Goal: Task Accomplishment & Management: Complete application form

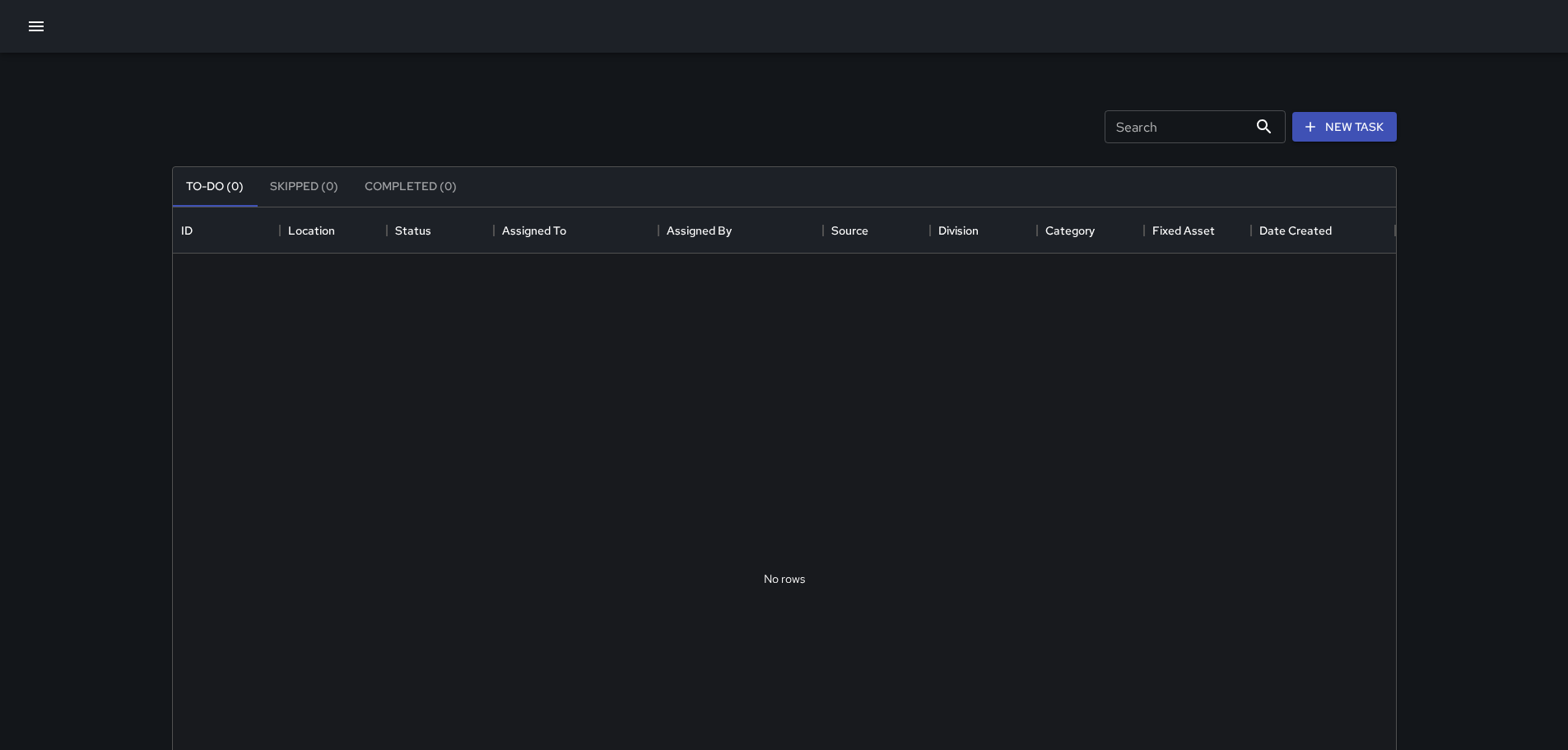
scroll to position [686, 1211]
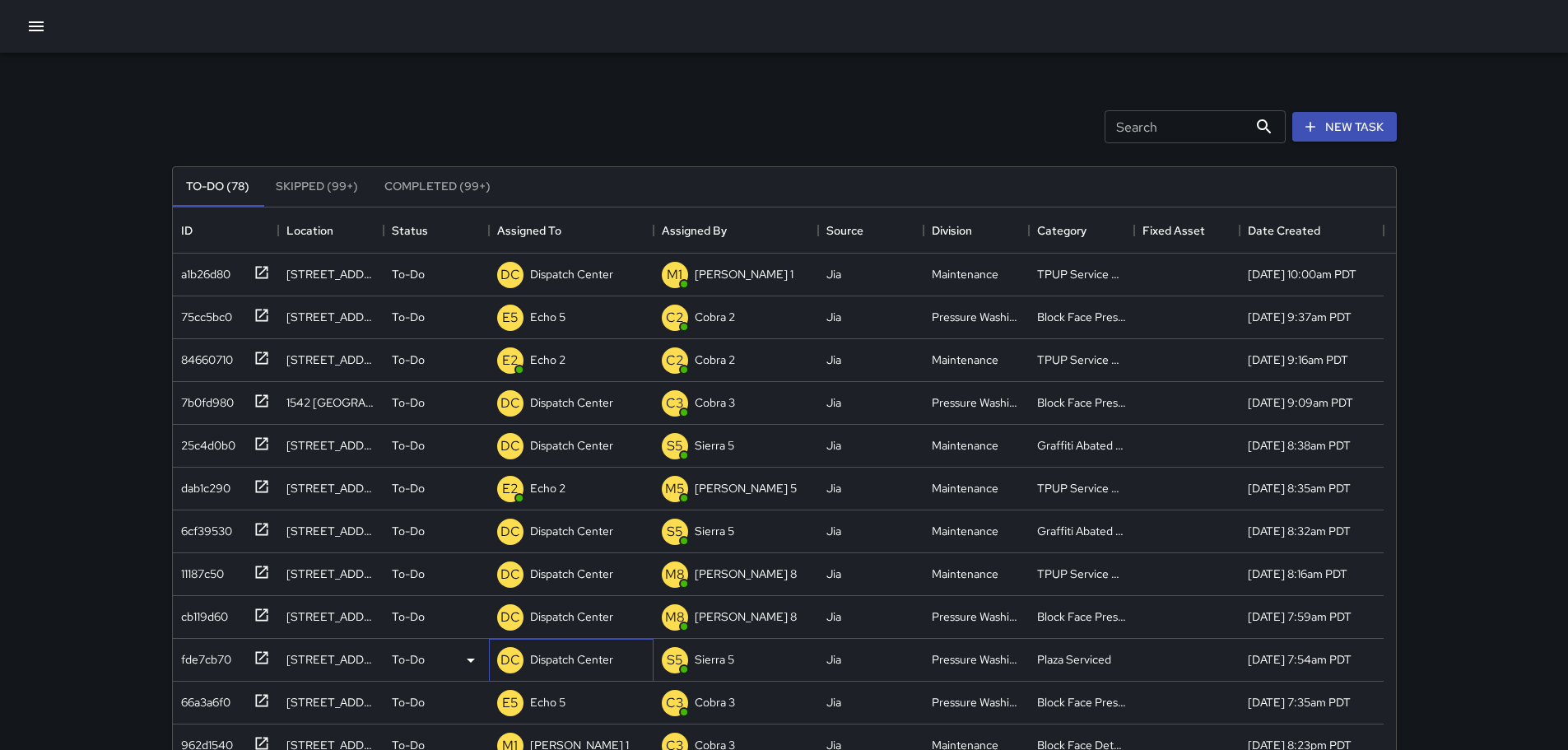
click at [537, 665] on p "Dispatch Center" at bounding box center [572, 660] width 83 height 17
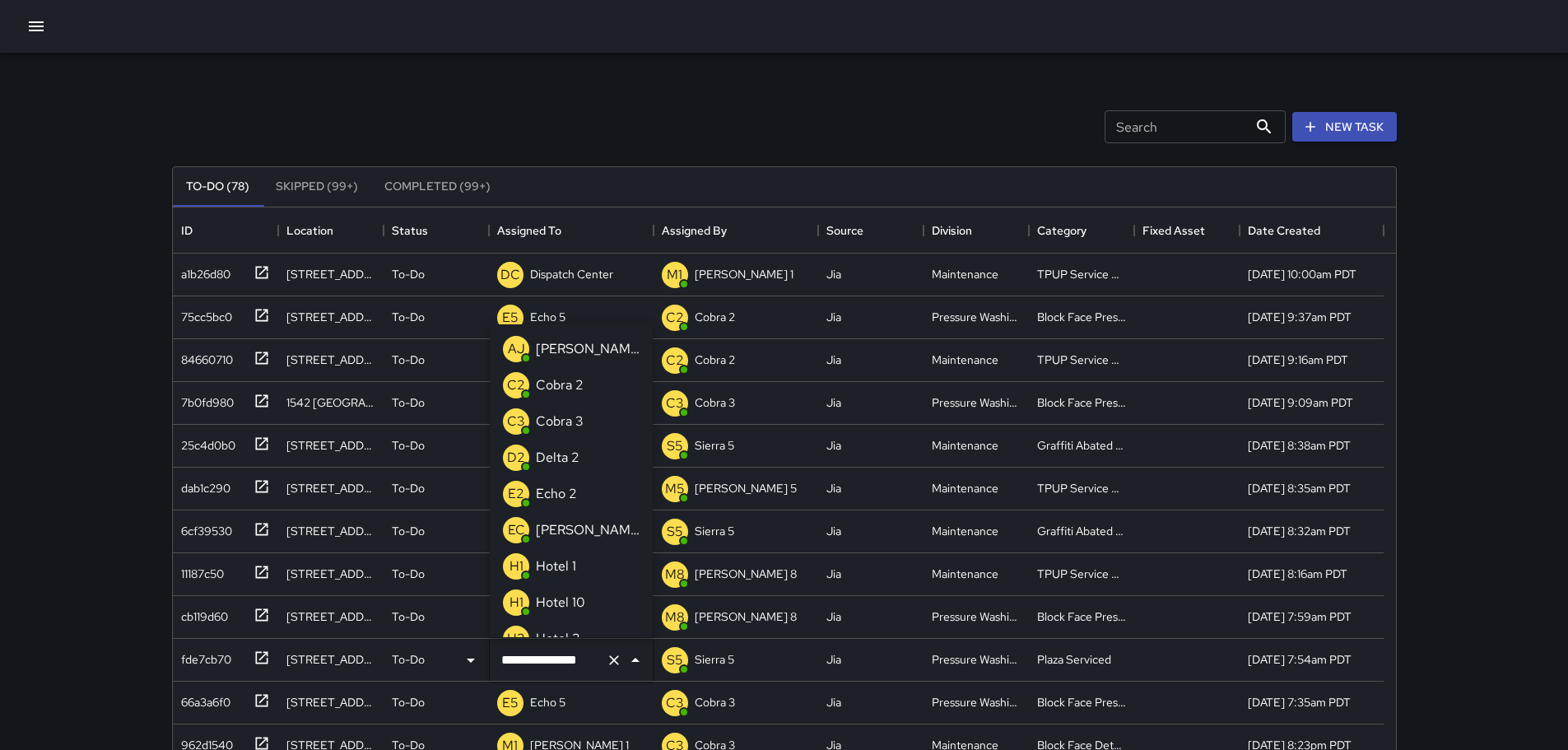
scroll to position [1107, 0]
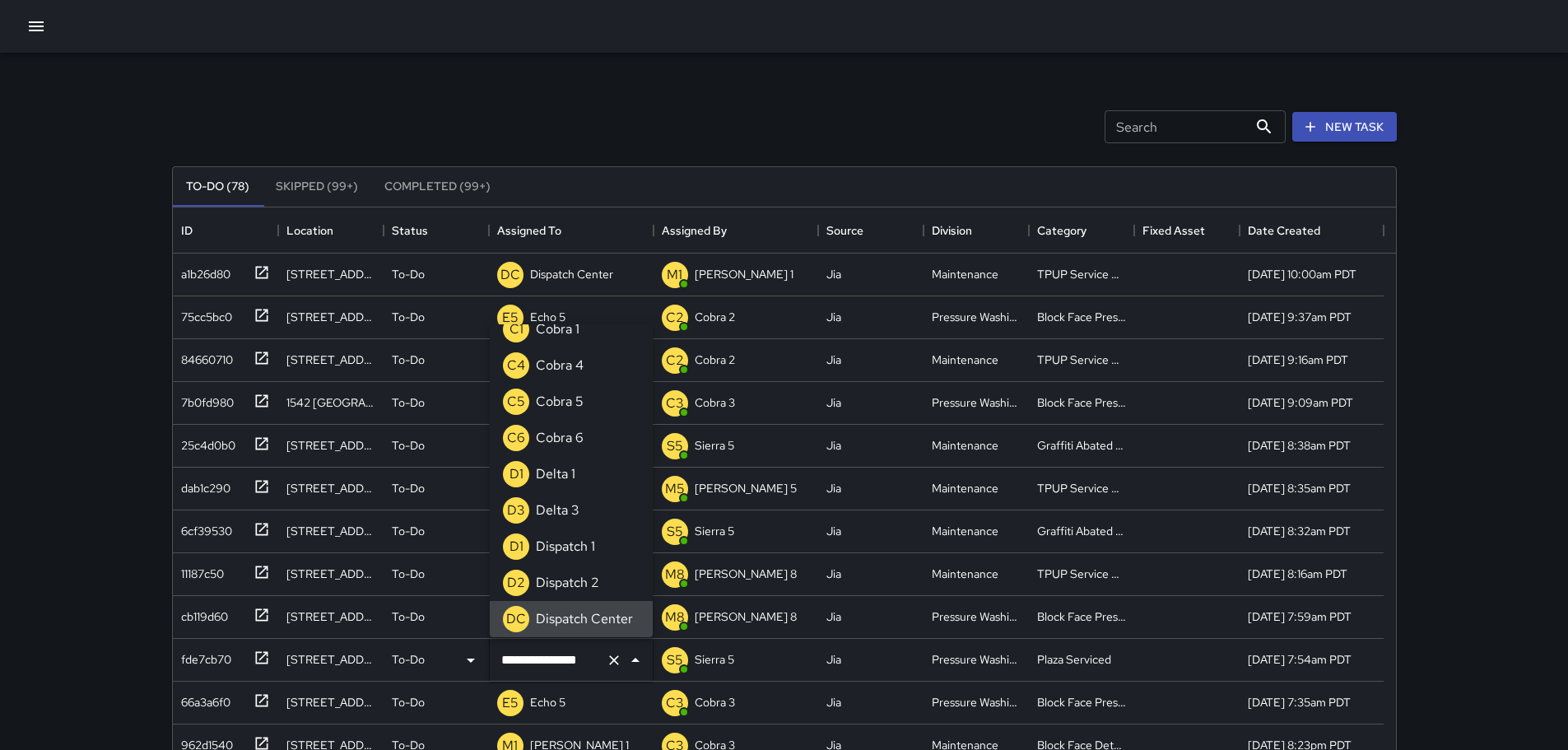
click at [540, 662] on input "**********" at bounding box center [548, 660] width 102 height 31
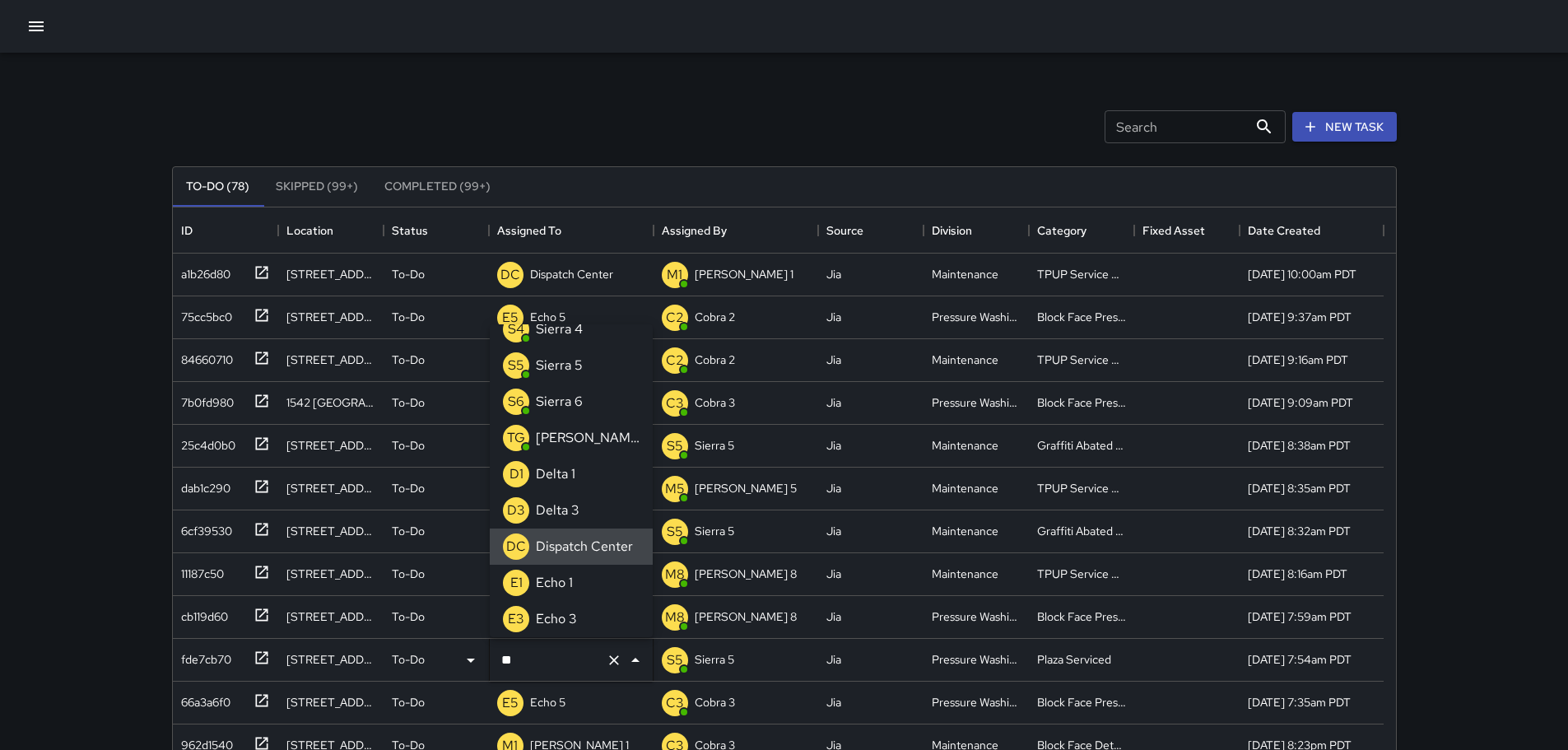
scroll to position [0, 0]
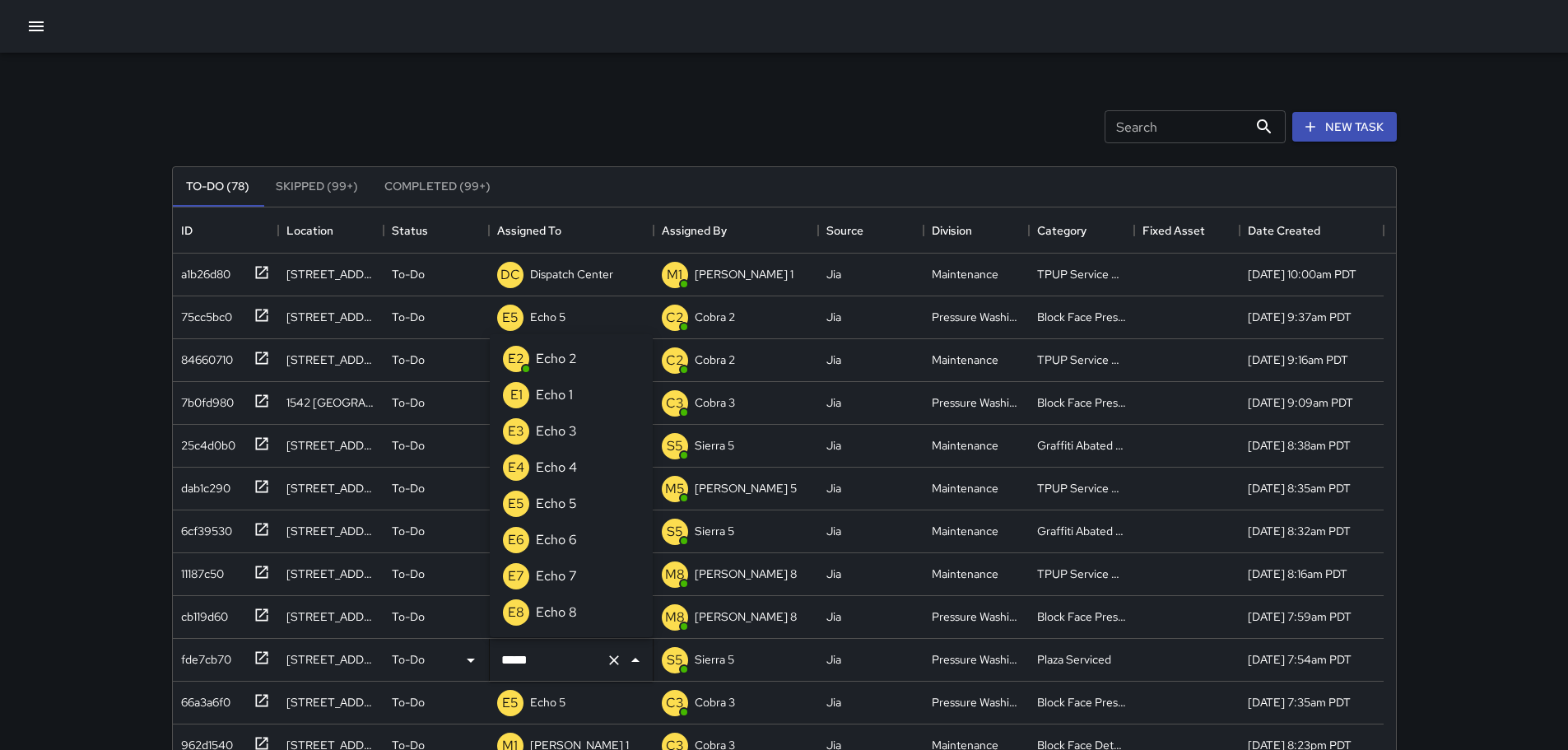
type input "******"
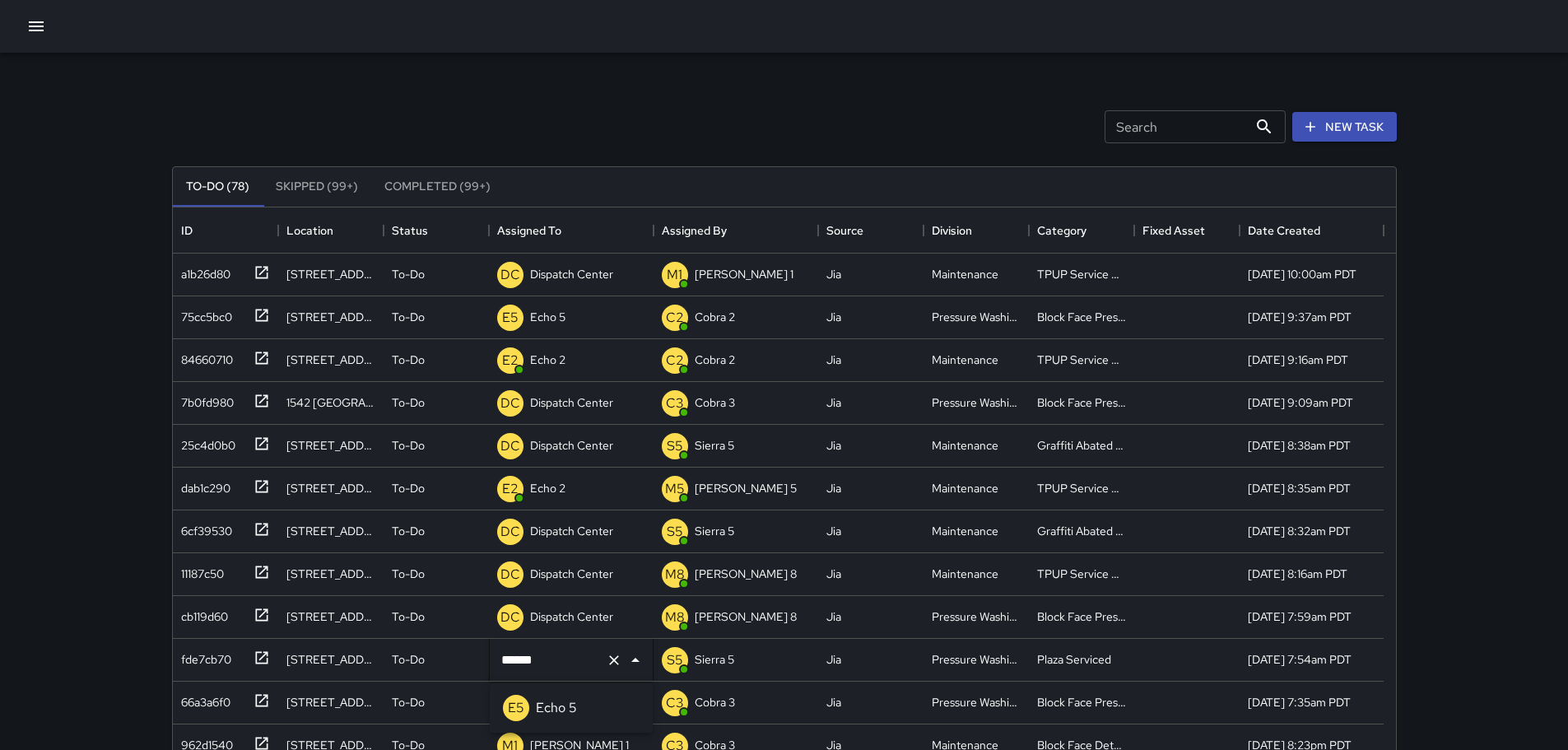
click at [547, 705] on p "Echo 5" at bounding box center [556, 708] width 41 height 19
click at [568, 615] on p "Dispatch Center" at bounding box center [572, 617] width 83 height 17
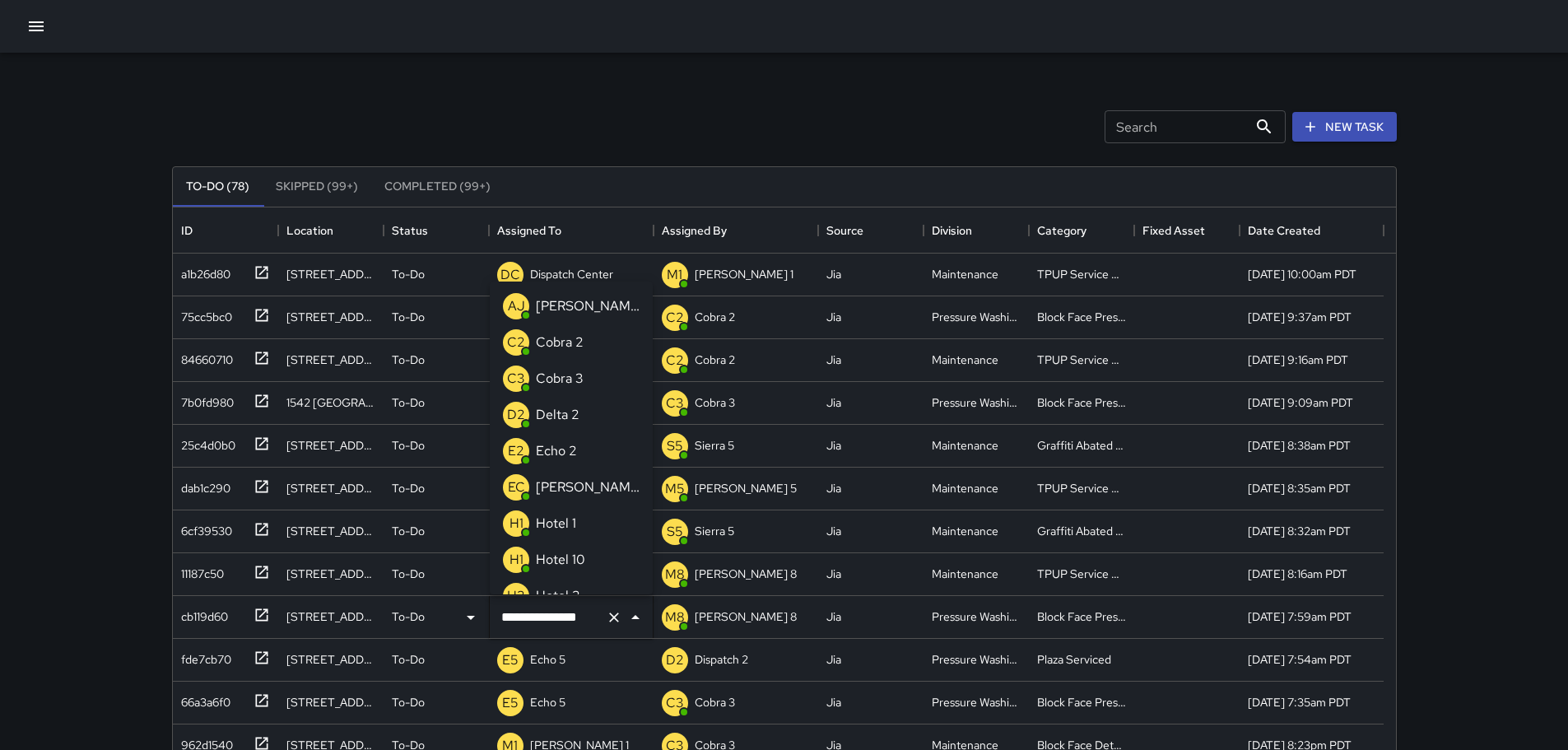
click at [568, 615] on input "**********" at bounding box center [548, 617] width 102 height 31
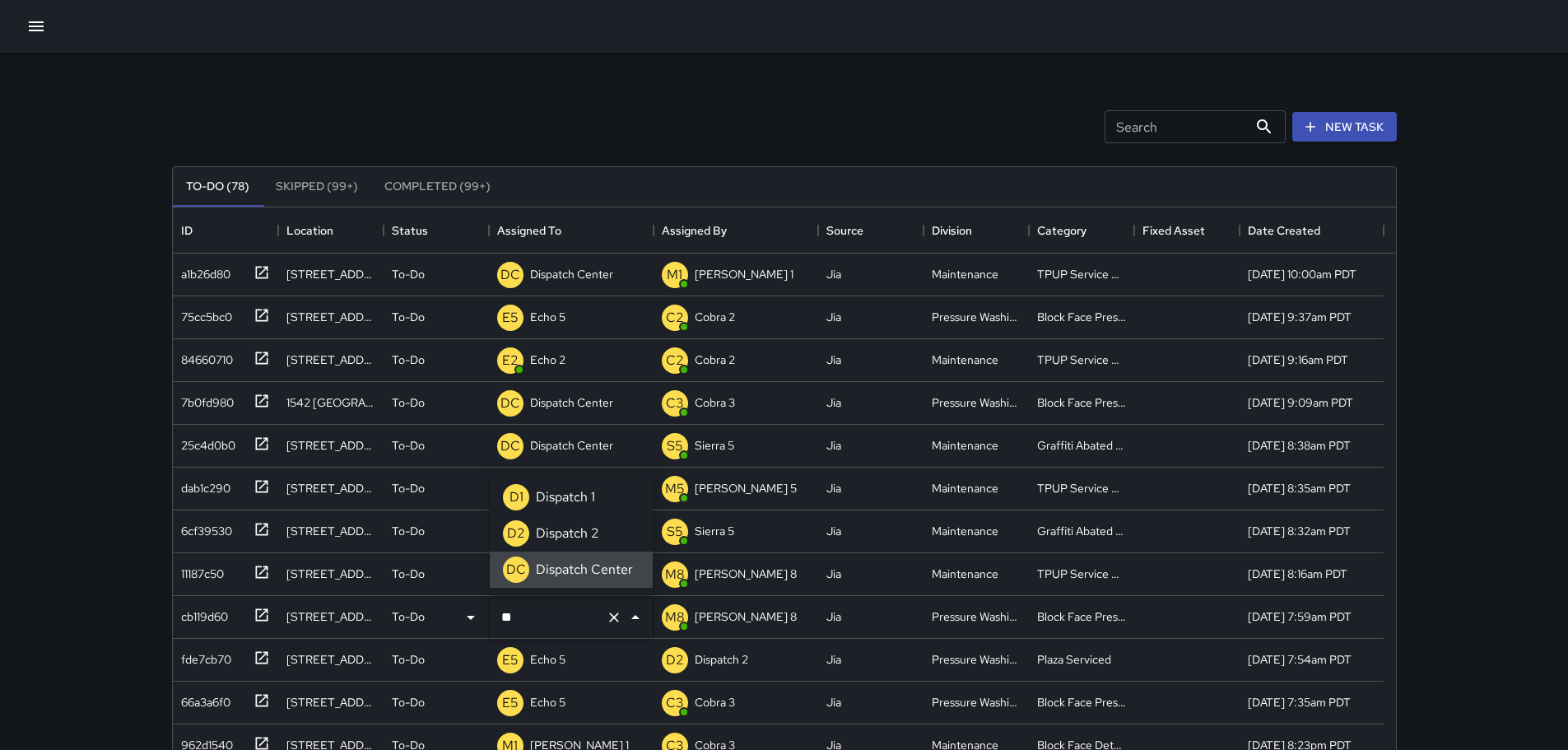
type input "*"
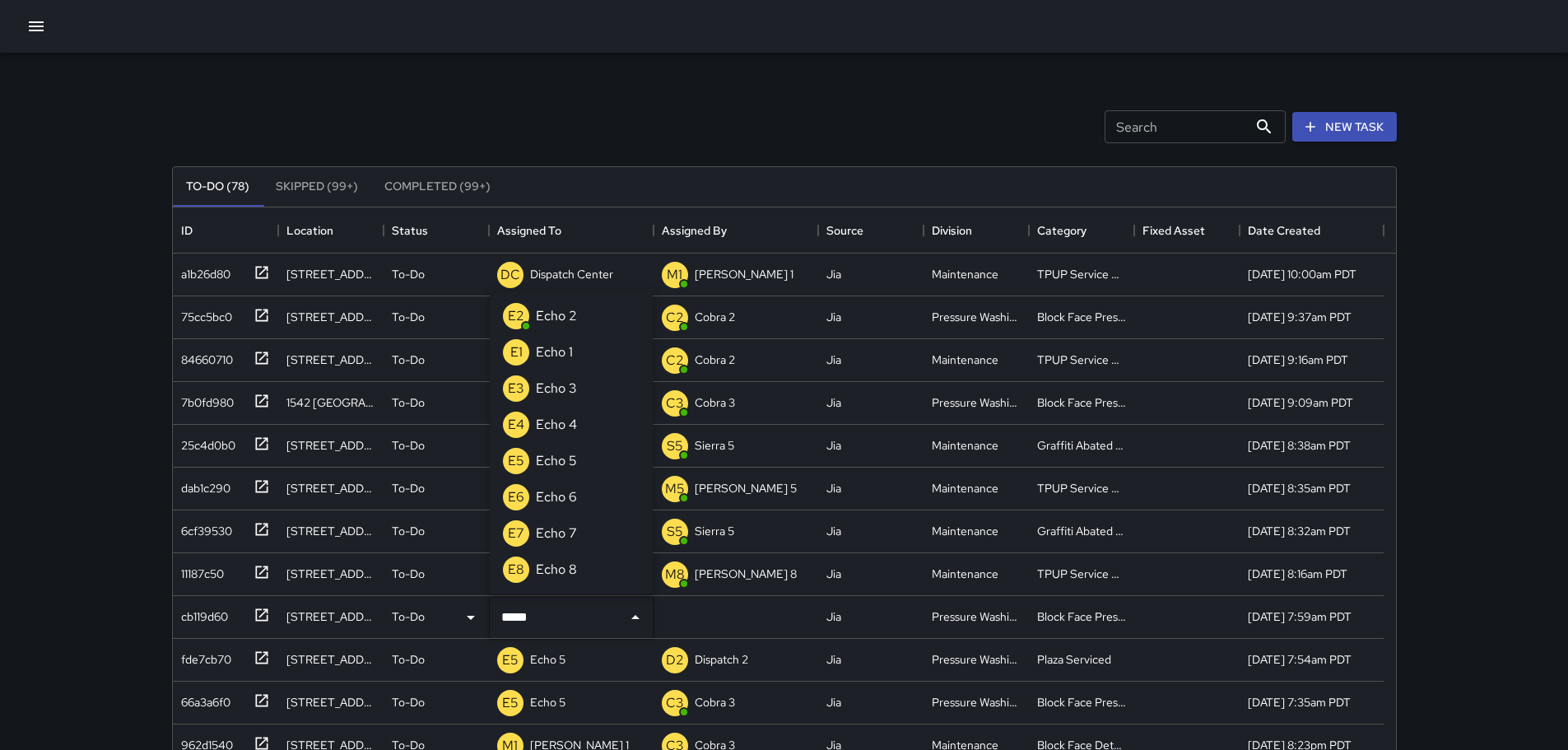
type input "******"
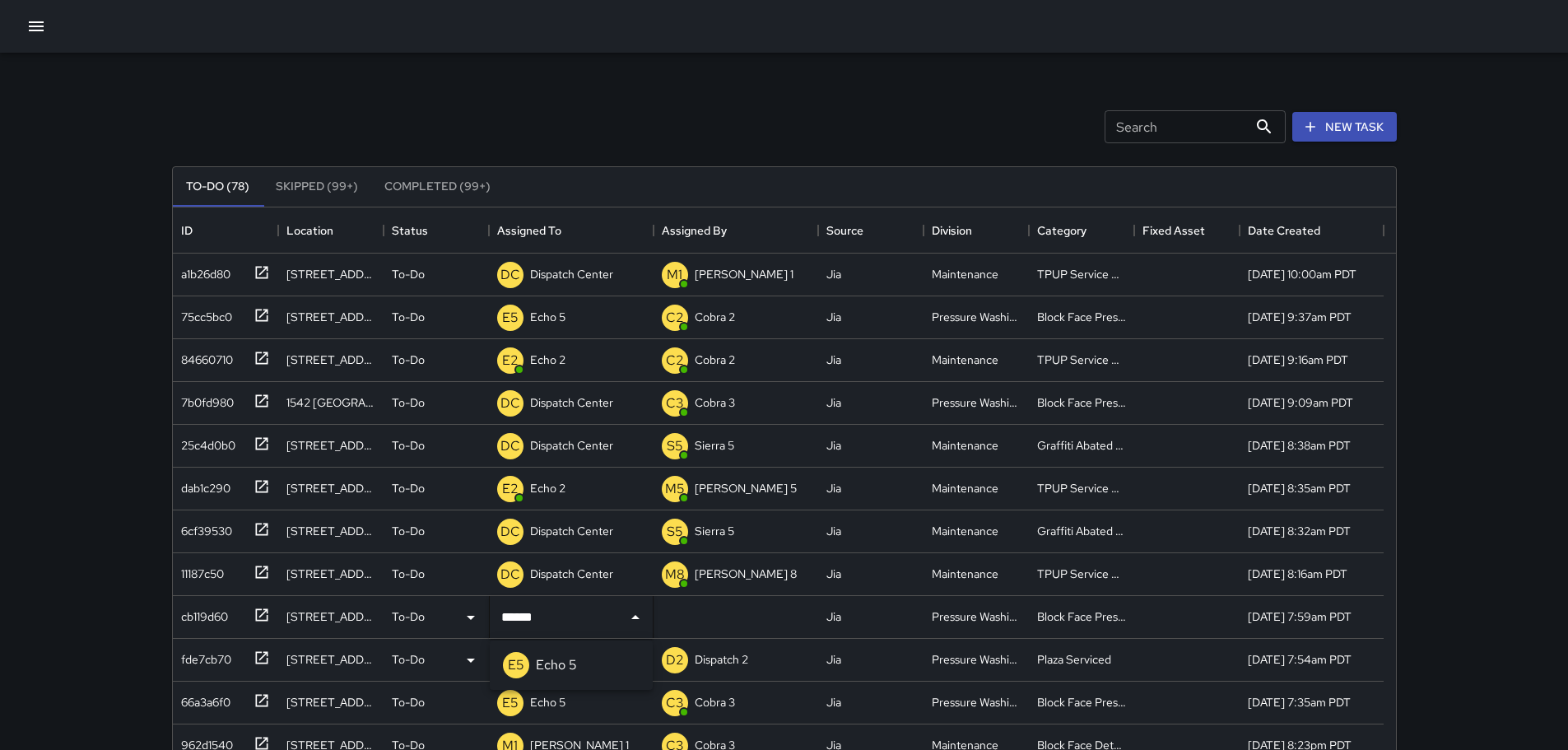
click at [592, 669] on li "E5 Echo 5" at bounding box center [571, 665] width 163 height 36
click at [570, 568] on p "Dispatch Center" at bounding box center [572, 574] width 83 height 17
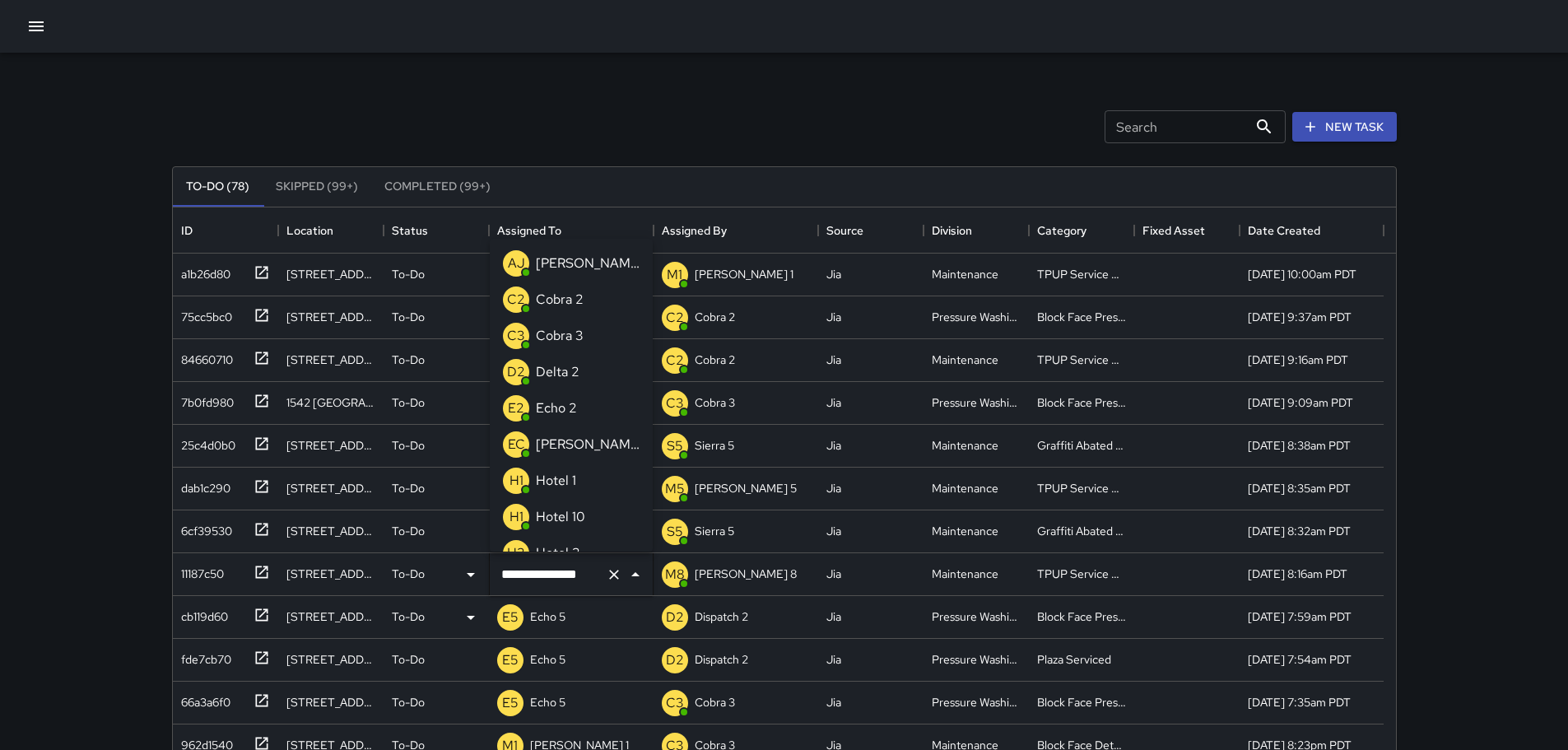
click at [570, 568] on input "**********" at bounding box center [548, 574] width 102 height 31
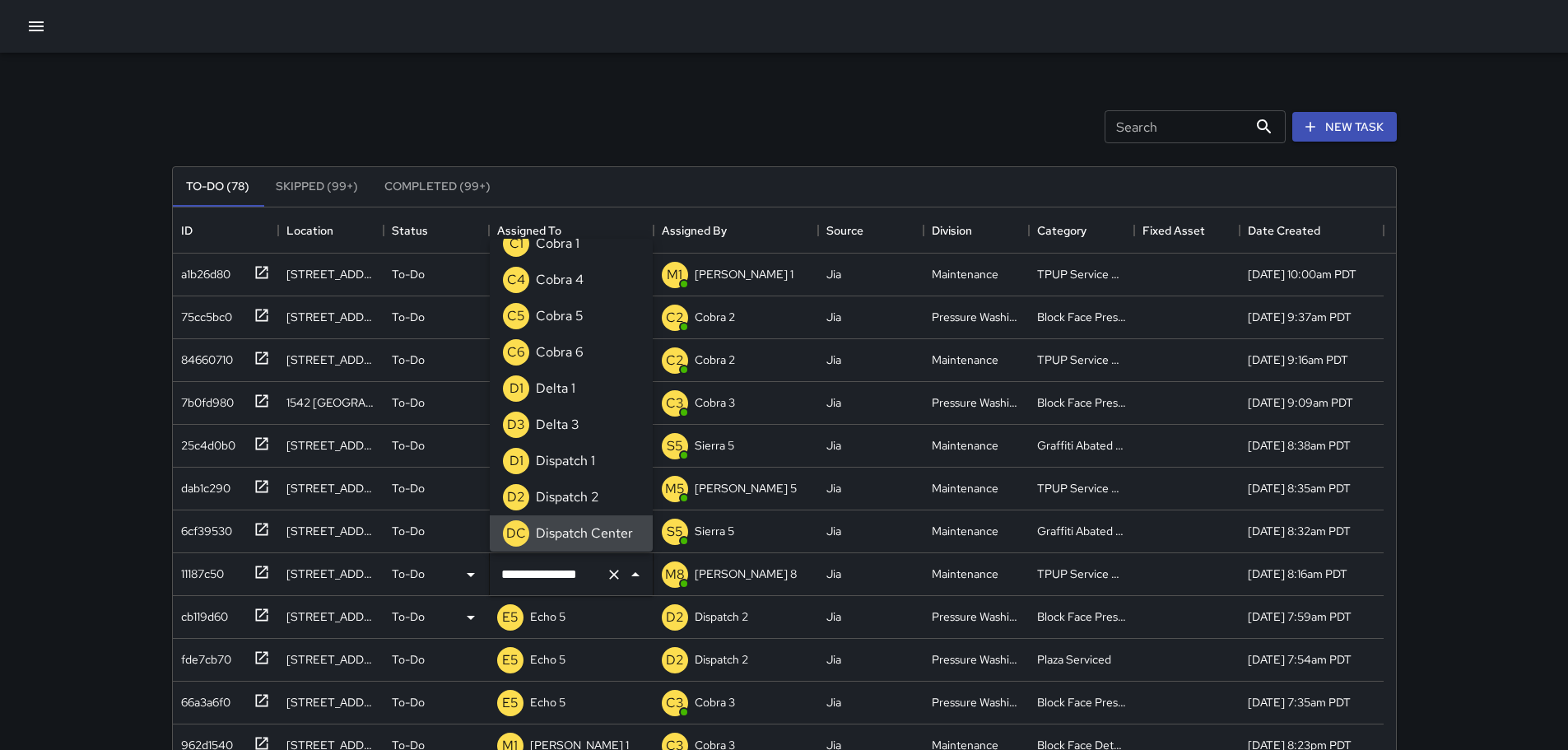
click at [570, 568] on input "**********" at bounding box center [548, 574] width 102 height 31
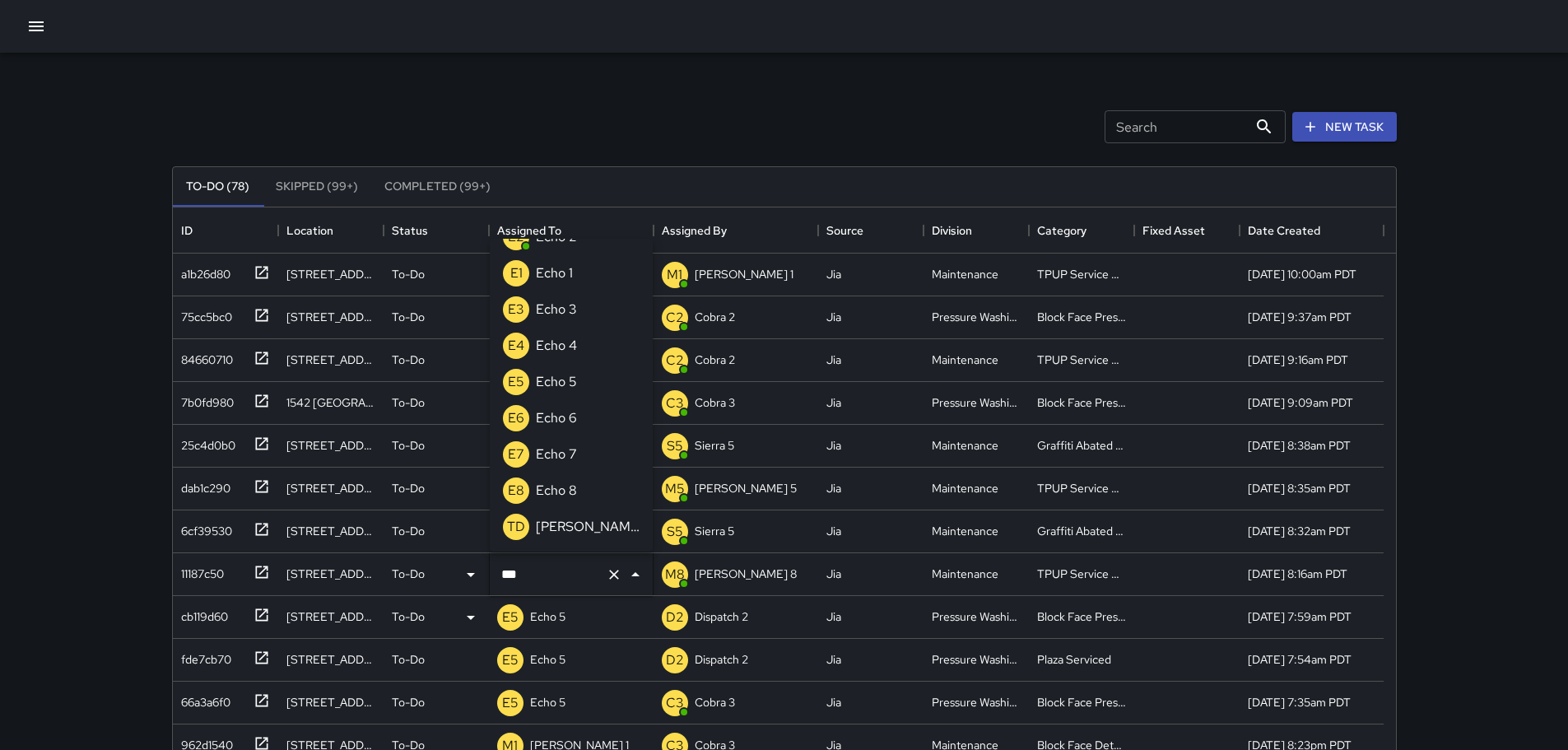
scroll to position [0, 0]
type input "******"
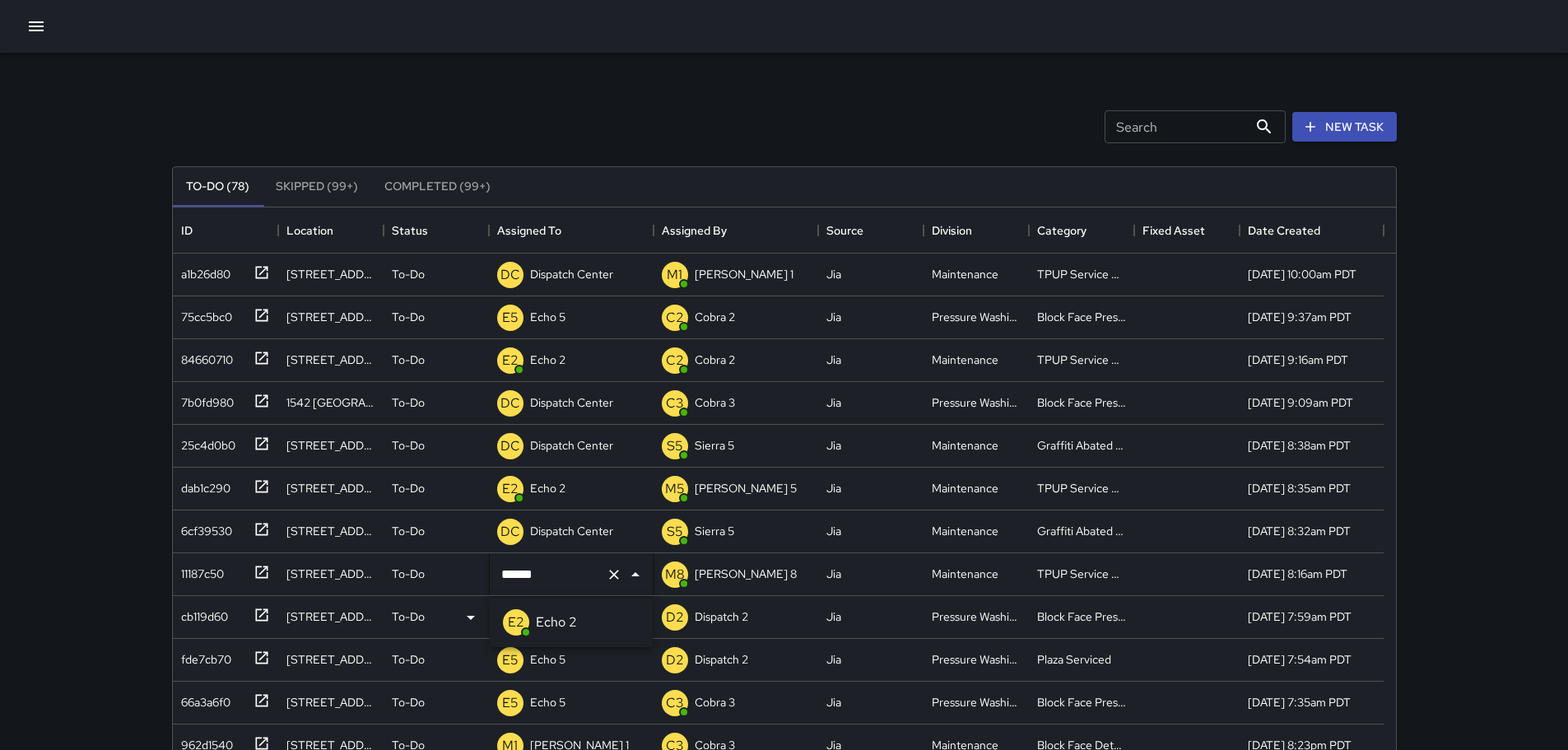
click at [572, 618] on p "Echo 2" at bounding box center [556, 623] width 41 height 19
click at [548, 486] on p "Echo 2" at bounding box center [548, 489] width 35 height 17
click at [878, 104] on div "Search Search New Task" at bounding box center [784, 126] width 1232 height 86
click at [545, 277] on p "Dispatch Center" at bounding box center [572, 274] width 83 height 17
click at [545, 277] on input "**********" at bounding box center [548, 275] width 102 height 31
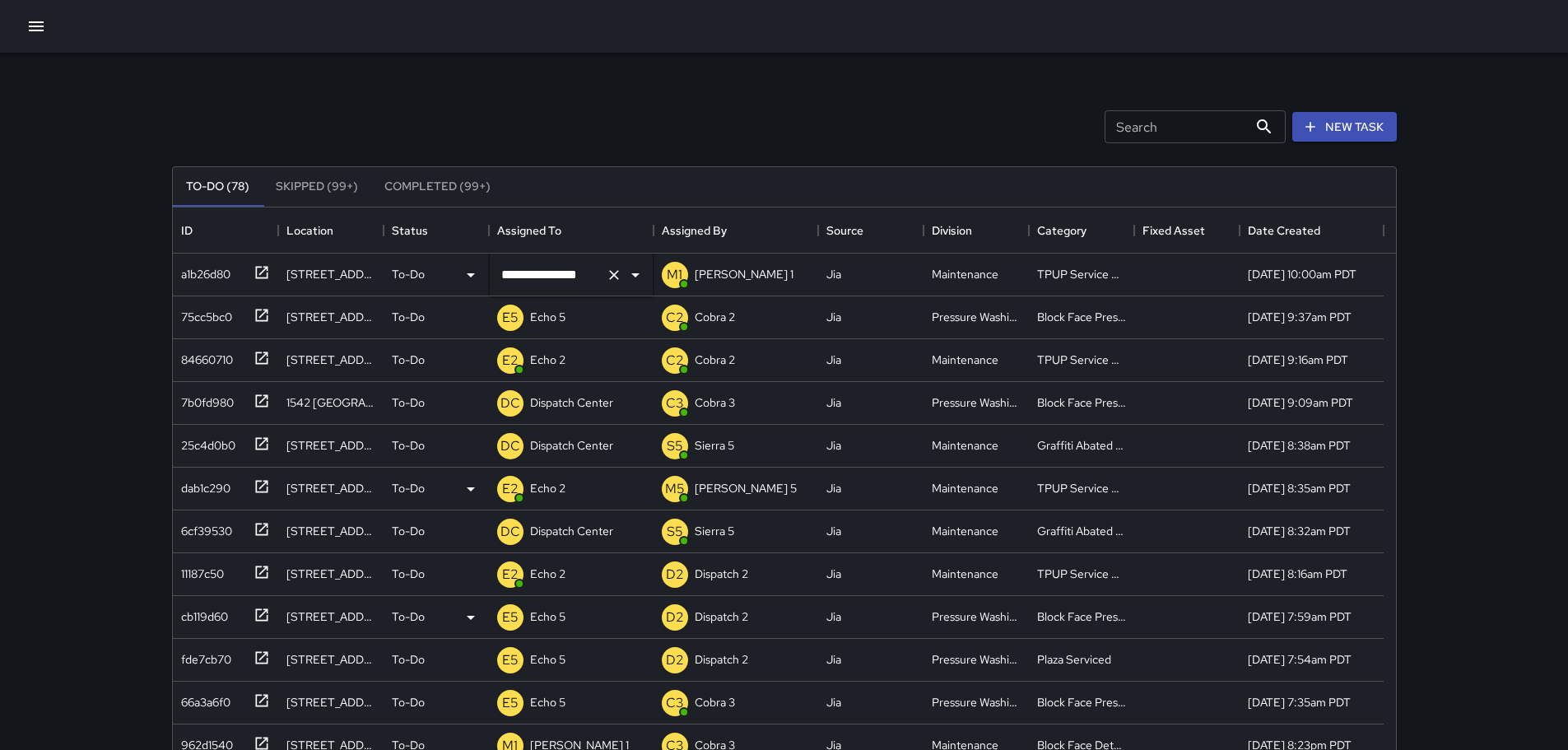
click at [545, 277] on input "**********" at bounding box center [548, 275] width 102 height 31
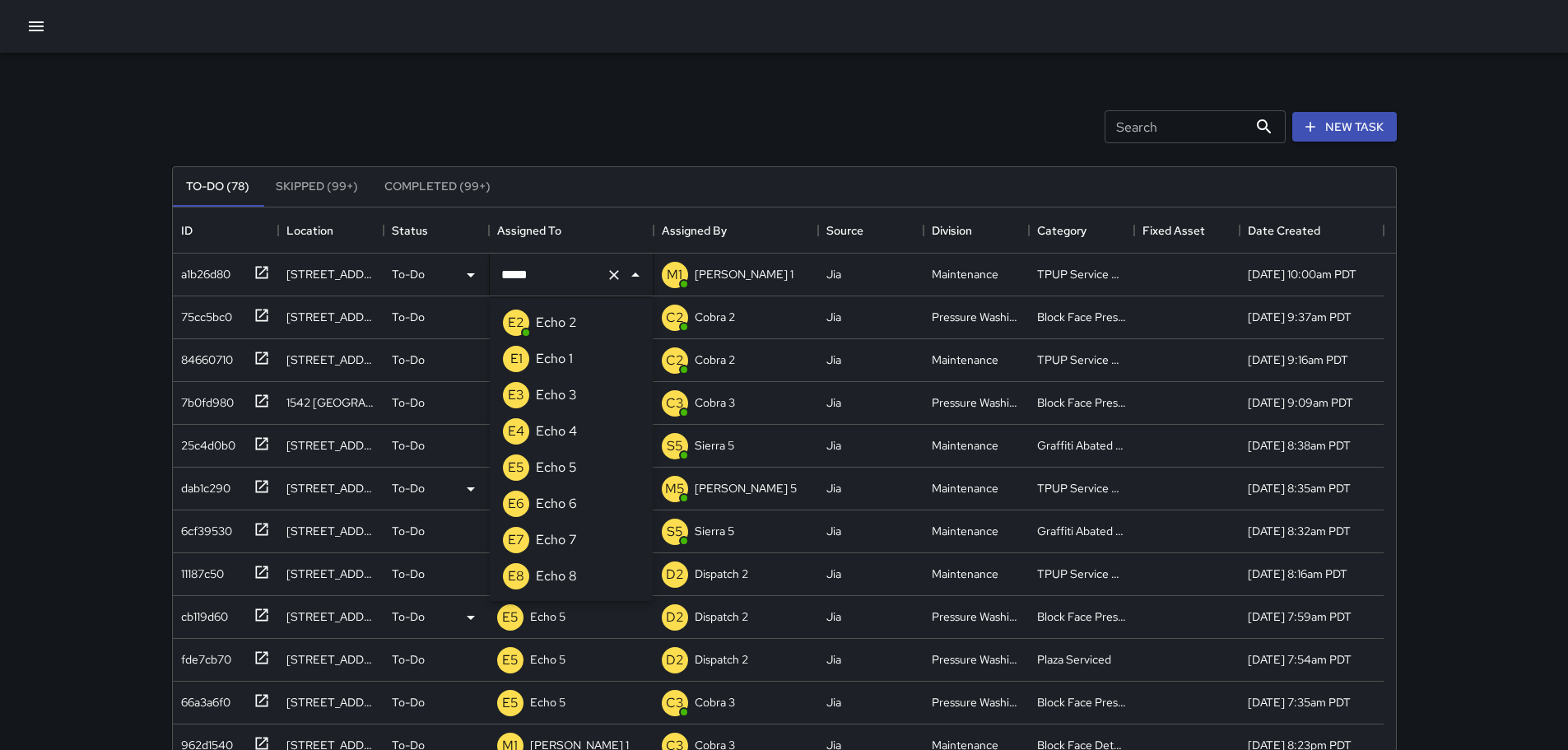
type input "******"
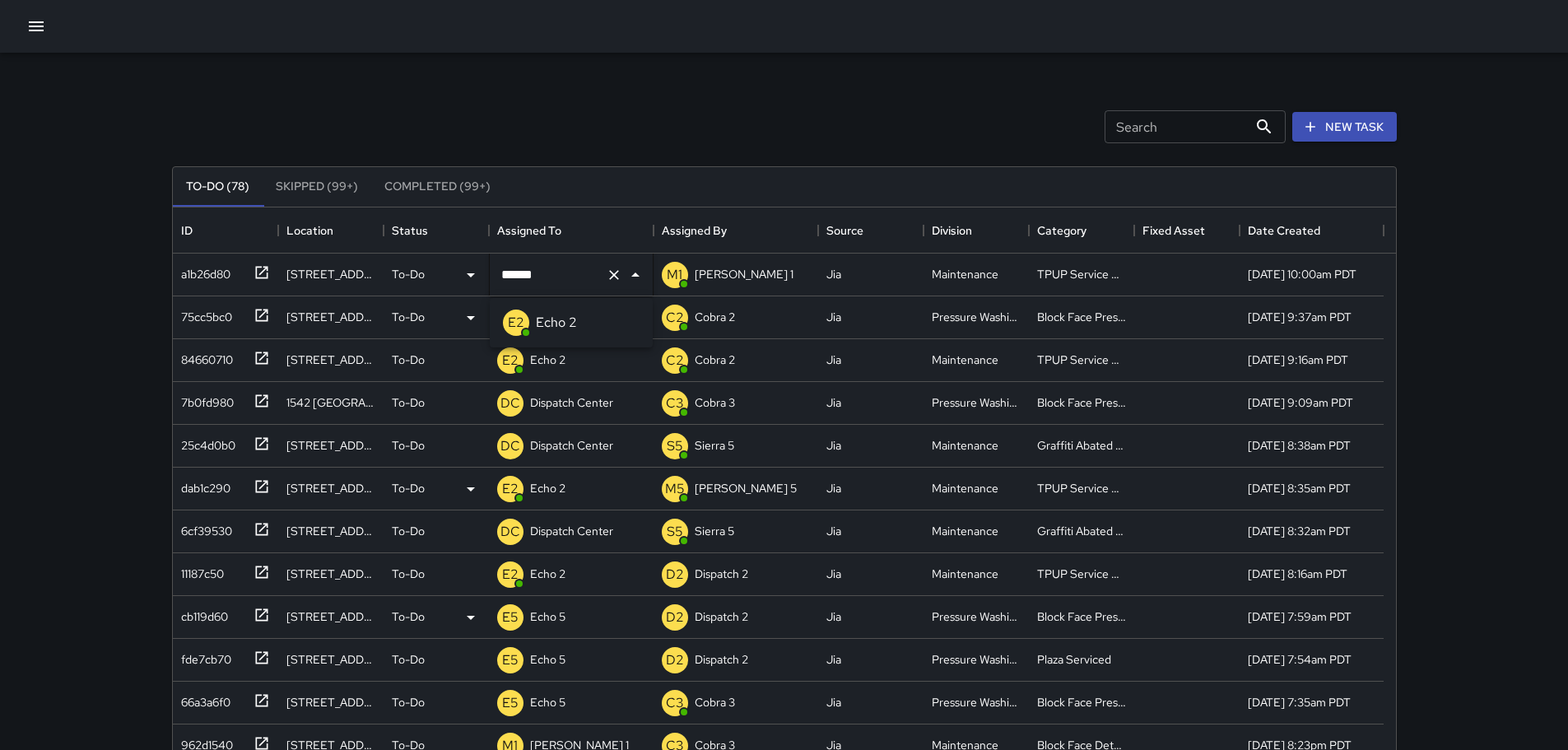
click at [561, 319] on p "Echo 2" at bounding box center [556, 322] width 41 height 19
click at [592, 396] on p "Dispatch Center" at bounding box center [572, 403] width 83 height 17
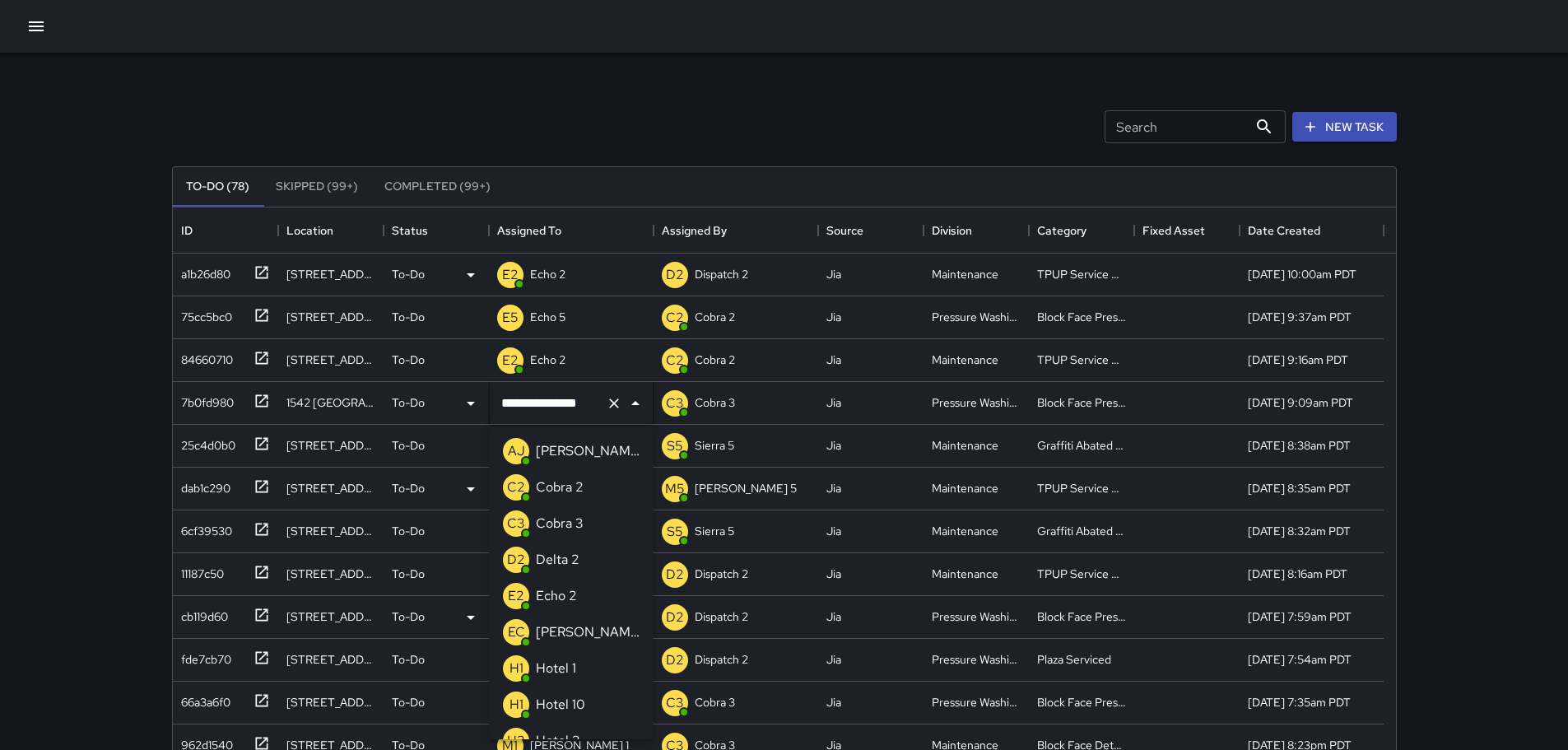
scroll to position [1107, 0]
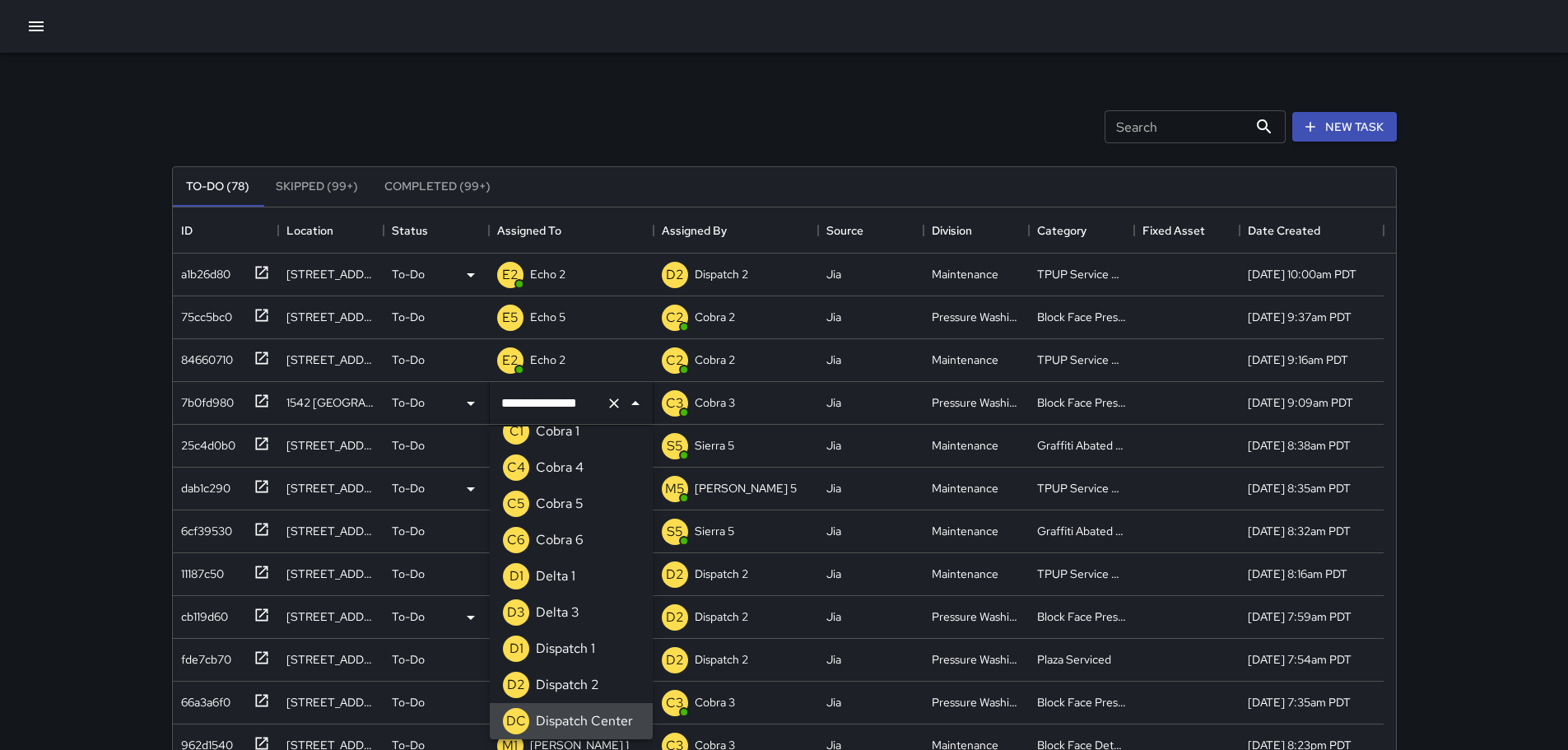
click at [592, 396] on input "**********" at bounding box center [548, 403] width 102 height 31
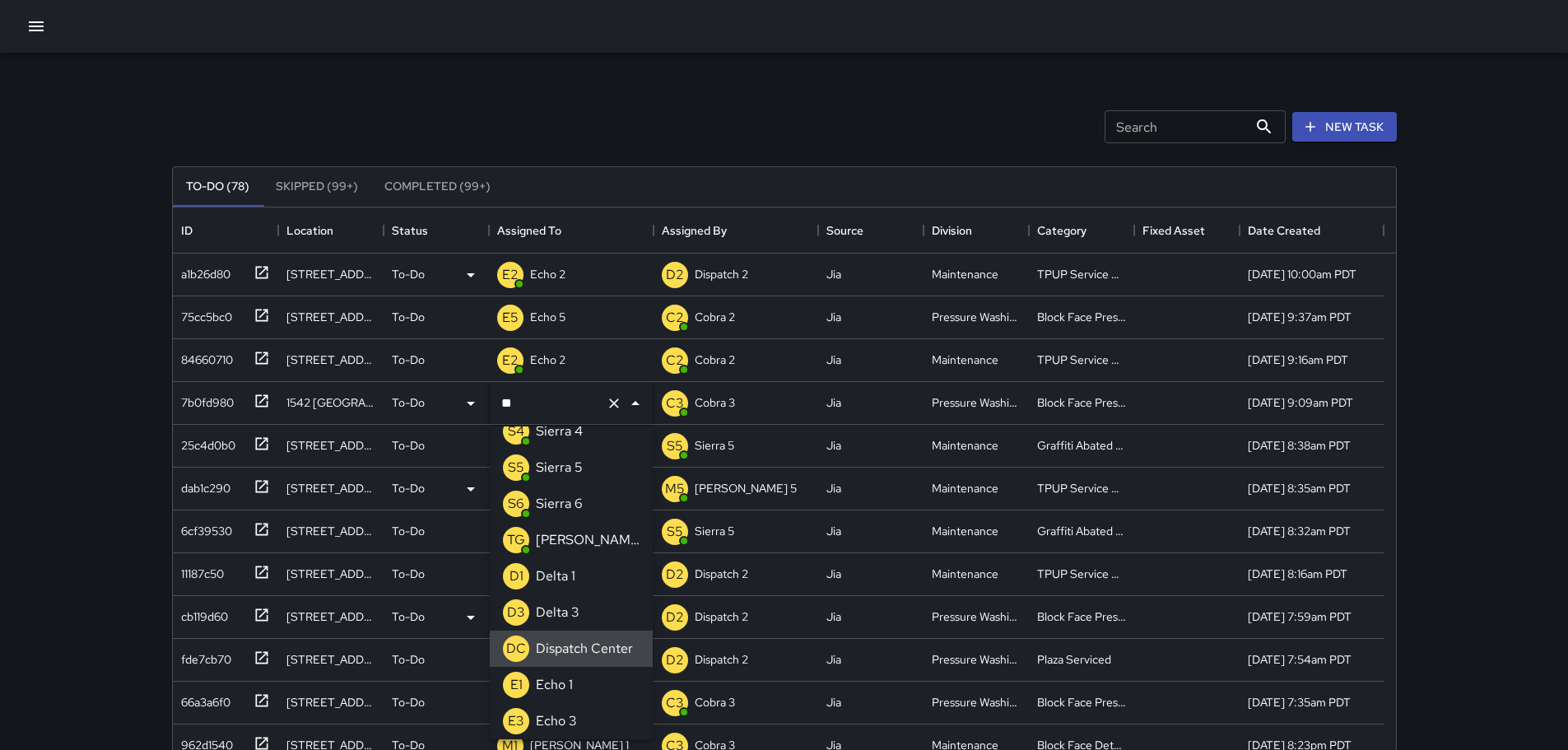
scroll to position [0, 0]
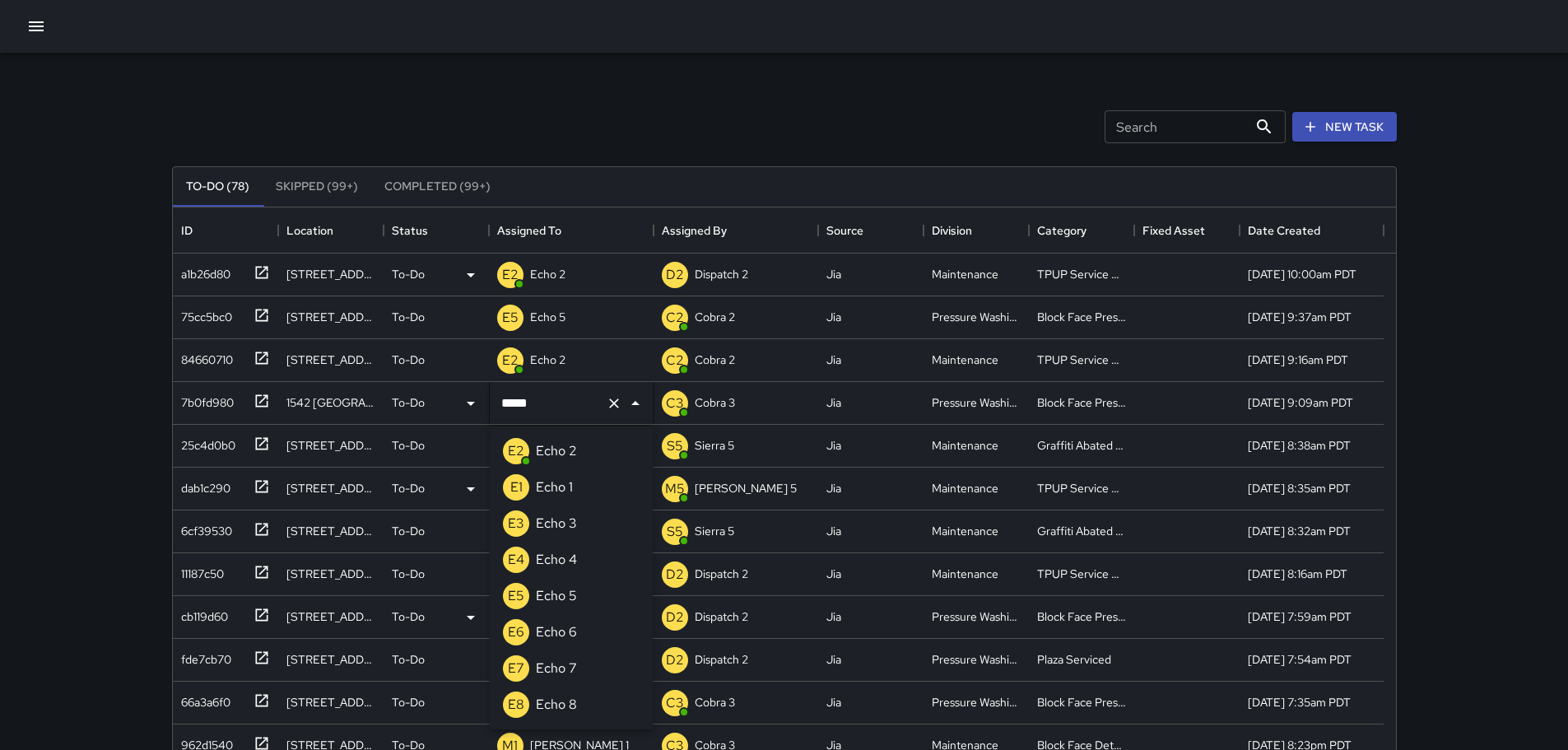
type input "******"
click at [590, 445] on li "E5 Echo 5" at bounding box center [571, 451] width 163 height 36
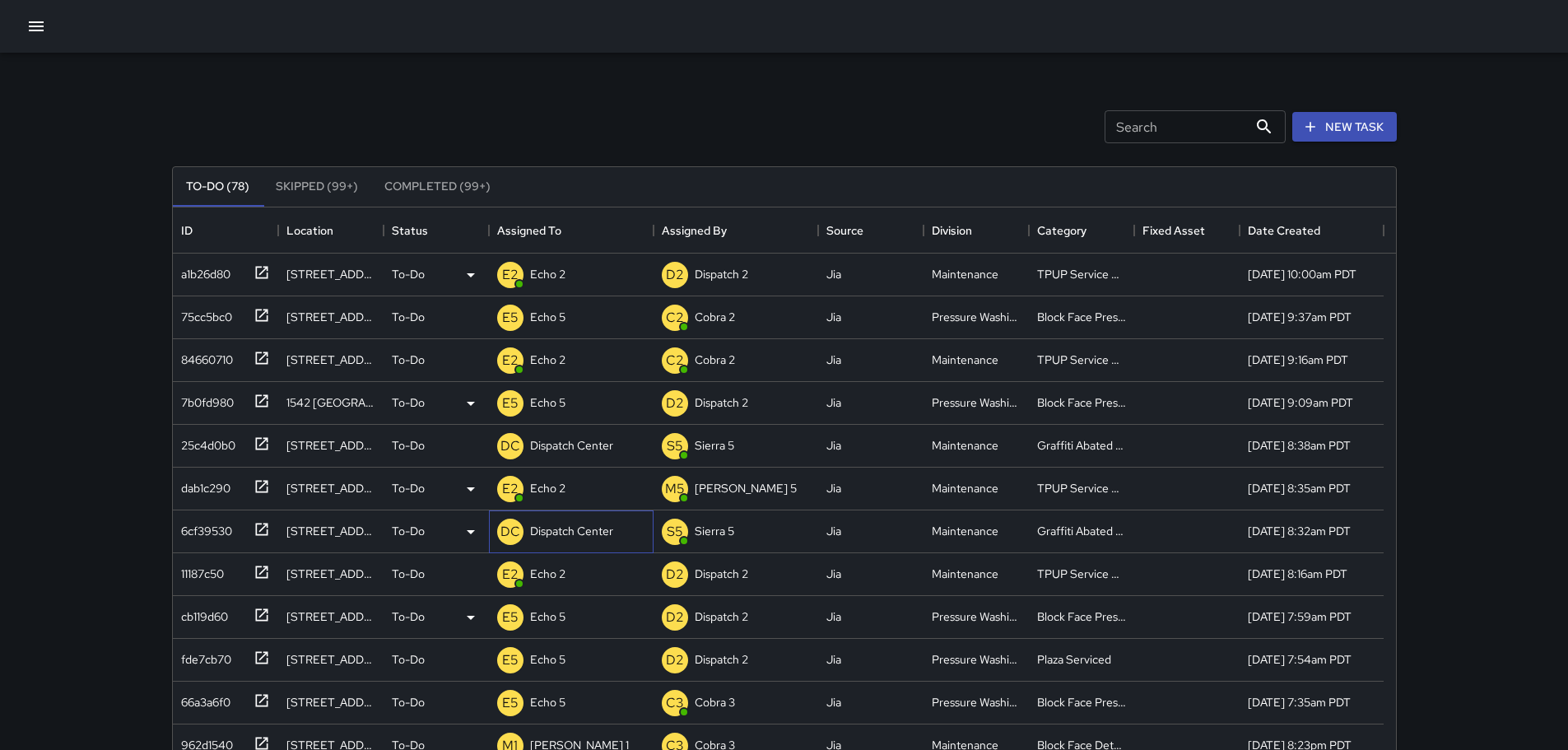
click at [564, 541] on div "Dispatch Center" at bounding box center [572, 531] width 90 height 23
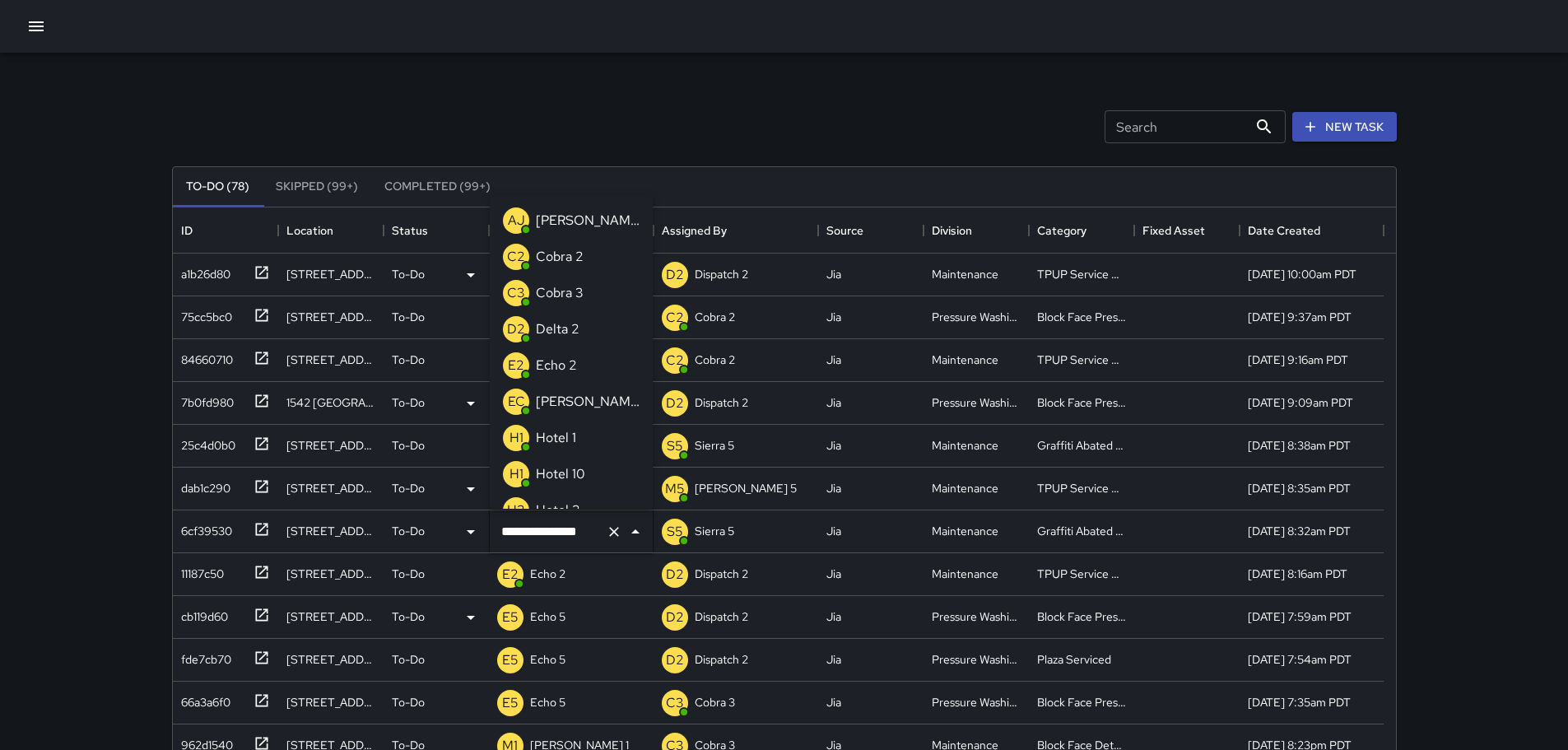
click at [564, 541] on input "**********" at bounding box center [548, 532] width 102 height 31
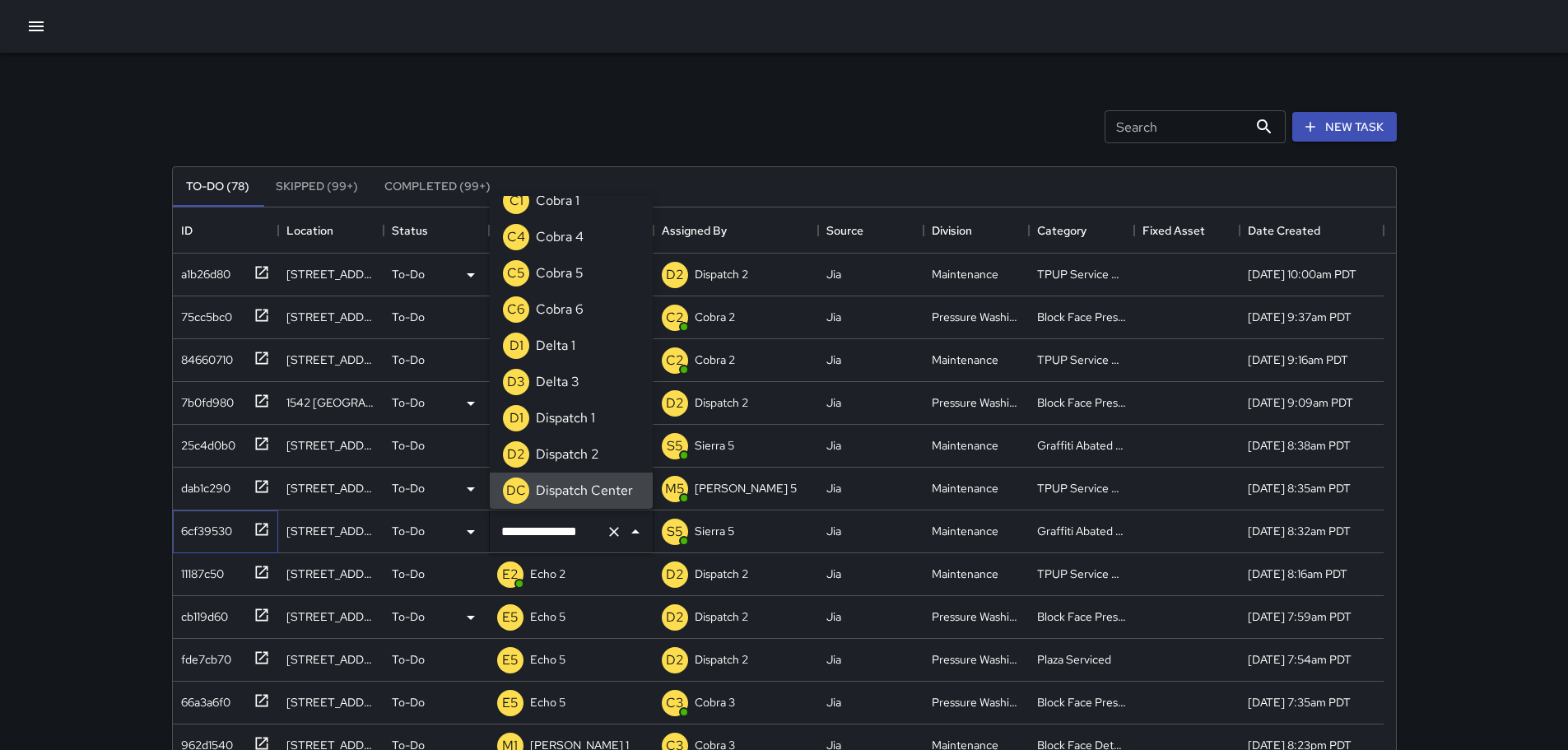
click at [263, 527] on icon at bounding box center [261, 529] width 17 height 17
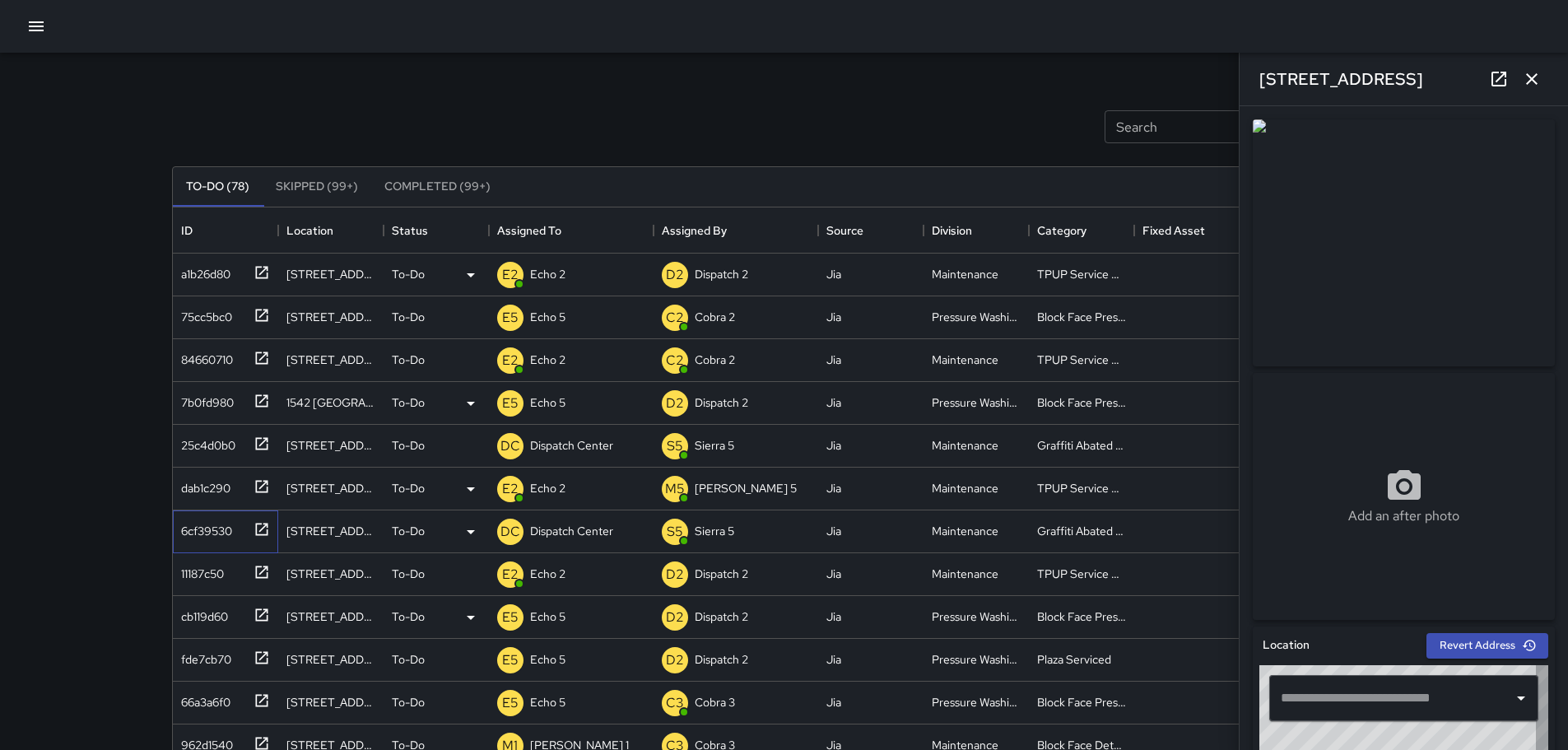
type input "**********"
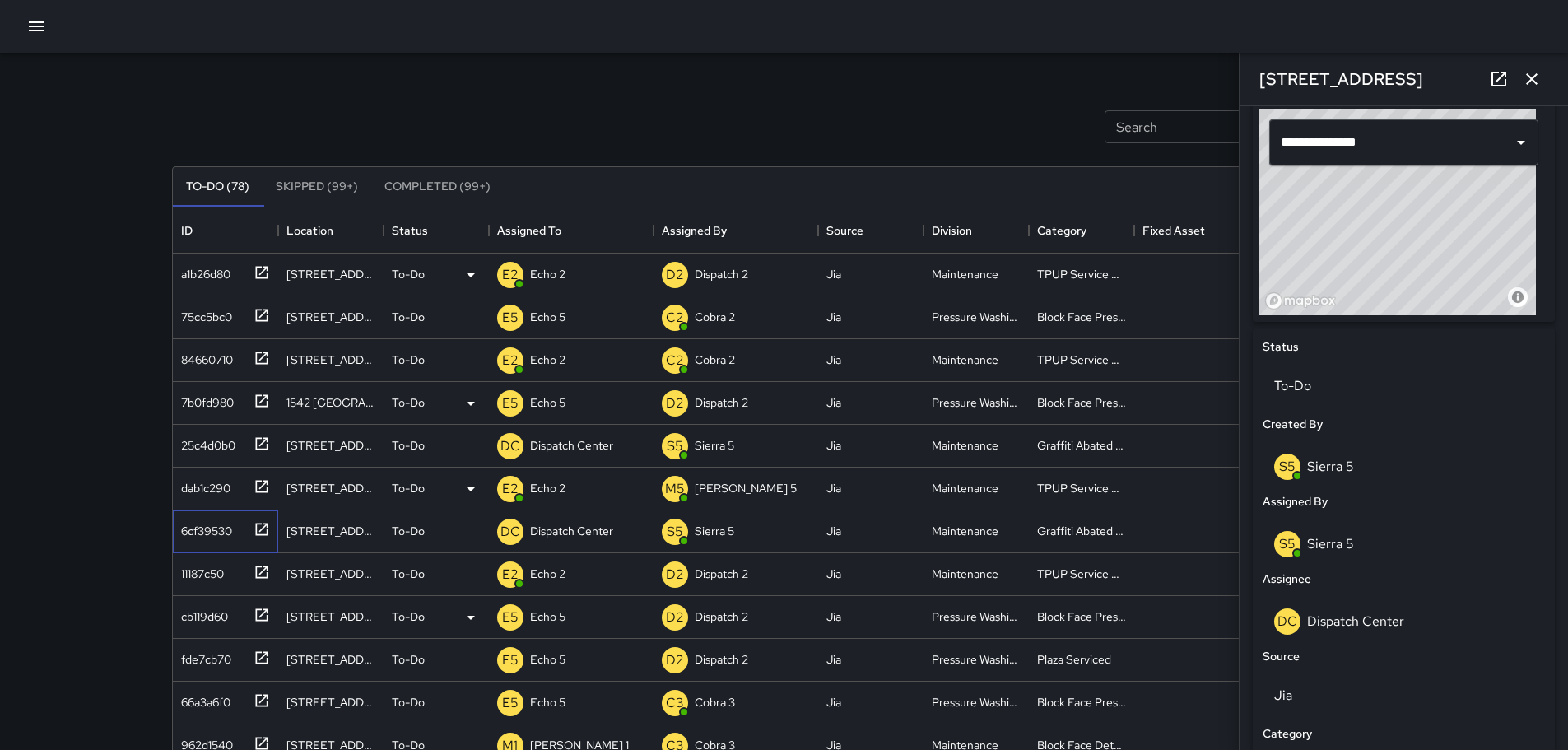
scroll to position [580, 0]
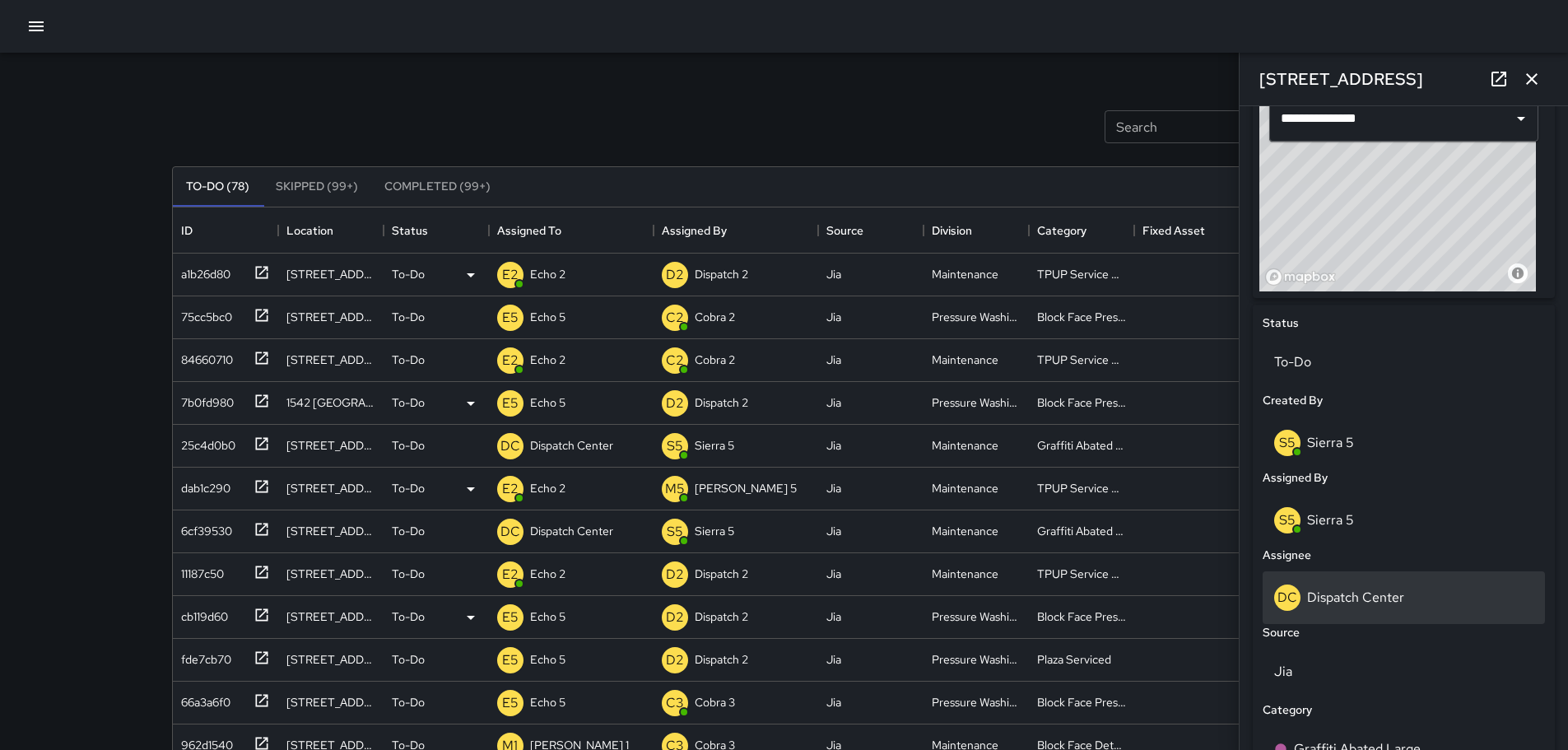
click at [1344, 600] on p "Dispatch Center" at bounding box center [1356, 598] width 97 height 18
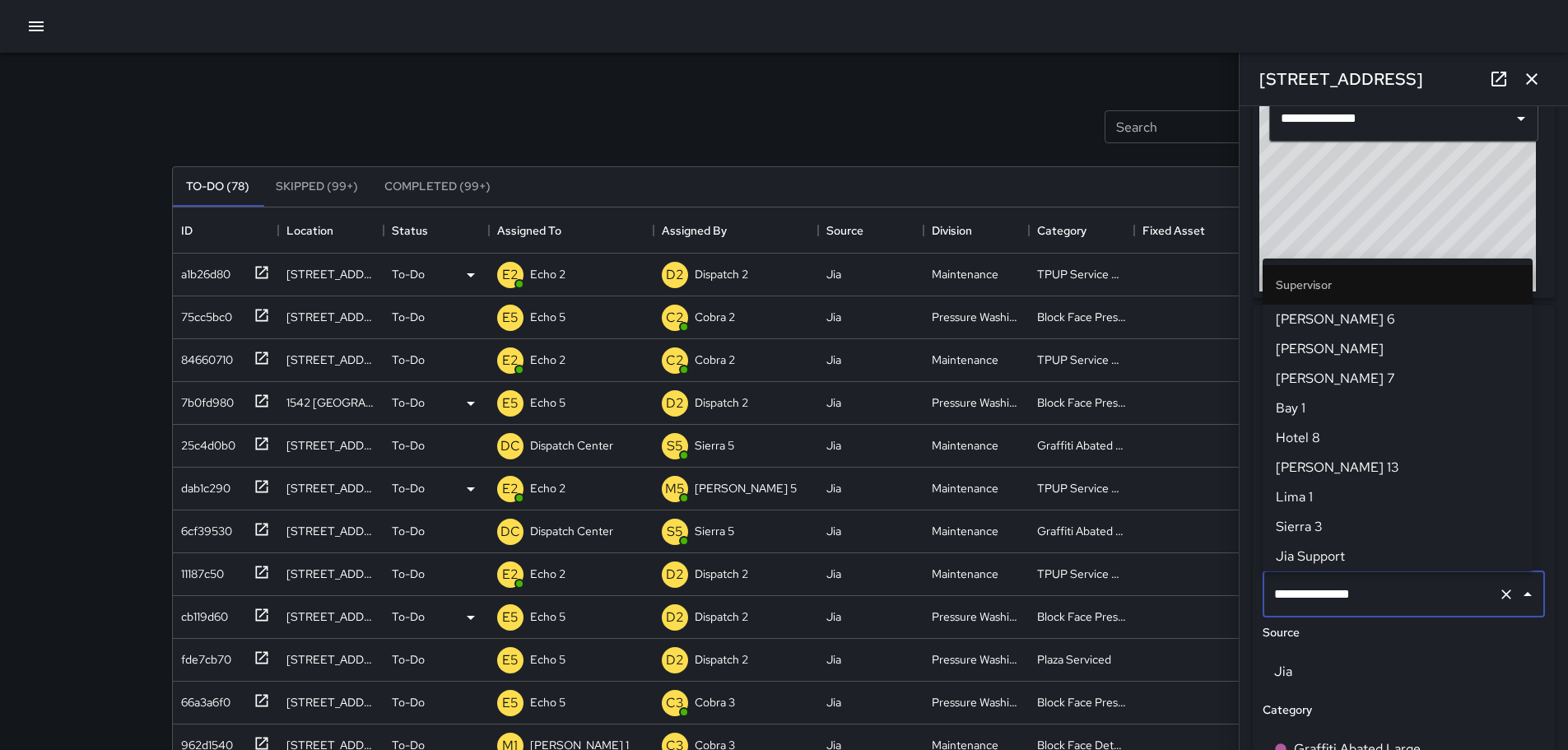
click at [1344, 600] on input "**********" at bounding box center [1381, 595] width 222 height 31
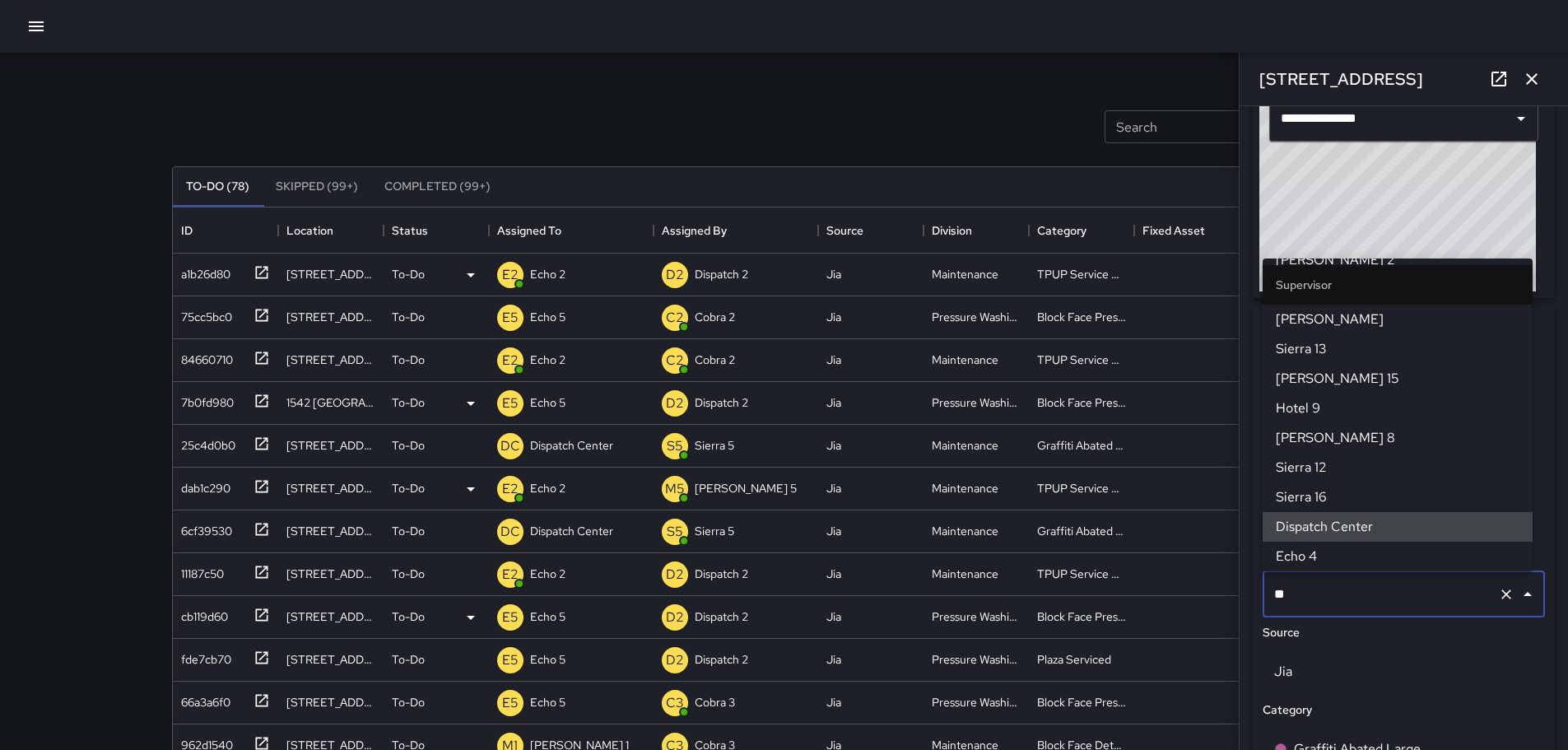
scroll to position [0, 0]
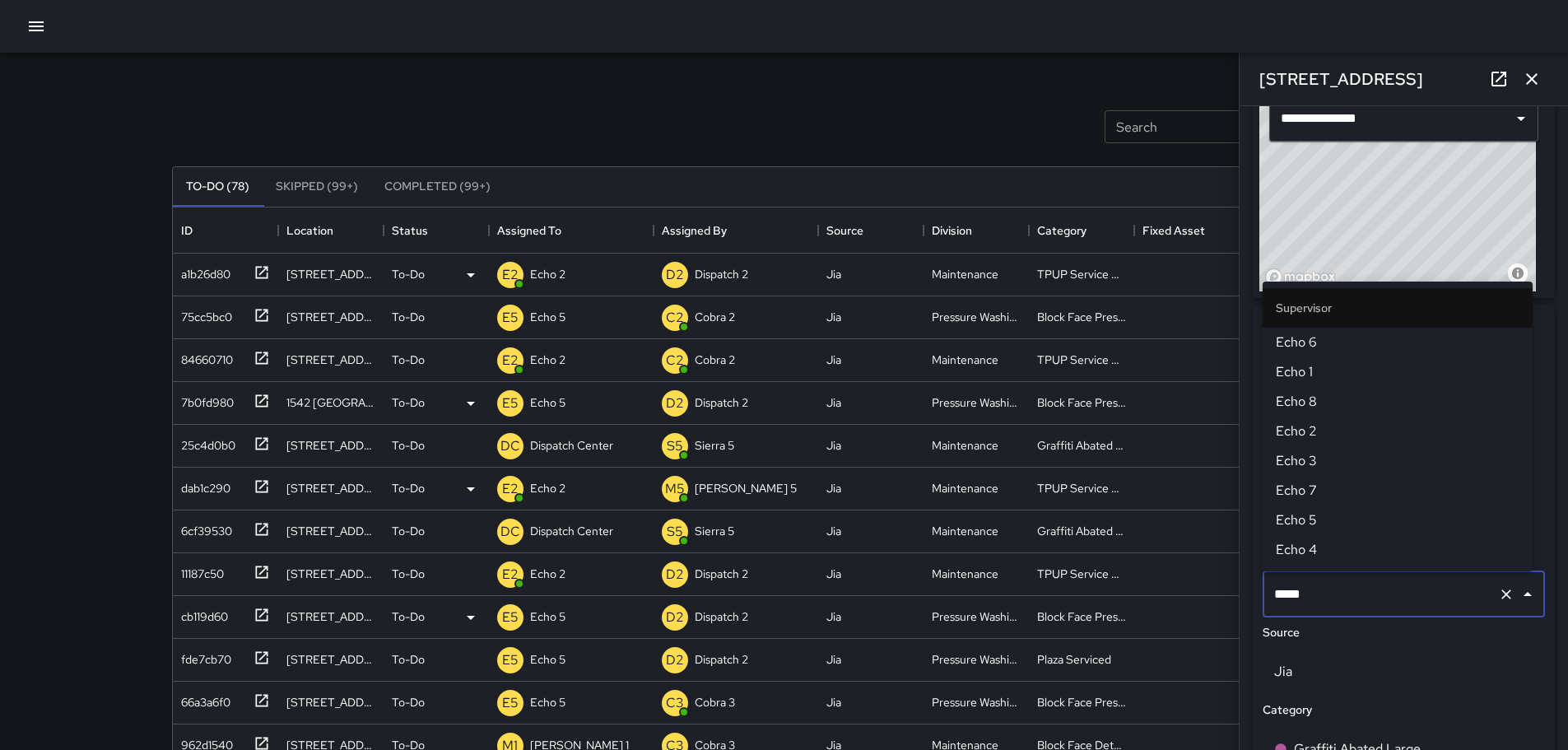
type input "******"
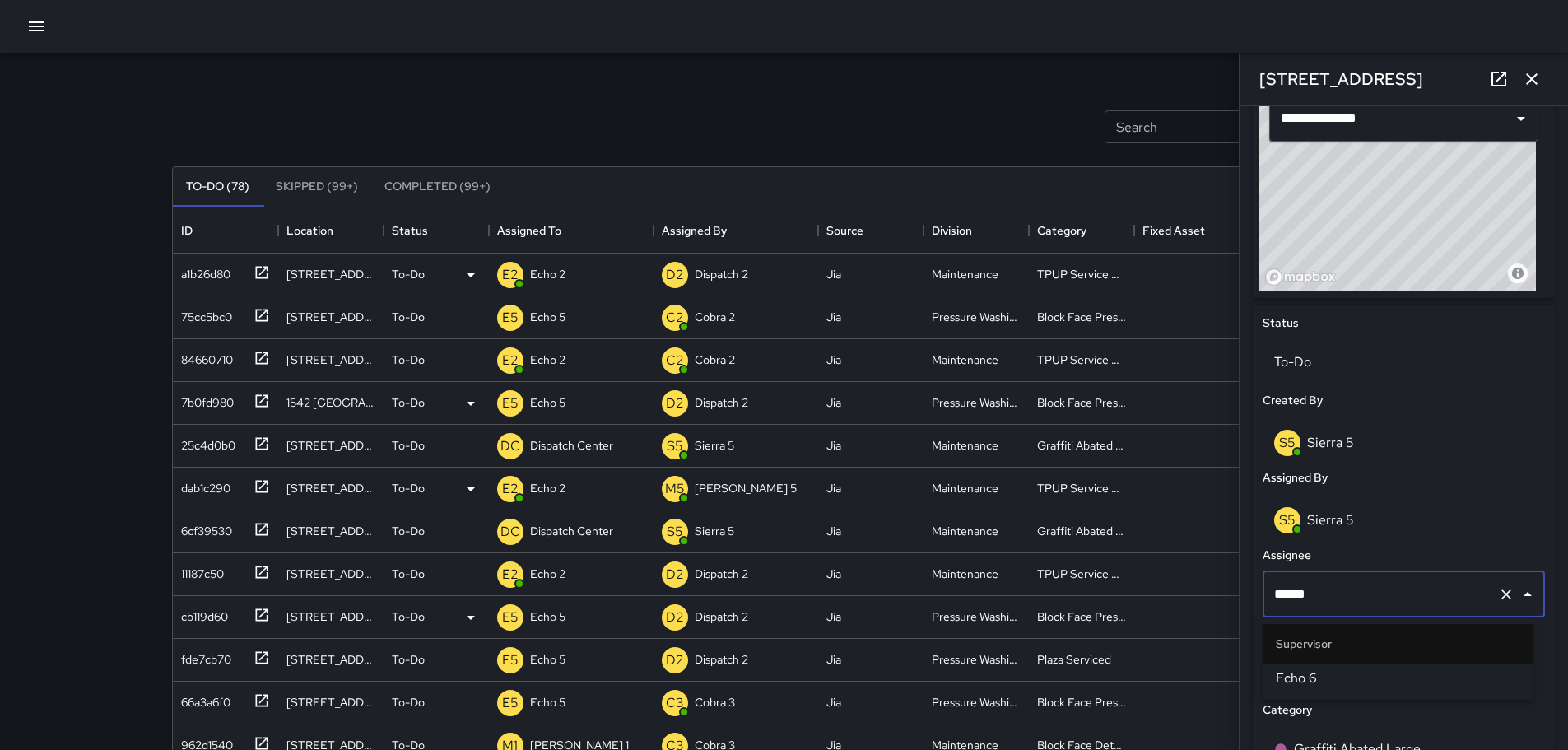
click at [1301, 686] on span "Echo 6" at bounding box center [1398, 678] width 244 height 19
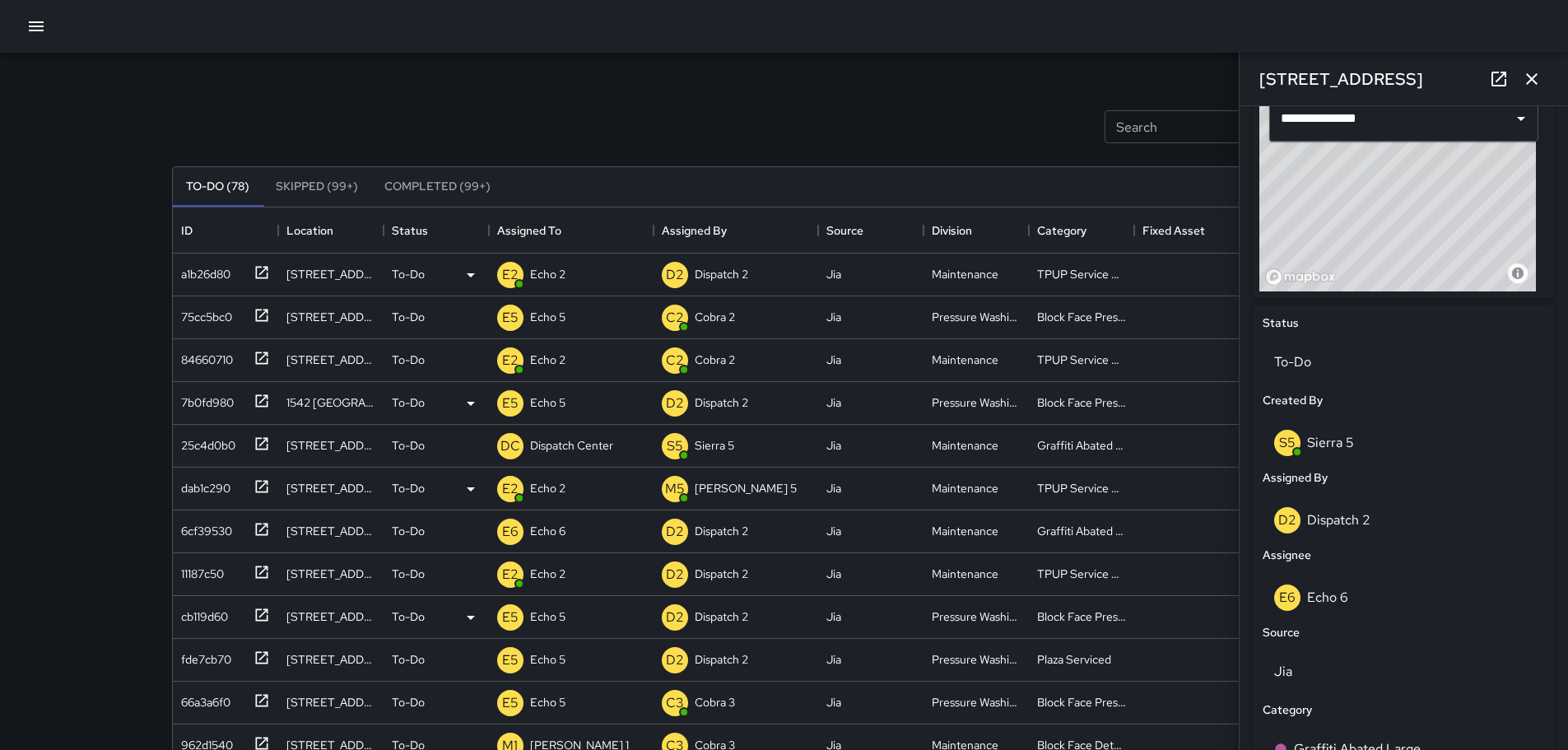
click at [1542, 80] on button "button" at bounding box center [1532, 79] width 33 height 33
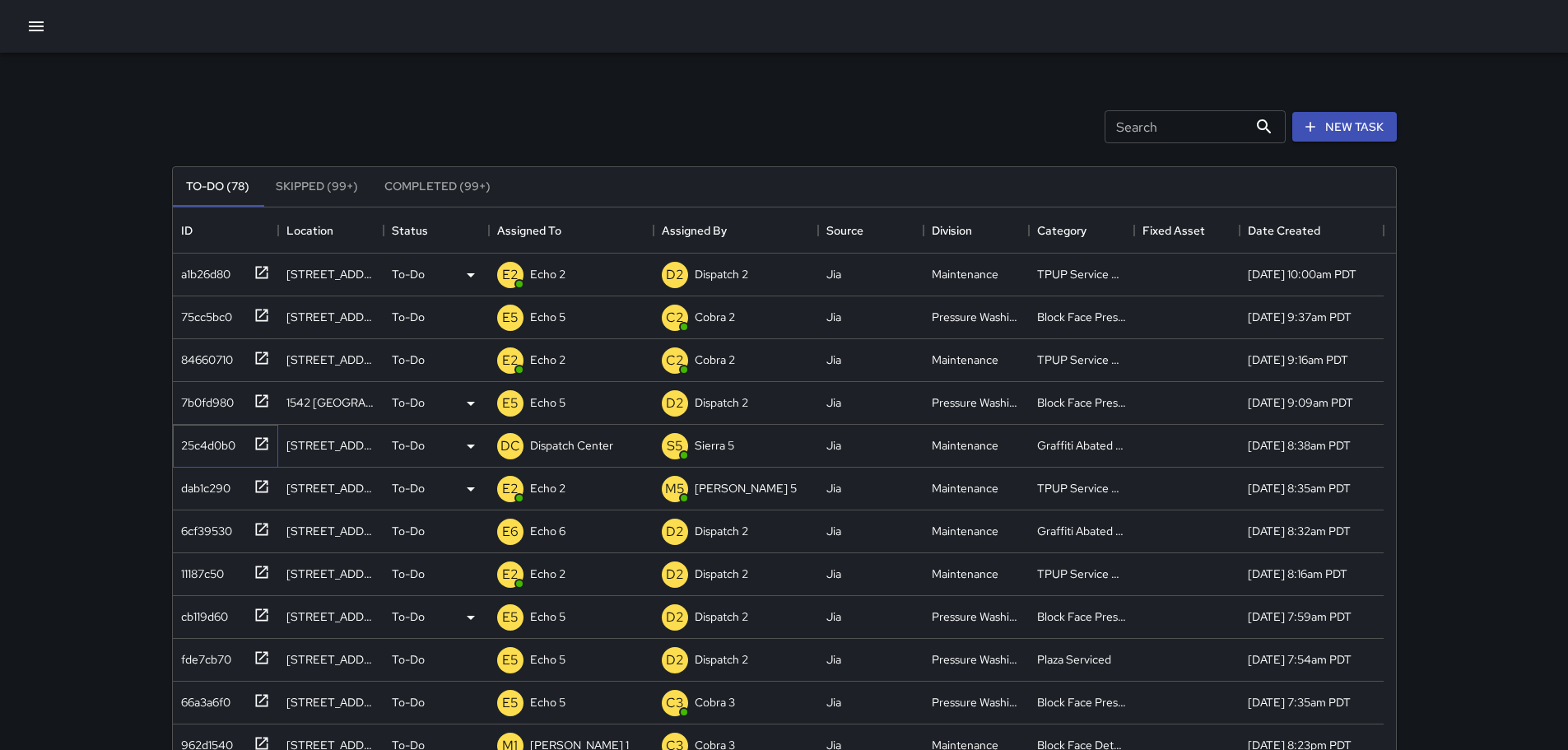
click at [262, 445] on icon at bounding box center [261, 443] width 17 height 17
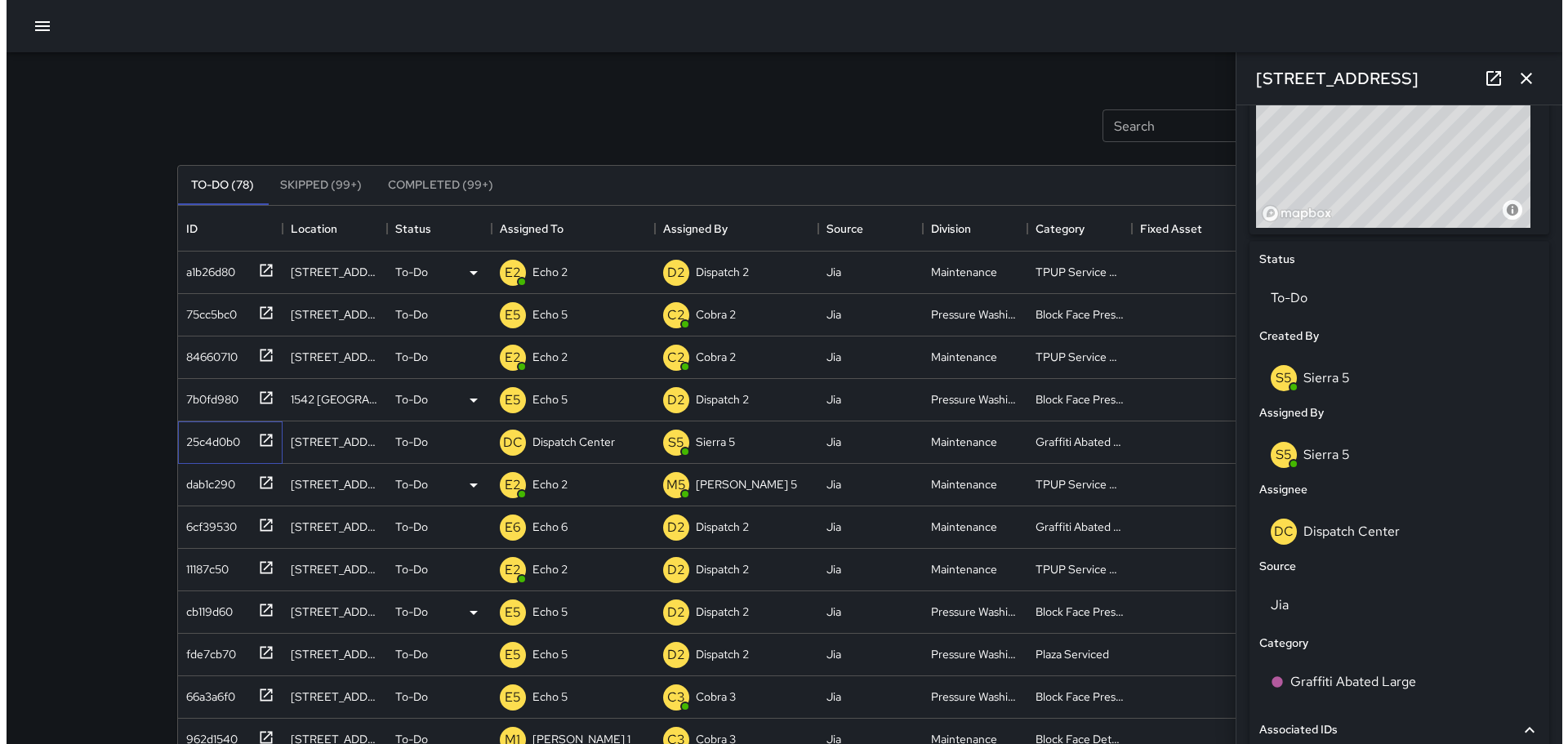
scroll to position [639, 0]
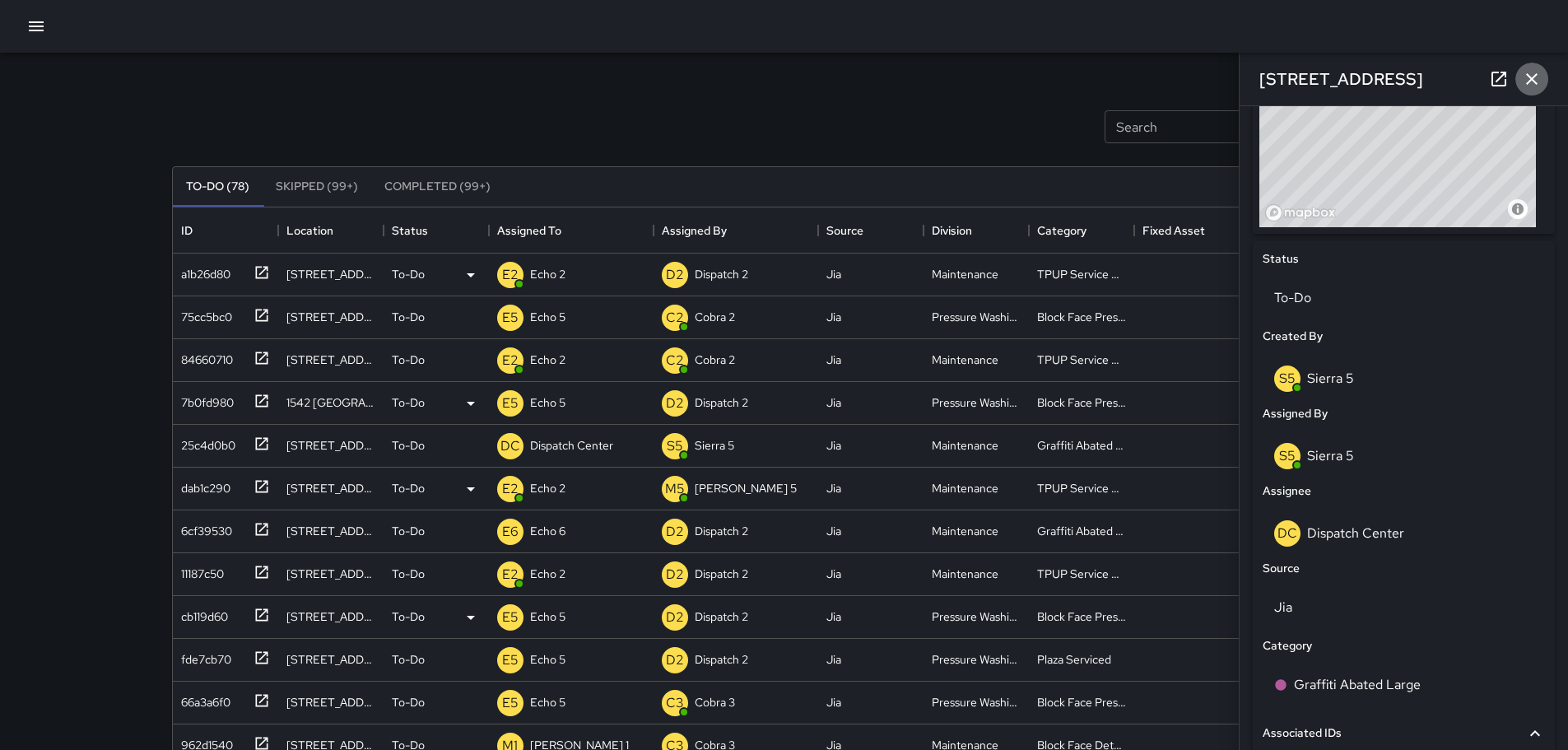
click at [1538, 81] on icon "button" at bounding box center [1532, 79] width 19 height 19
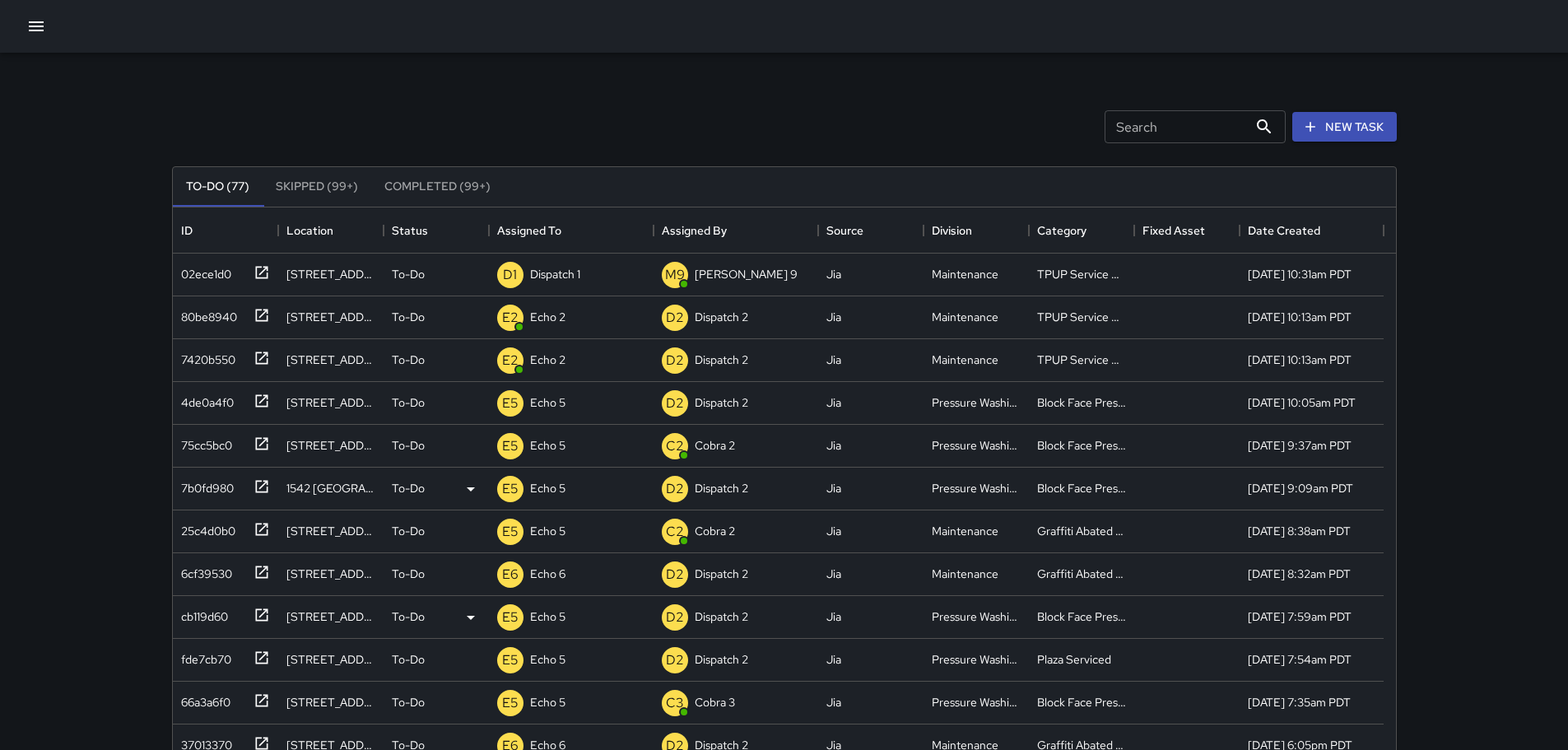
click at [35, 25] on icon "button" at bounding box center [36, 27] width 19 height 19
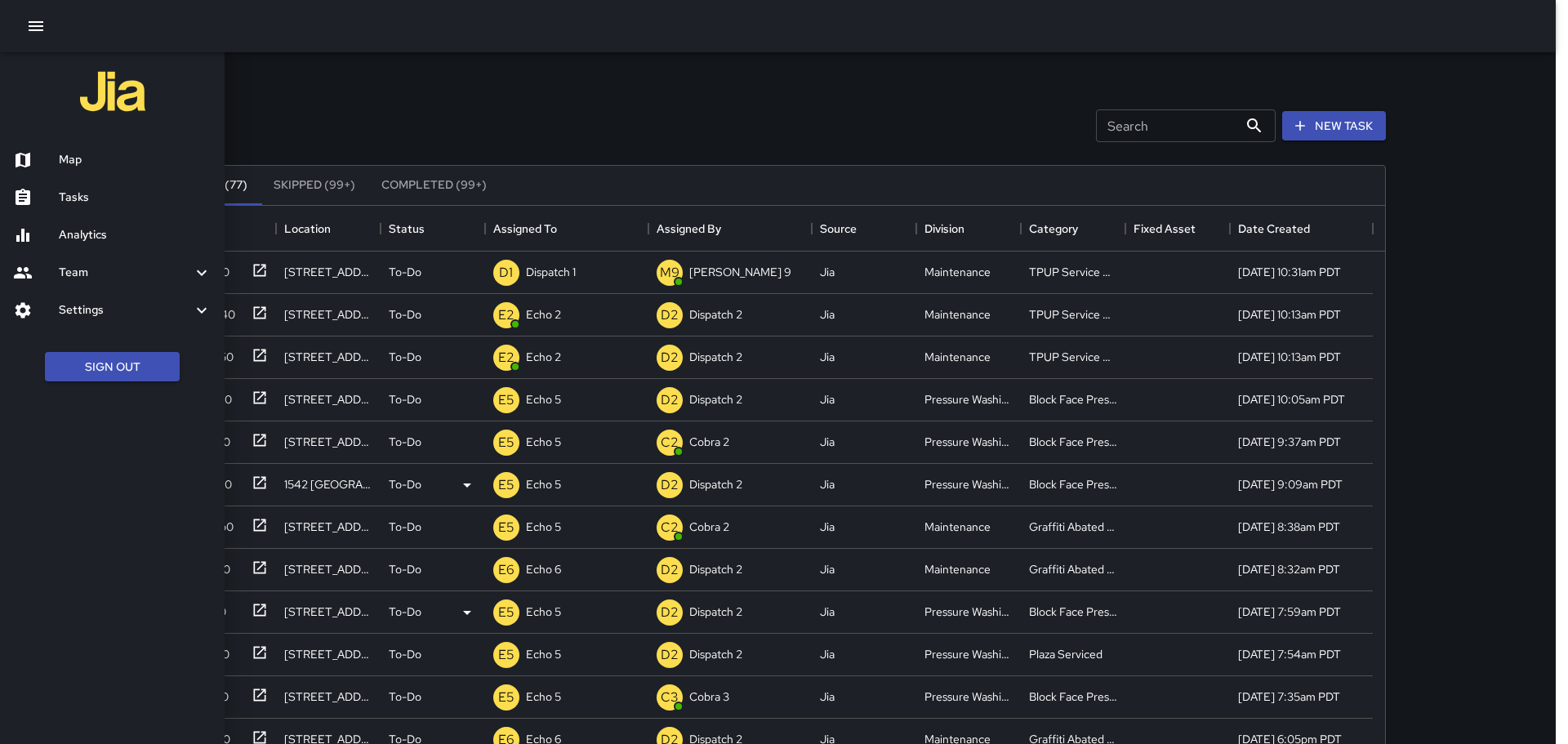
click at [95, 163] on h6 "Map" at bounding box center [135, 160] width 152 height 18
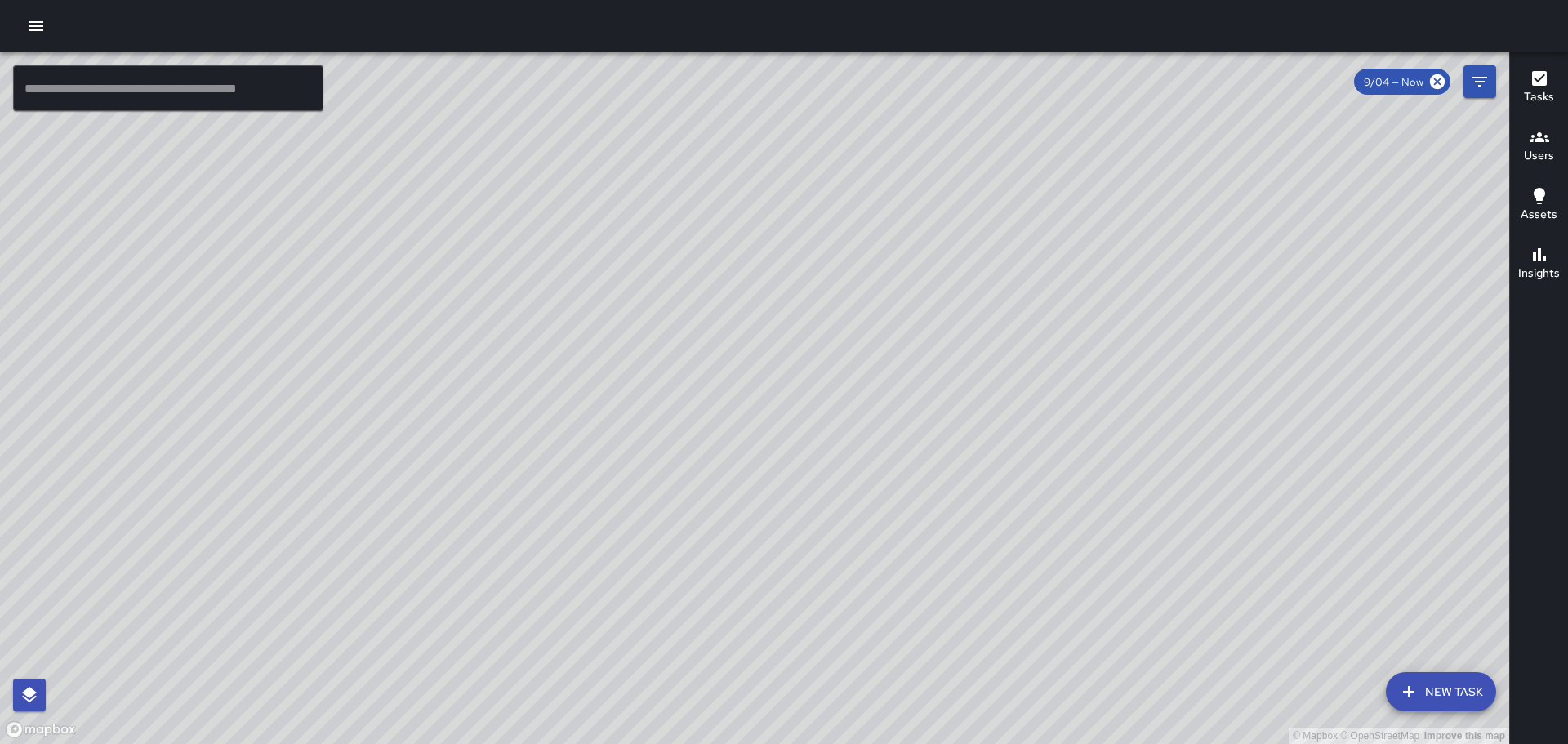
drag, startPoint x: 685, startPoint y: 268, endPoint x: 496, endPoint y: 401, distance: 231.1
click at [499, 404] on div "© Mapbox © OpenStreetMap Improve this map" at bounding box center [754, 399] width 1509 height 692
drag, startPoint x: 788, startPoint y: 349, endPoint x: 623, endPoint y: 338, distance: 165.4
click at [623, 338] on div "© Mapbox © OpenStreetMap Improve this map" at bounding box center [754, 399] width 1509 height 692
drag, startPoint x: 567, startPoint y: 269, endPoint x: 553, endPoint y: 252, distance: 22.0
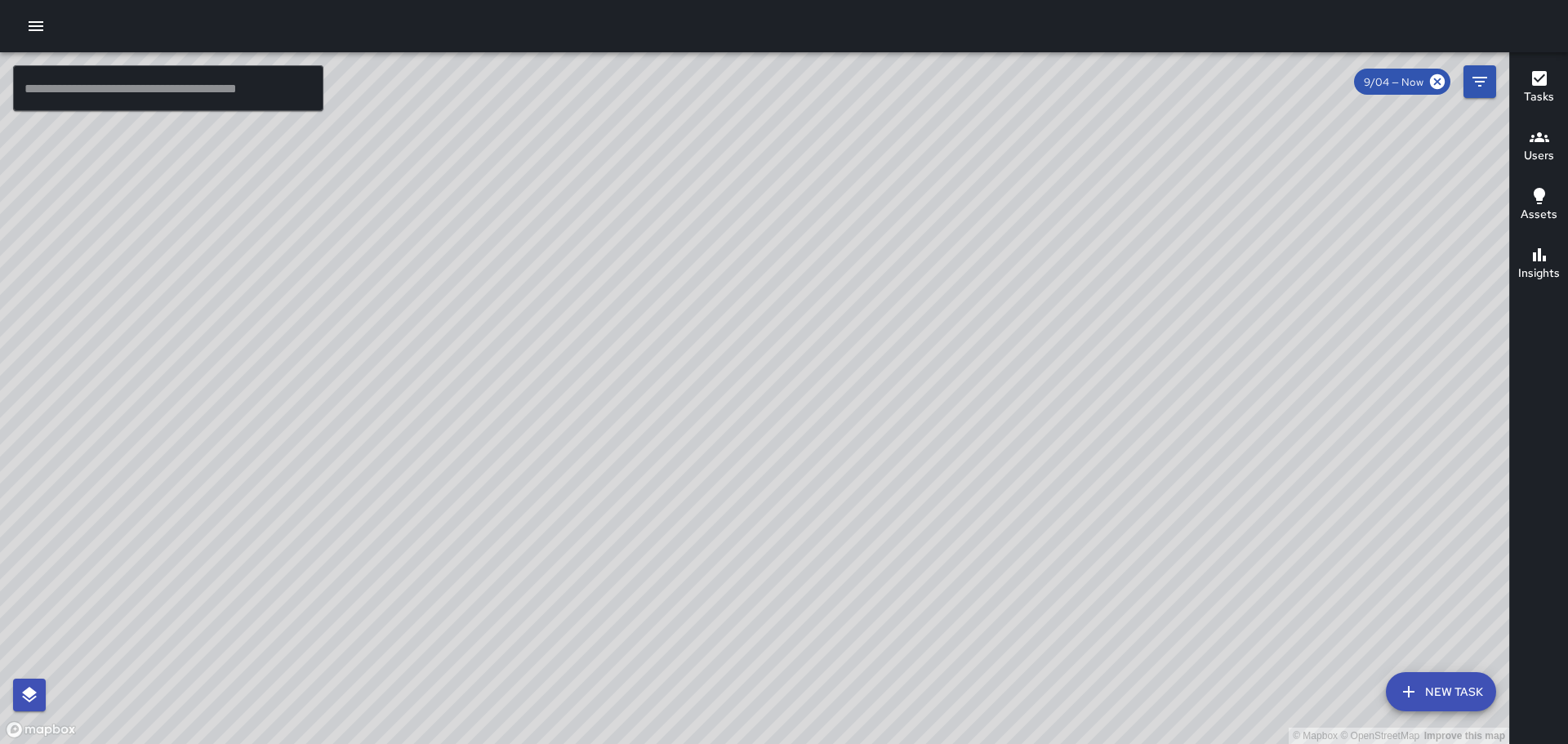
click at [553, 252] on div "© Mapbox © OpenStreetMap Improve this map" at bounding box center [754, 399] width 1509 height 692
click at [32, 31] on icon "button" at bounding box center [36, 25] width 15 height 10
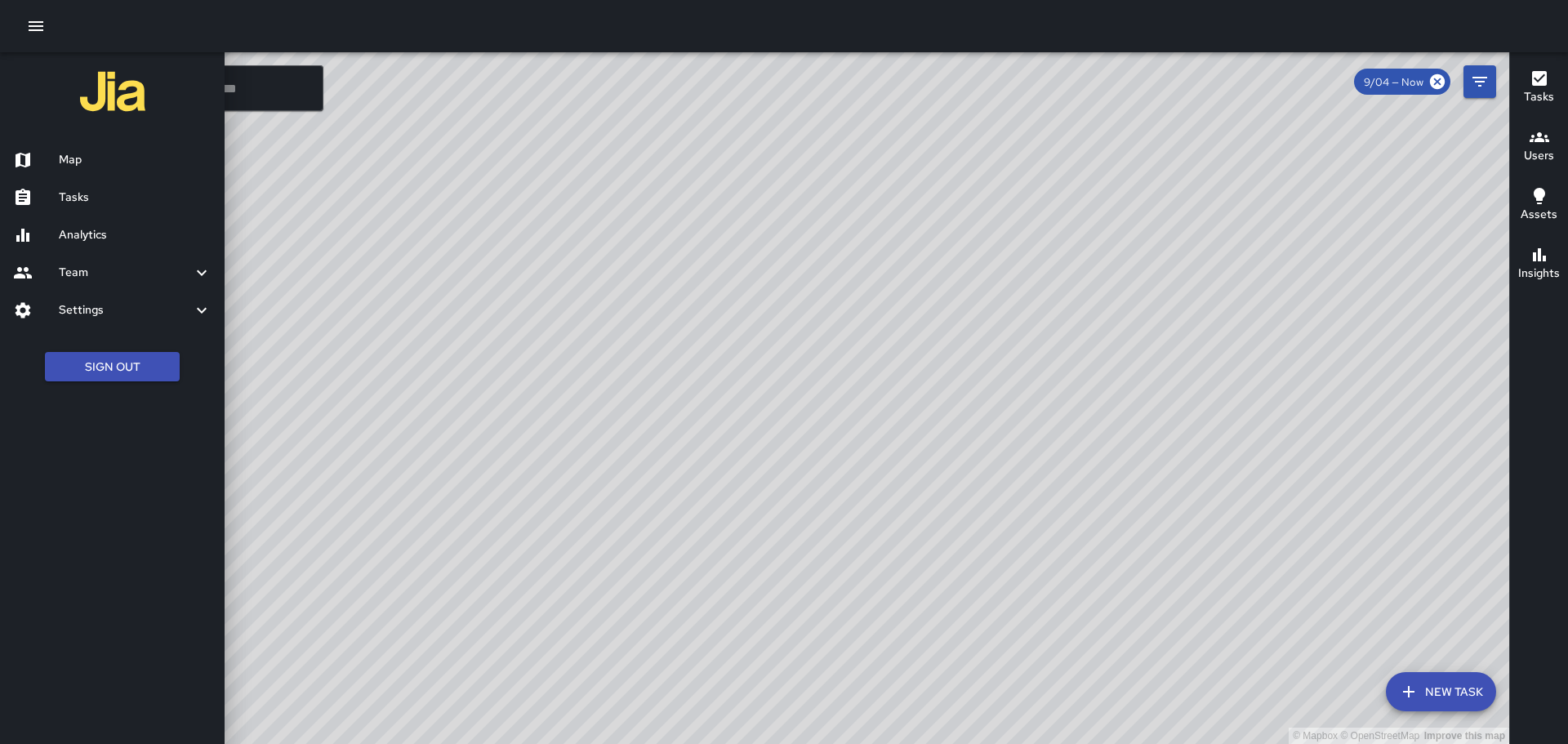
click at [45, 25] on icon "button" at bounding box center [36, 26] width 19 height 19
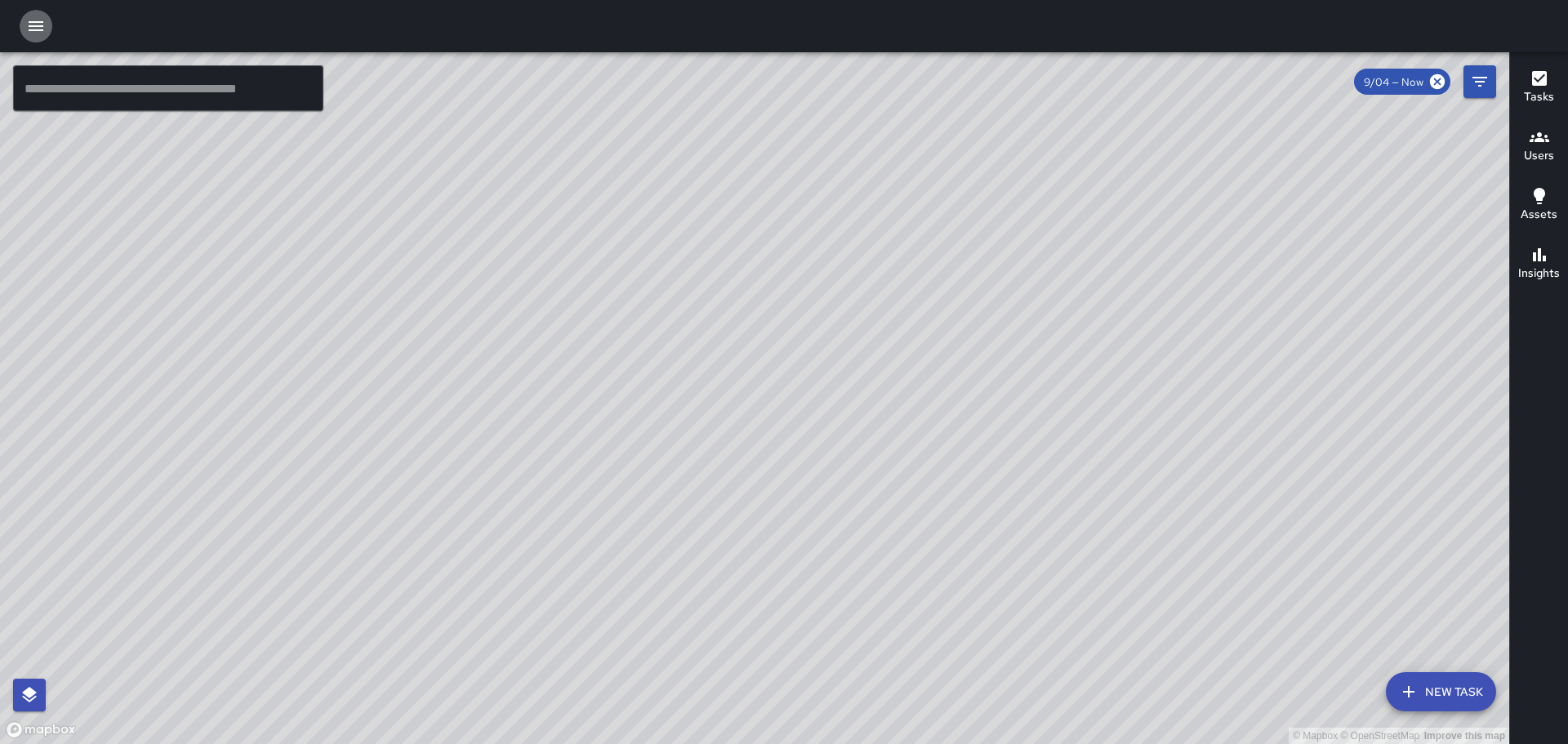
click at [37, 30] on icon "button" at bounding box center [36, 25] width 15 height 10
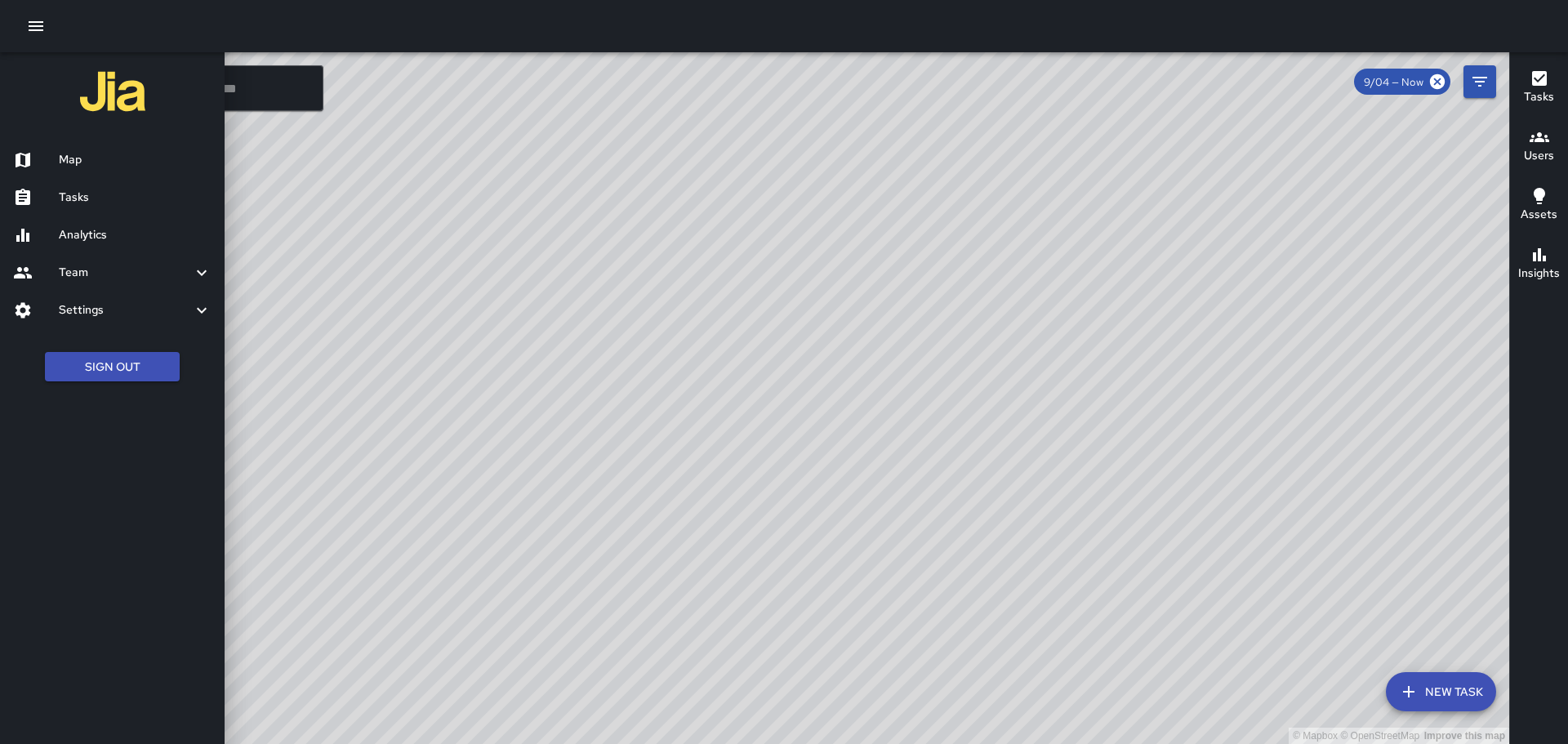
click at [69, 157] on h6 "Map" at bounding box center [135, 160] width 152 height 18
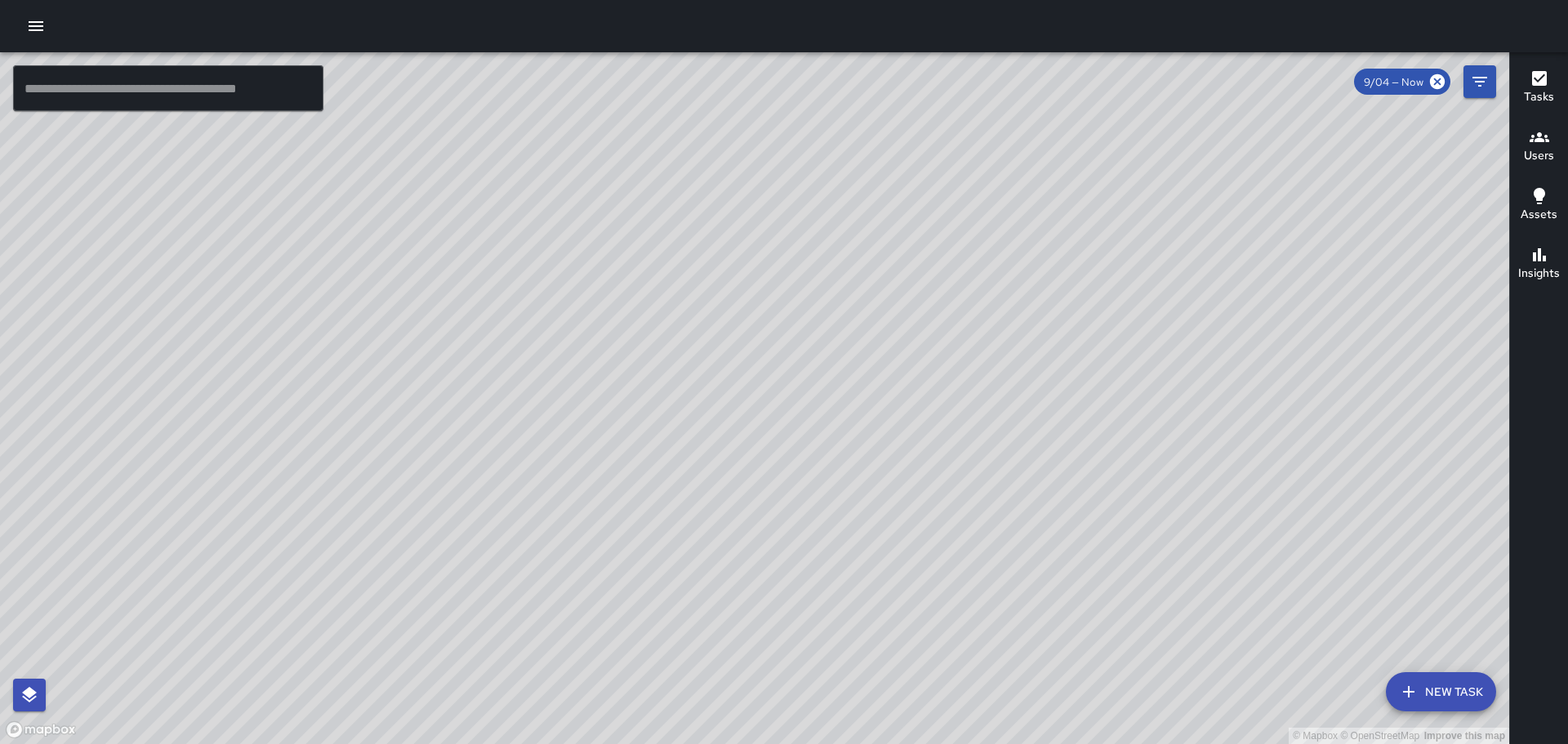
click at [107, 90] on input "text" at bounding box center [168, 89] width 310 height 46
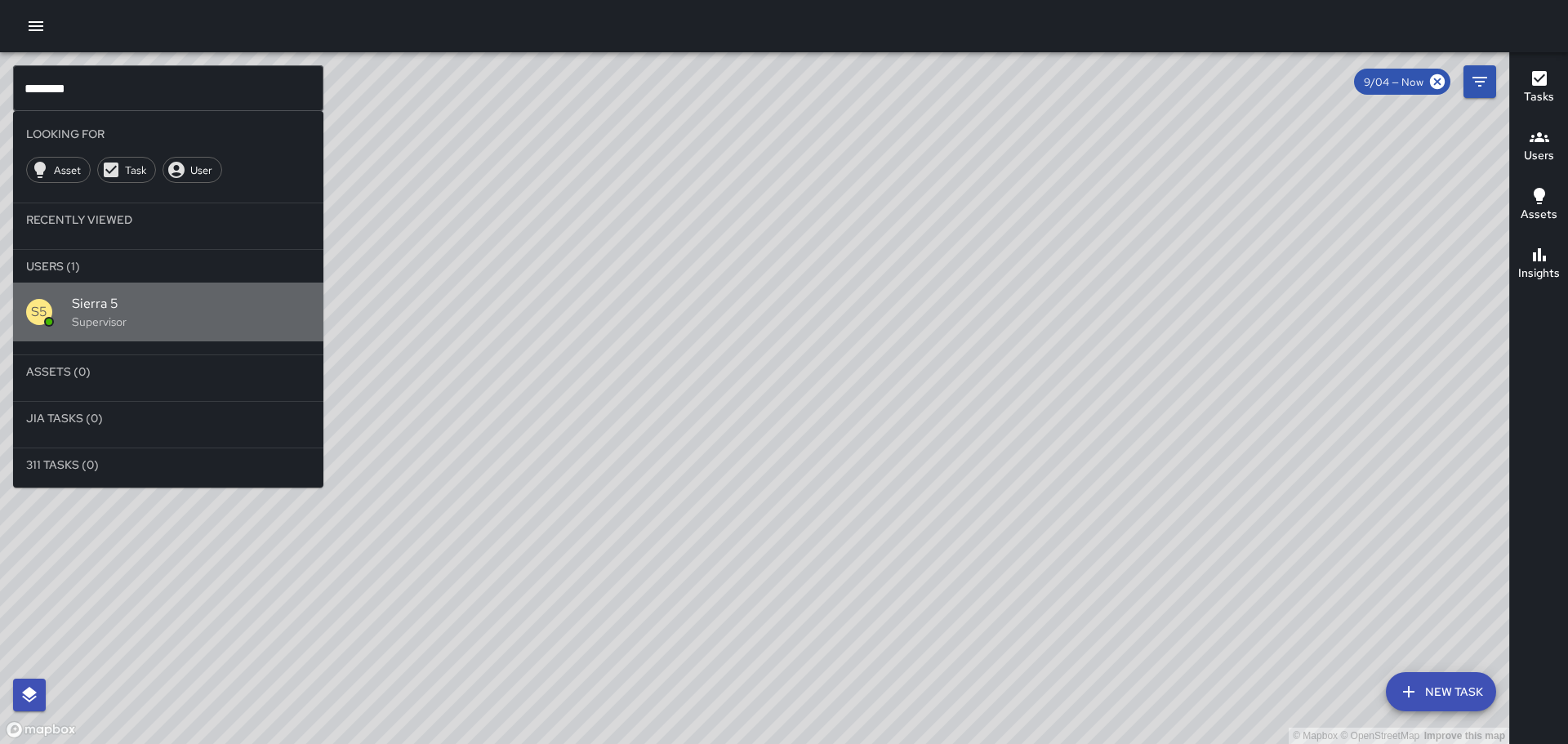
click at [115, 306] on span "Sierra 5" at bounding box center [191, 304] width 238 height 19
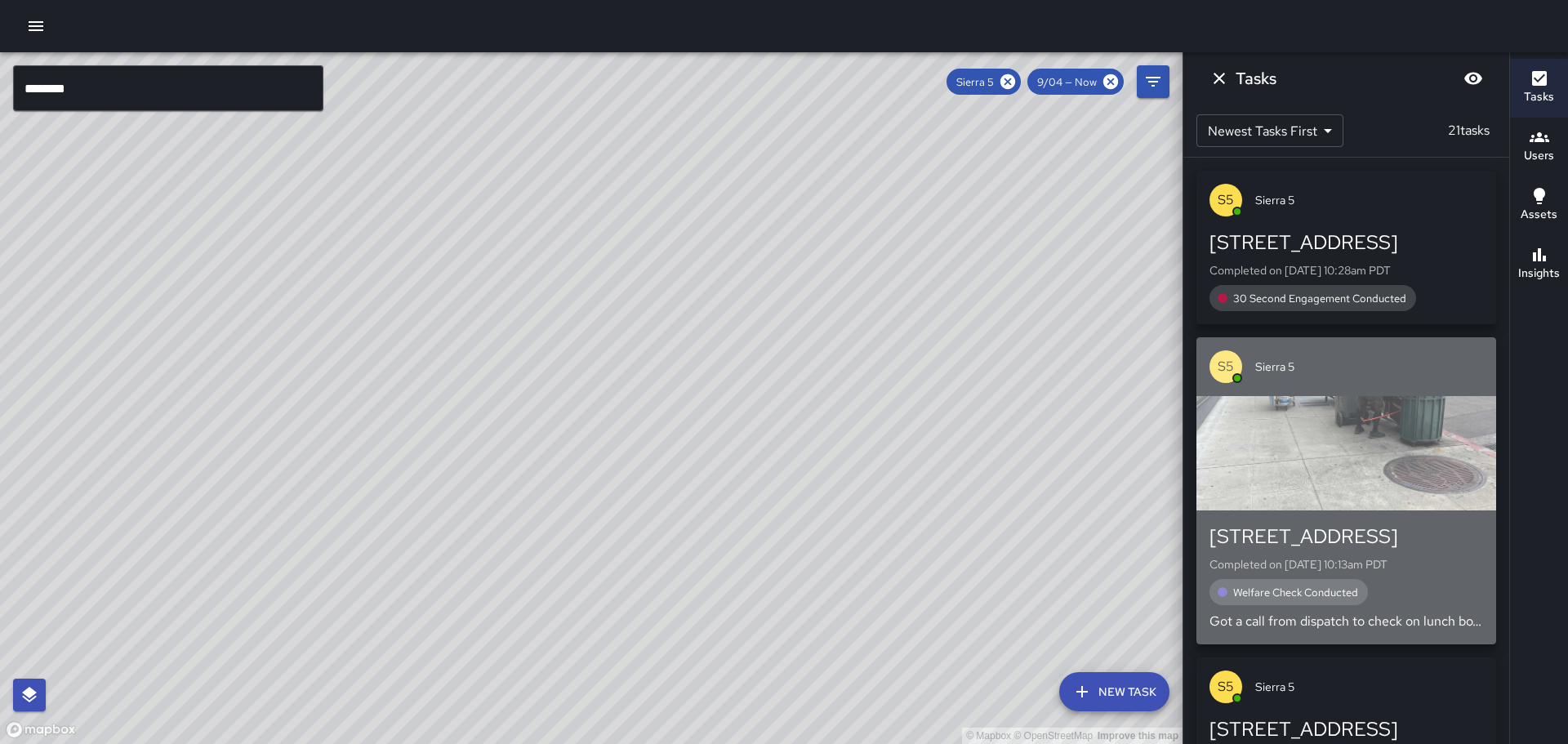
click at [1417, 444] on div "button" at bounding box center [1346, 453] width 300 height 115
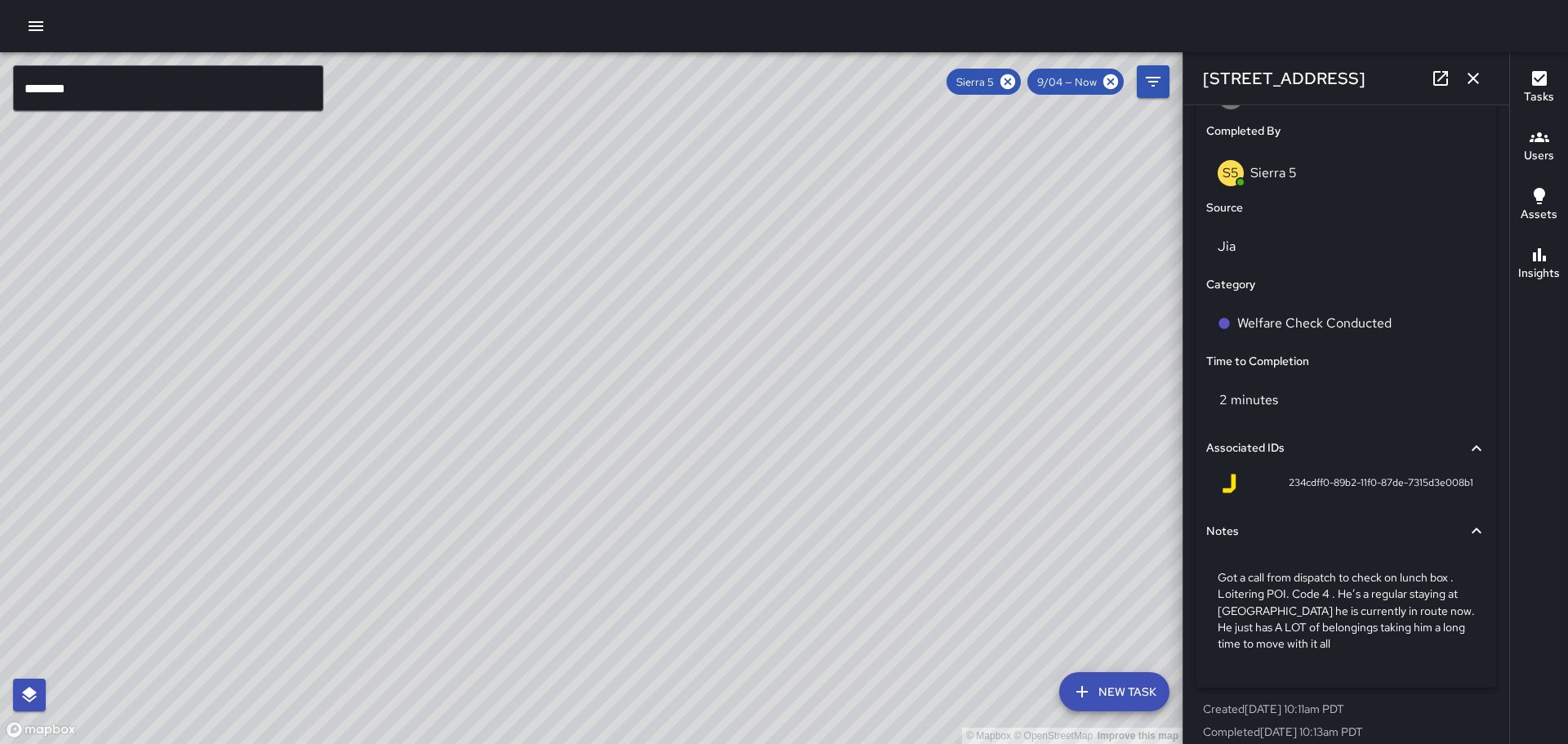
scroll to position [1010, 0]
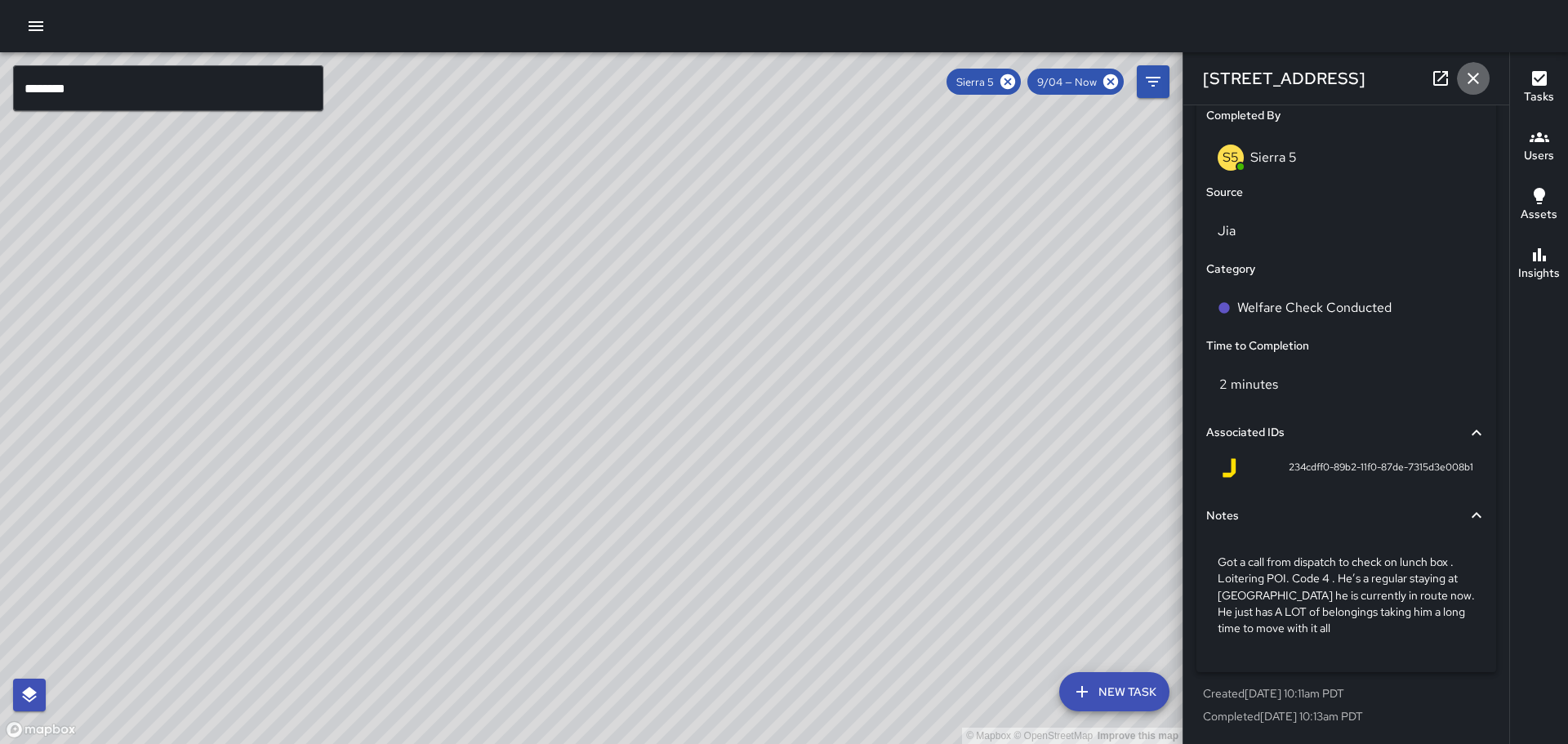
click at [1469, 78] on icon "button" at bounding box center [1473, 78] width 19 height 19
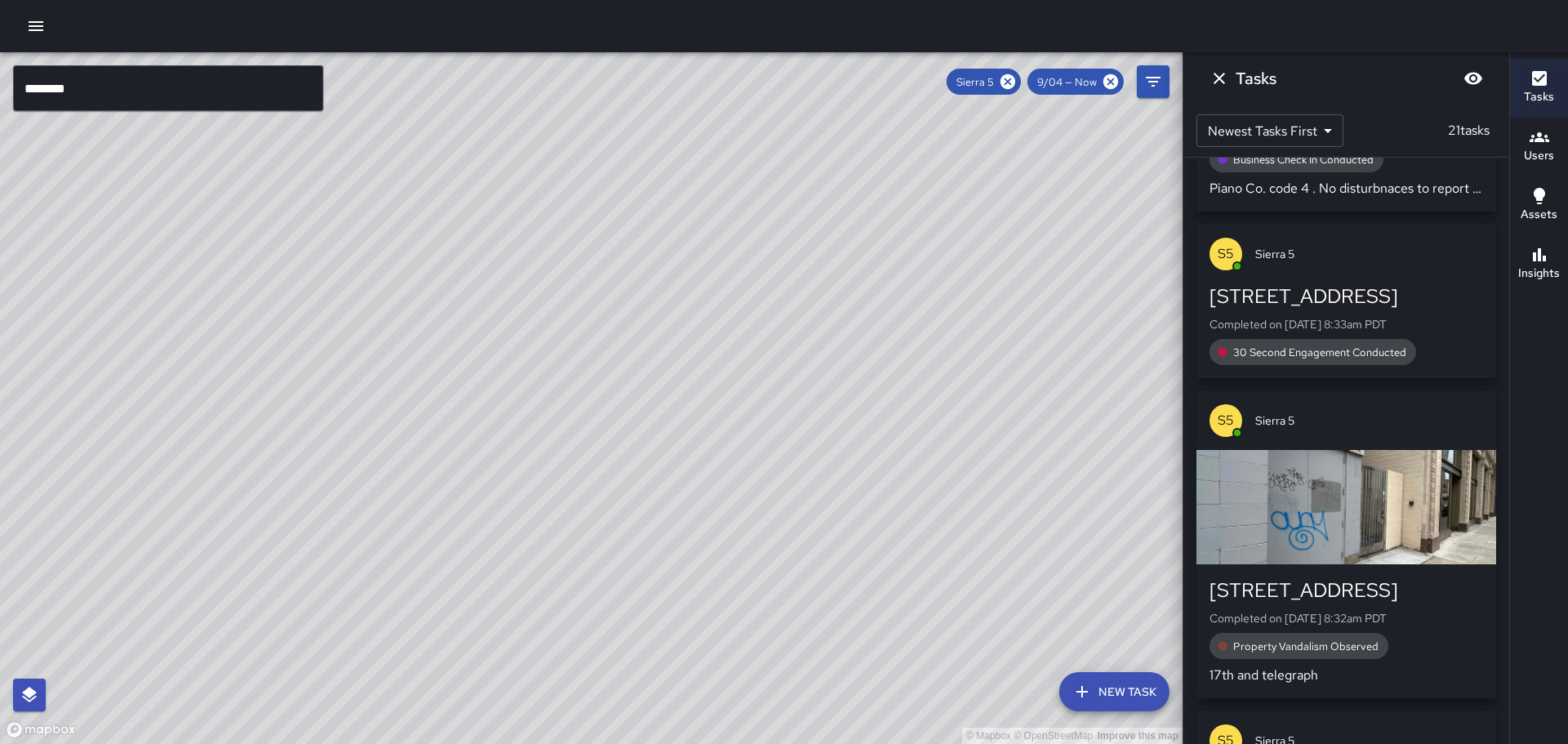
scroll to position [1877, 0]
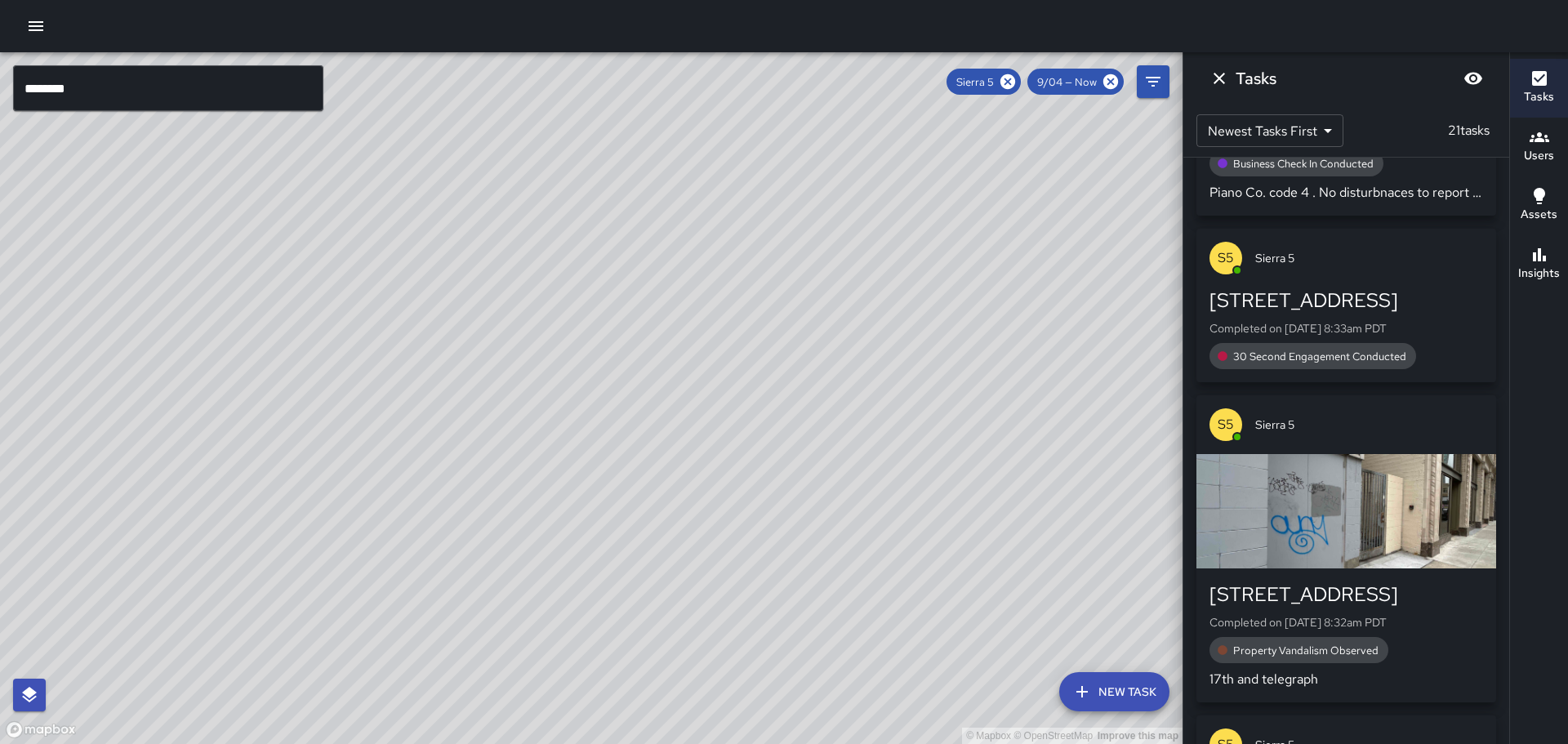
click at [117, 105] on input "********" at bounding box center [168, 89] width 310 height 46
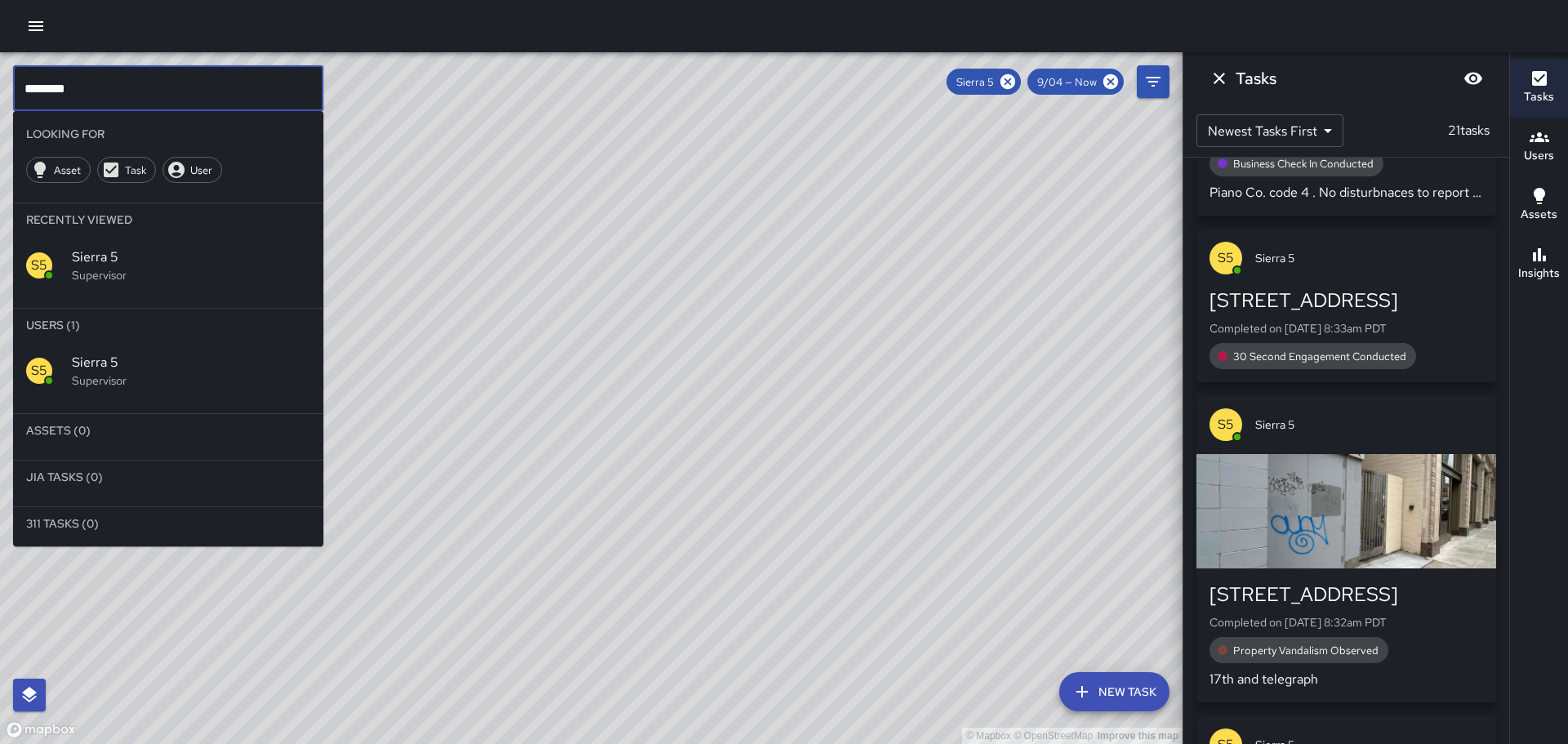
click at [117, 105] on input "********" at bounding box center [168, 89] width 310 height 46
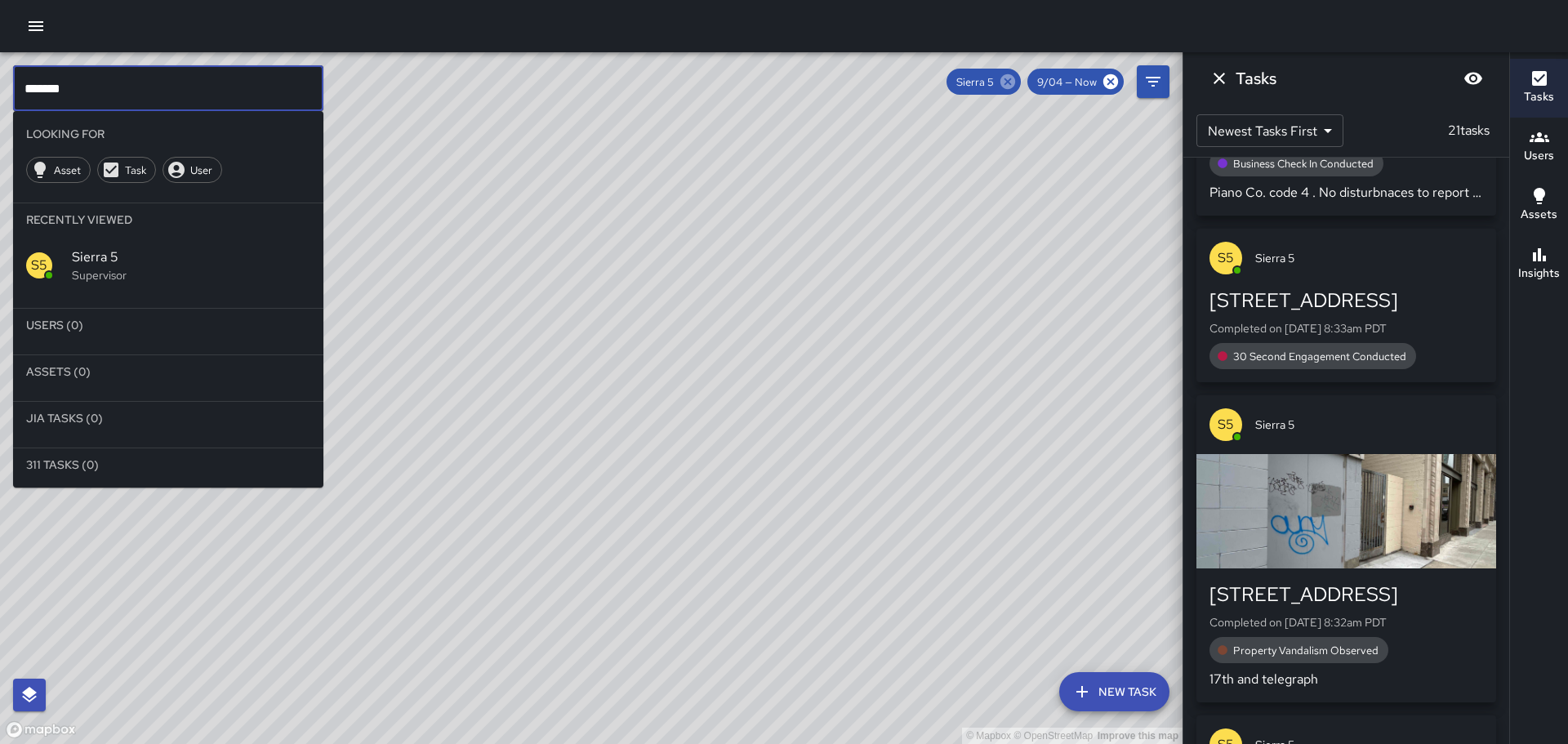
type input "*******"
click at [1006, 80] on icon at bounding box center [1007, 81] width 15 height 15
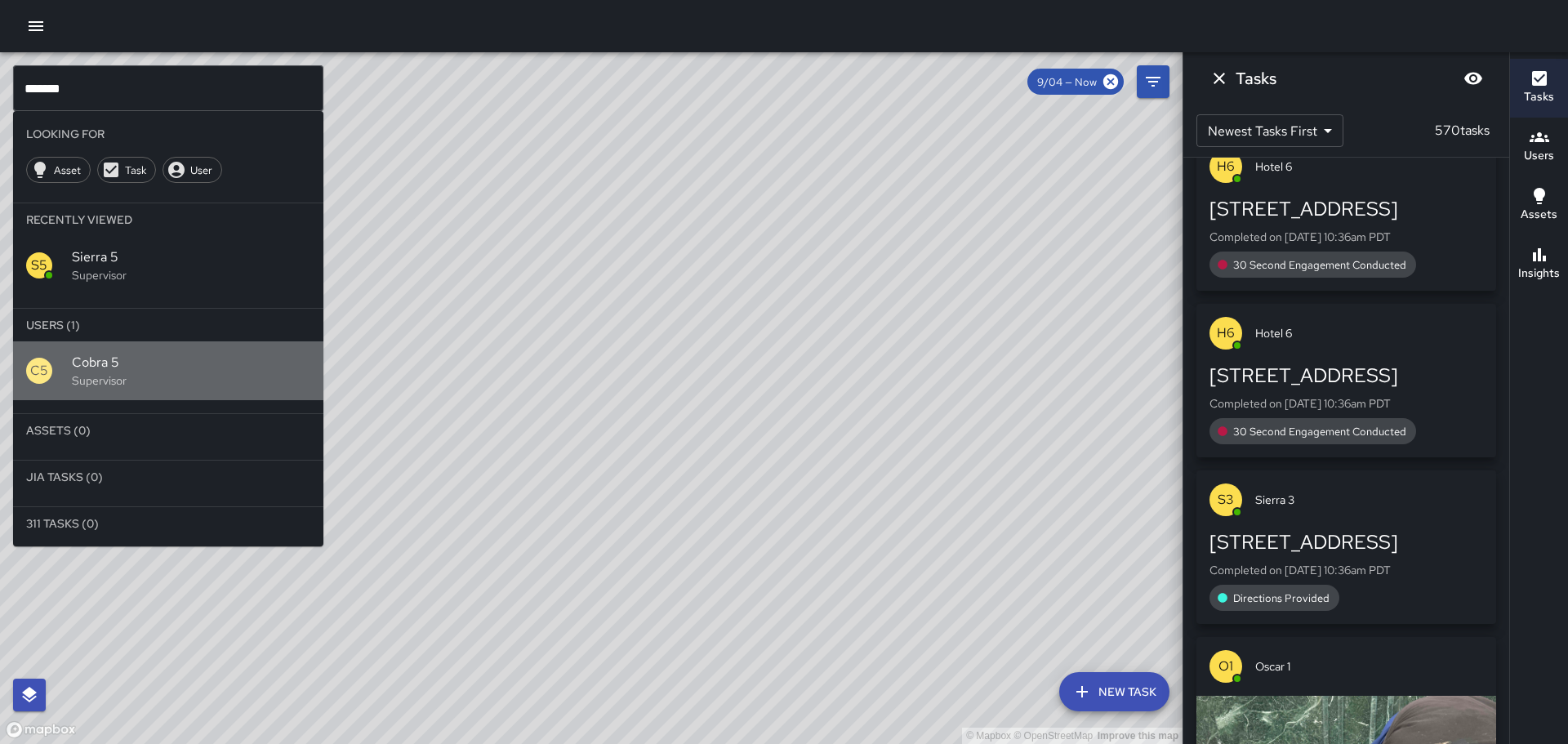
click at [100, 381] on p "Supervisor" at bounding box center [191, 380] width 238 height 17
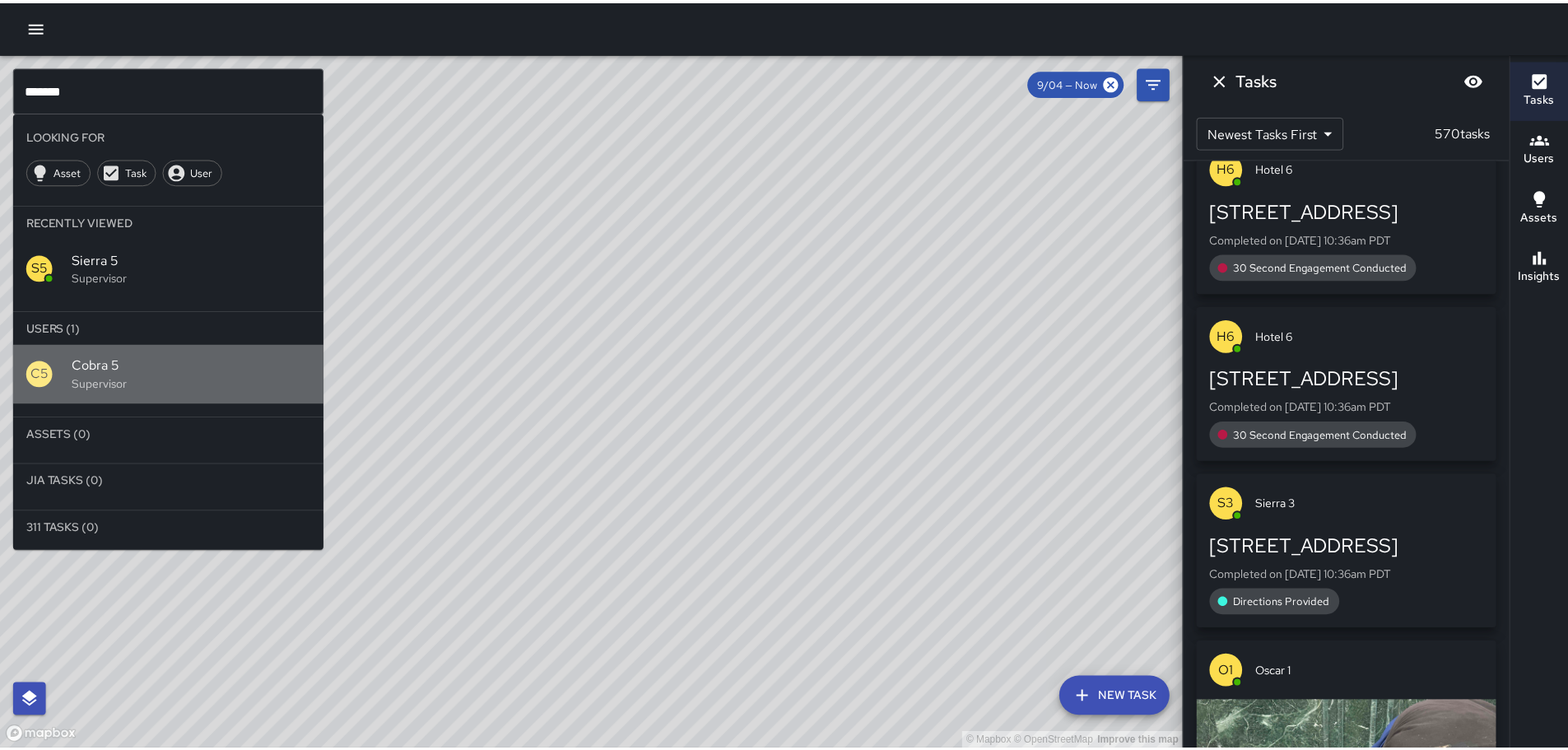
scroll to position [0, 0]
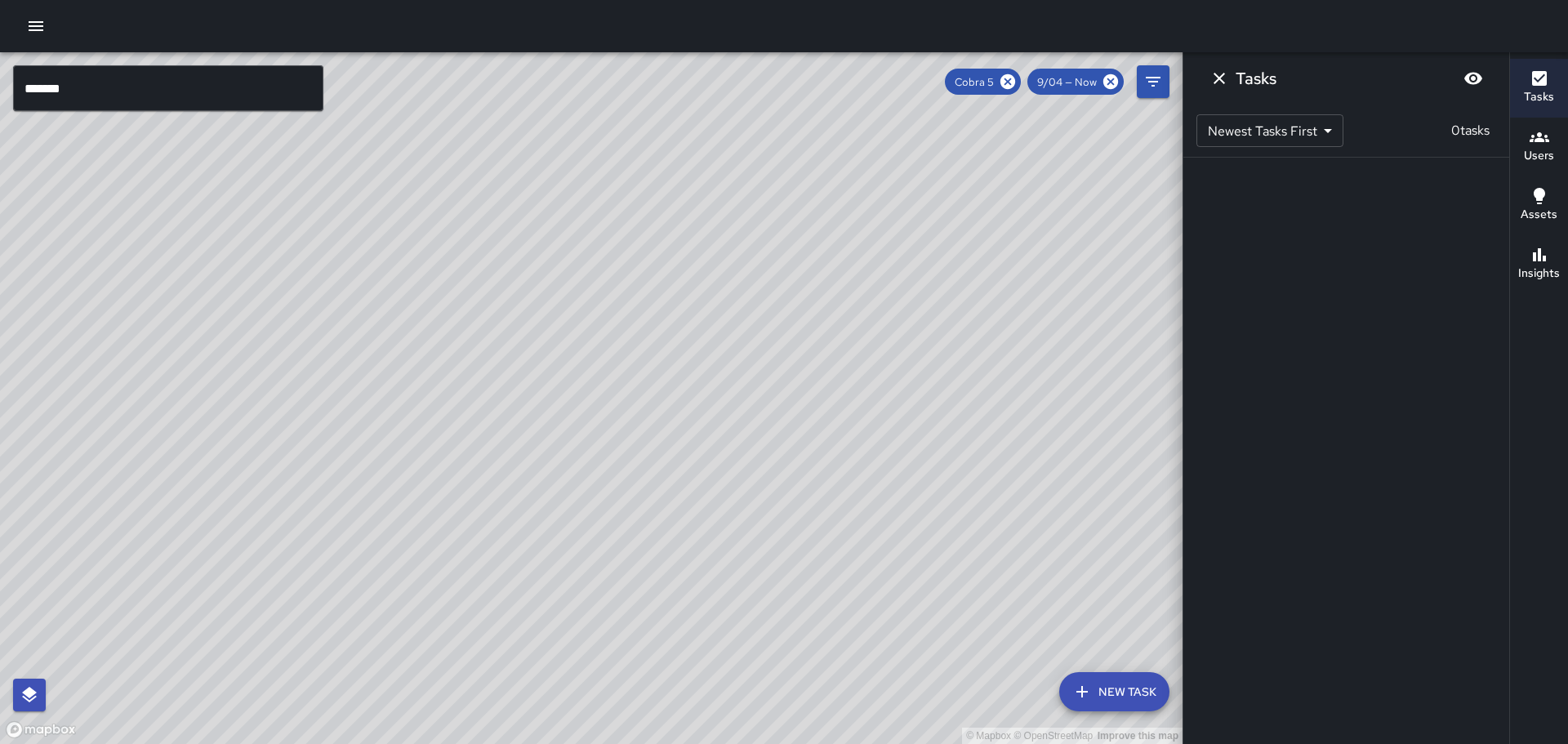
click at [867, 397] on div "© Mapbox © OpenStreetMap Improve this map" at bounding box center [591, 399] width 1183 height 692
click at [1010, 84] on icon at bounding box center [1007, 81] width 15 height 15
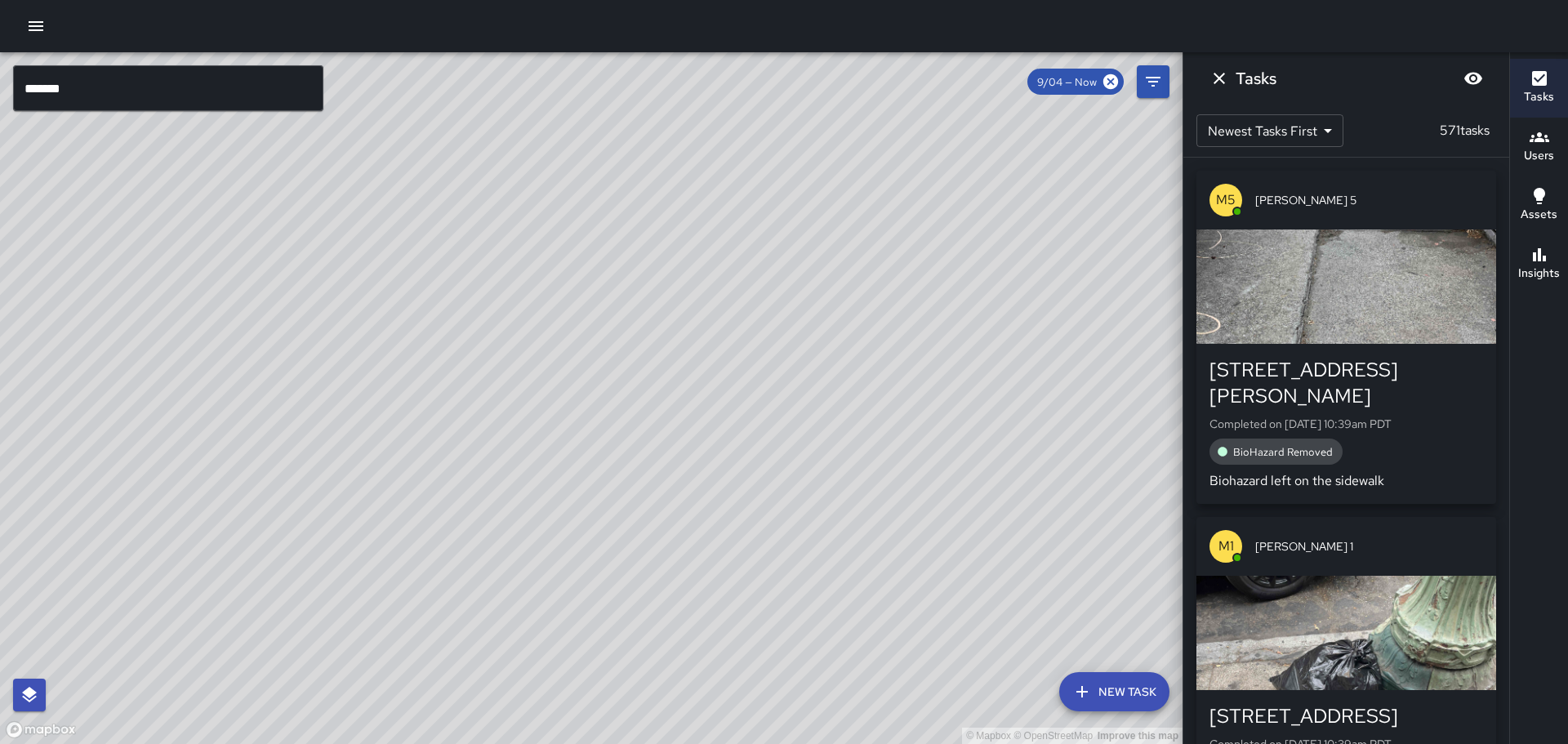
click at [23, 25] on button "button" at bounding box center [35, 25] width 32 height 32
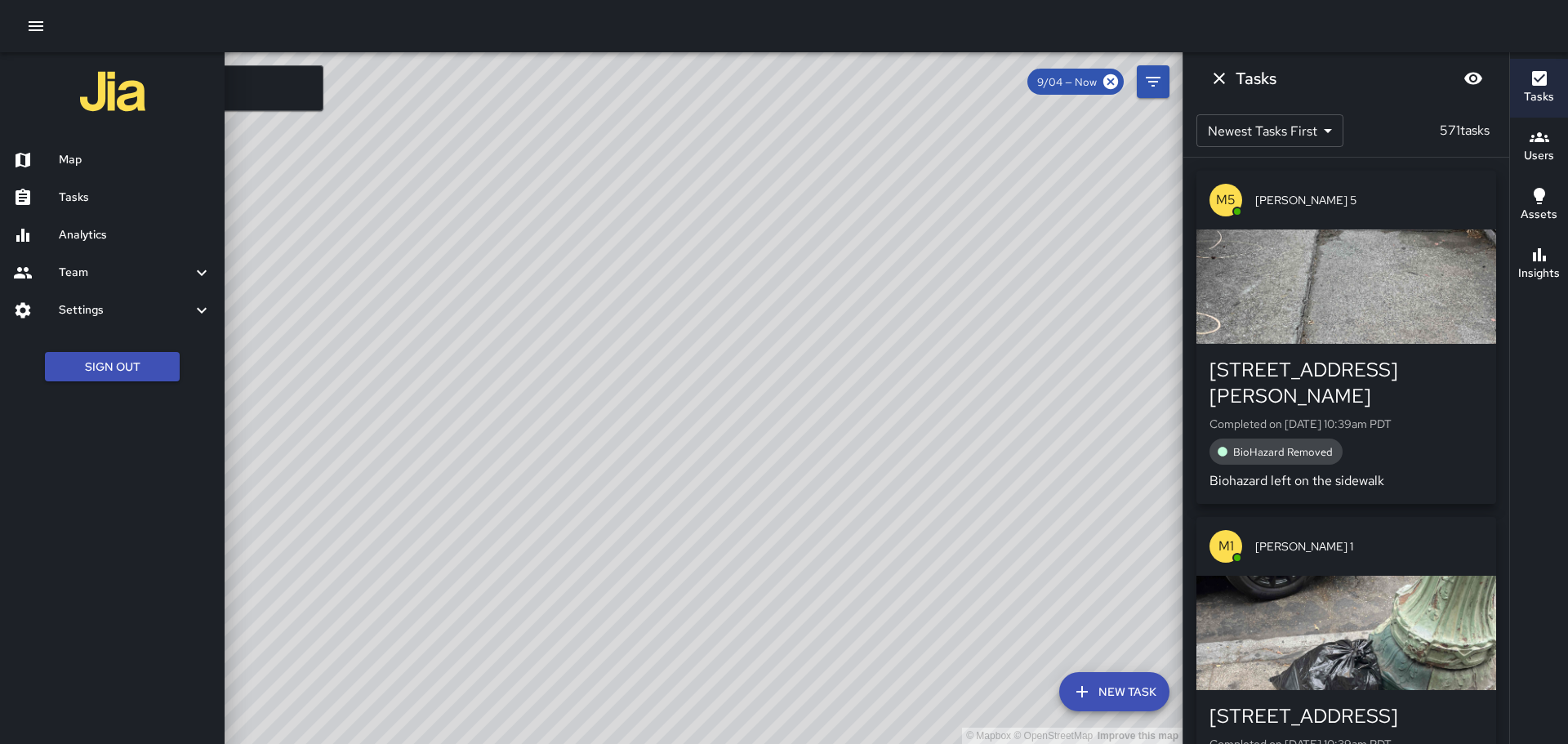
click at [100, 241] on h6 "Analytics" at bounding box center [135, 235] width 152 height 18
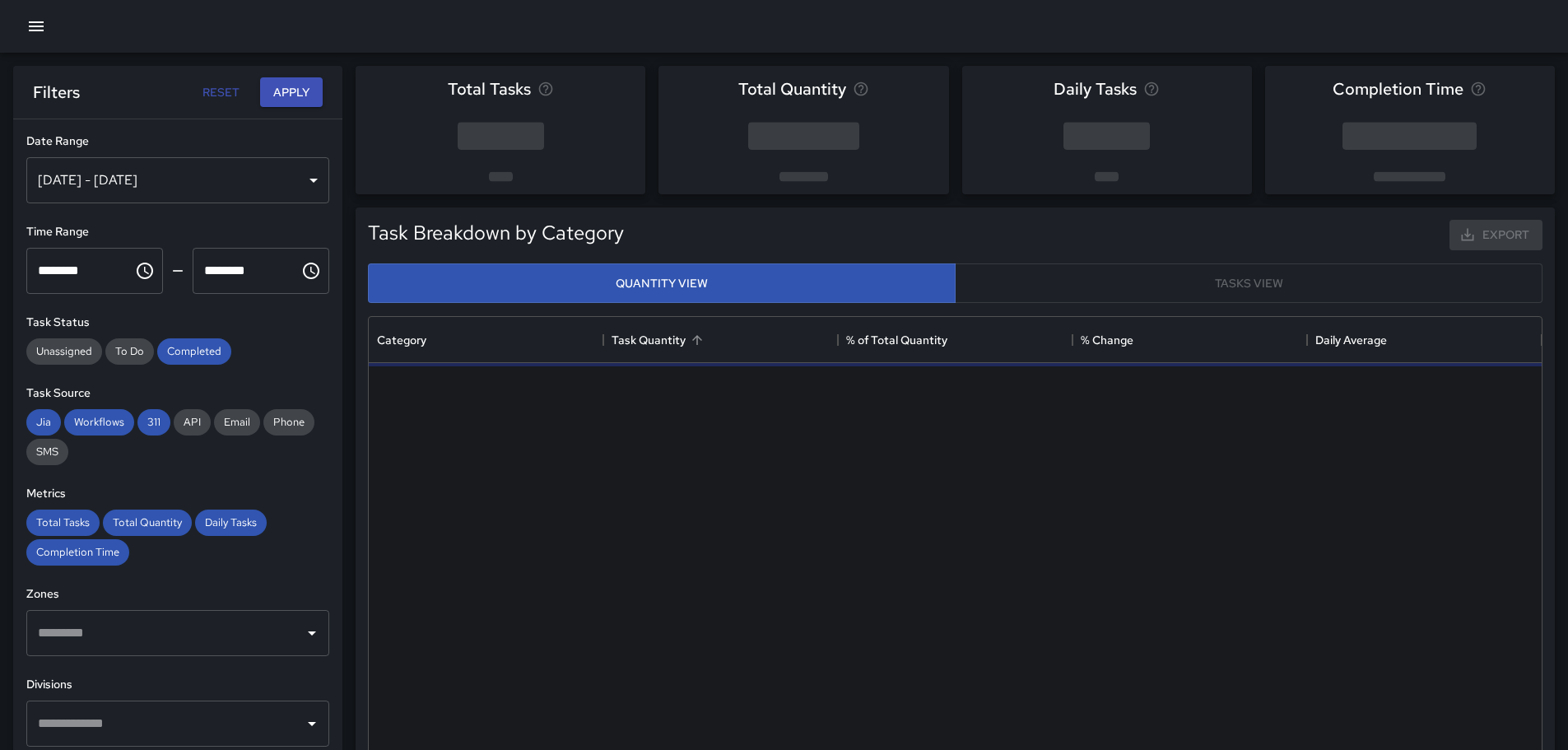
scroll to position [481, 1161]
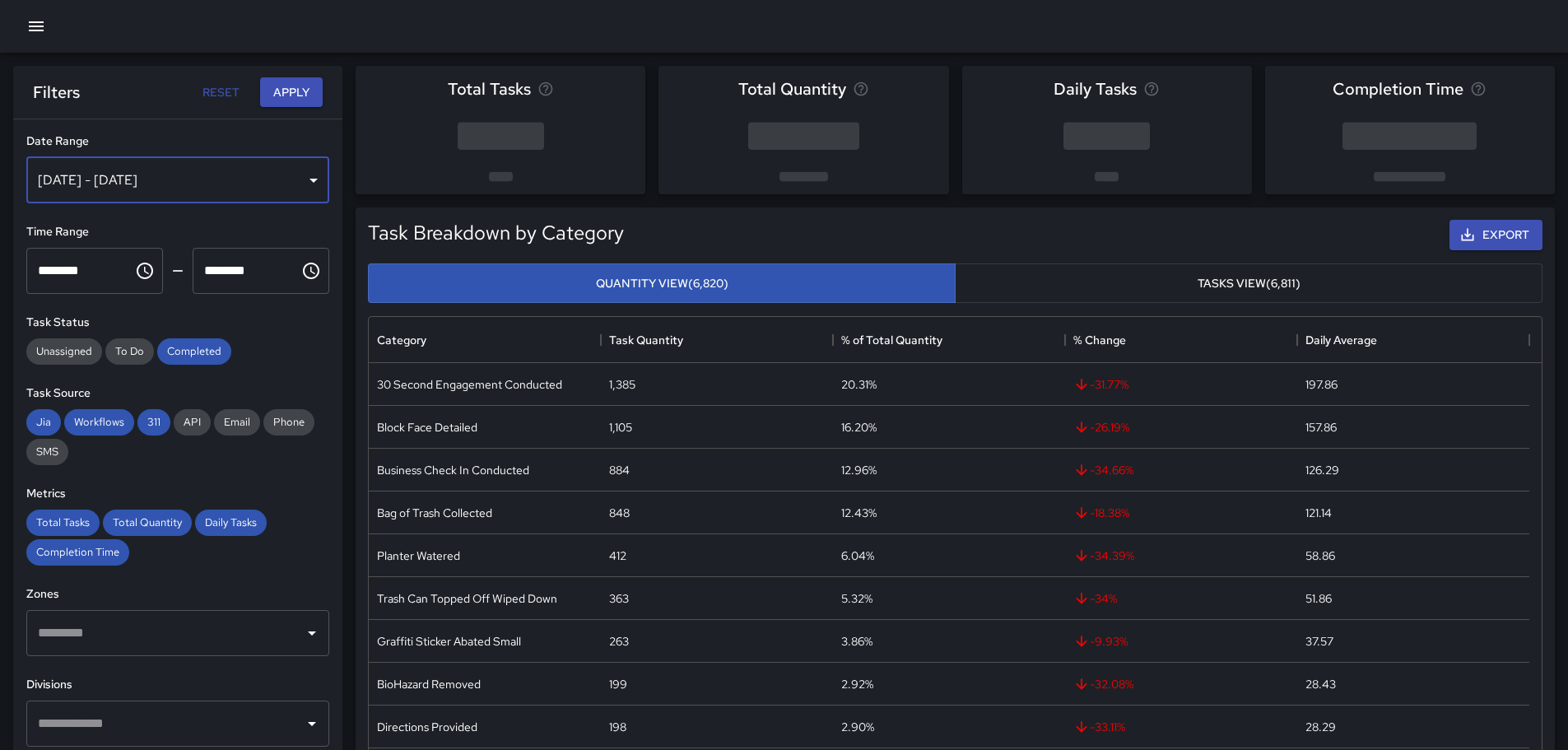
click at [131, 186] on div "Aug 29, 2025 - Sep 04, 2025" at bounding box center [177, 180] width 303 height 46
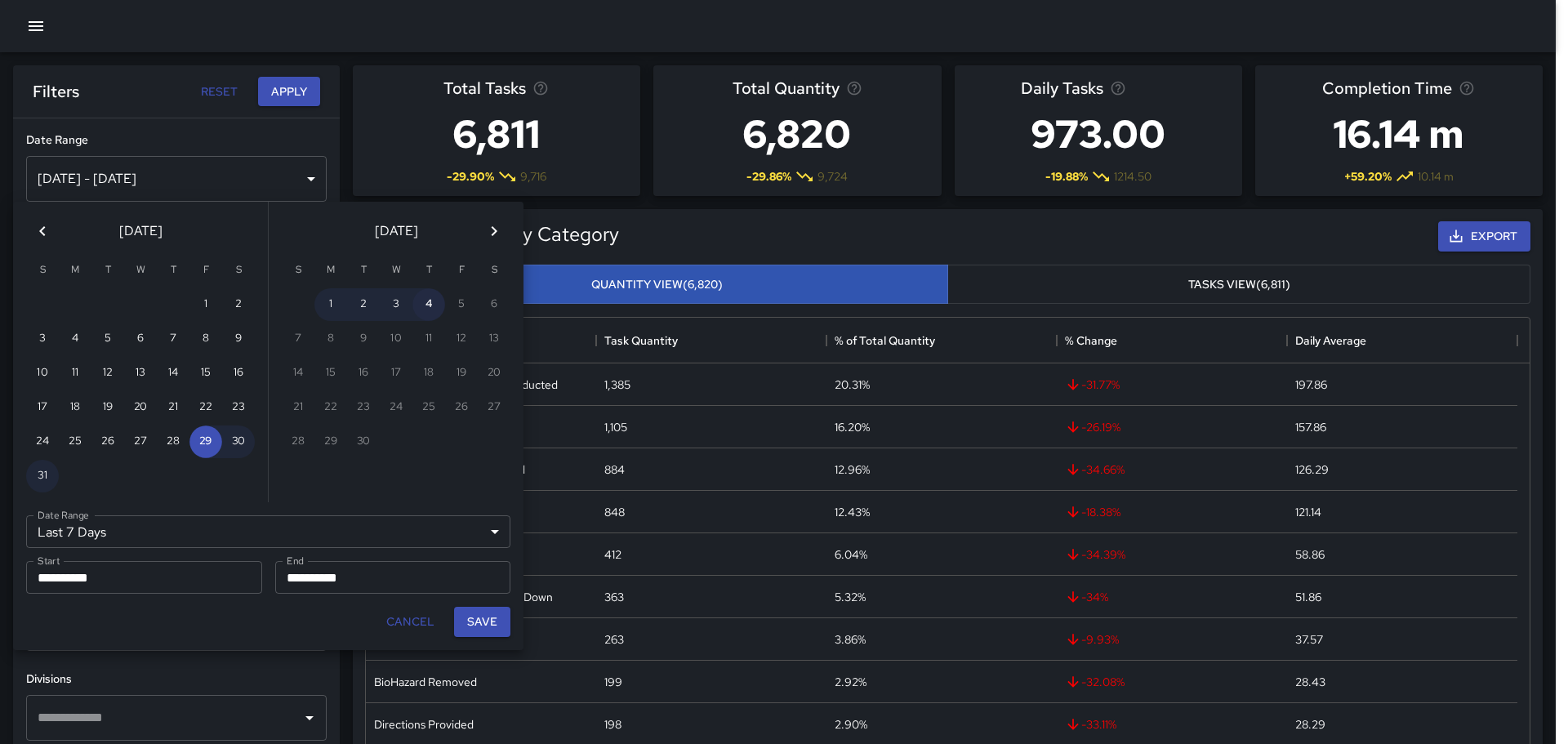
click at [427, 316] on button "4" at bounding box center [428, 304] width 32 height 32
type input "******"
type input "**********"
click at [427, 316] on button "4" at bounding box center [428, 304] width 32 height 32
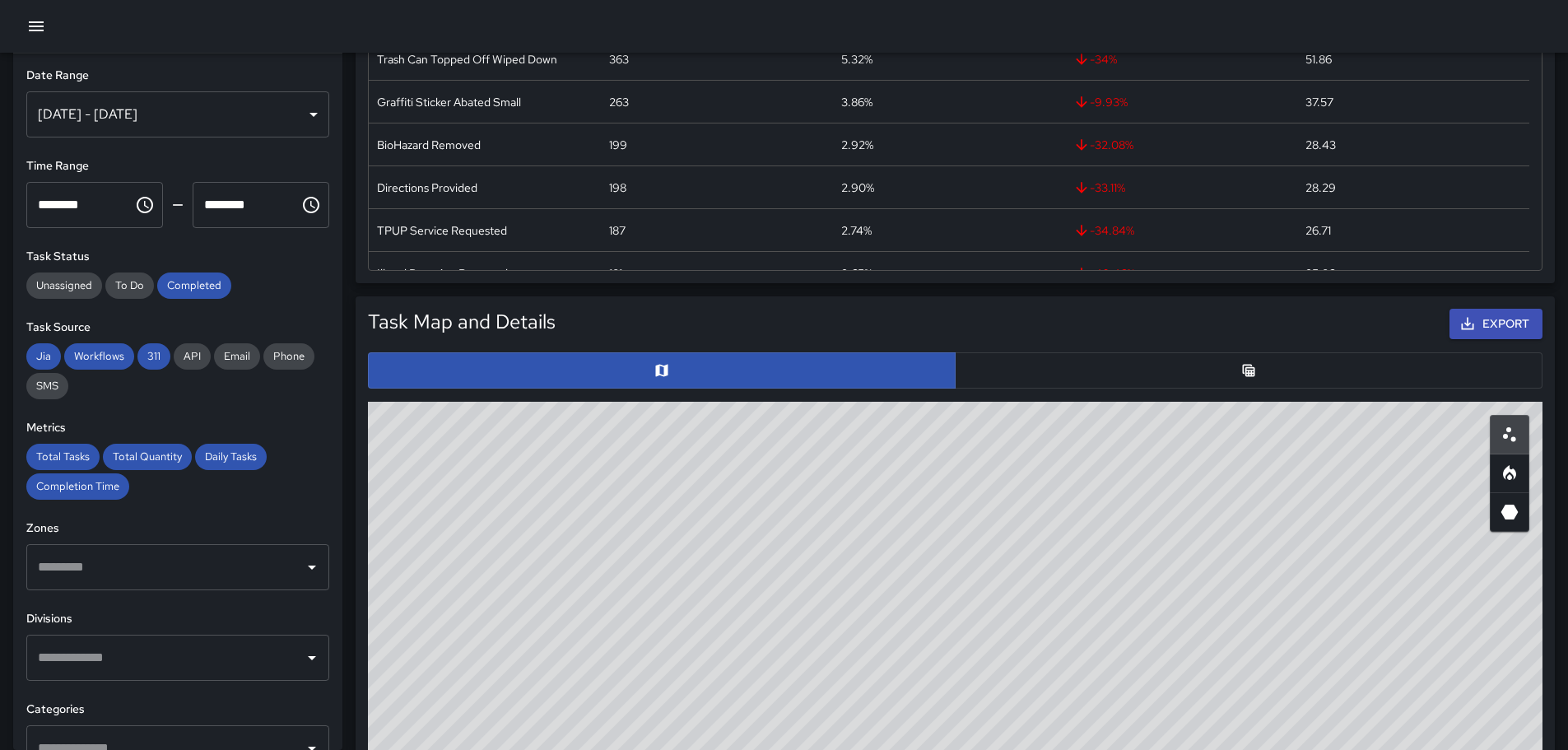
scroll to position [471, 0]
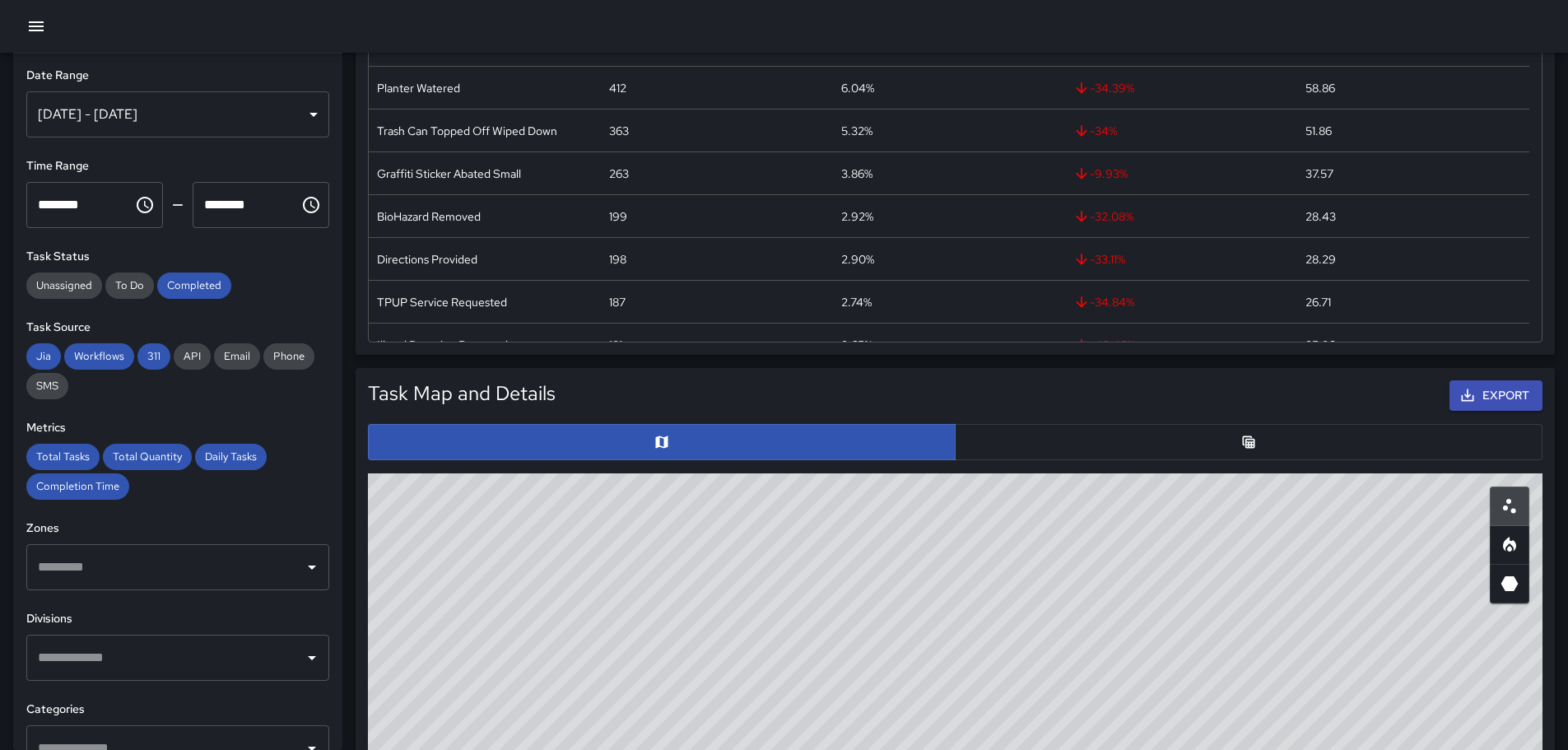
click at [1311, 429] on button "button" at bounding box center [1249, 442] width 588 height 36
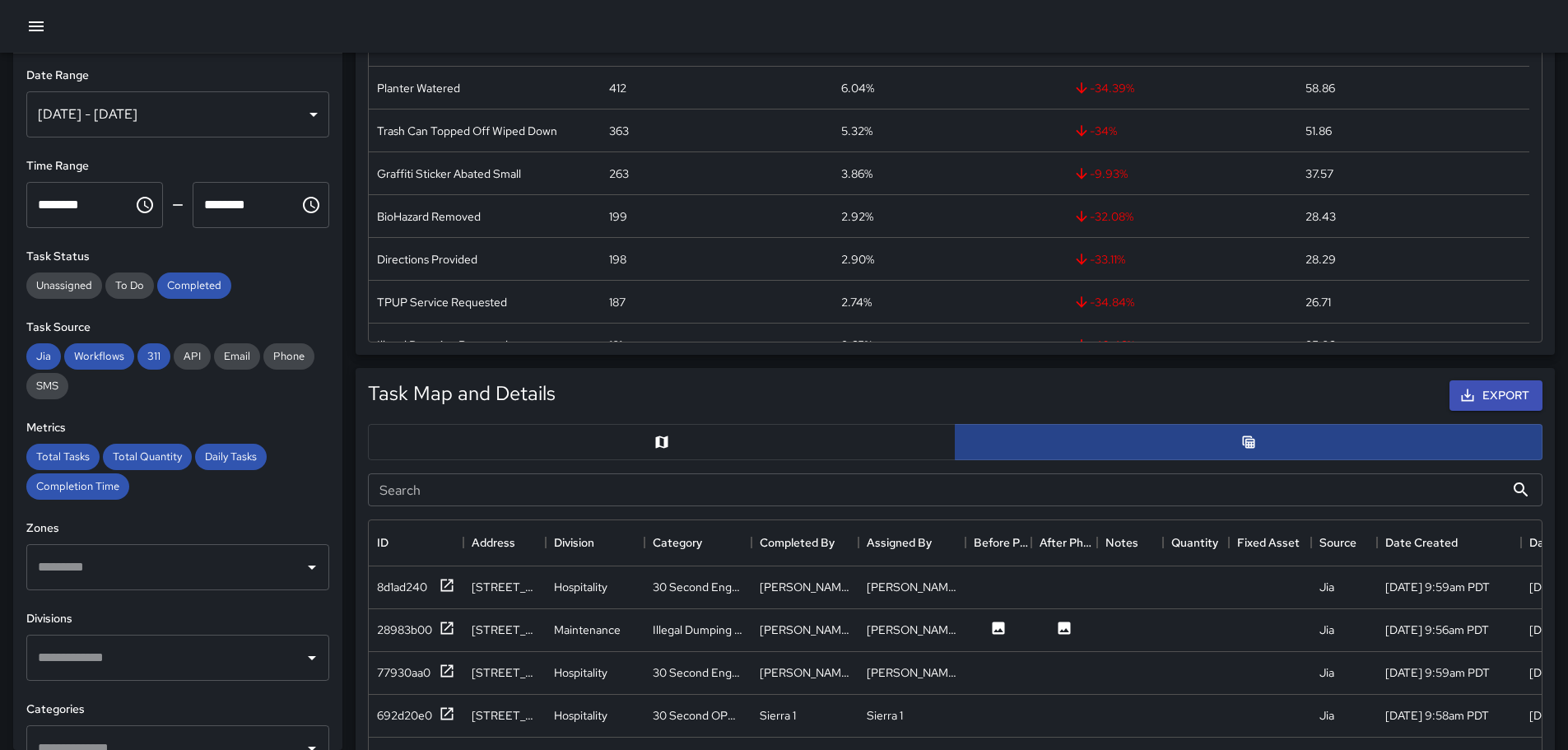
scroll to position [13, 13]
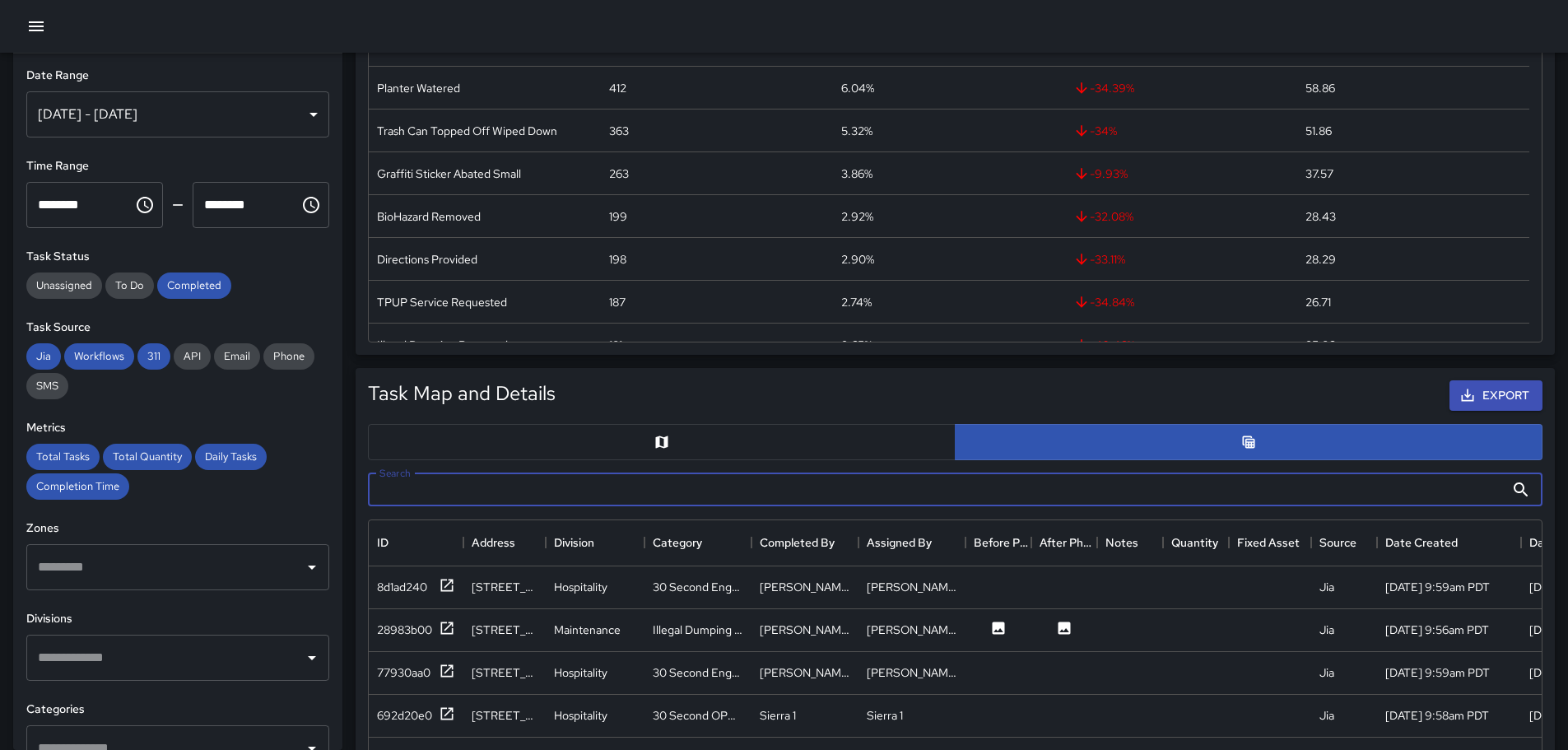
click at [1495, 488] on input "Search" at bounding box center [937, 489] width 1137 height 33
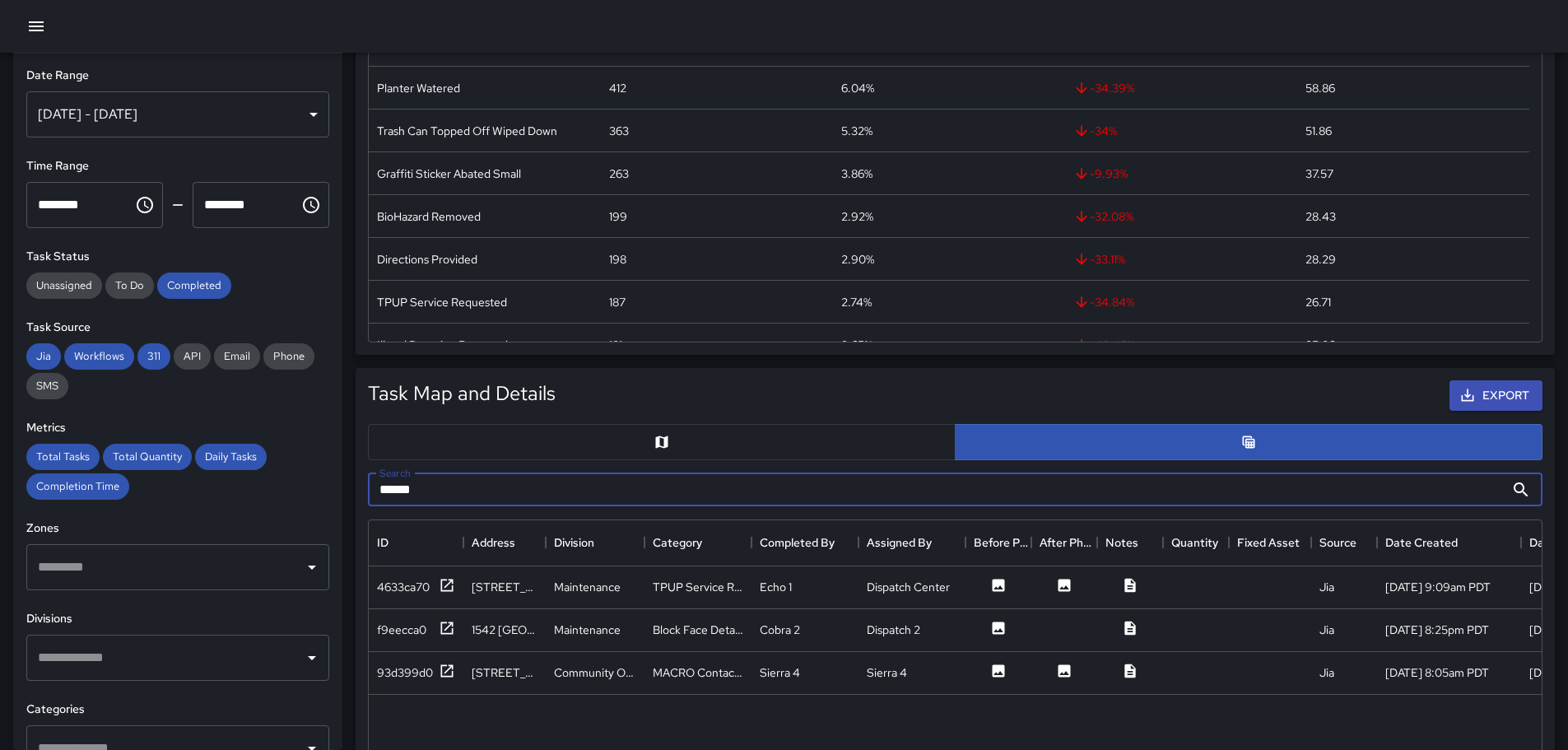
click at [460, 497] on input "******" at bounding box center [937, 489] width 1137 height 33
type input "*****"
click at [446, 587] on icon at bounding box center [448, 586] width 12 height 12
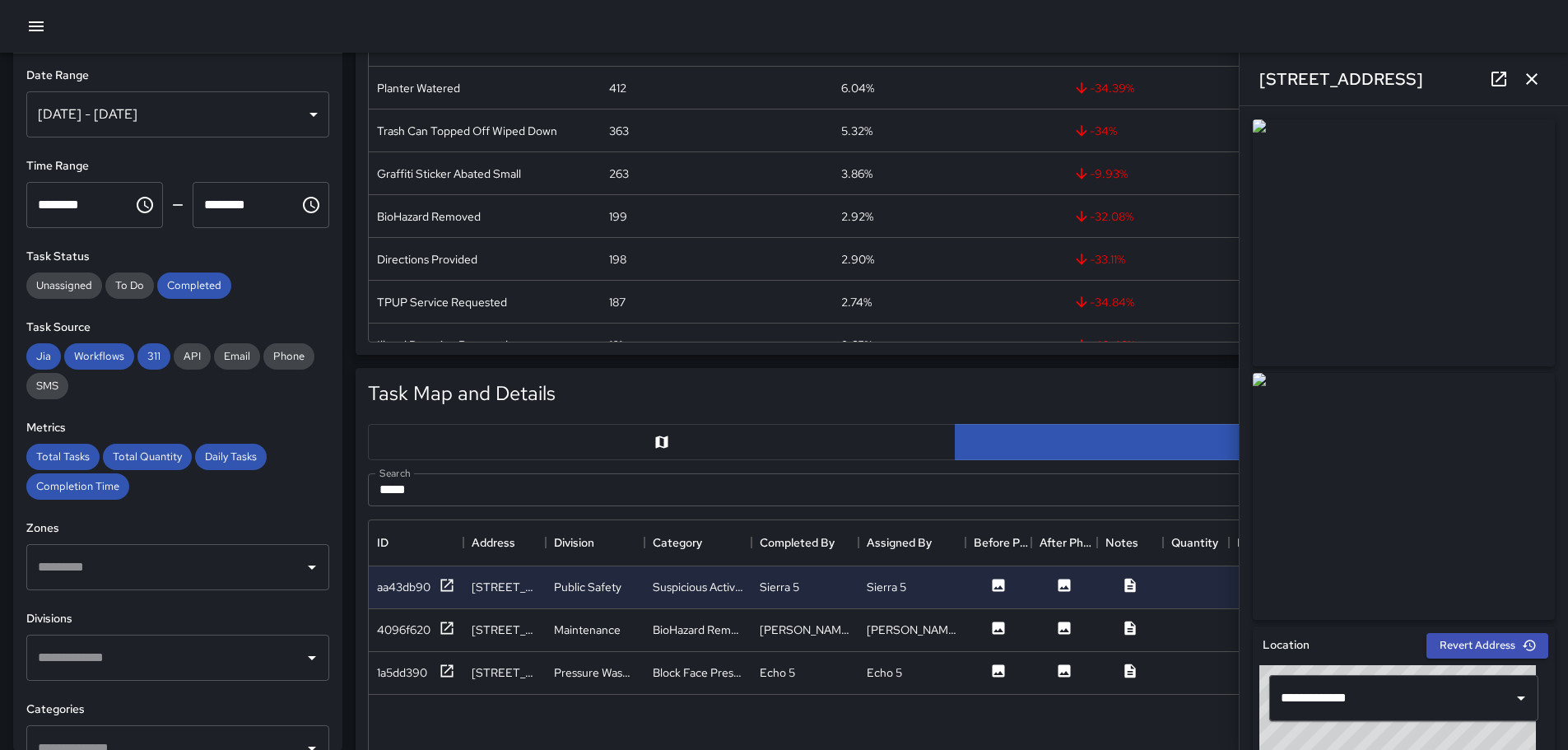
click at [1497, 86] on icon at bounding box center [1499, 79] width 15 height 15
click at [29, 30] on icon "button" at bounding box center [36, 26] width 15 height 10
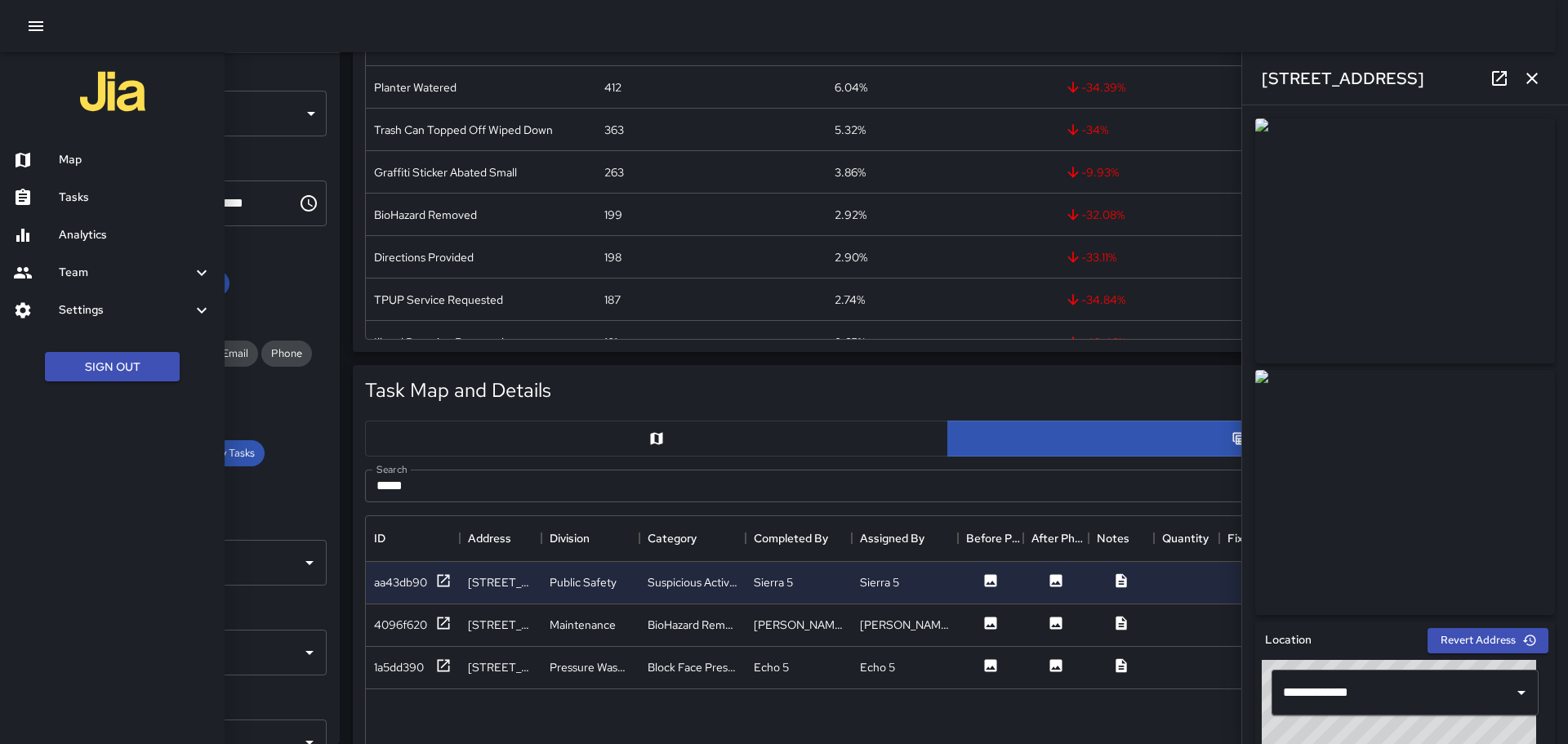
click at [87, 167] on h6 "Map" at bounding box center [135, 160] width 152 height 18
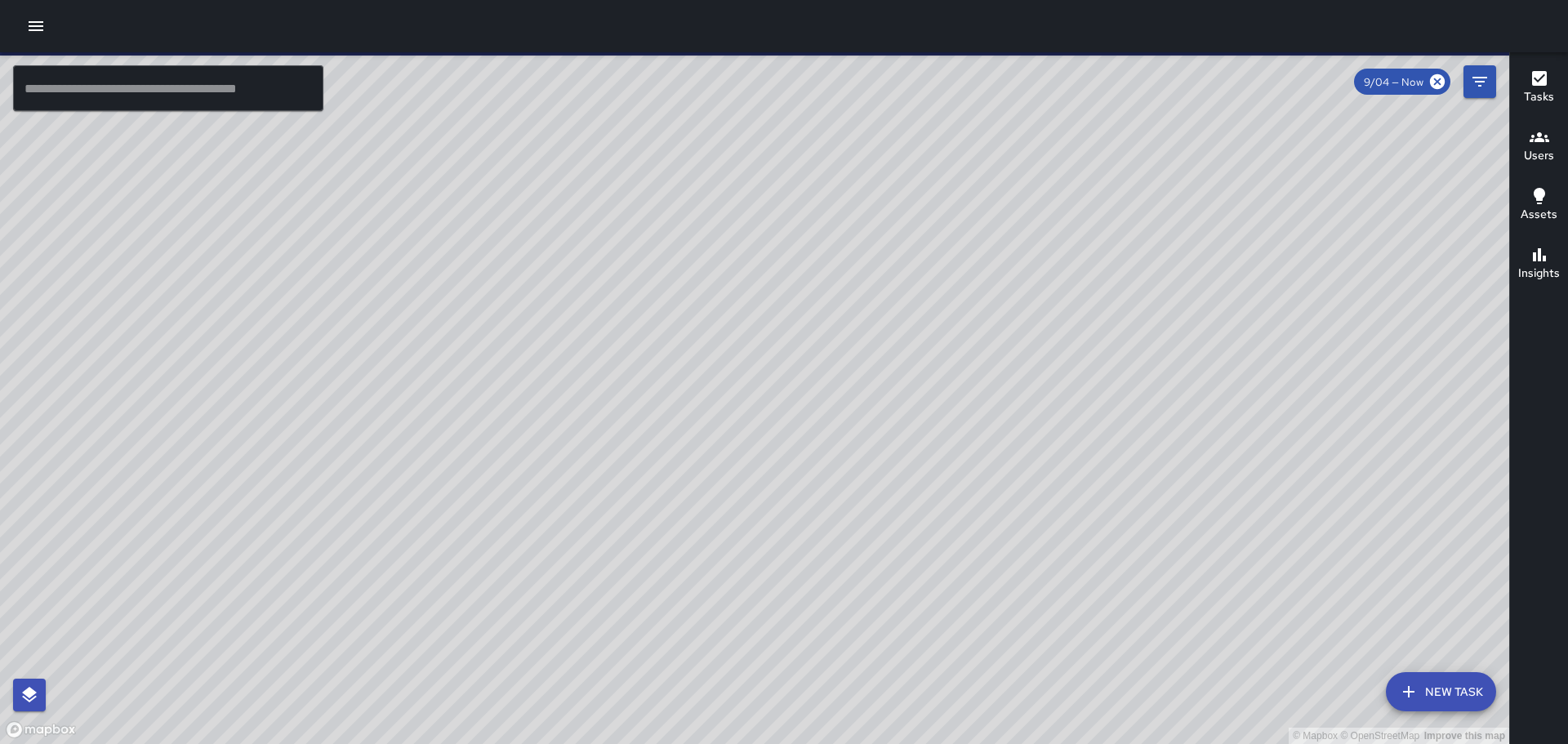
click at [39, 24] on icon "button" at bounding box center [36, 26] width 19 height 19
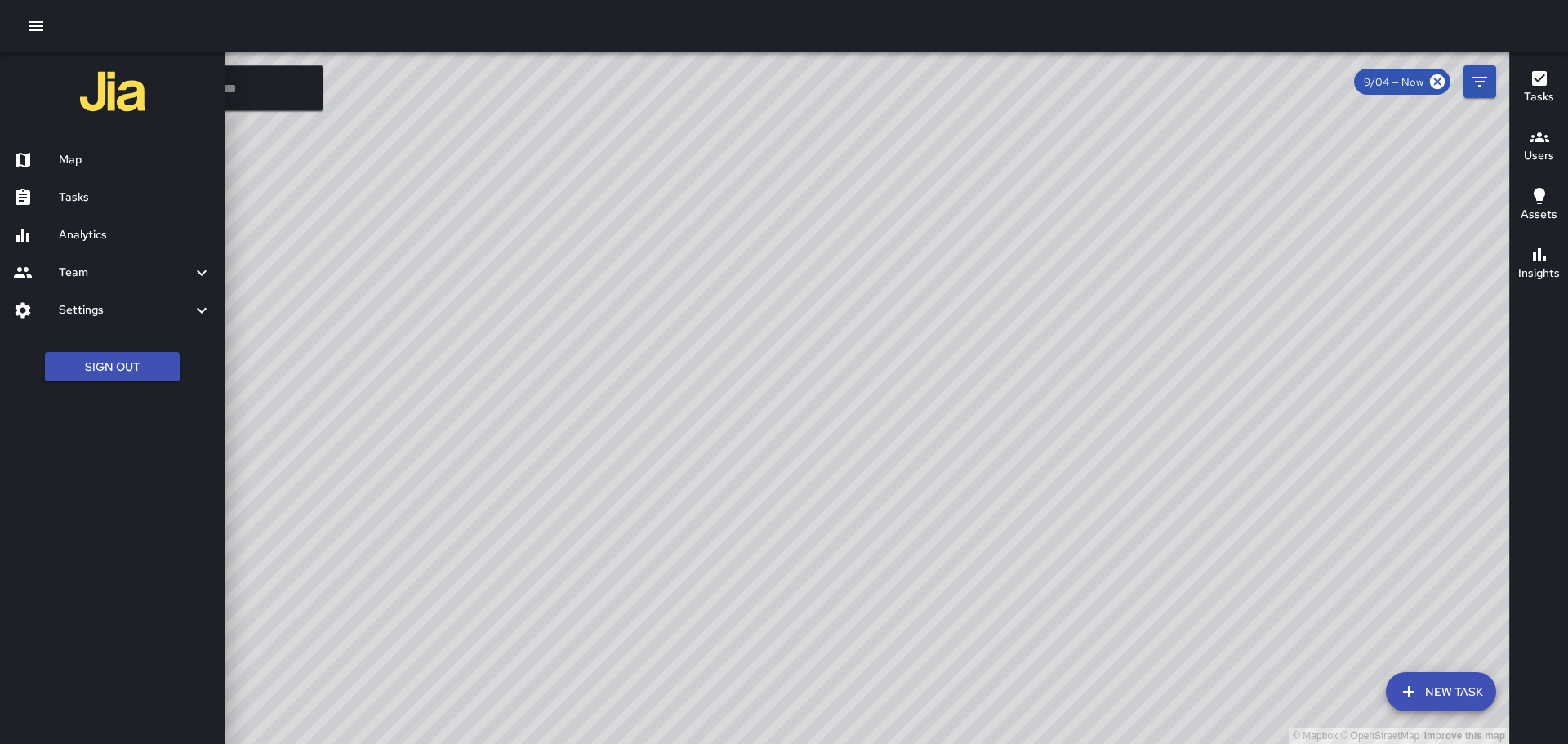
click at [92, 193] on h6 "Tasks" at bounding box center [135, 197] width 152 height 18
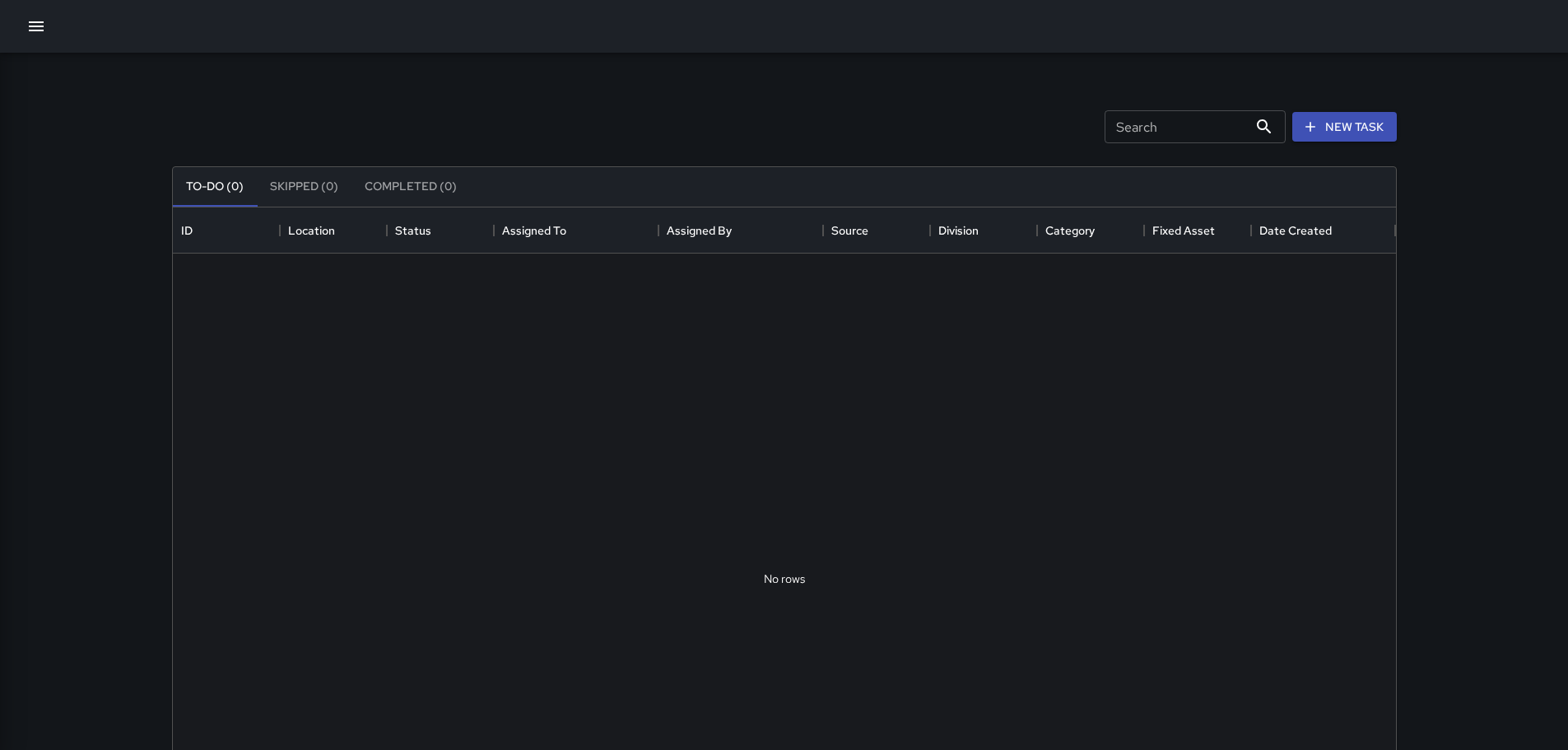
scroll to position [686, 1211]
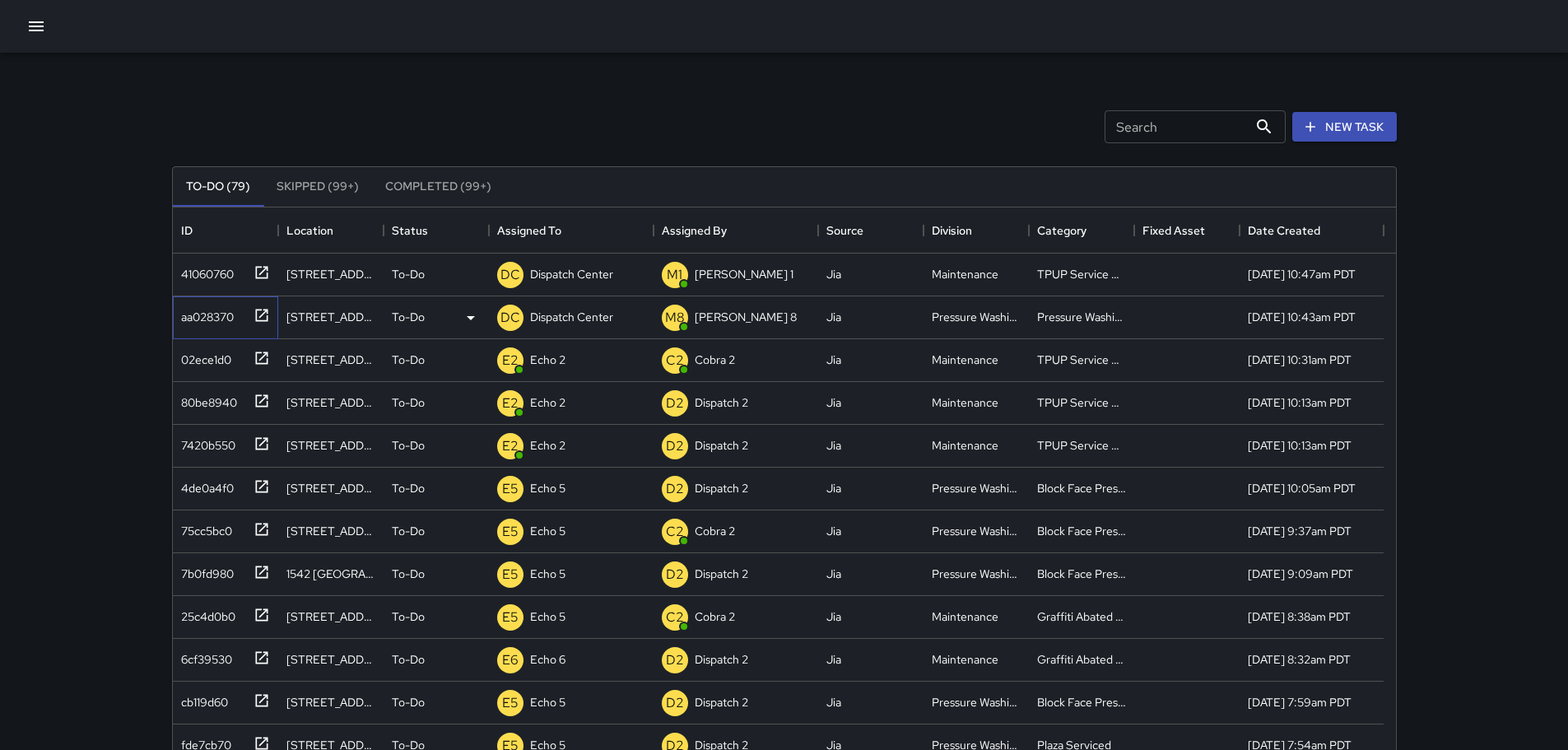
click at [260, 310] on icon at bounding box center [261, 315] width 12 height 12
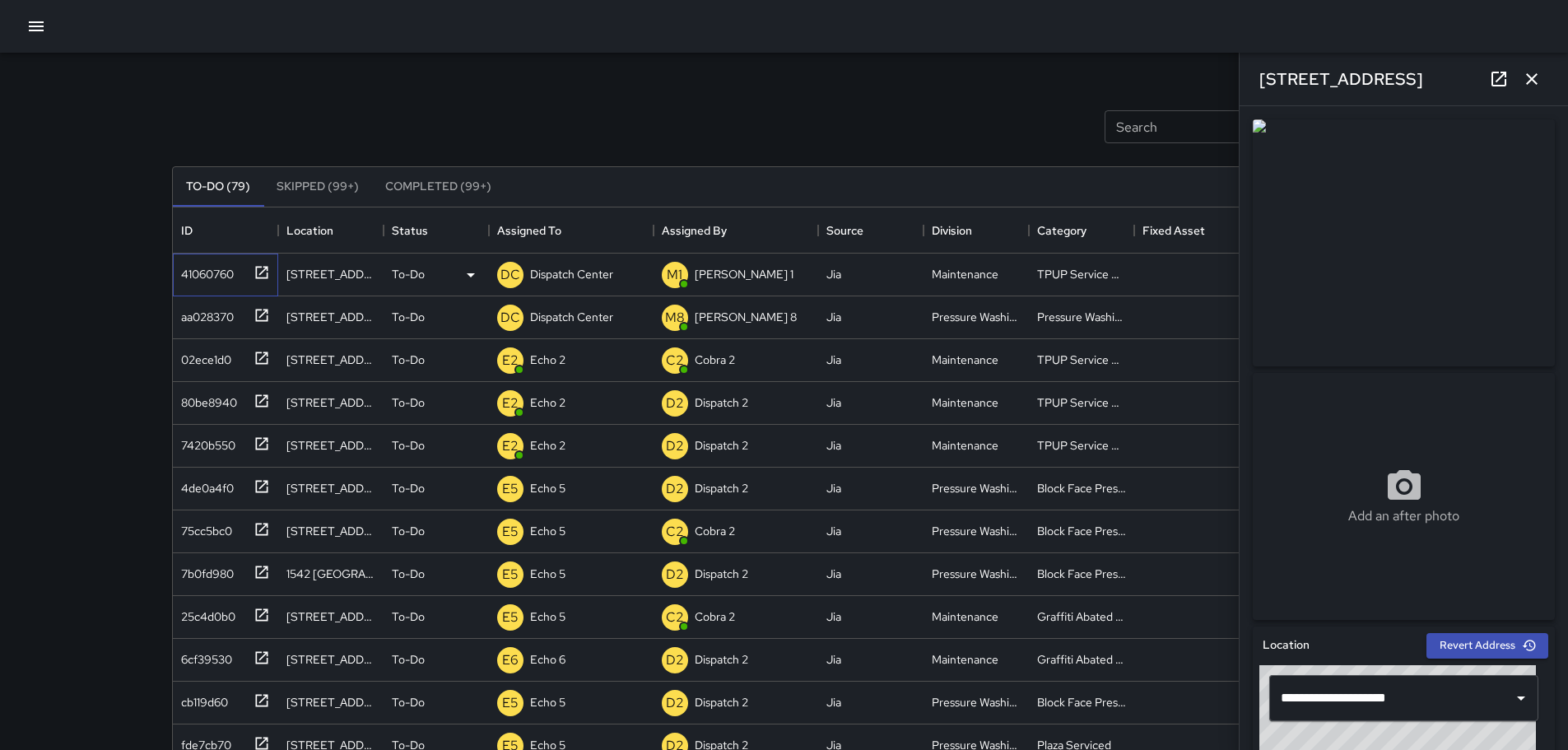
click at [266, 272] on icon at bounding box center [261, 272] width 17 height 17
click at [550, 275] on p "Dispatch Center" at bounding box center [572, 274] width 83 height 17
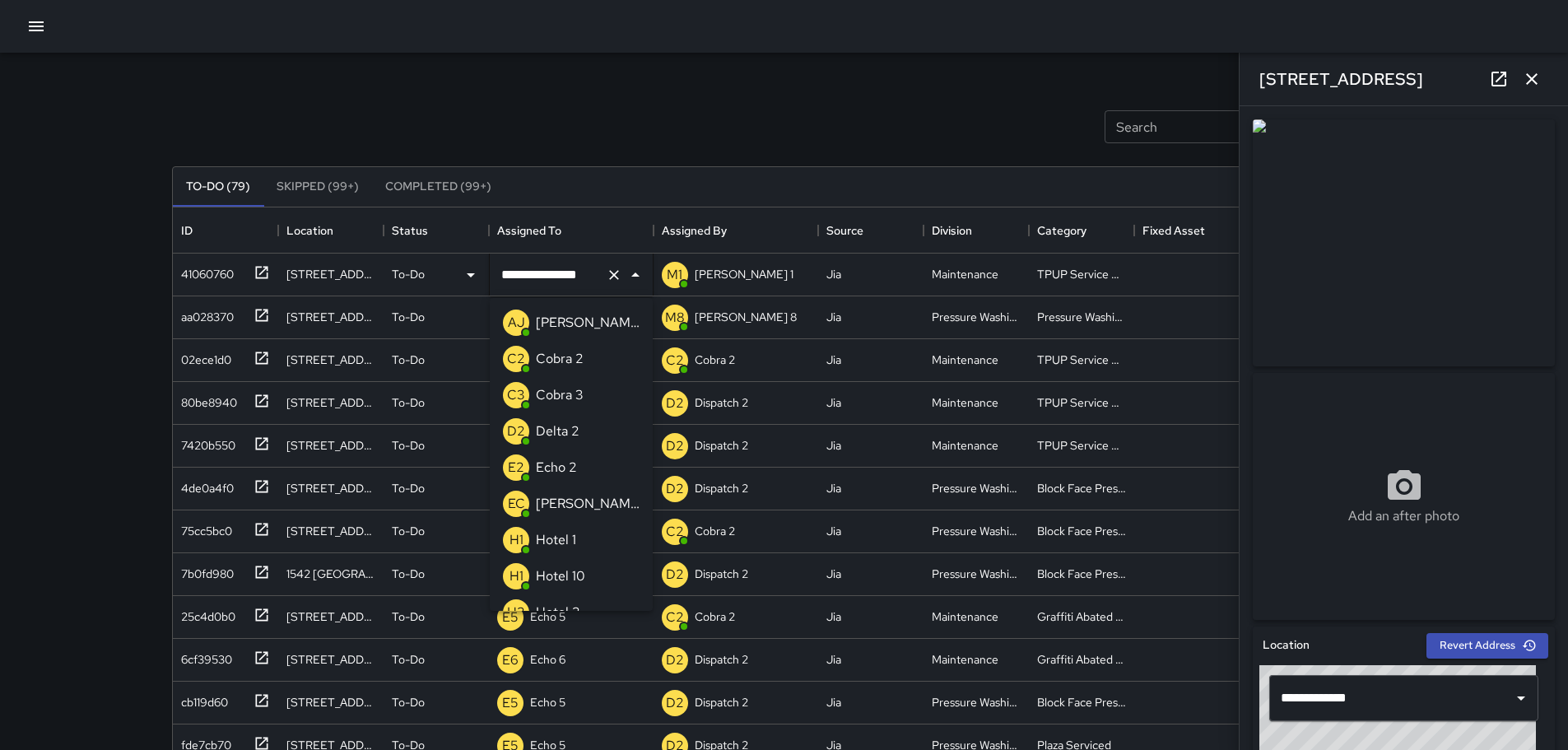
click at [550, 275] on input "**********" at bounding box center [548, 275] width 102 height 31
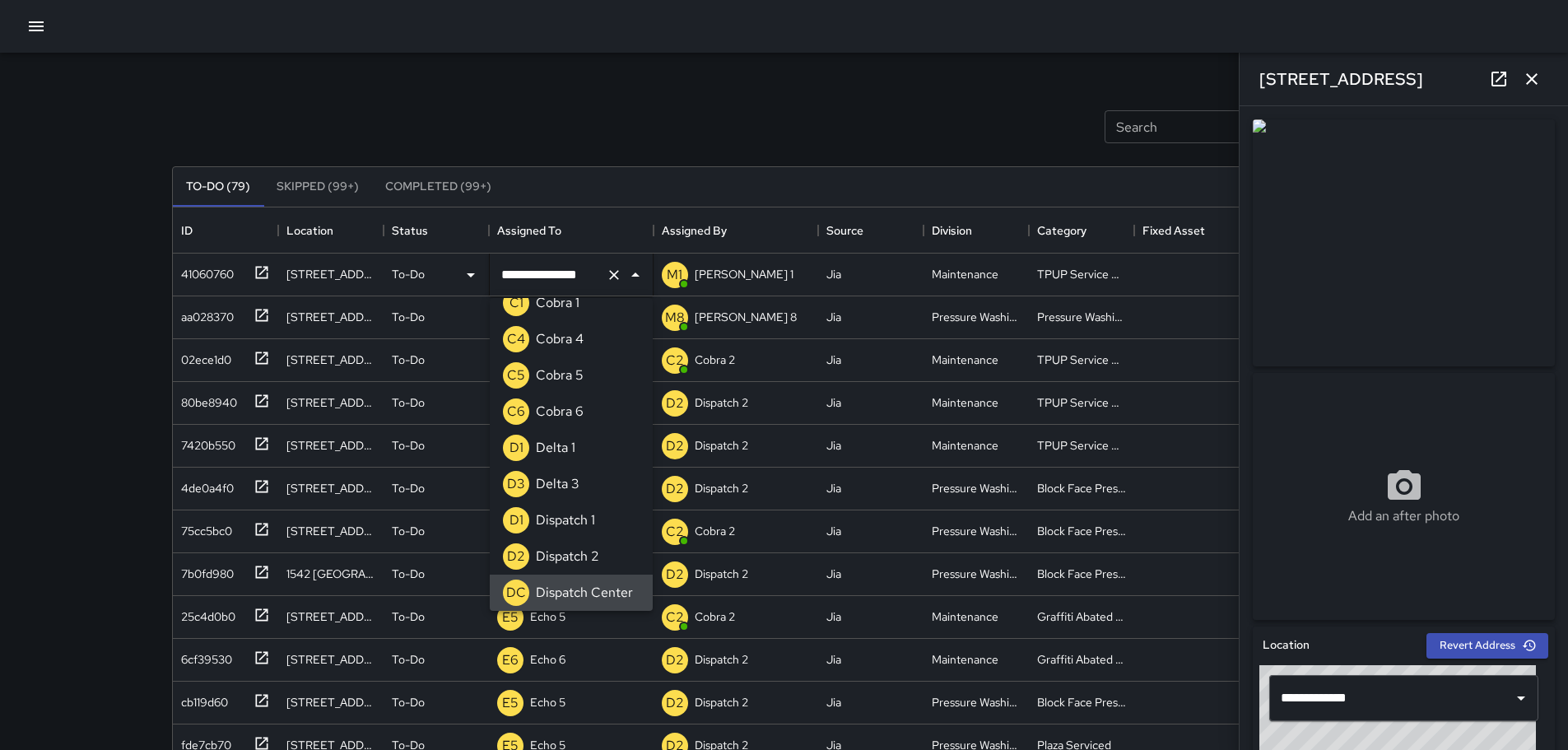
click at [550, 275] on input "**********" at bounding box center [548, 275] width 102 height 31
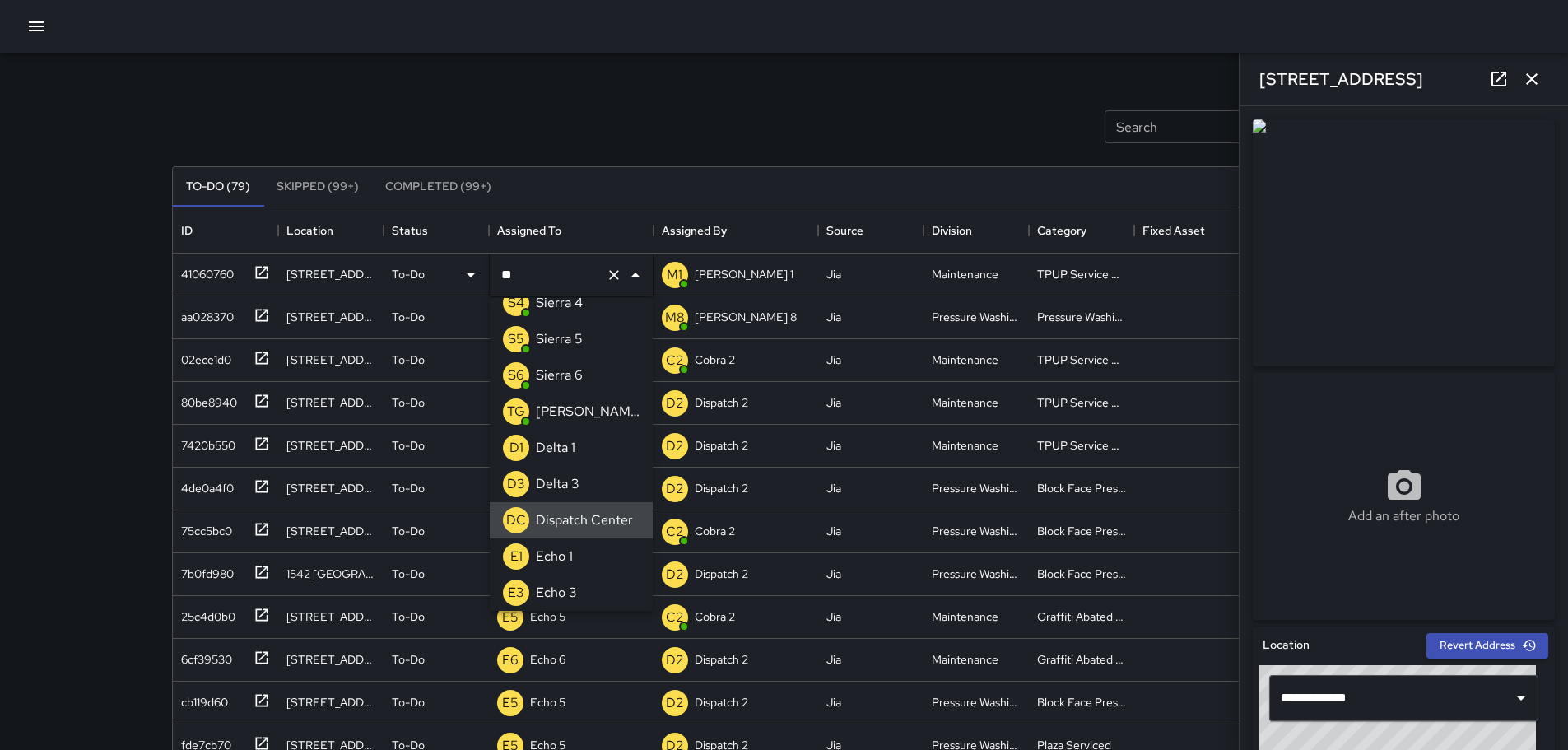
scroll to position [0, 0]
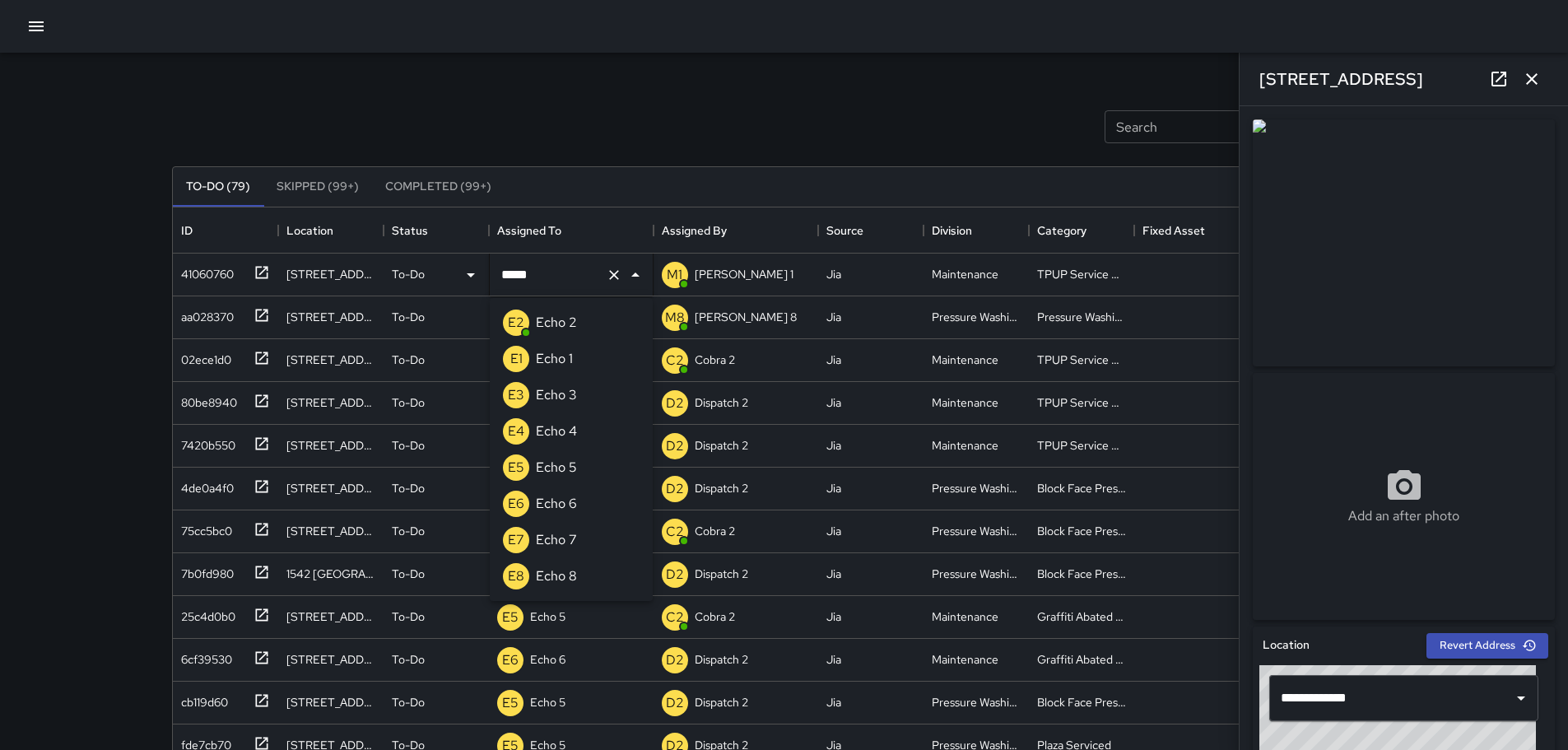
type input "******"
click at [530, 314] on div "E2" at bounding box center [516, 322] width 33 height 33
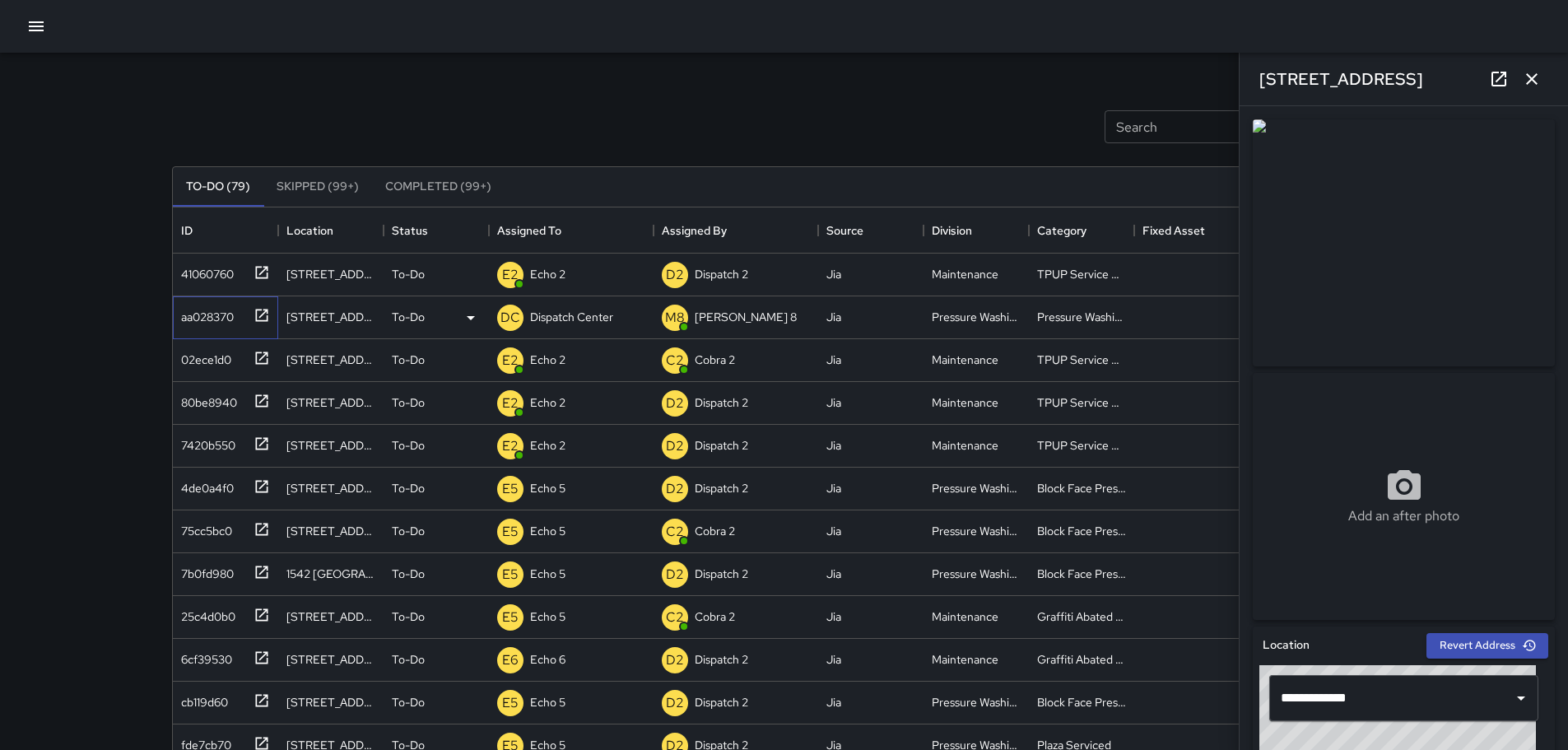
click at [259, 321] on icon at bounding box center [261, 315] width 12 height 12
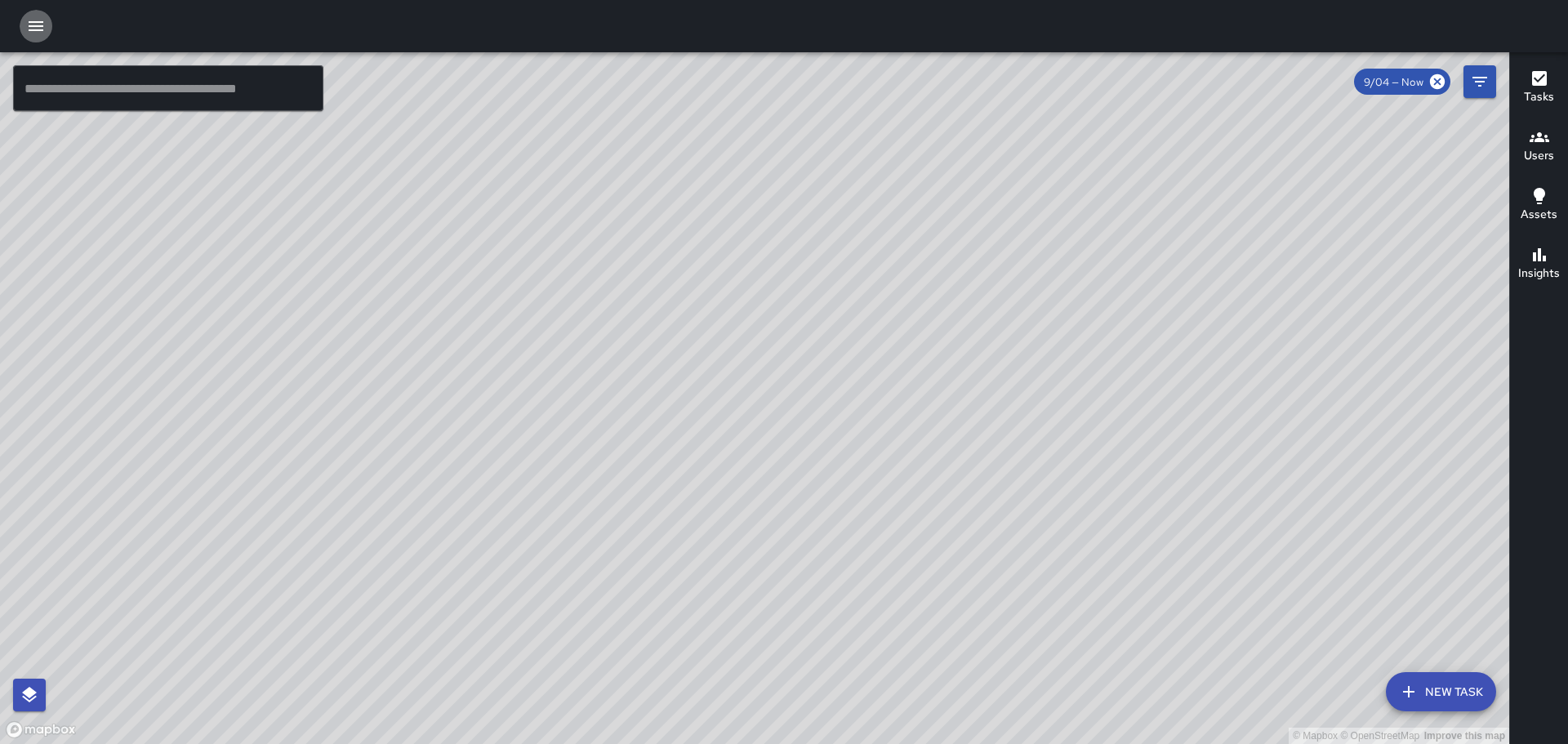
click at [28, 27] on icon "button" at bounding box center [36, 26] width 19 height 19
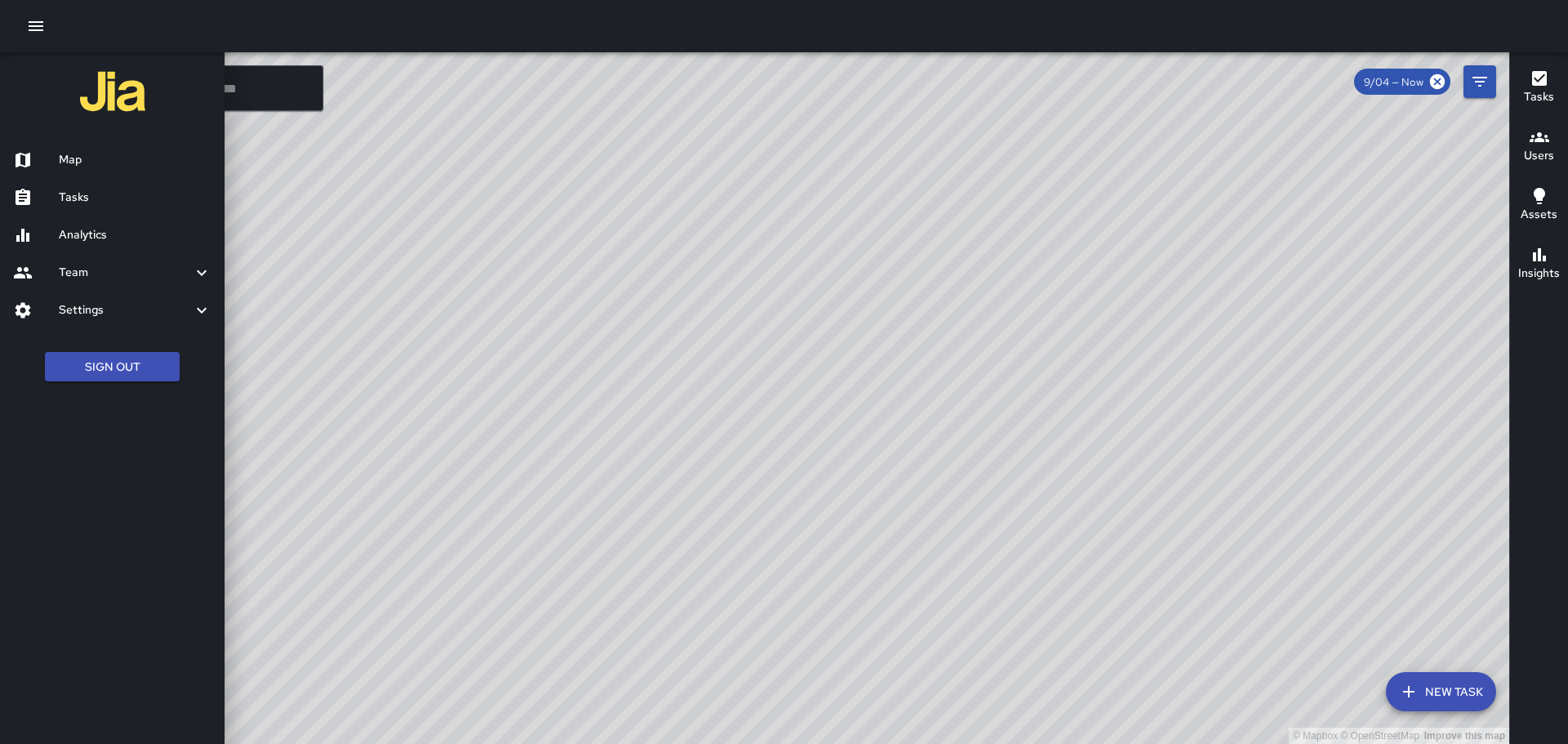
click at [74, 197] on h6 "Tasks" at bounding box center [135, 197] width 152 height 18
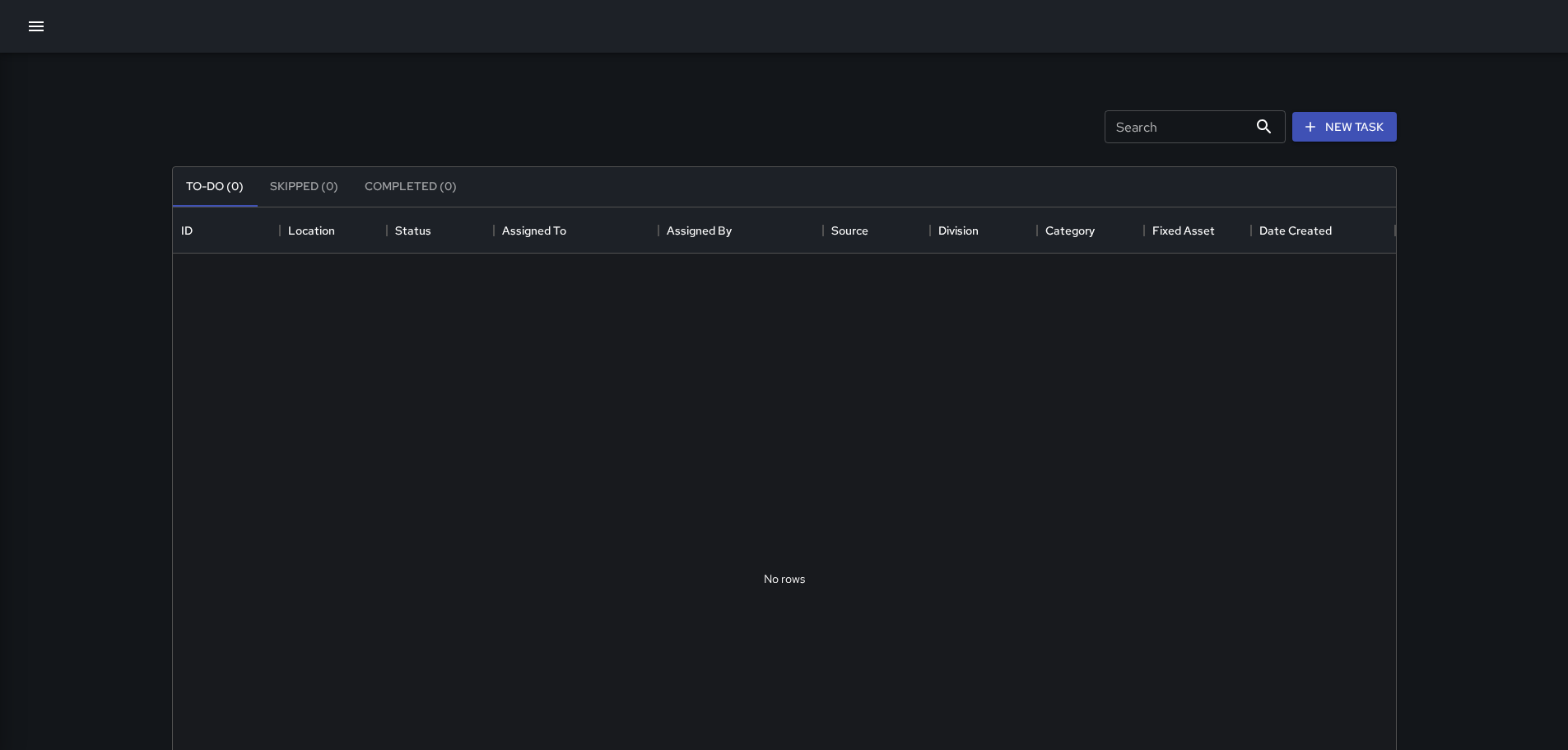
scroll to position [686, 1211]
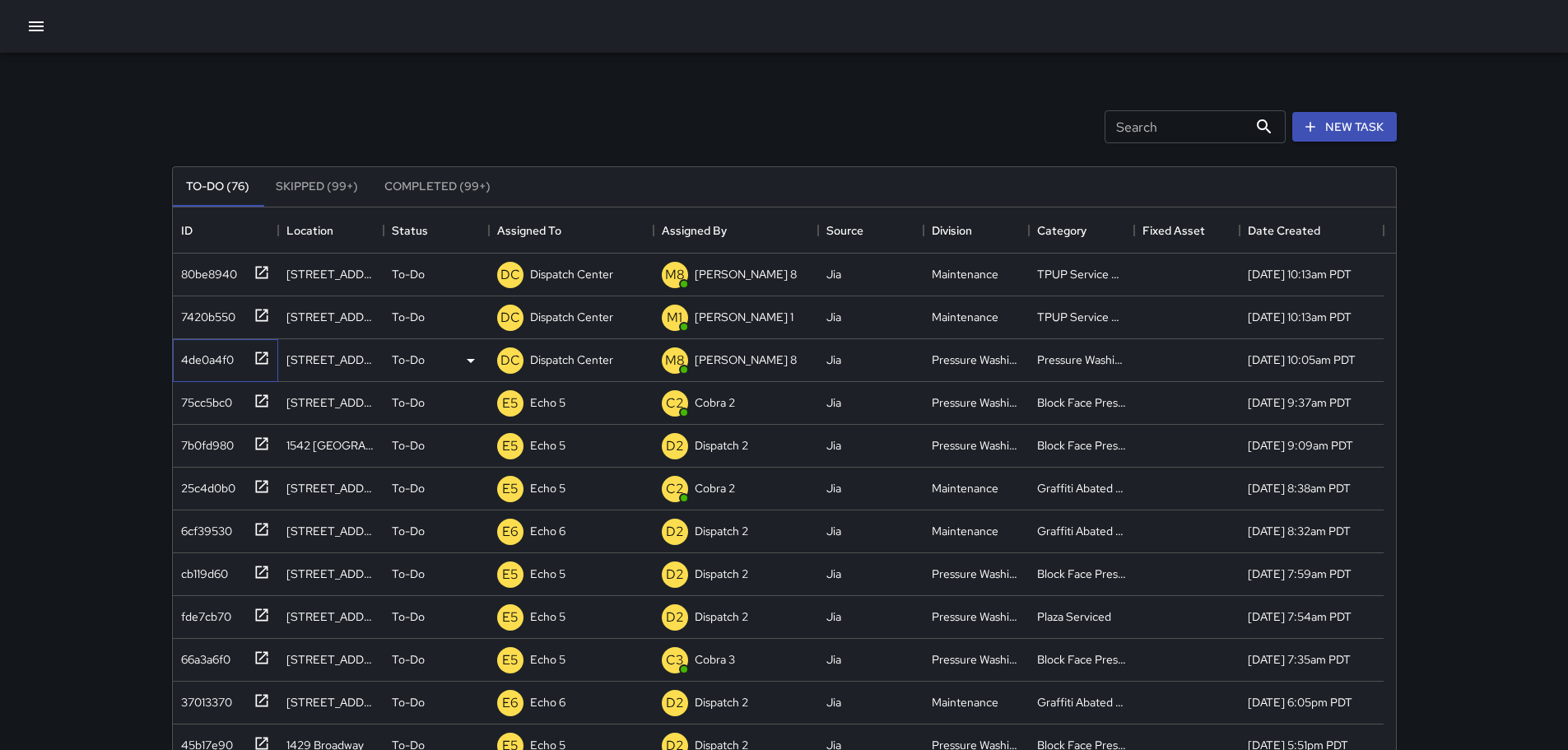
click at [256, 359] on icon at bounding box center [261, 358] width 12 height 12
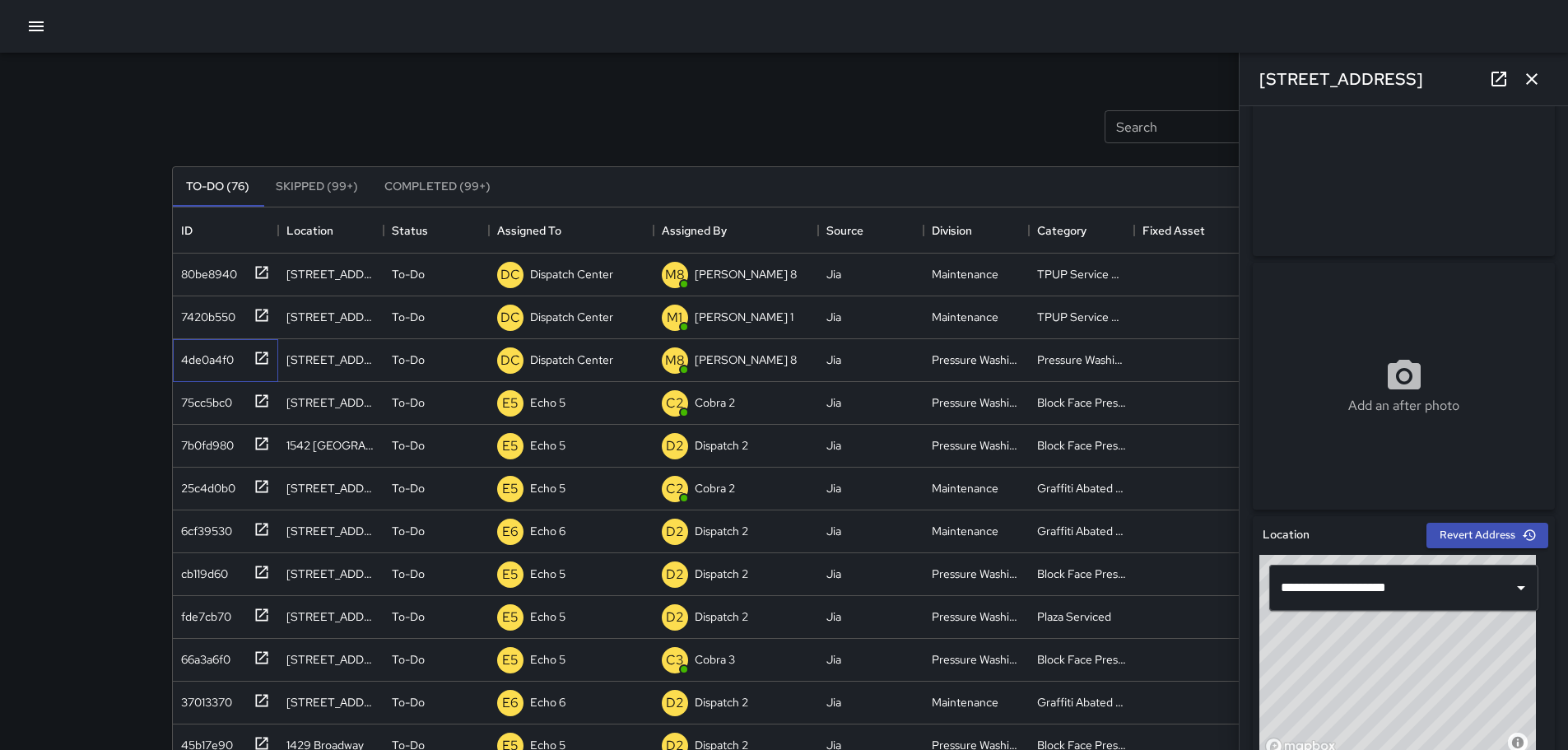
scroll to position [852, 0]
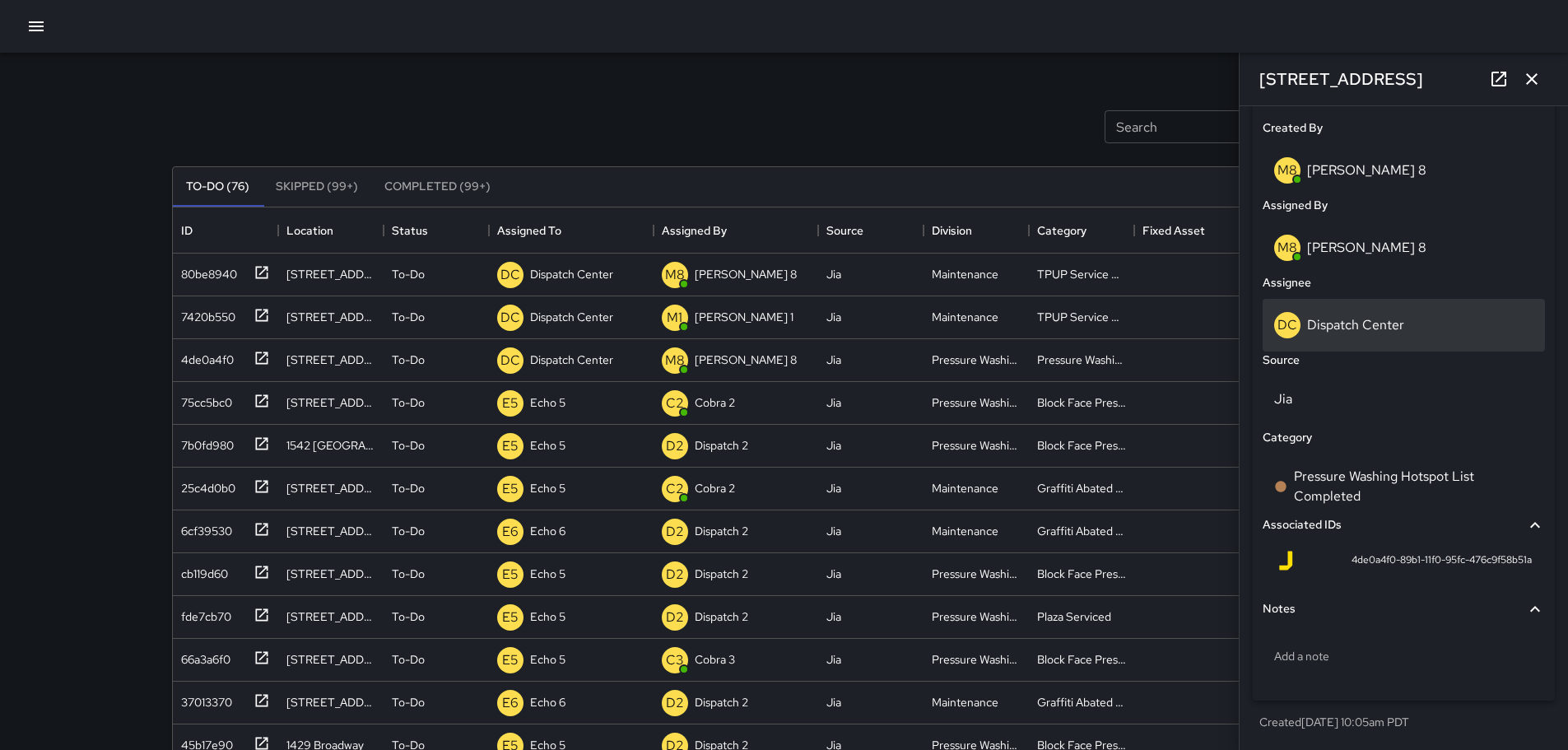
click at [1032, 322] on p "Dispatch Center" at bounding box center [1356, 325] width 97 height 18
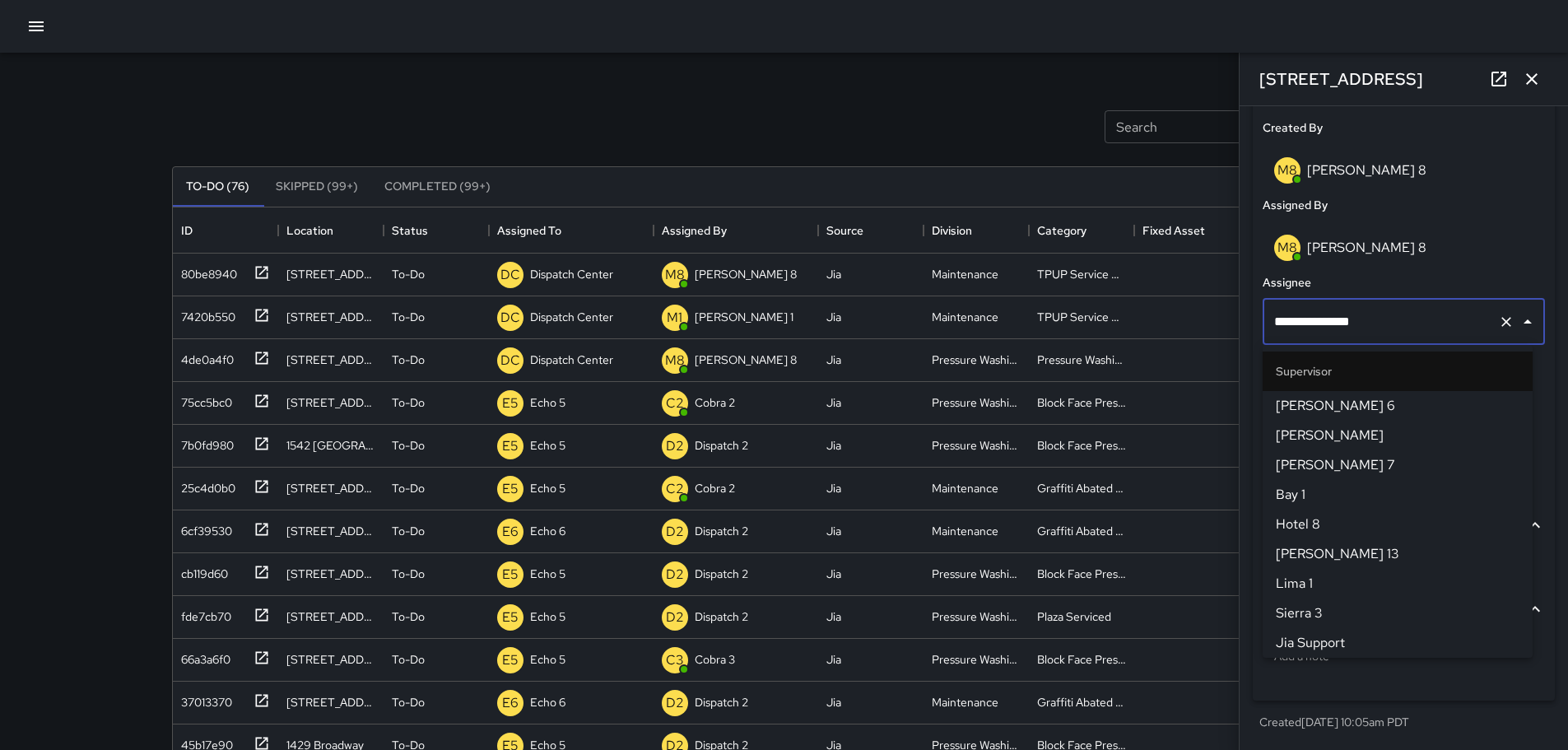
scroll to position [1690, 0]
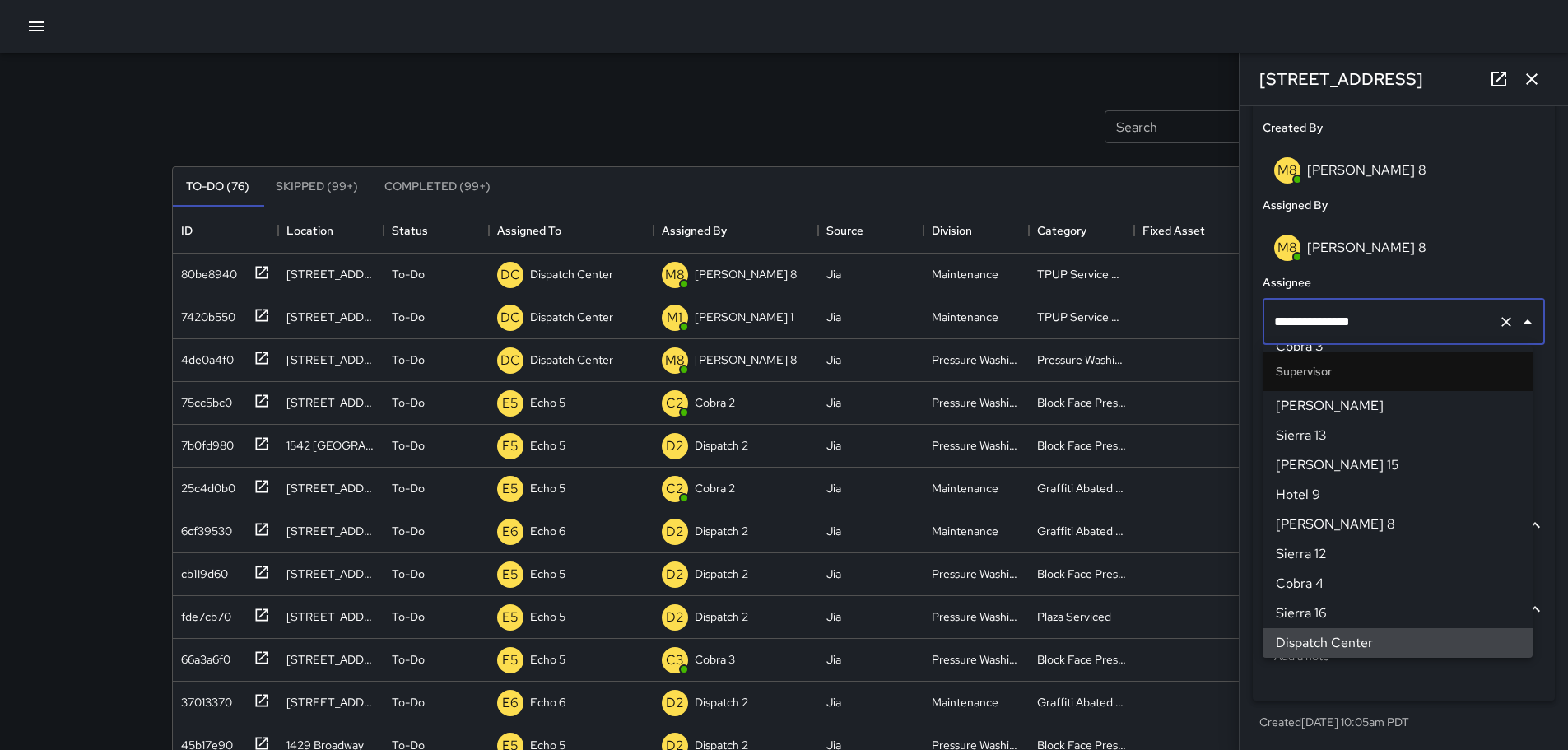
click at [1032, 324] on input "**********" at bounding box center [1381, 322] width 222 height 31
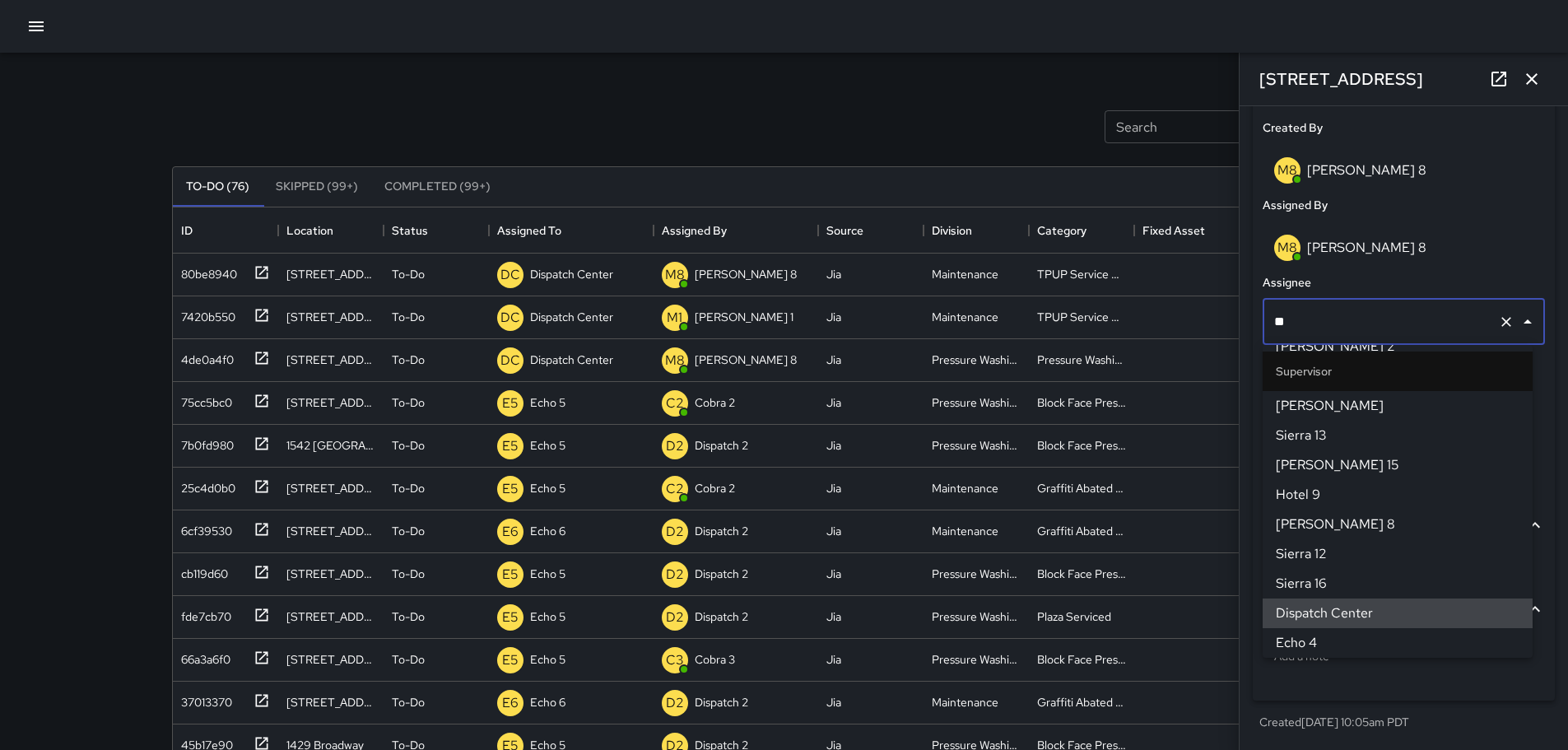
scroll to position [0, 0]
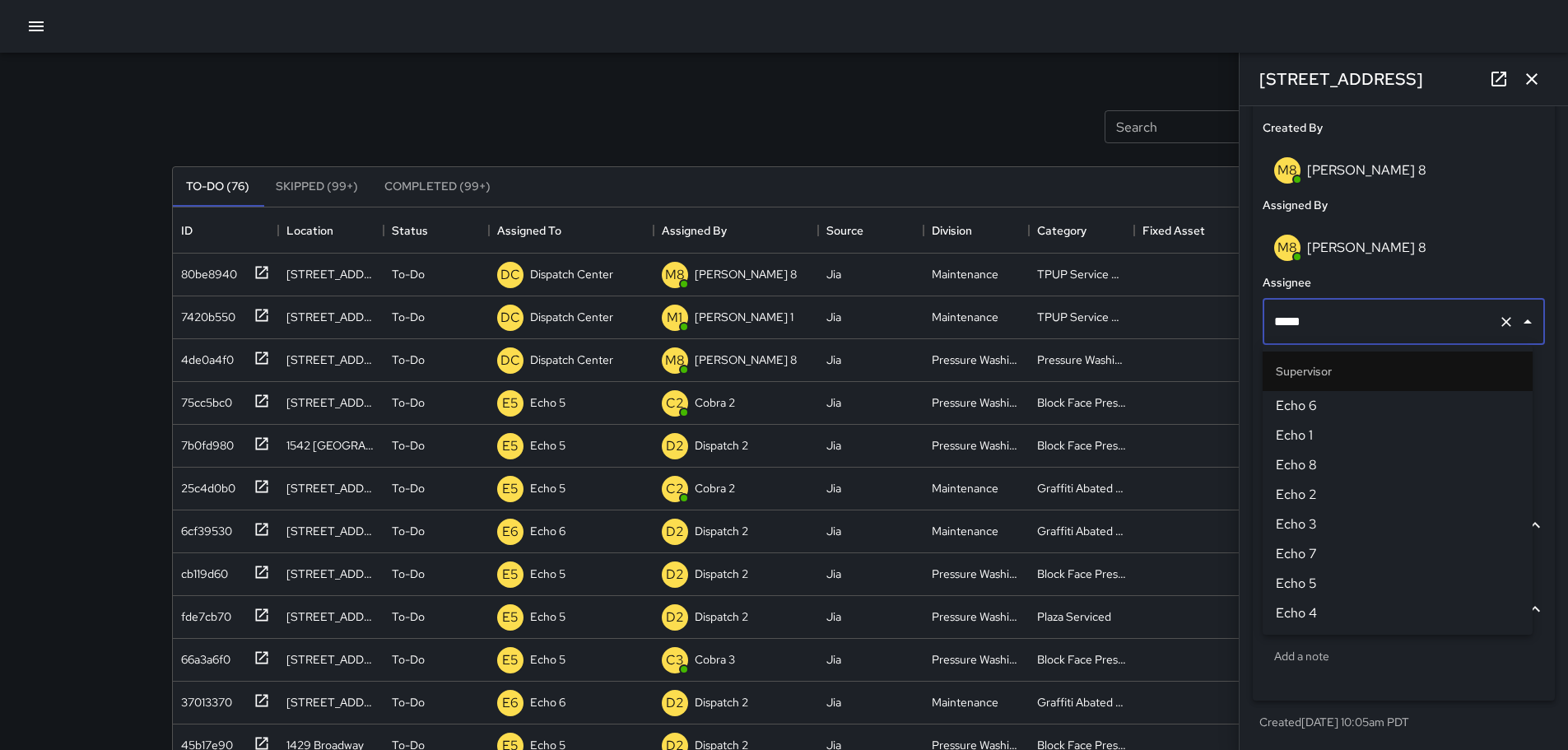
type input "******"
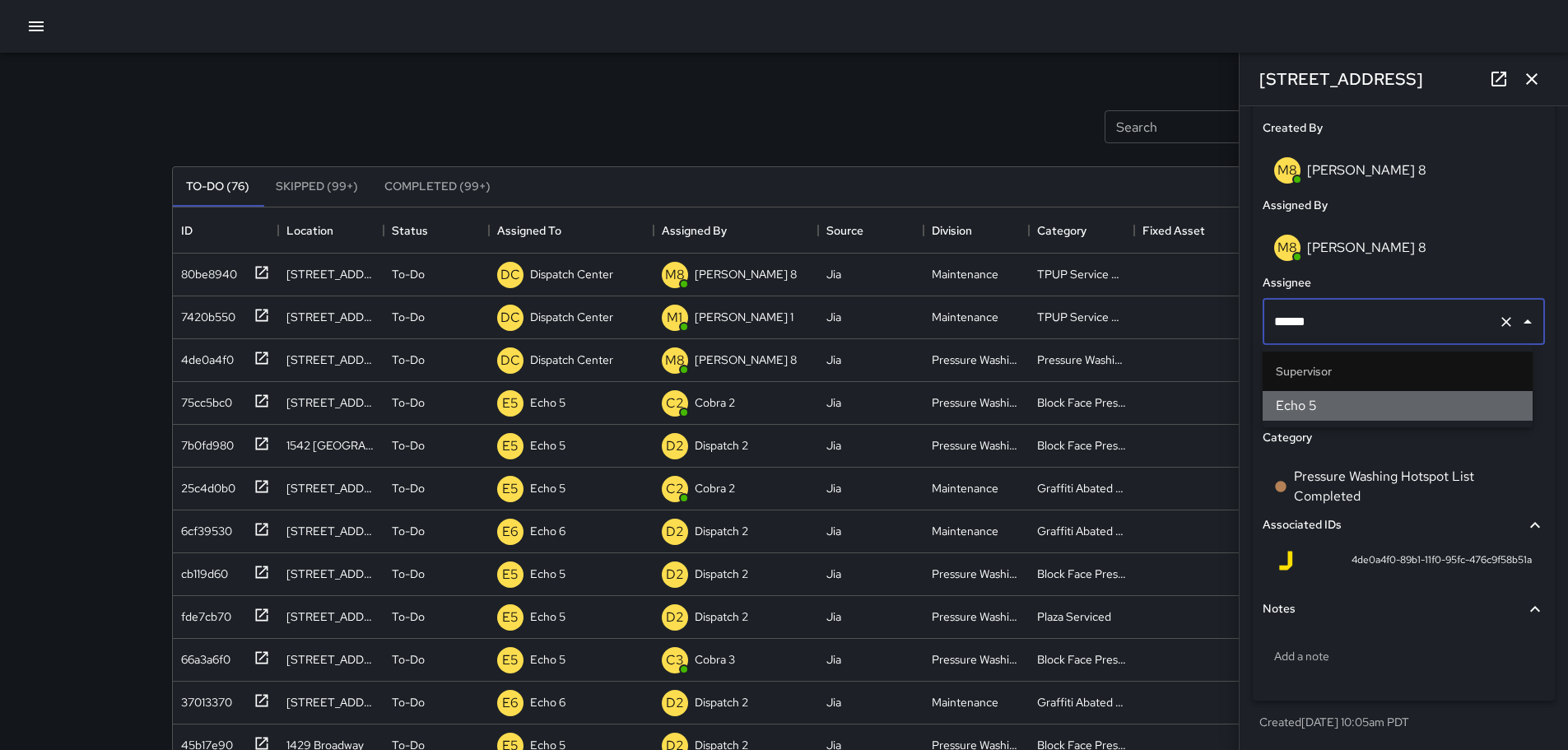
click at [1032, 401] on span "Echo 5" at bounding box center [1398, 406] width 244 height 19
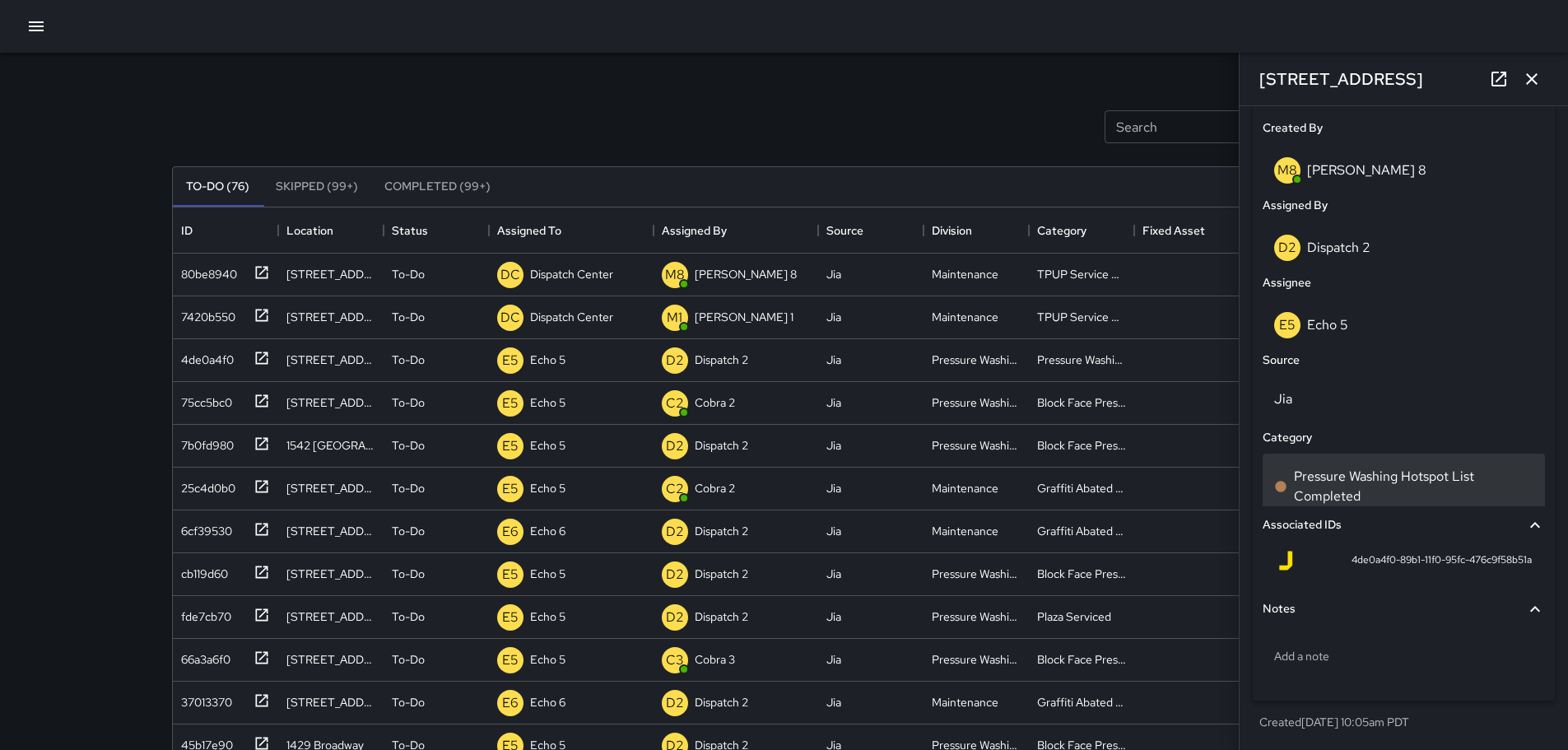
click at [1032, 473] on p "Pressure Washing Hotspot List Completed" at bounding box center [1413, 487] width 239 height 40
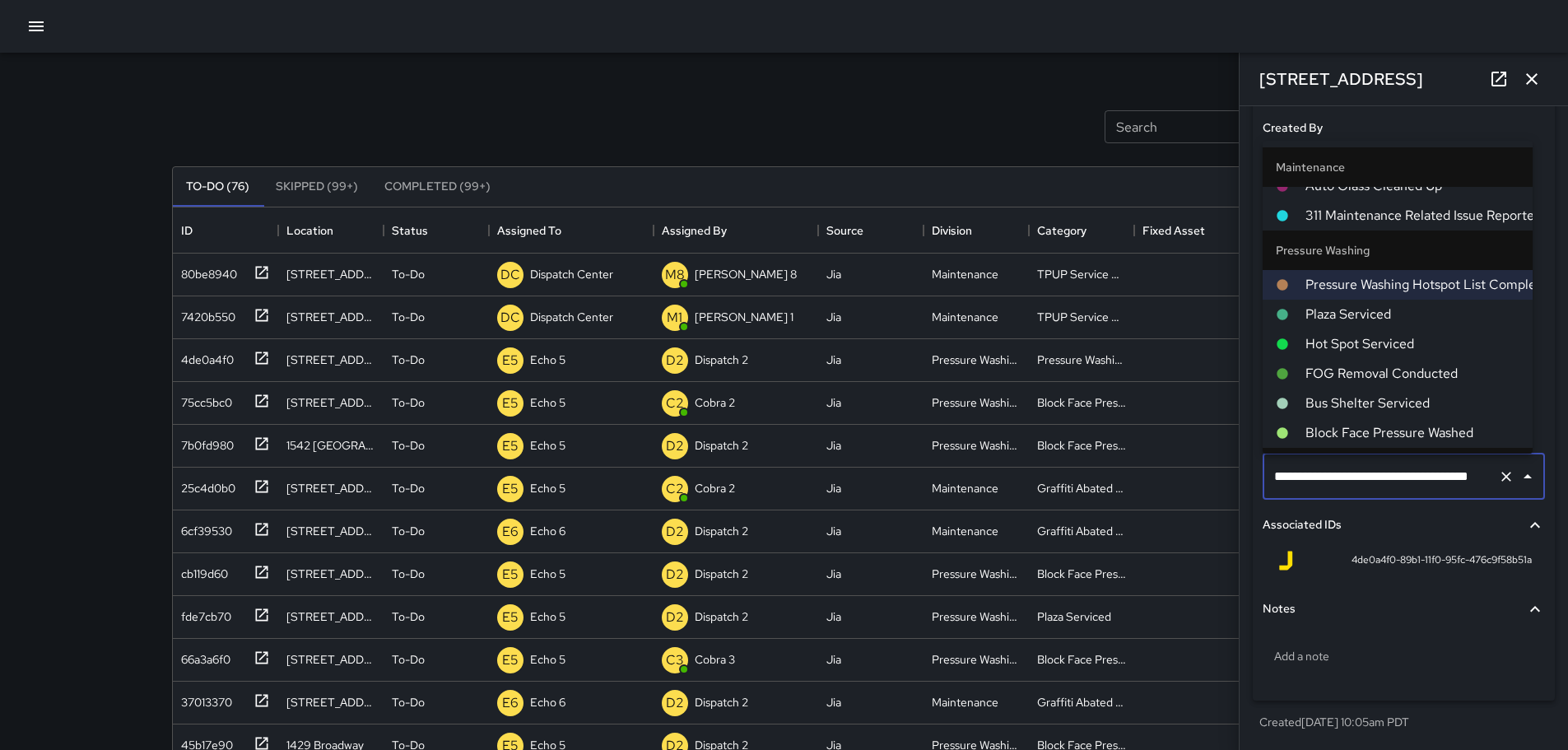
scroll to position [1436, 0]
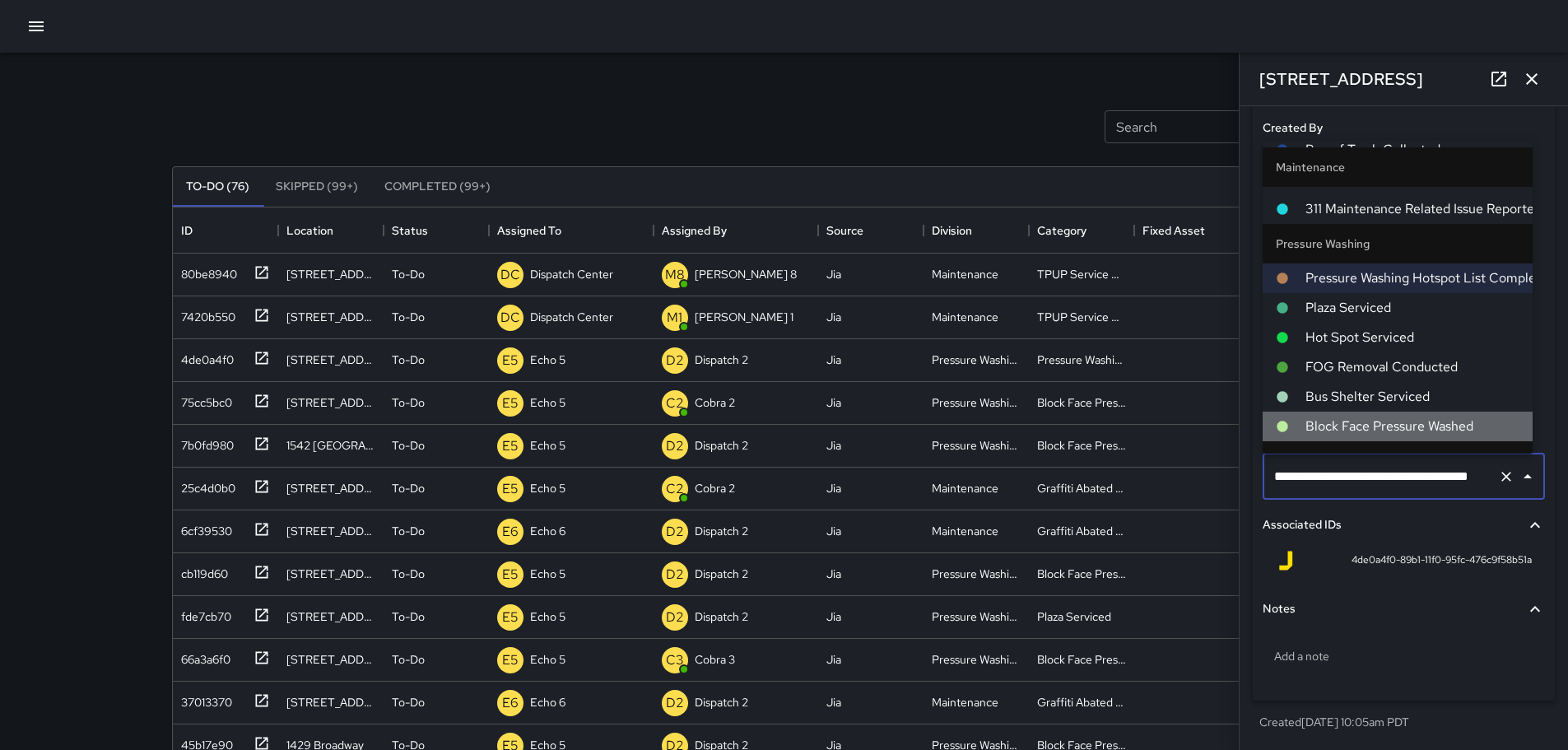
click at [1032, 429] on span "Block Face Pressure Washed" at bounding box center [1413, 427] width 214 height 19
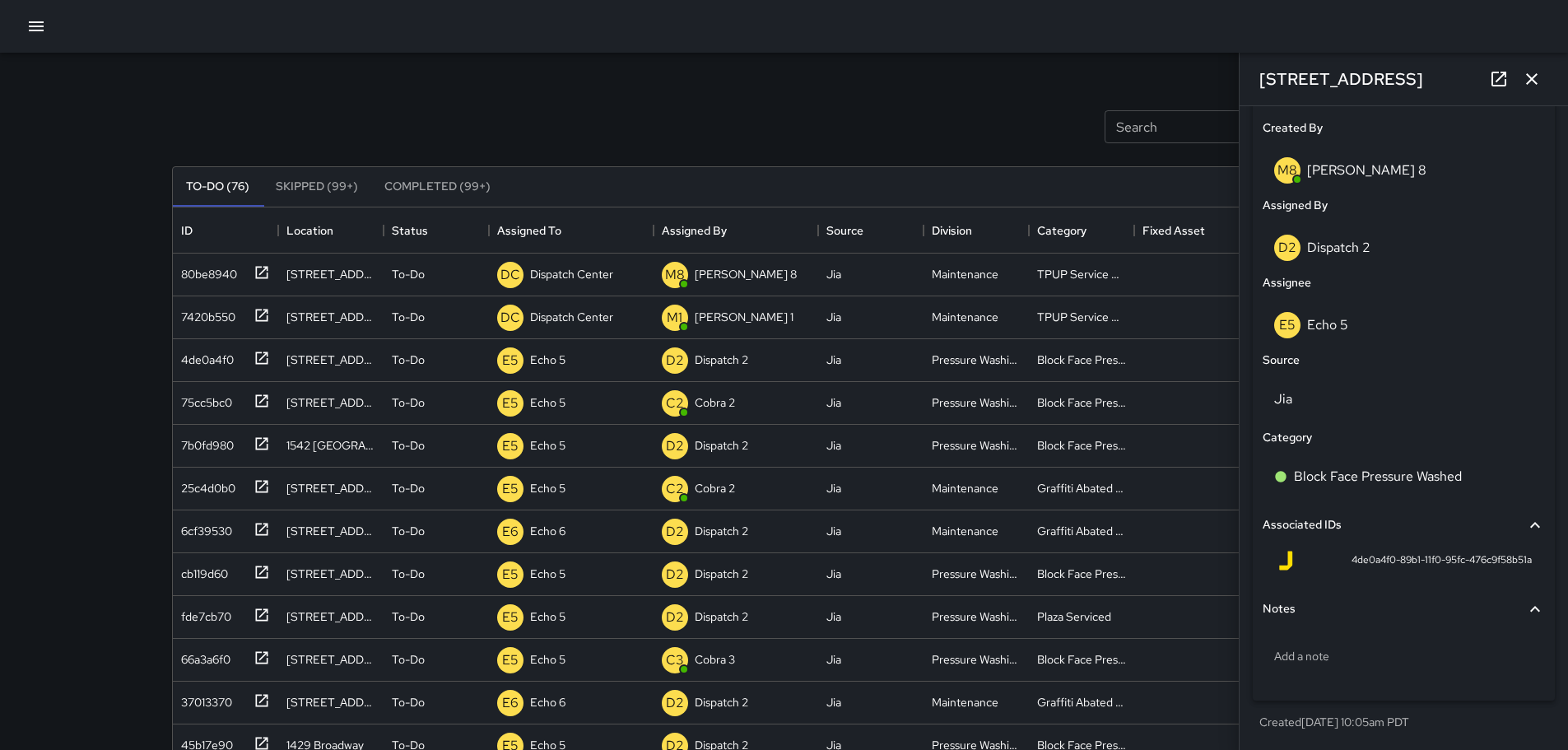
click at [1032, 87] on icon at bounding box center [1499, 79] width 19 height 19
click at [1032, 85] on icon "button" at bounding box center [1532, 79] width 19 height 19
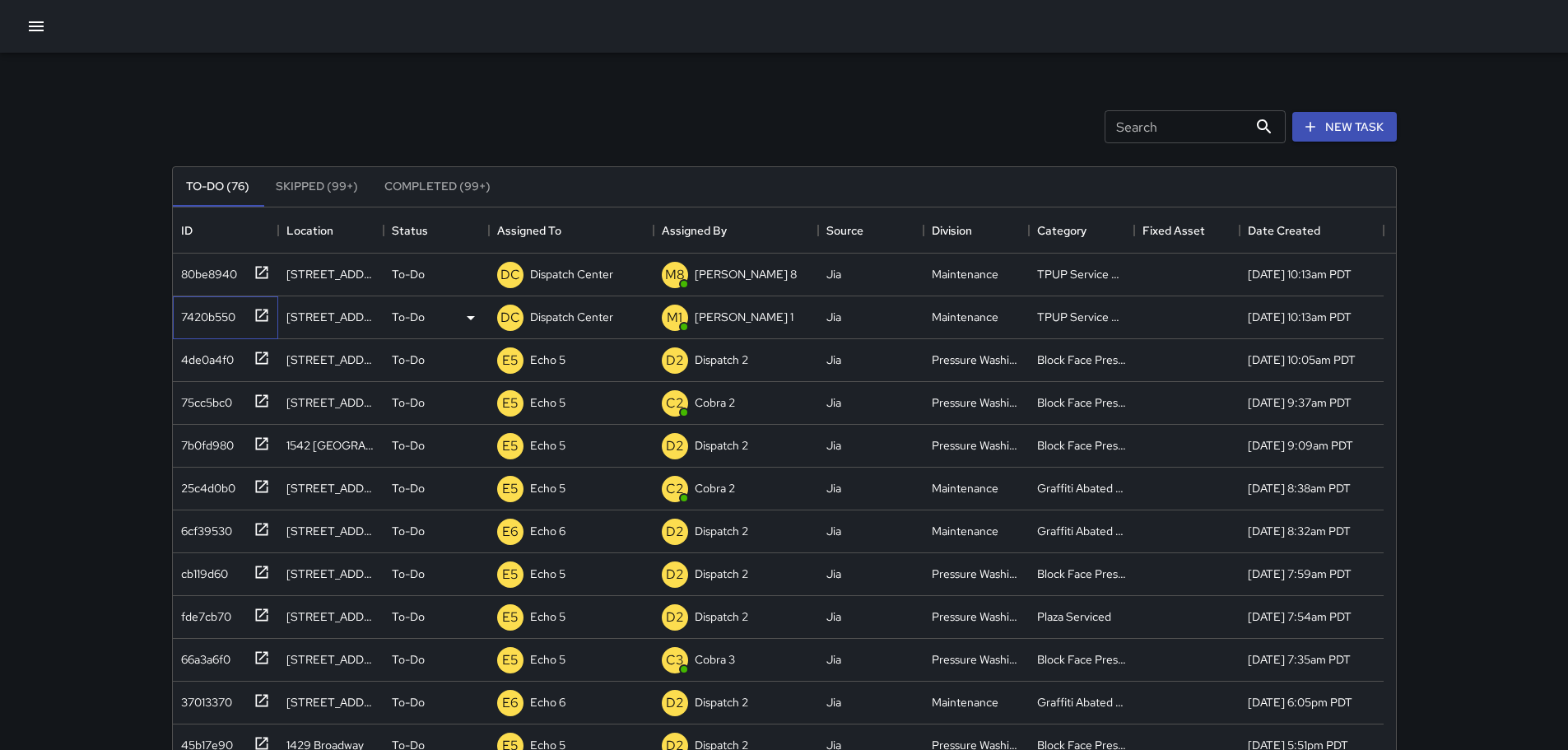
click at [262, 320] on icon at bounding box center [261, 315] width 17 height 17
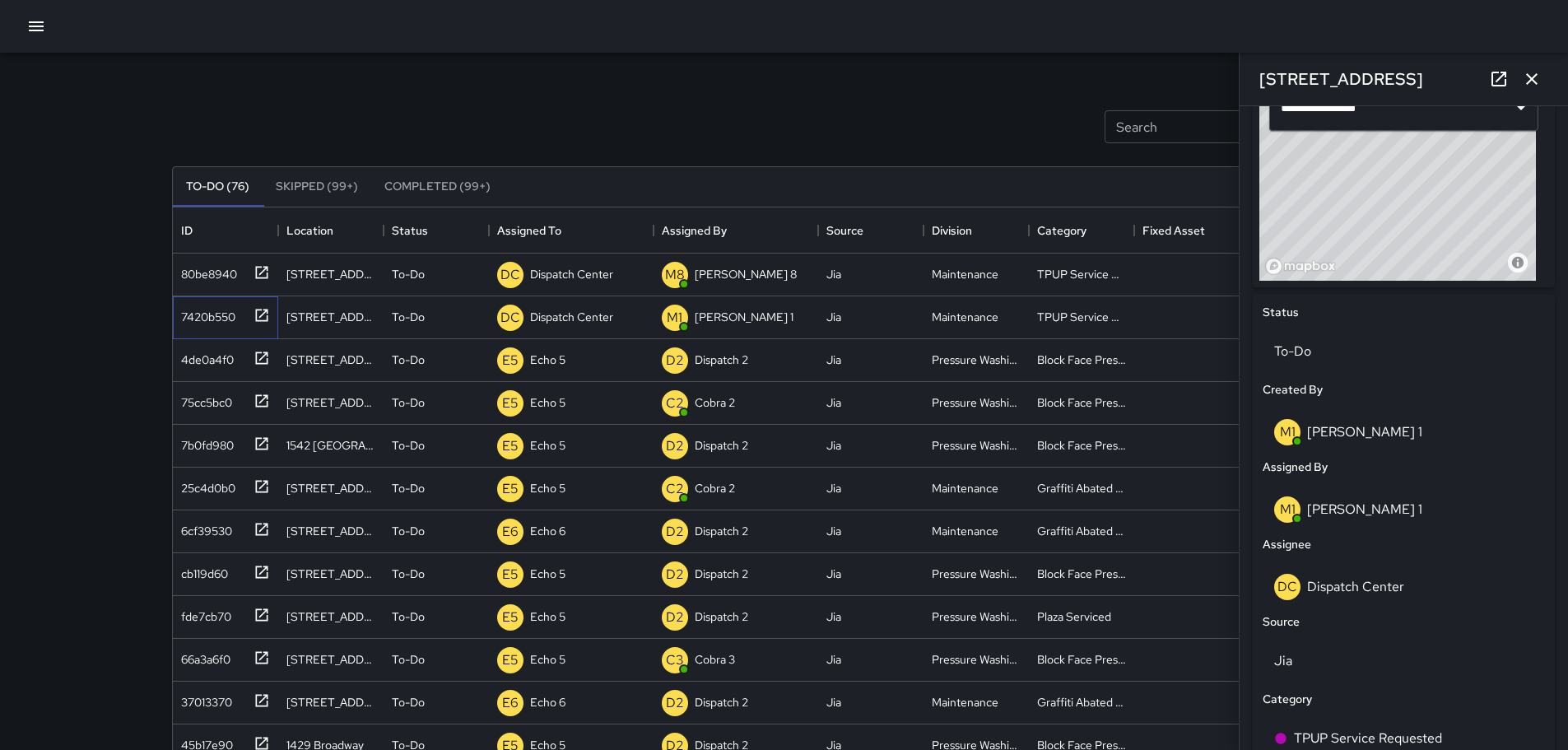
scroll to position [611, 0]
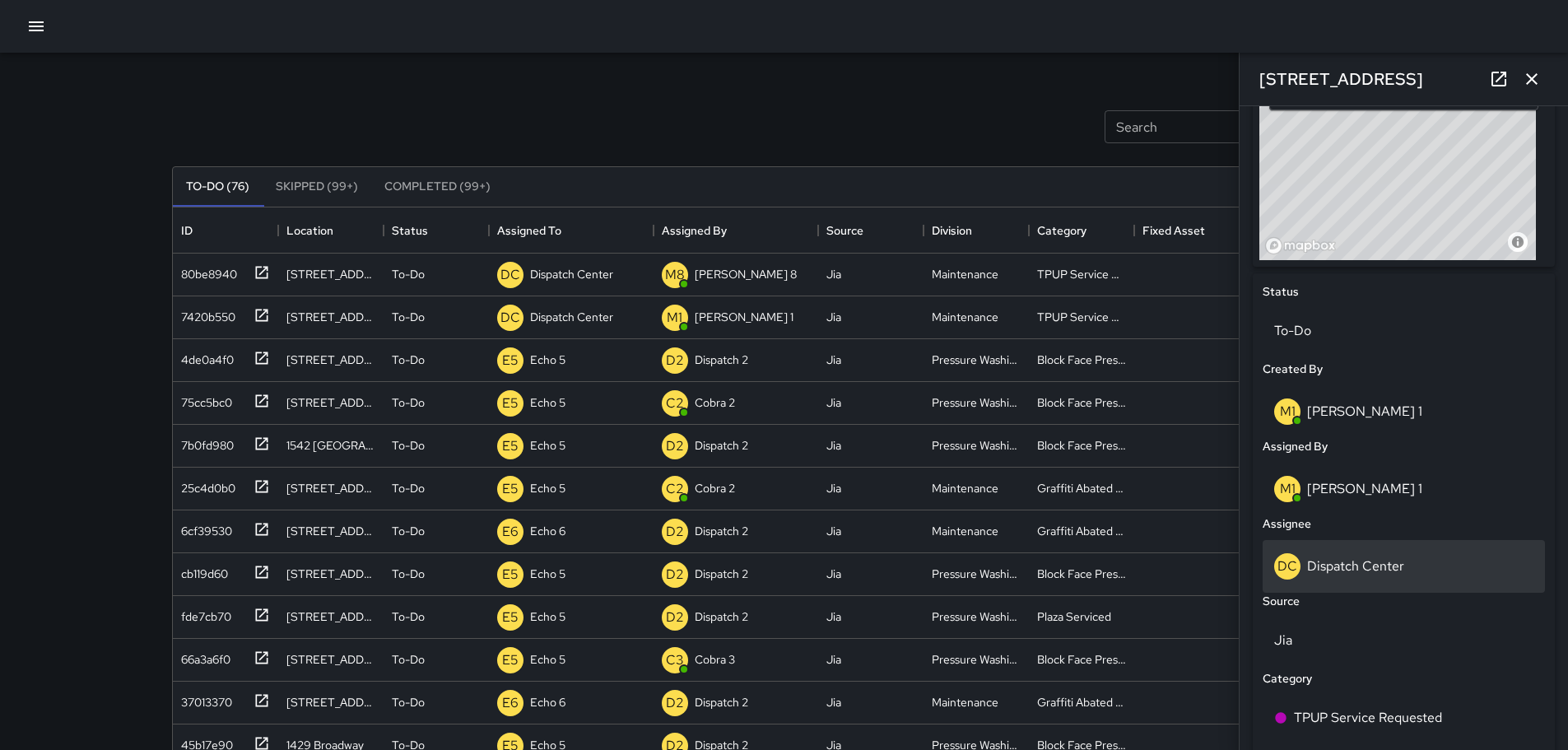
click at [1032, 561] on p "Dispatch Center" at bounding box center [1356, 566] width 97 height 18
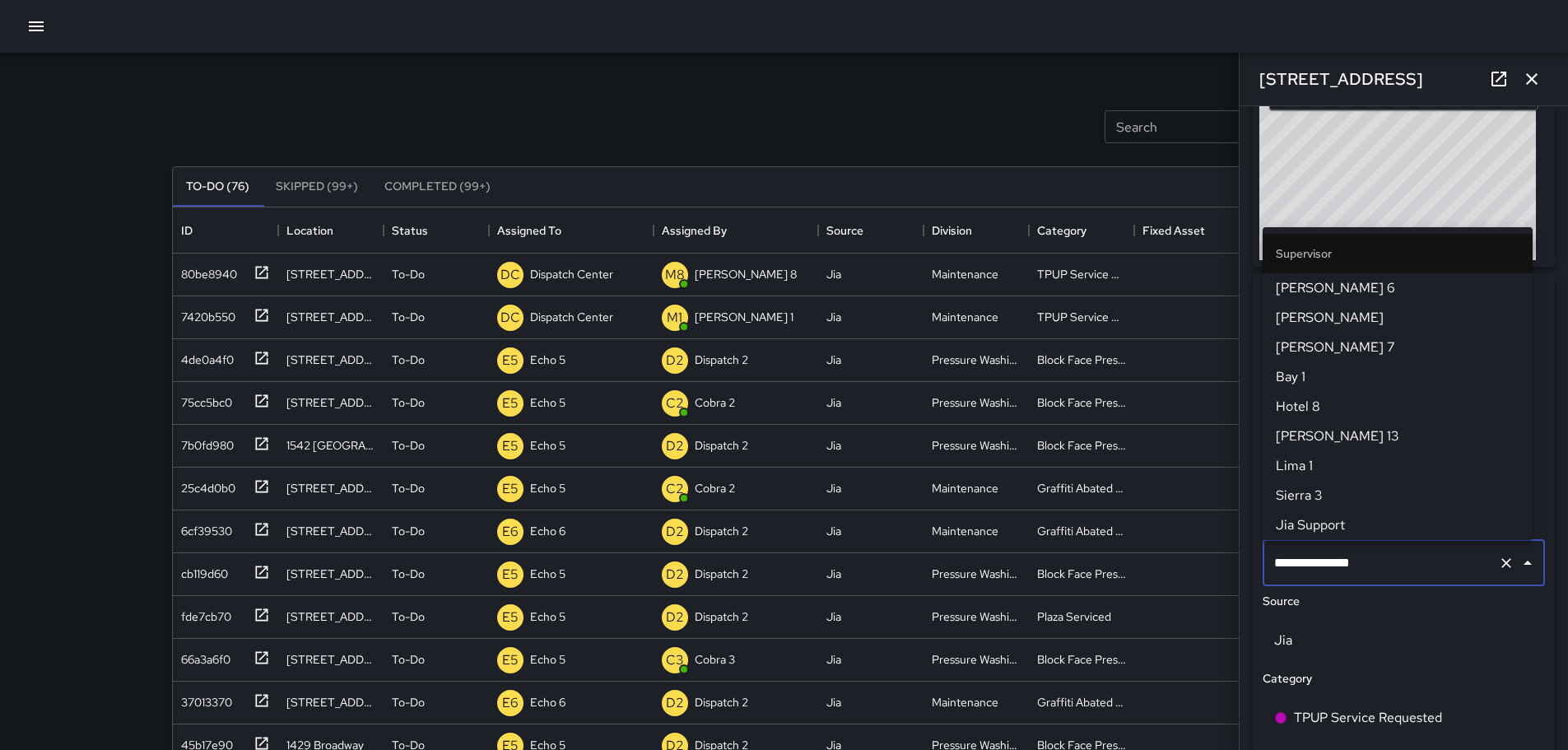
click at [1032, 561] on input "**********" at bounding box center [1381, 563] width 222 height 31
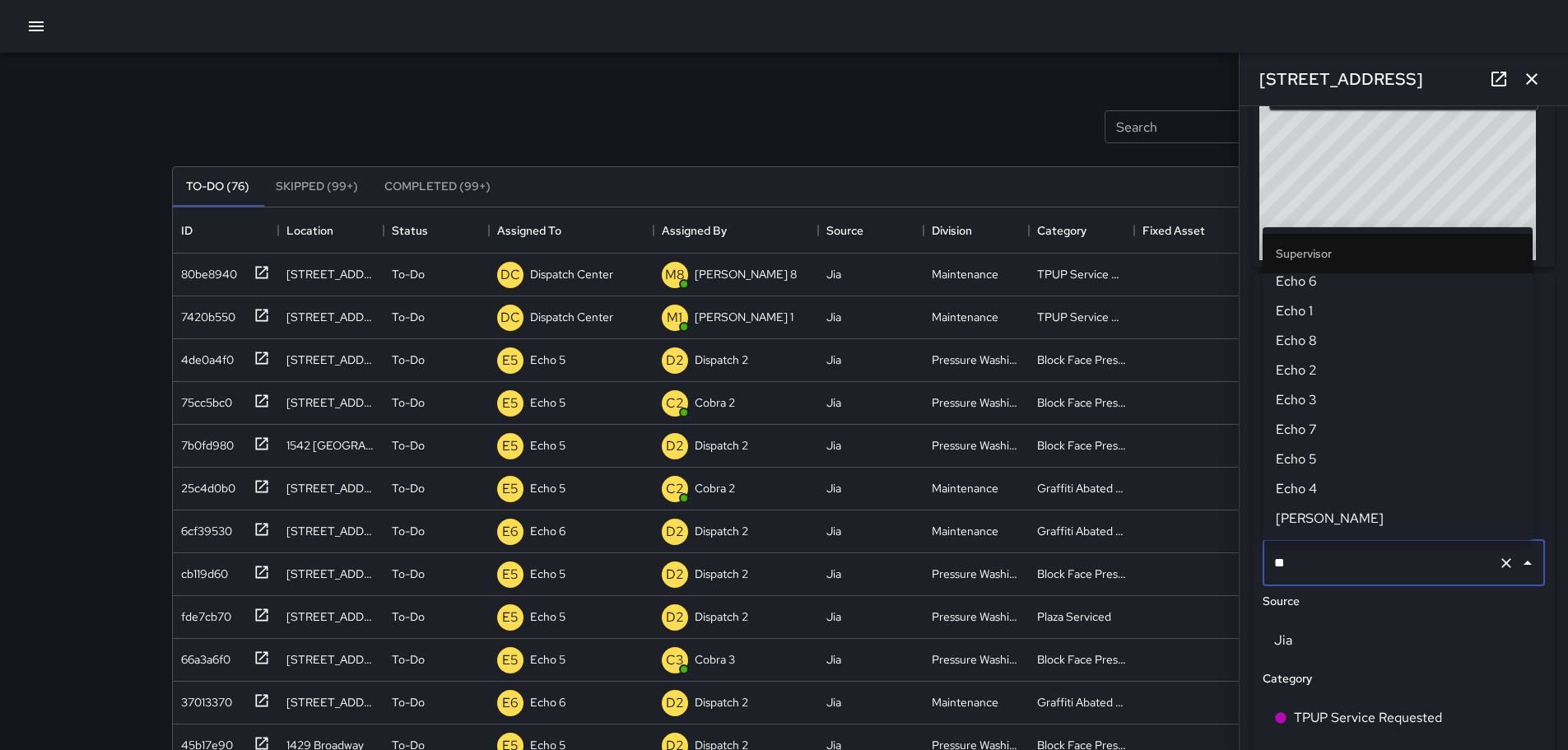
scroll to position [0, 0]
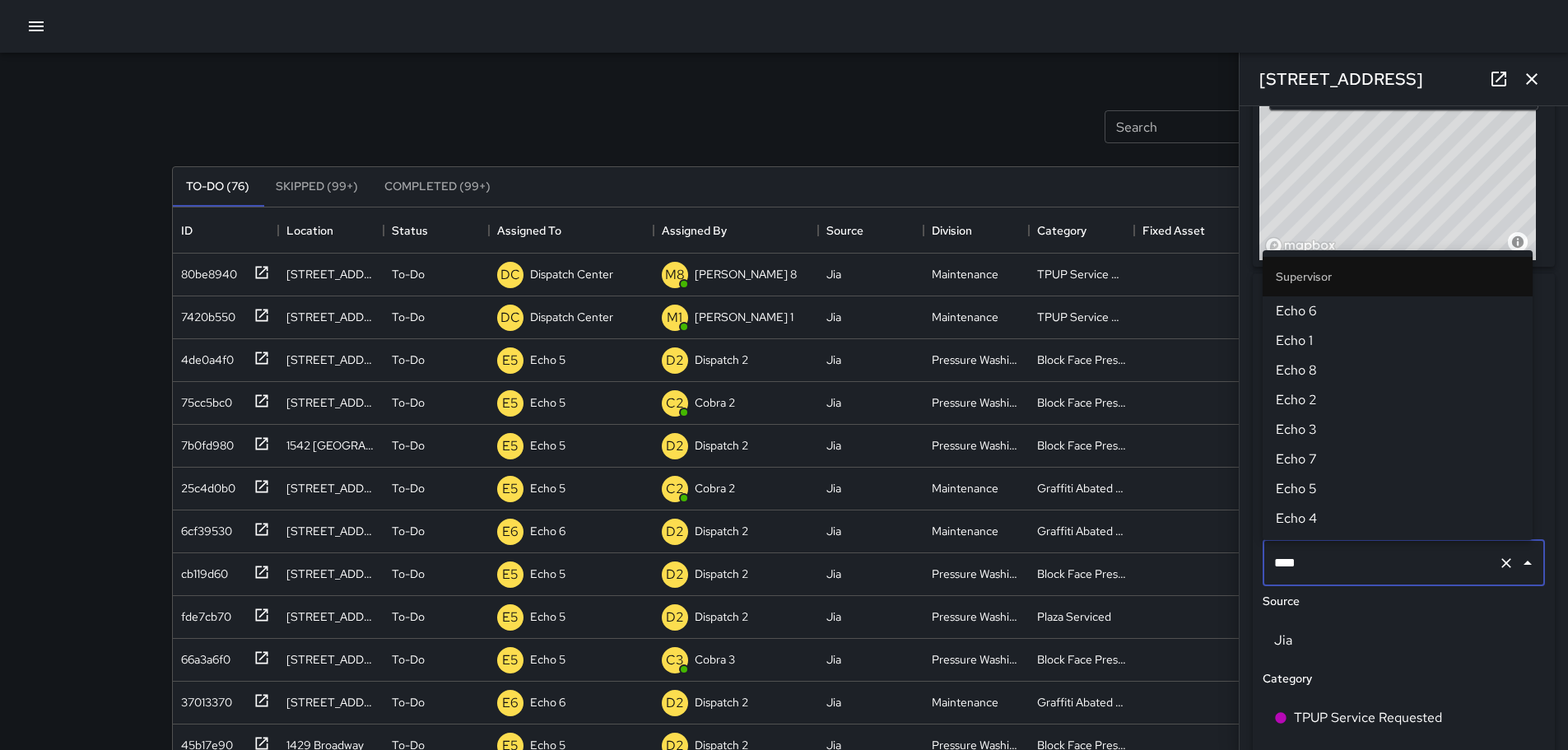
type input "****"
click at [1032, 395] on span "Echo 2" at bounding box center [1398, 400] width 244 height 19
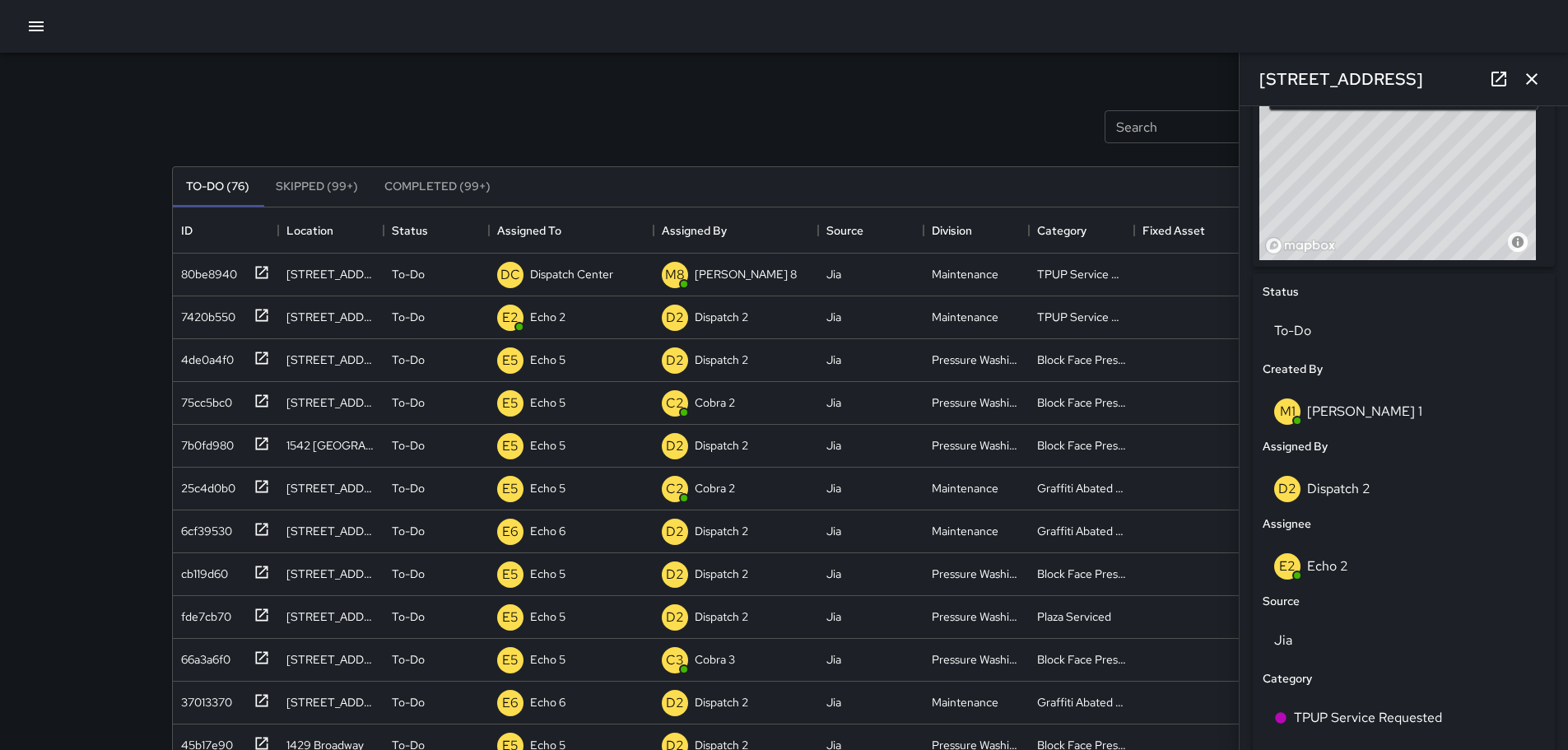
click at [1032, 86] on icon "button" at bounding box center [1532, 79] width 19 height 19
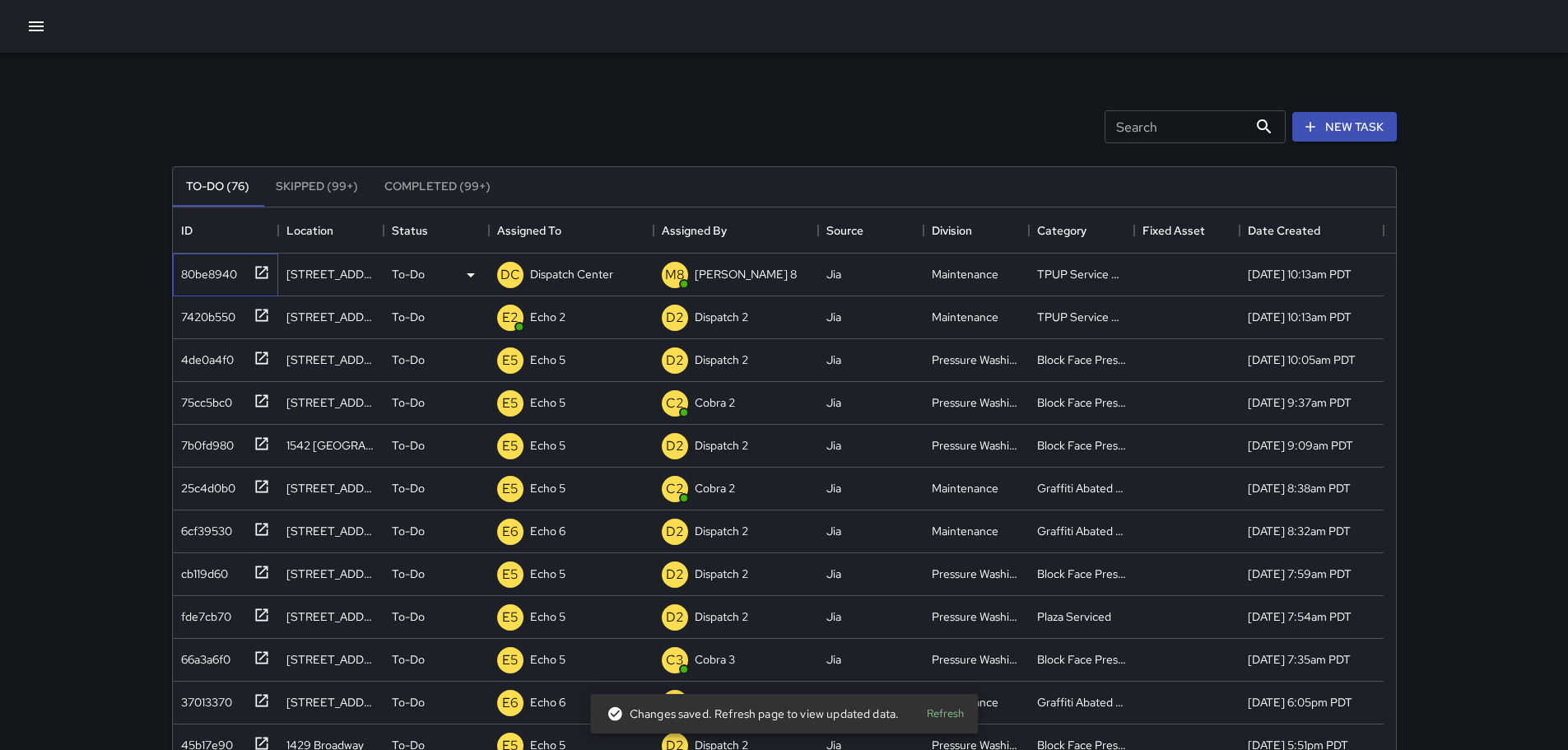
click at [262, 270] on icon at bounding box center [261, 272] width 17 height 17
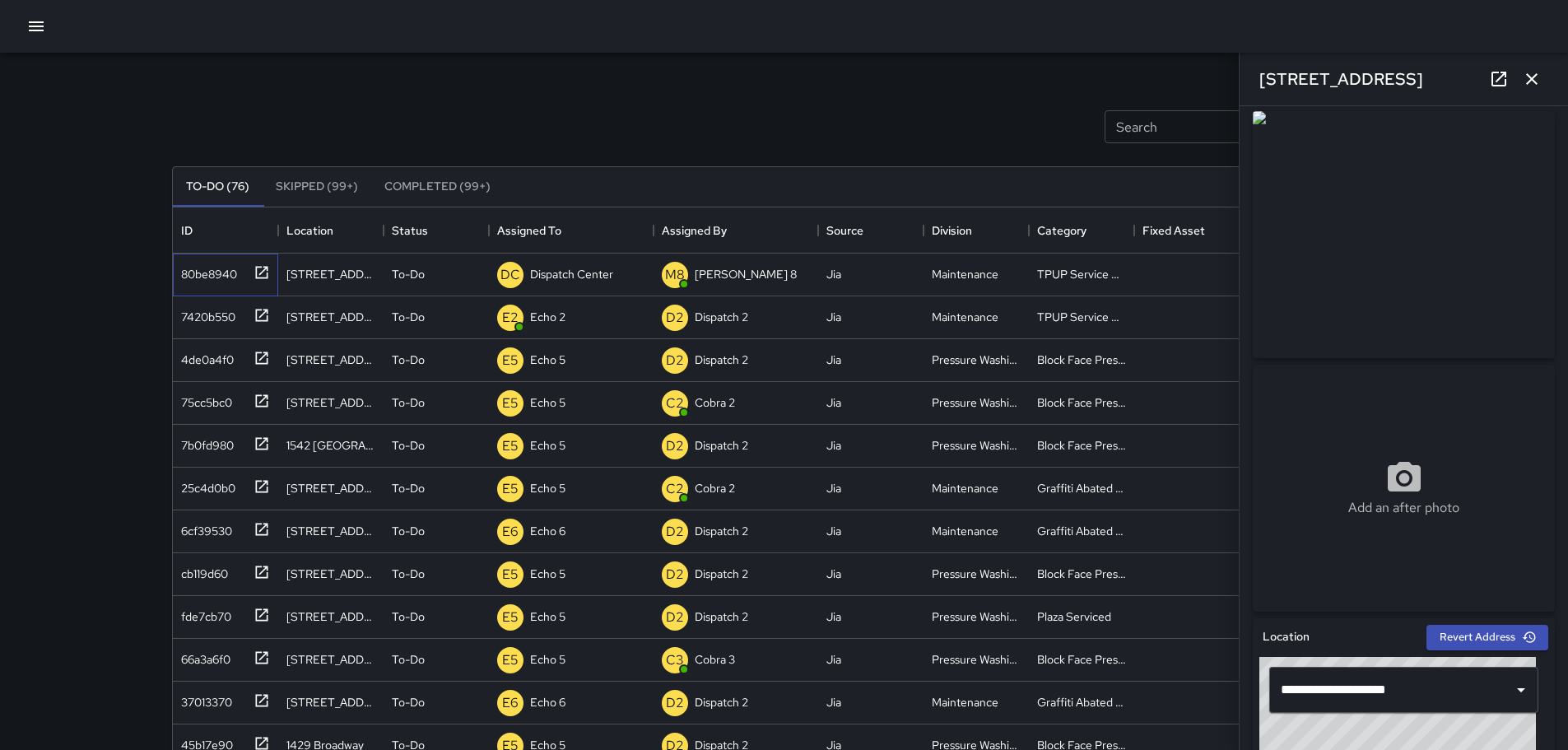
scroll to position [16, 0]
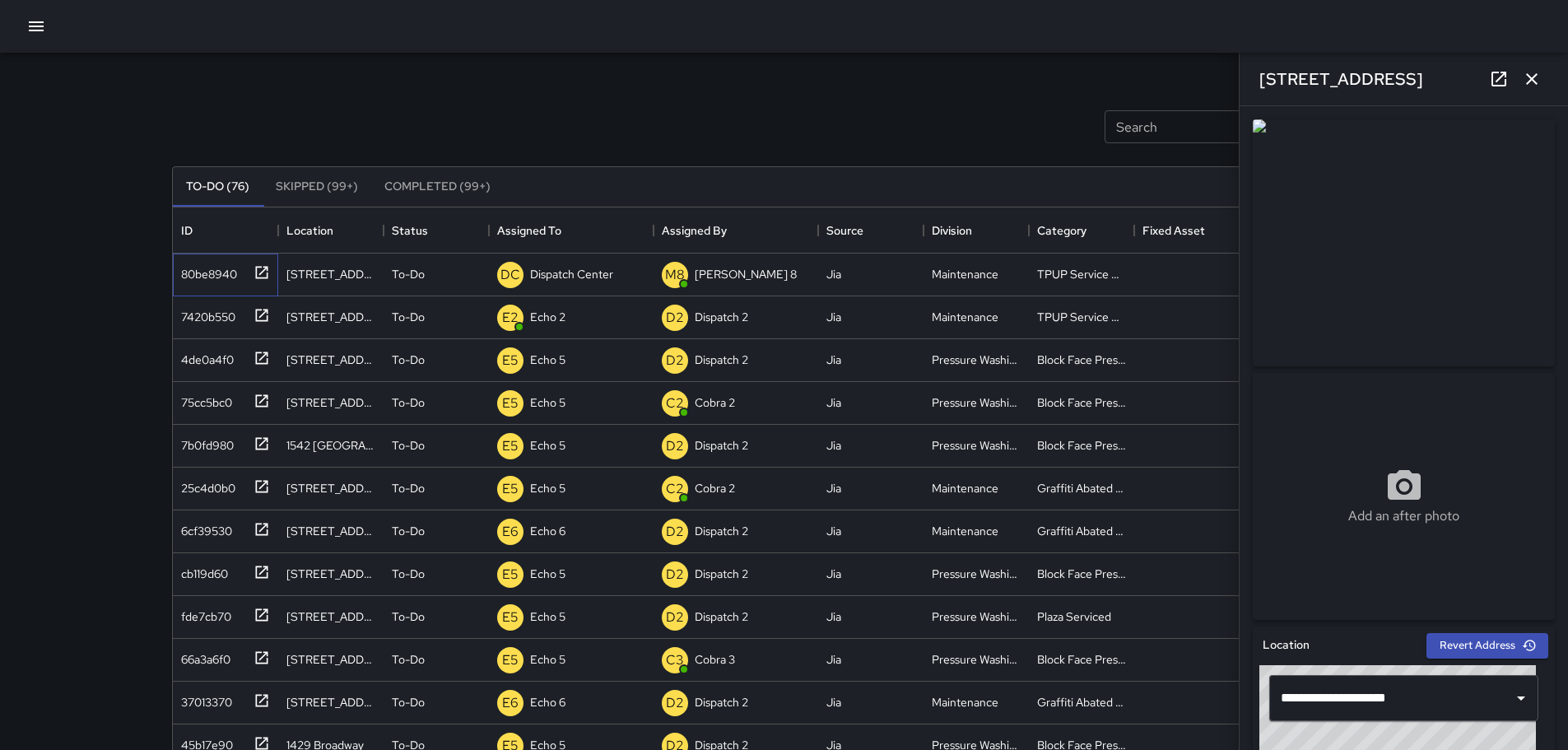
drag, startPoint x: 1562, startPoint y: 201, endPoint x: 1559, endPoint y: 307, distance: 106.0
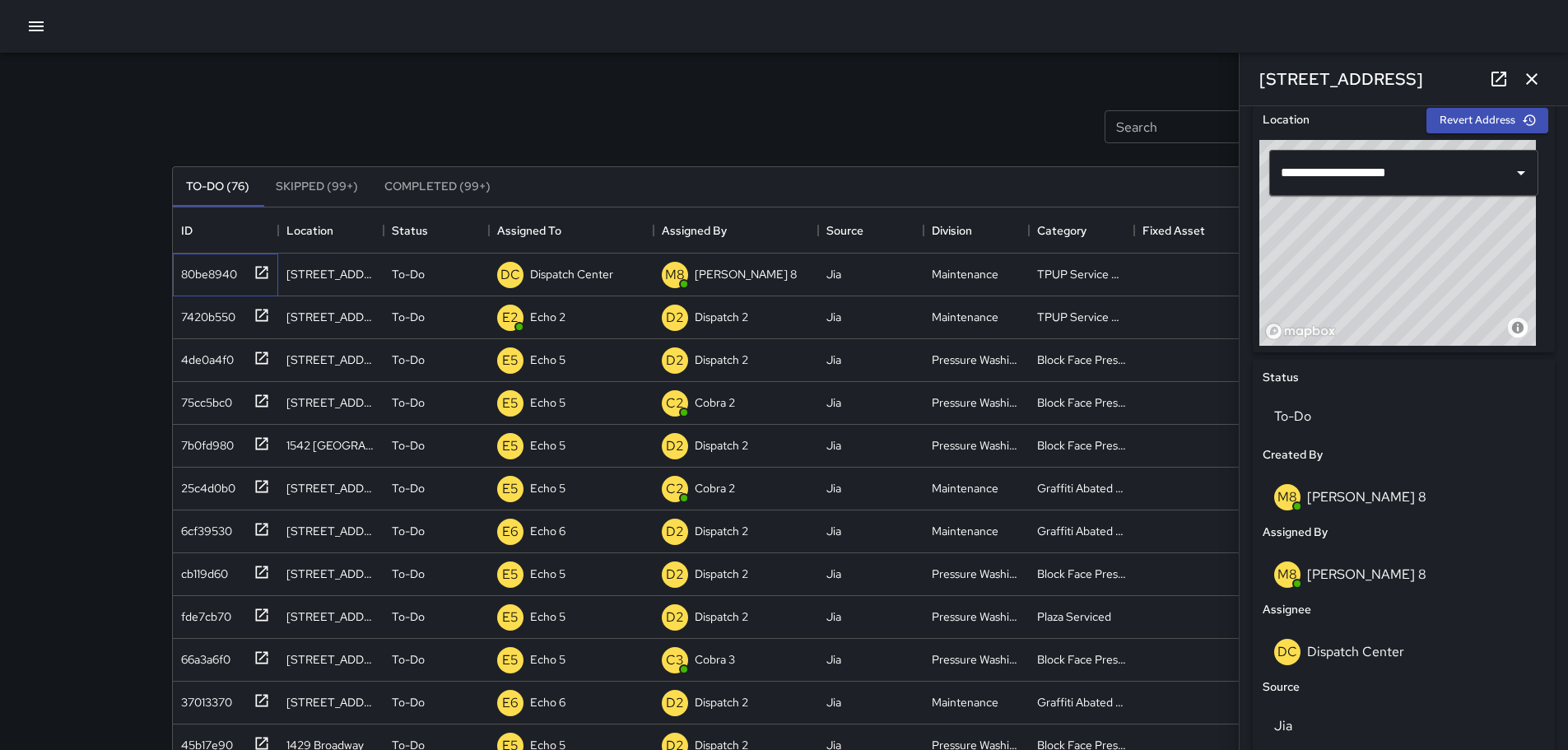
scroll to position [540, 0]
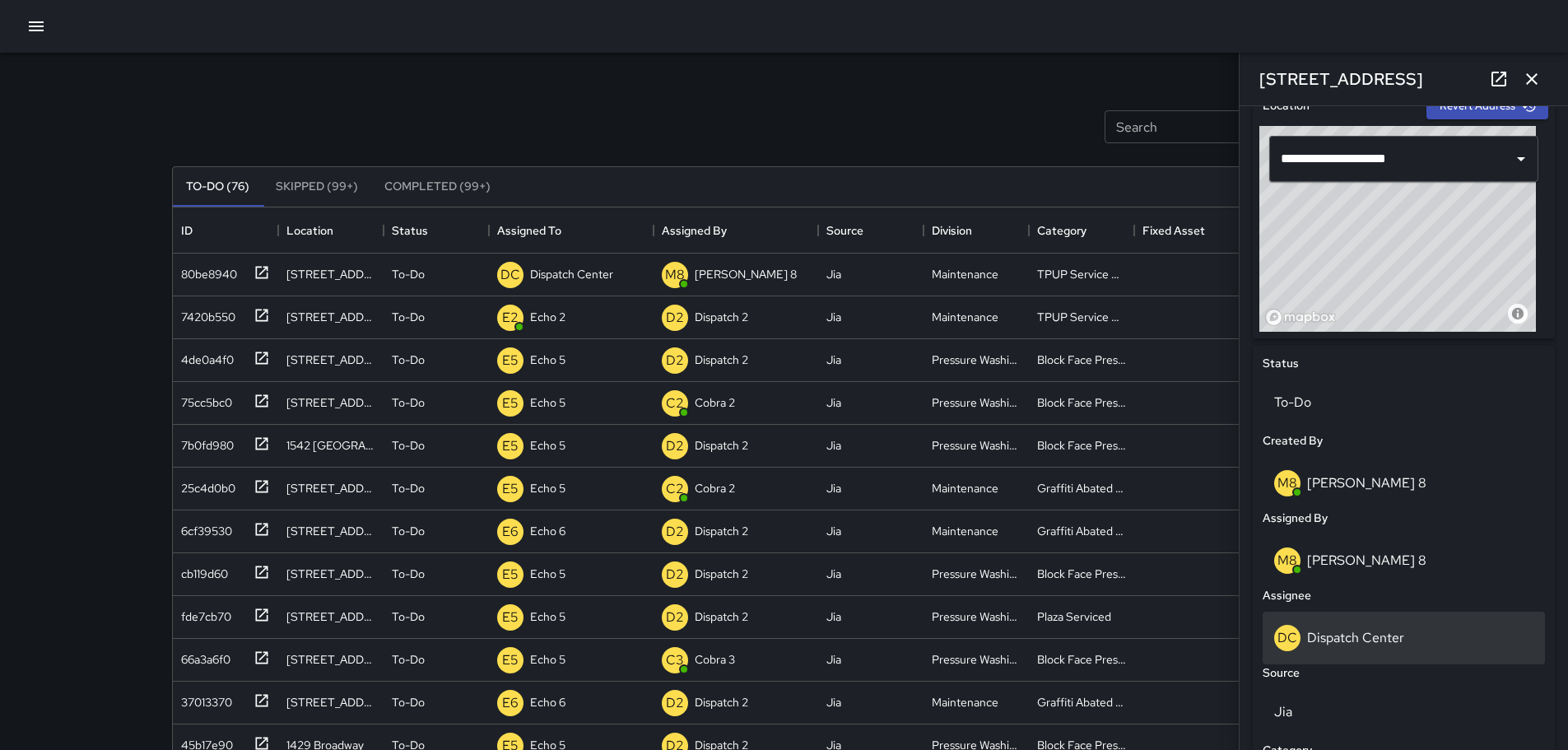
click at [1032, 597] on p "Dispatch Center" at bounding box center [1356, 638] width 97 height 18
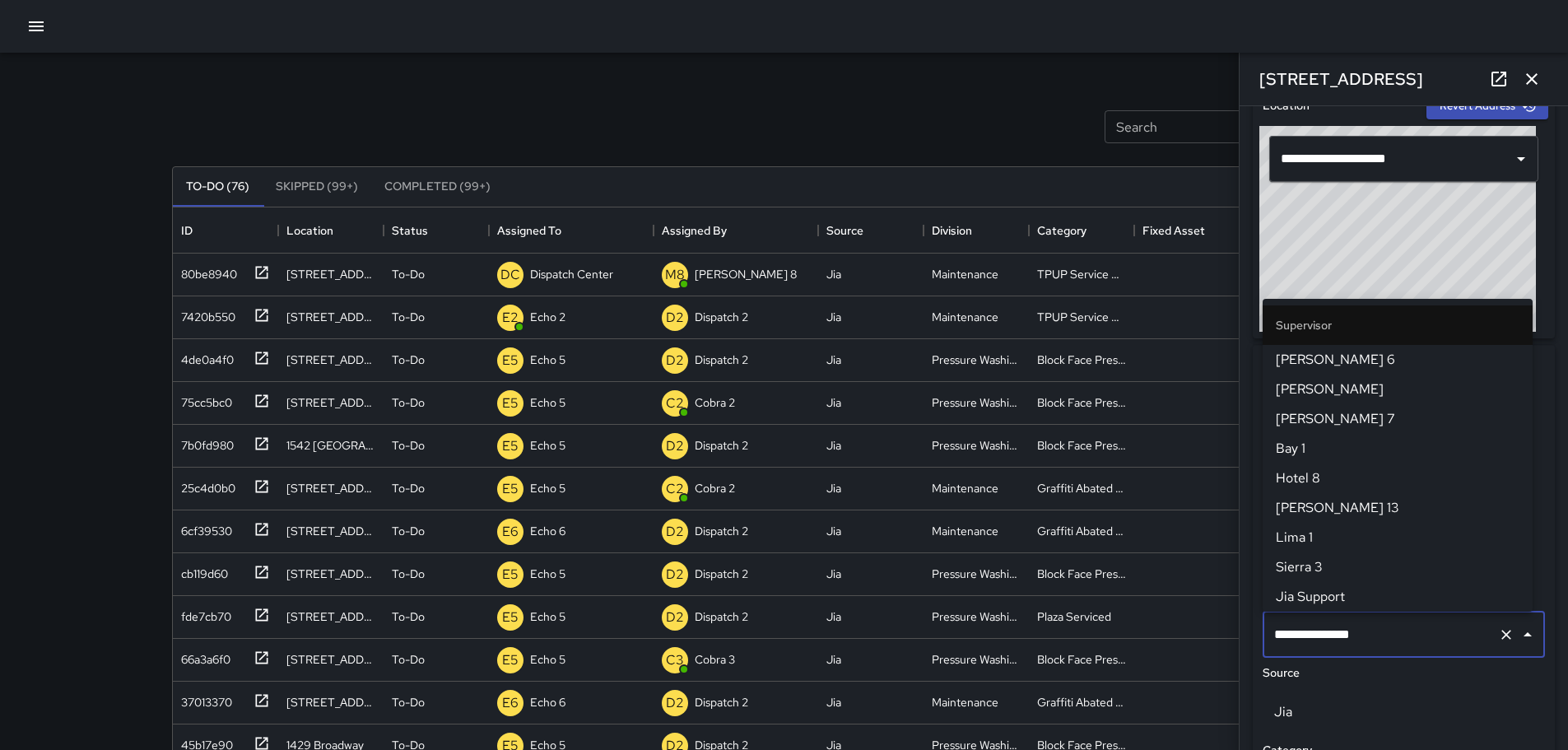
click at [1032, 597] on input "**********" at bounding box center [1381, 634] width 222 height 31
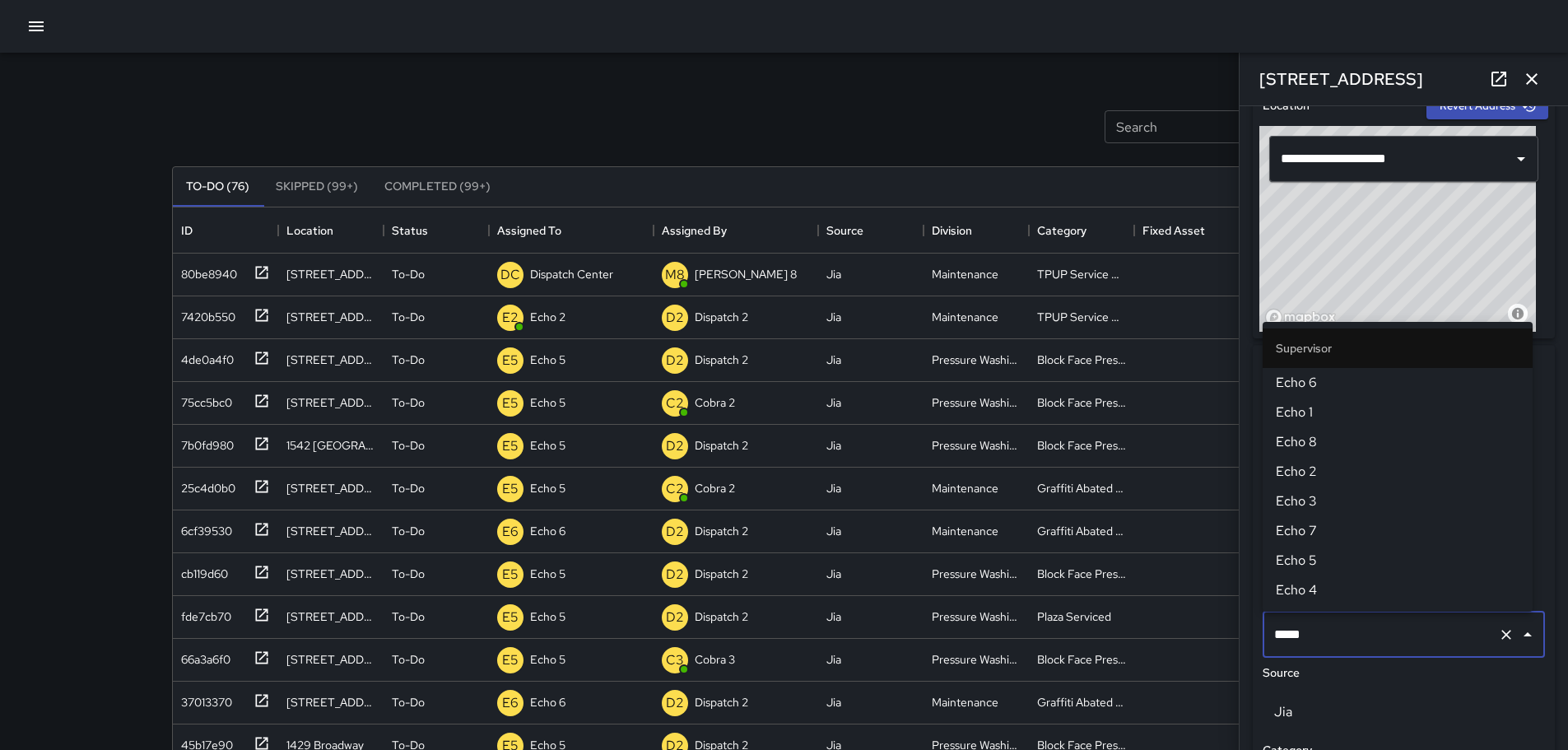
type input "******"
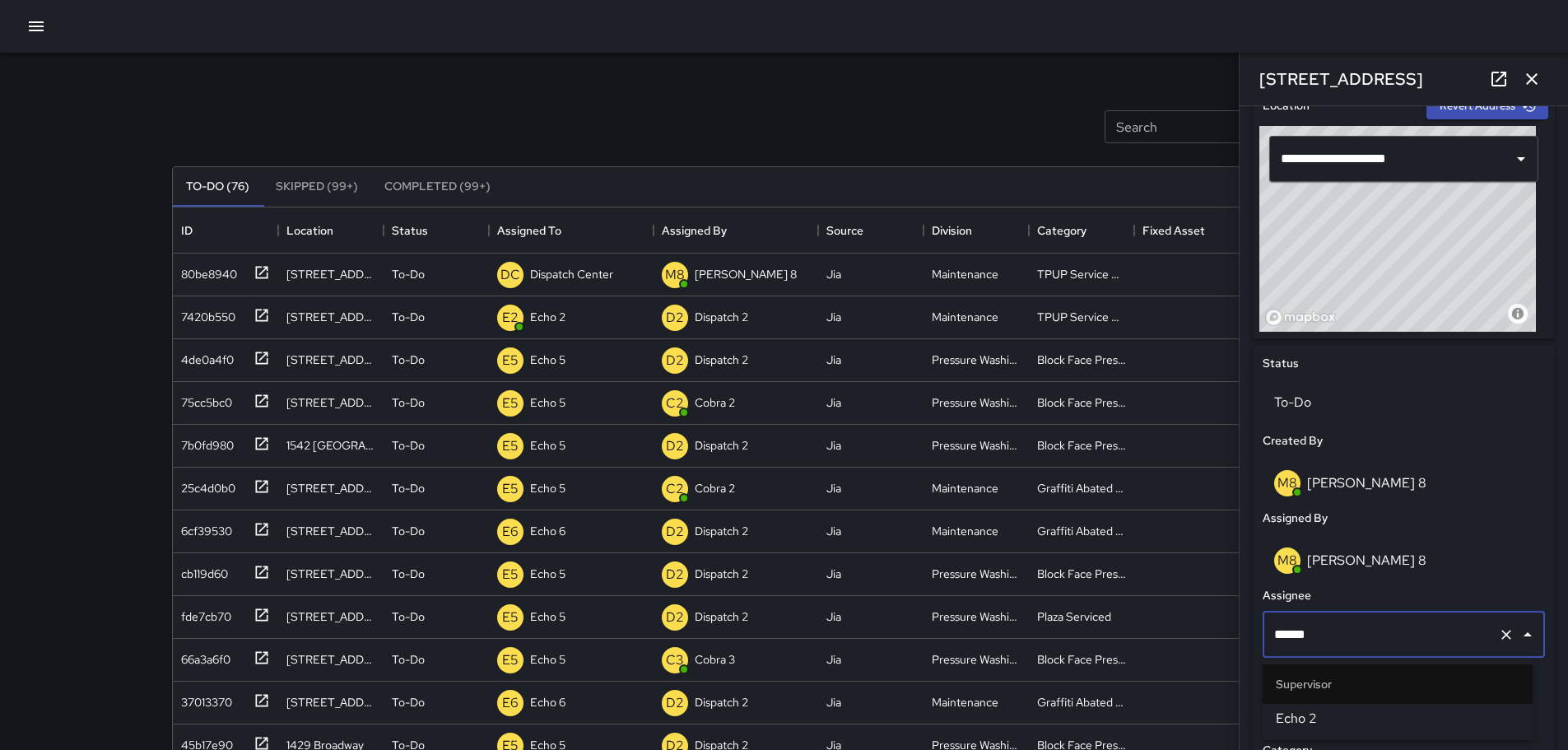
click at [1032, 597] on span "Echo 2" at bounding box center [1398, 719] width 244 height 19
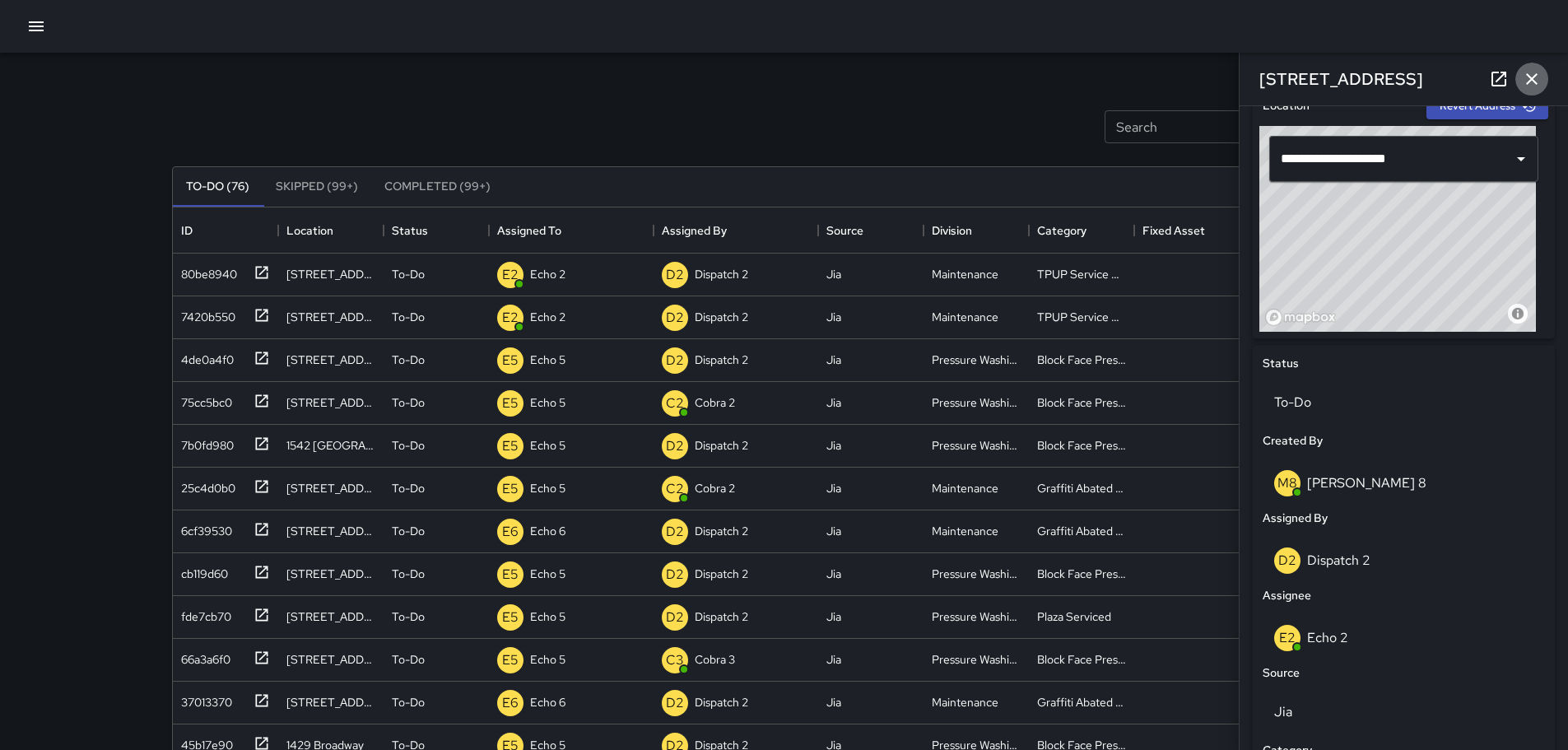
click at [1032, 72] on icon "button" at bounding box center [1532, 79] width 19 height 19
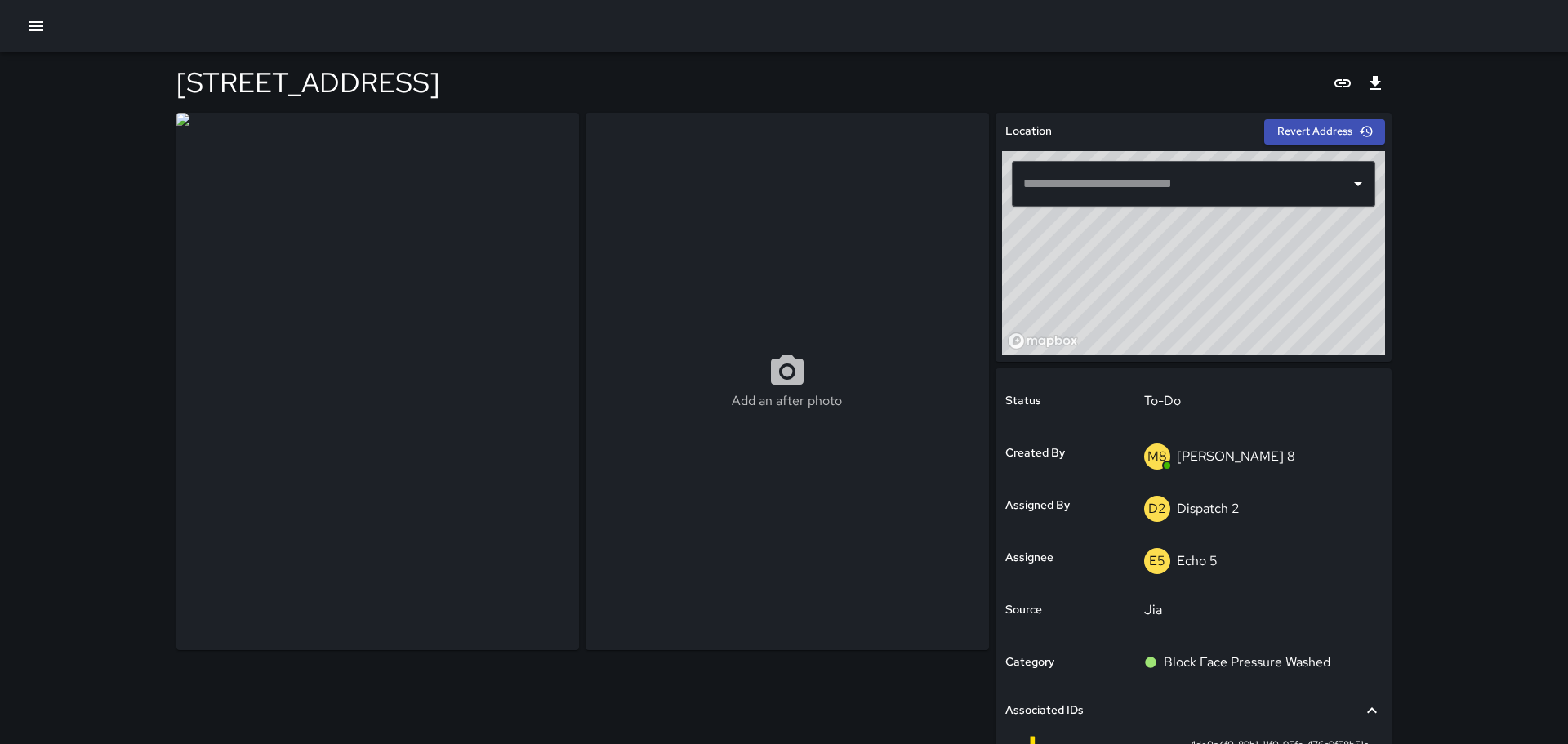
type input "**********"
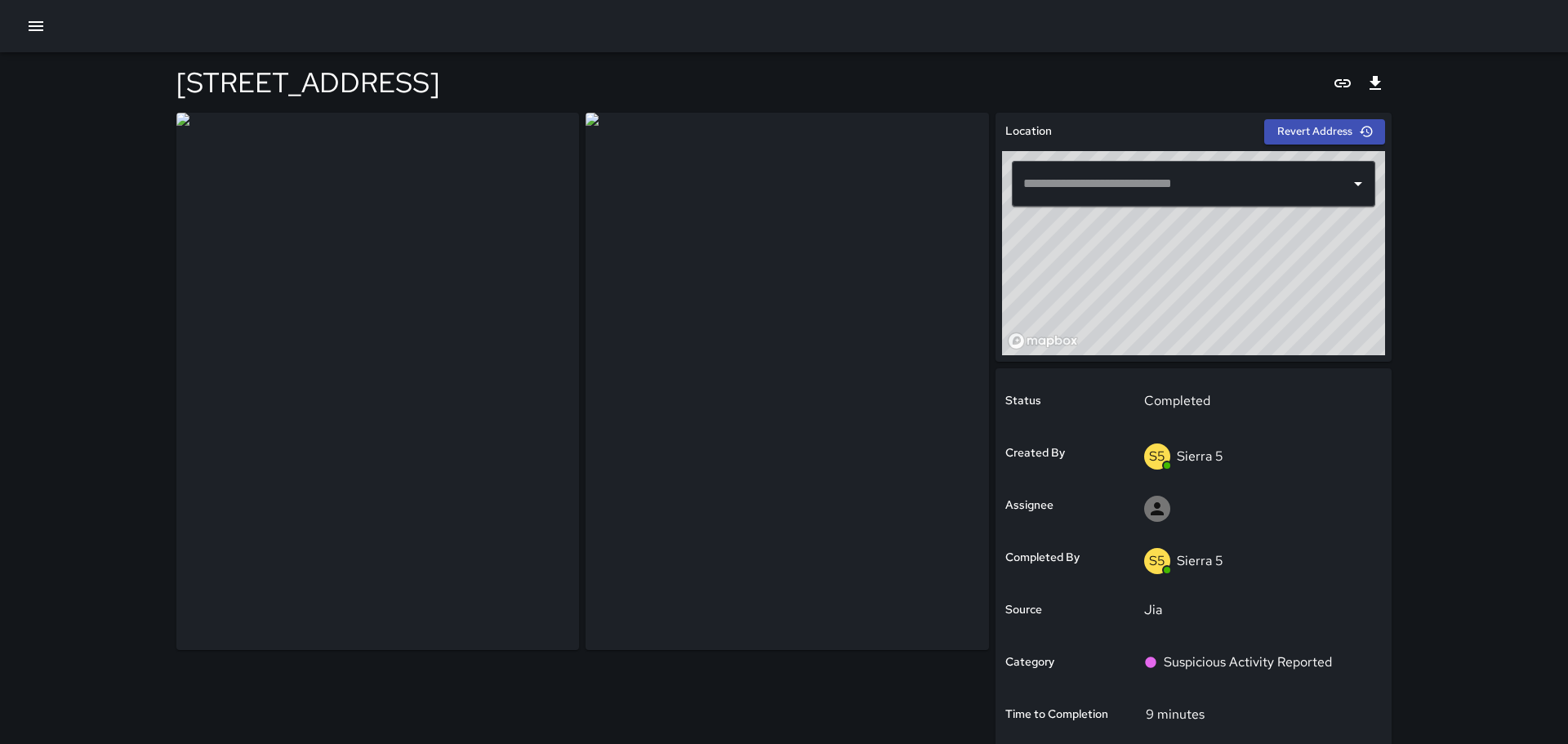
type input "**********"
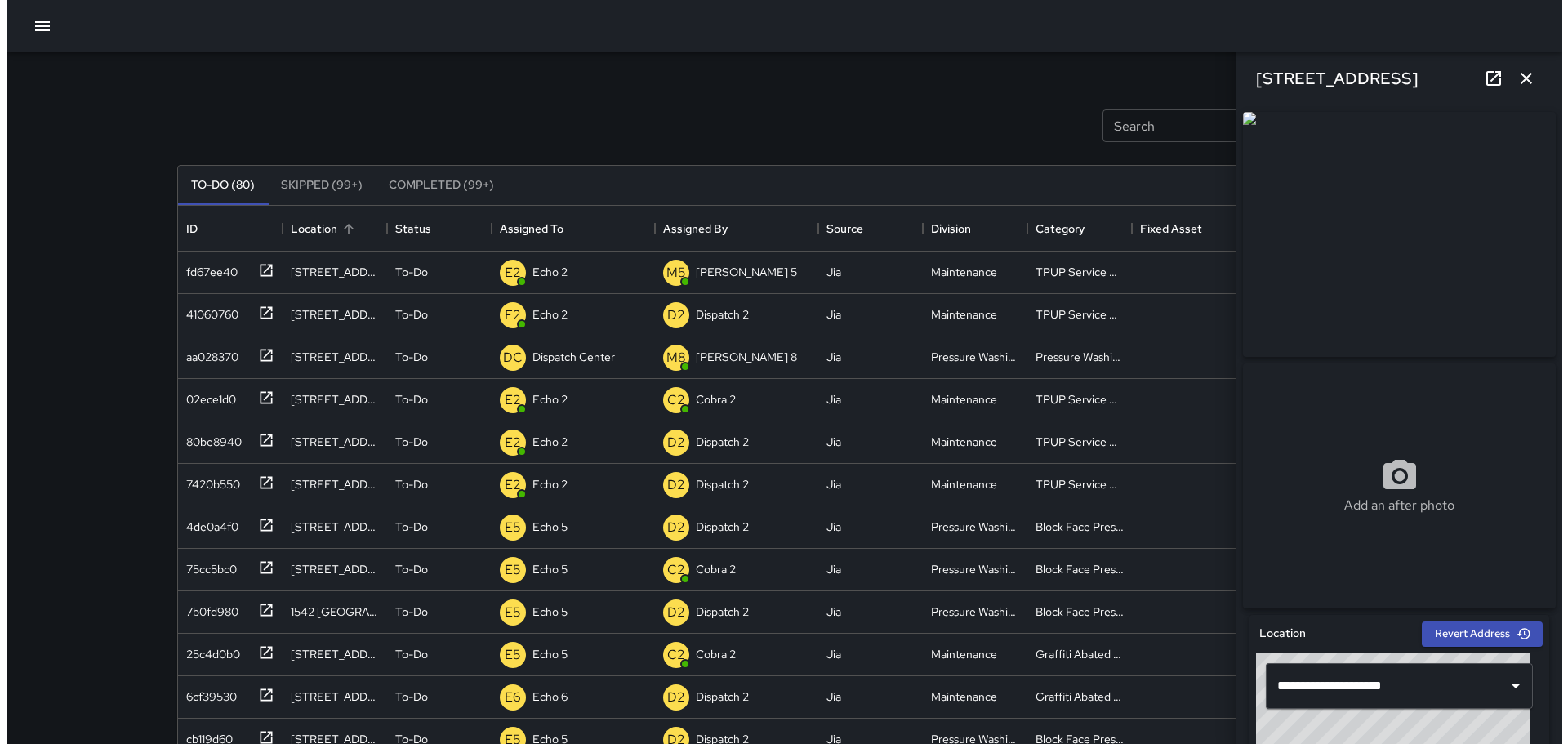
scroll to position [680, 1202]
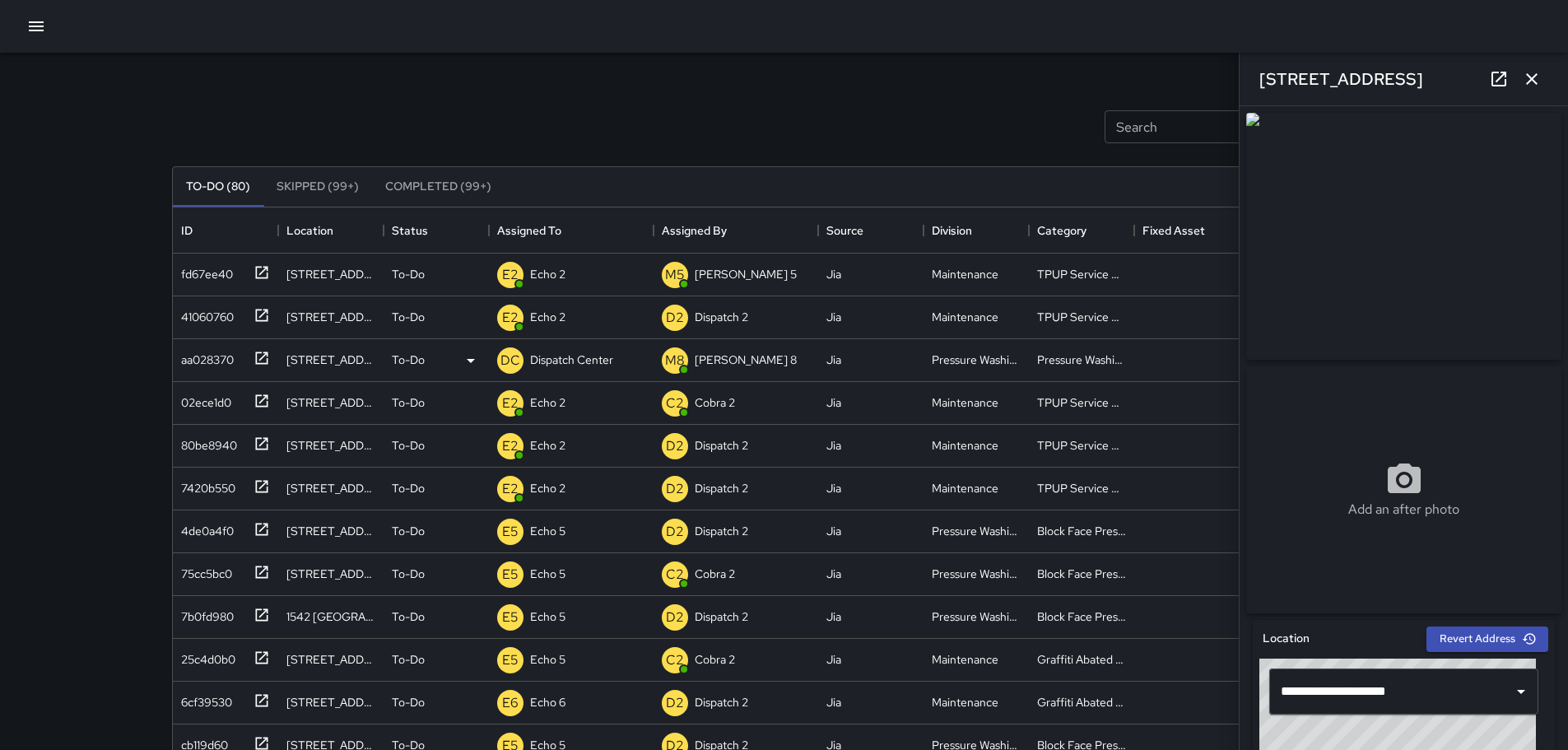
click at [262, 357] on icon at bounding box center [261, 358] width 17 height 17
click at [1530, 80] on icon "button" at bounding box center [1532, 79] width 19 height 19
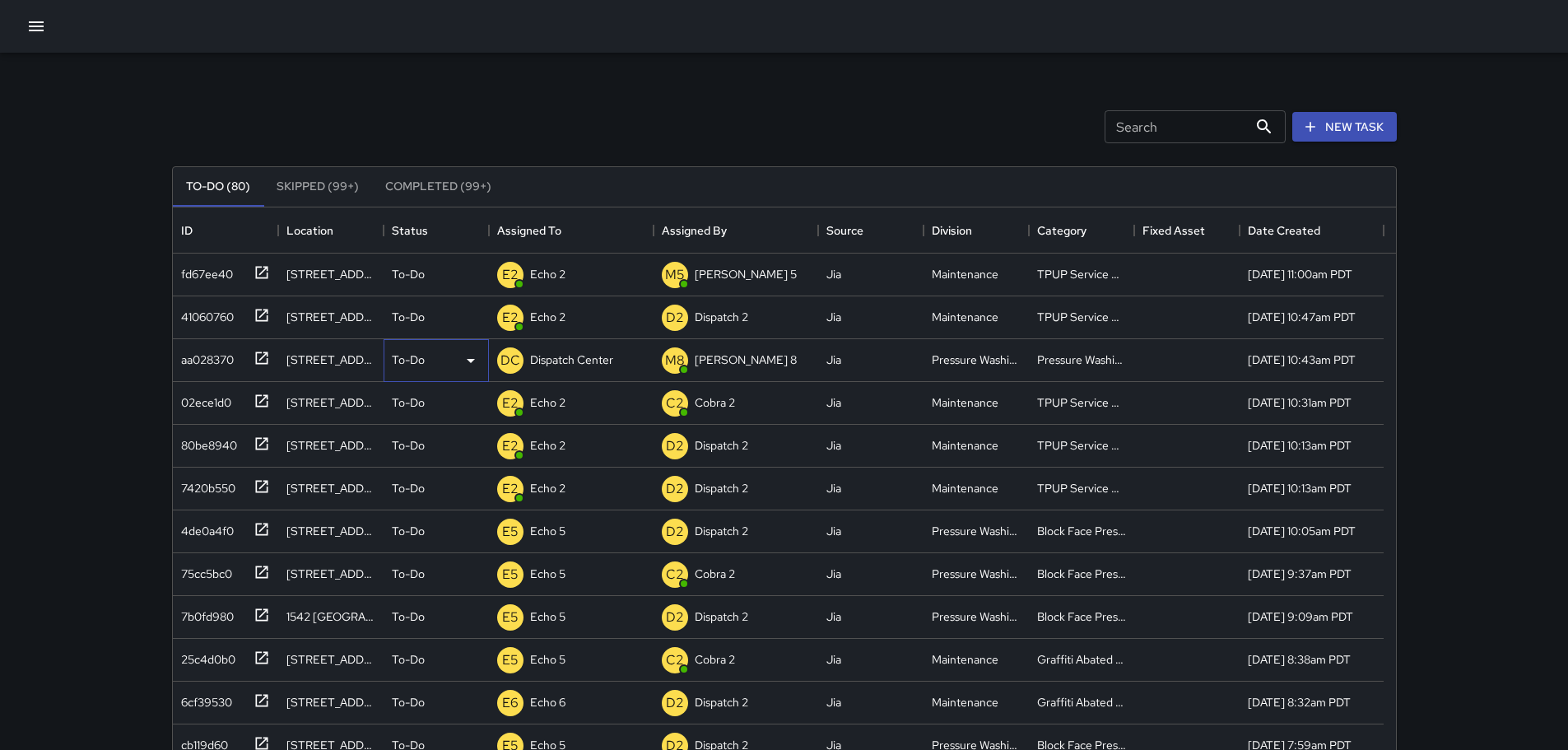
click at [463, 360] on icon at bounding box center [471, 360] width 19 height 19
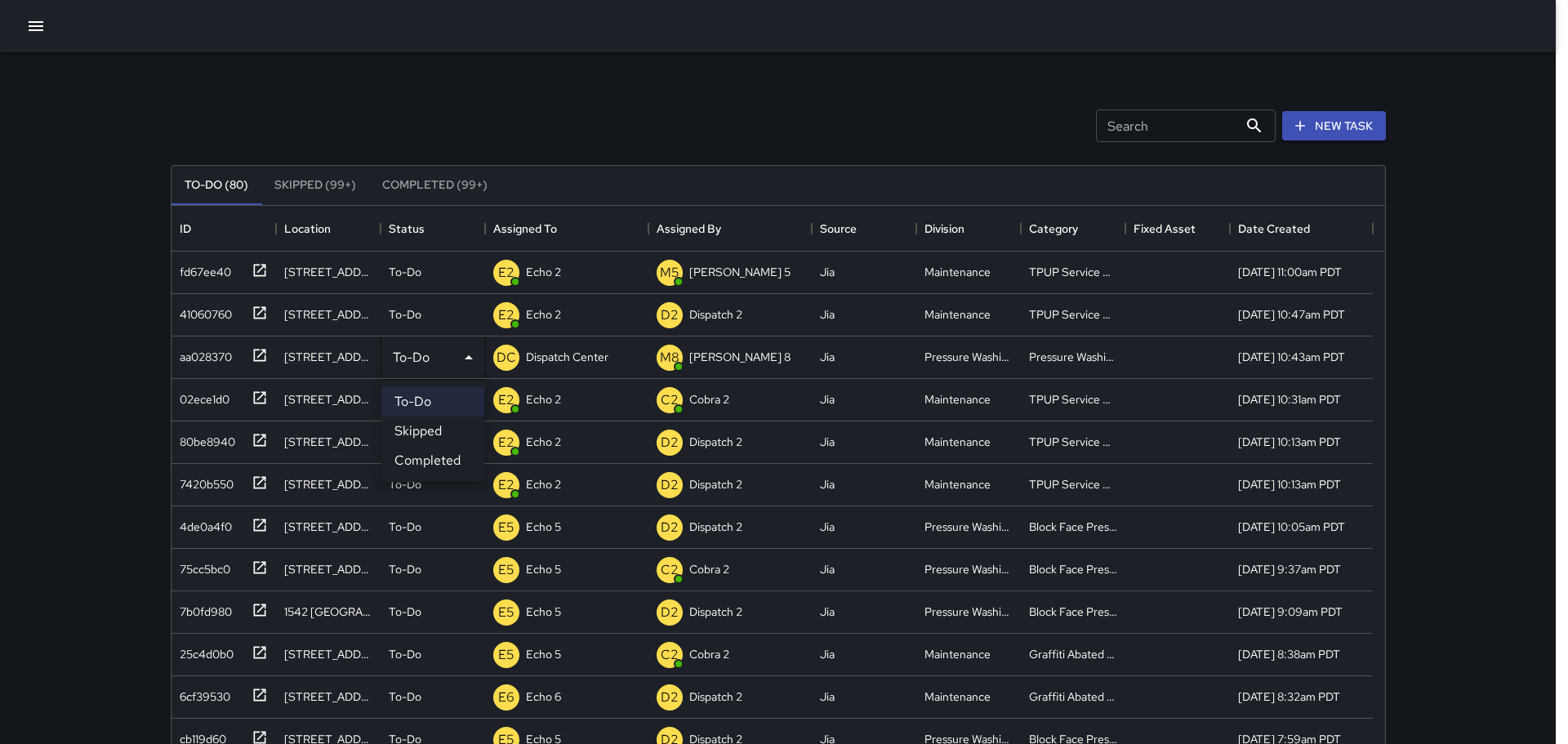
click at [429, 436] on li "Skipped" at bounding box center [432, 432] width 102 height 30
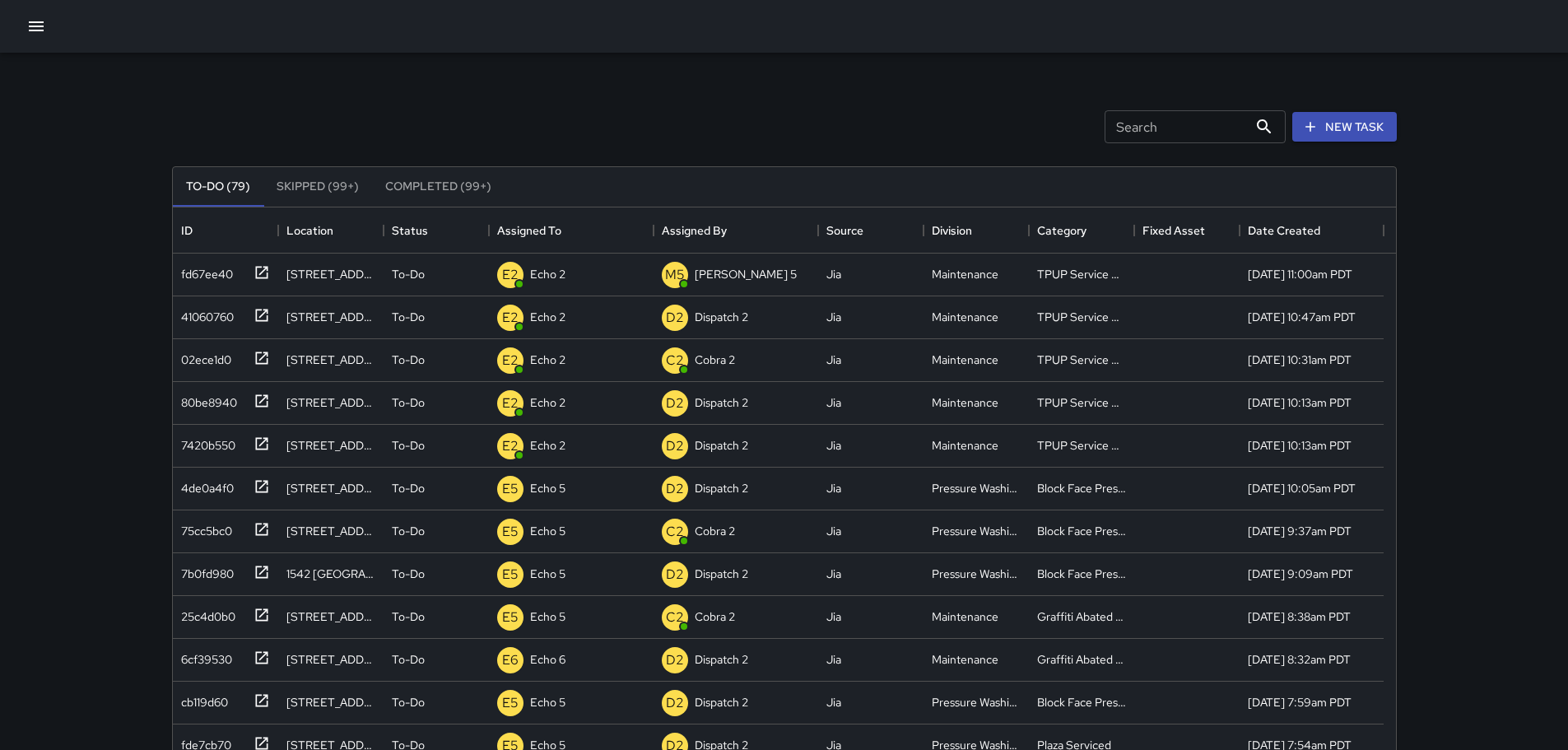
click at [30, 29] on icon "button" at bounding box center [36, 27] width 19 height 19
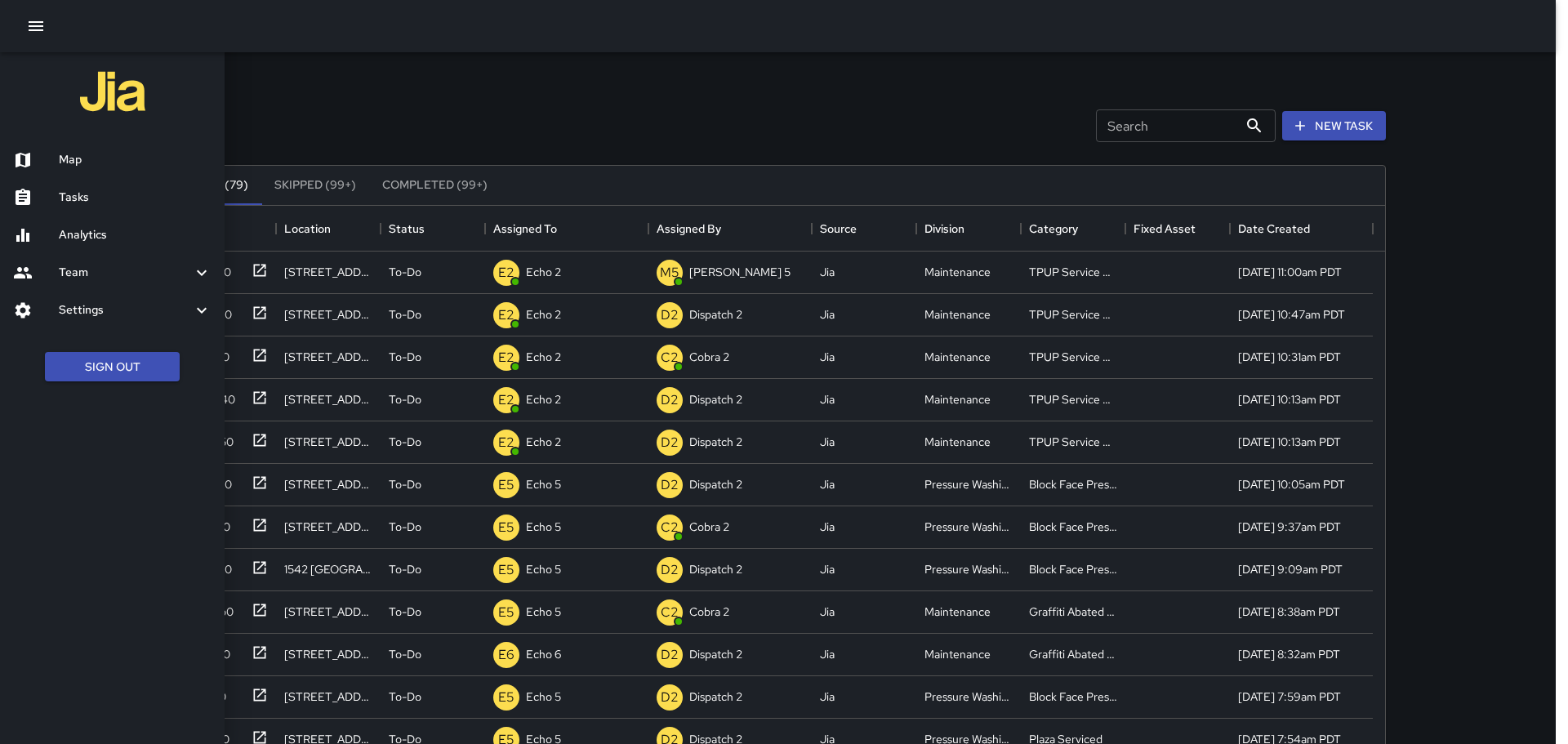
click at [87, 158] on h6 "Map" at bounding box center [135, 160] width 152 height 18
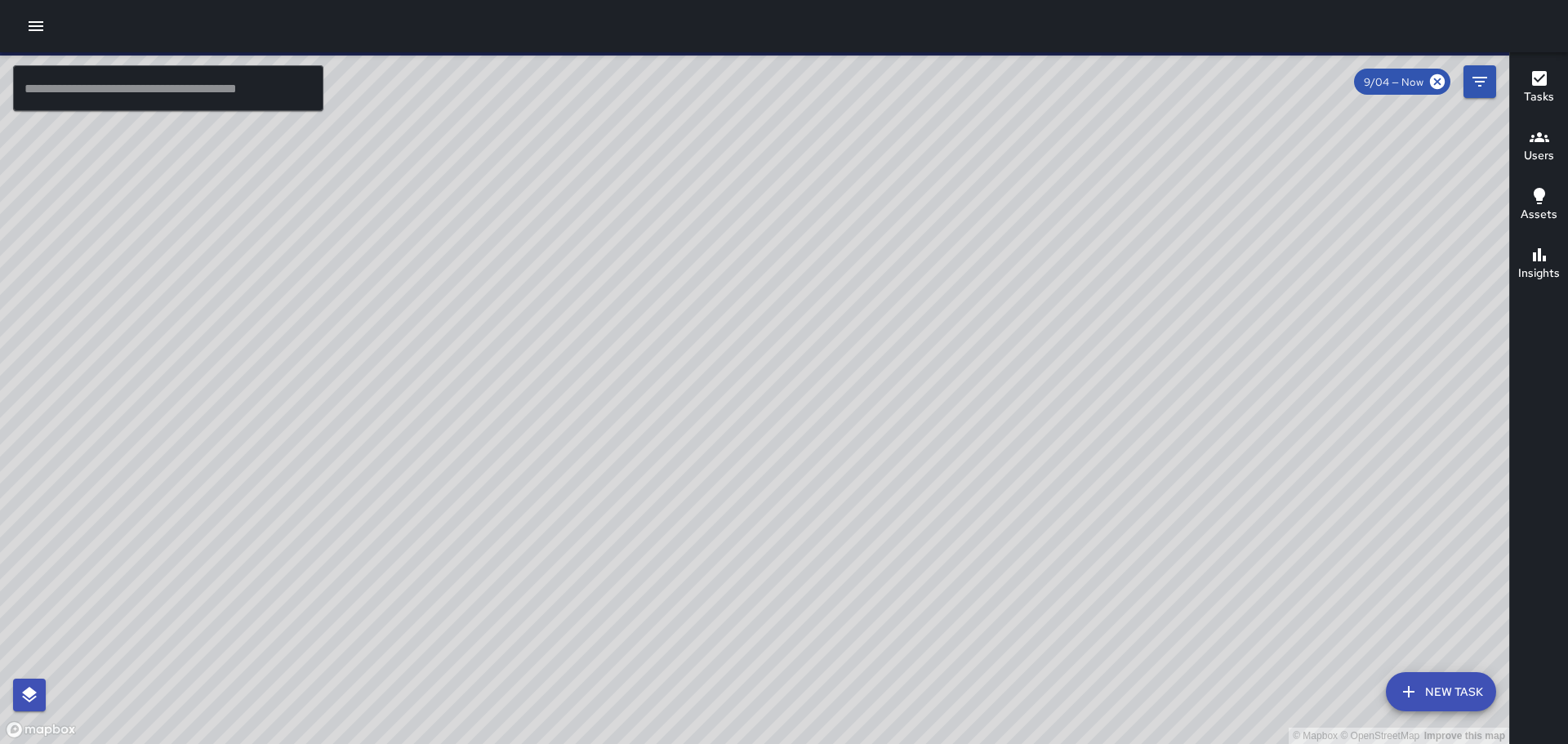
drag, startPoint x: 898, startPoint y: 409, endPoint x: 155, endPoint y: 220, distance: 766.7
click at [129, 211] on div "© Mapbox © OpenStreetMap Improve this map" at bounding box center [754, 399] width 1509 height 692
drag, startPoint x: 1095, startPoint y: 515, endPoint x: 872, endPoint y: 623, distance: 247.8
click at [867, 650] on div "© Mapbox © OpenStreetMap Improve this map" at bounding box center [754, 399] width 1509 height 692
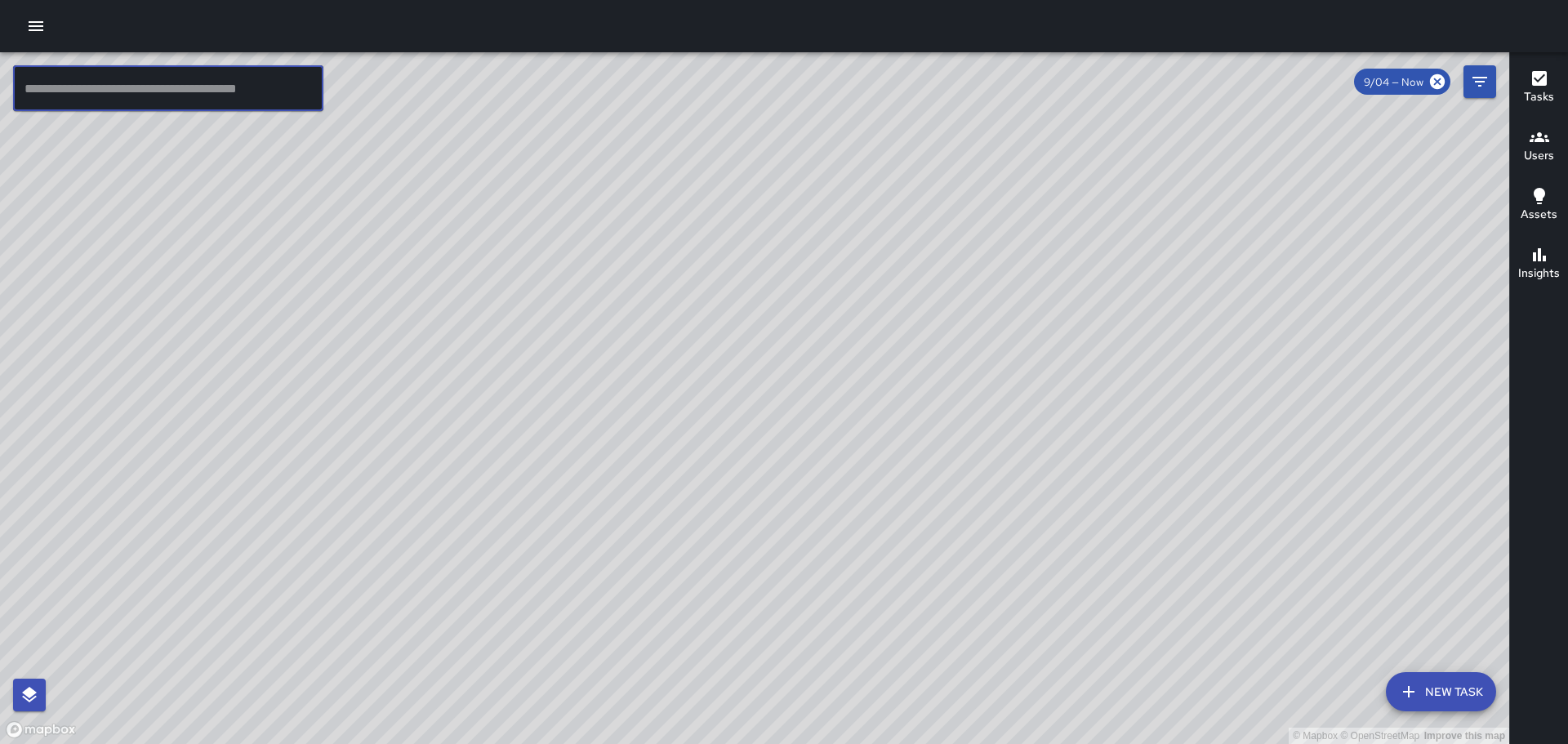
click at [260, 82] on input "text" at bounding box center [168, 89] width 310 height 46
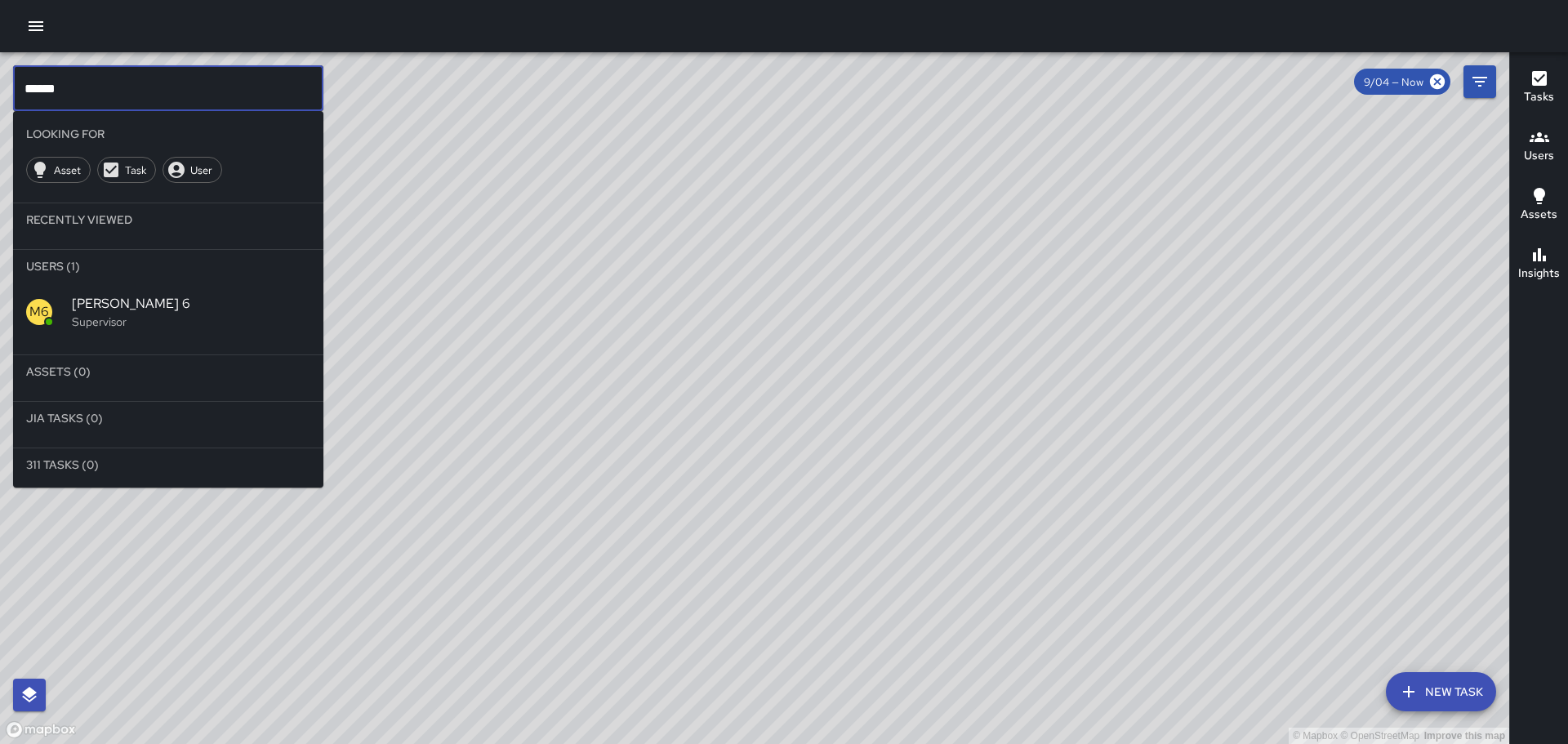
type input "******"
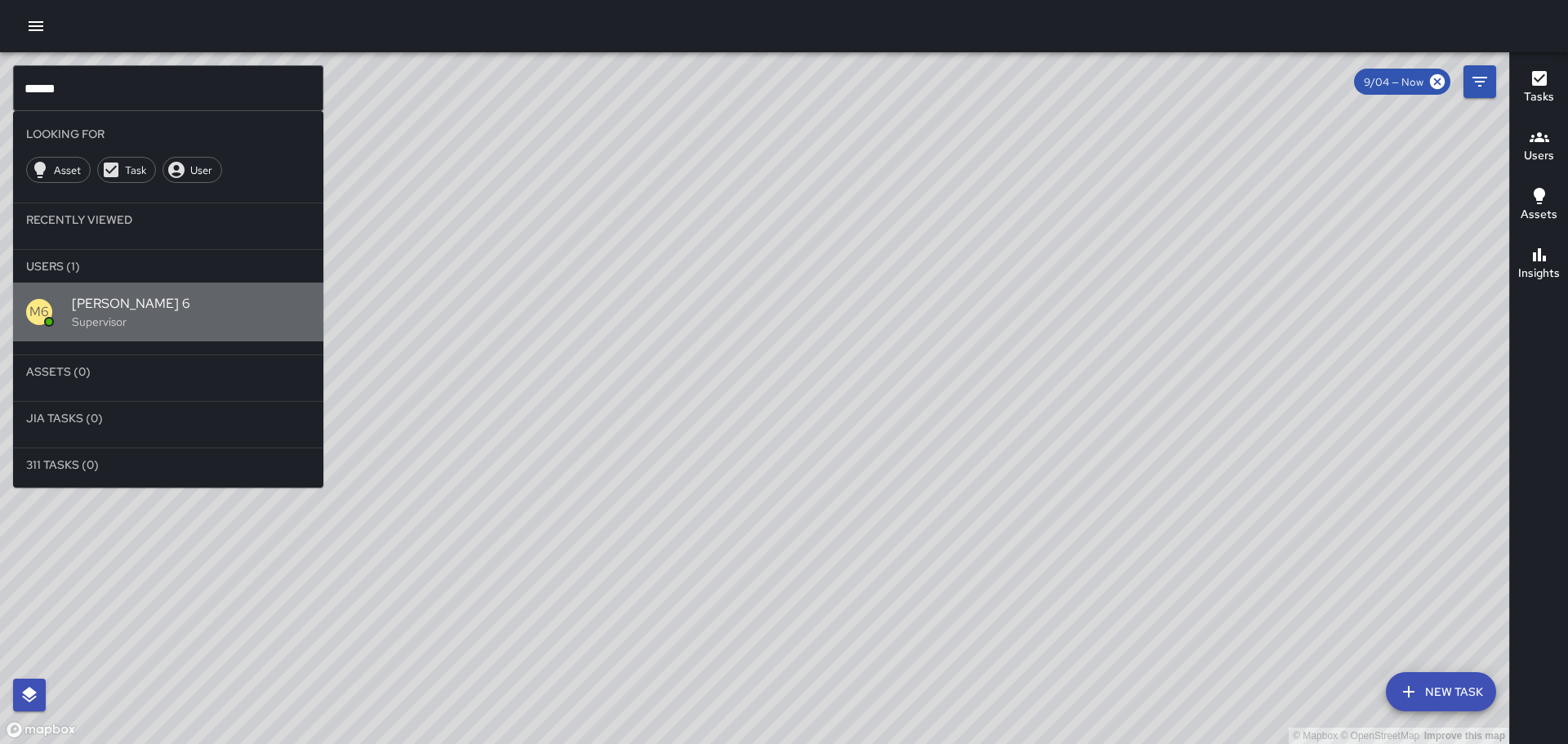
click at [72, 323] on p "Supervisor" at bounding box center [191, 322] width 238 height 17
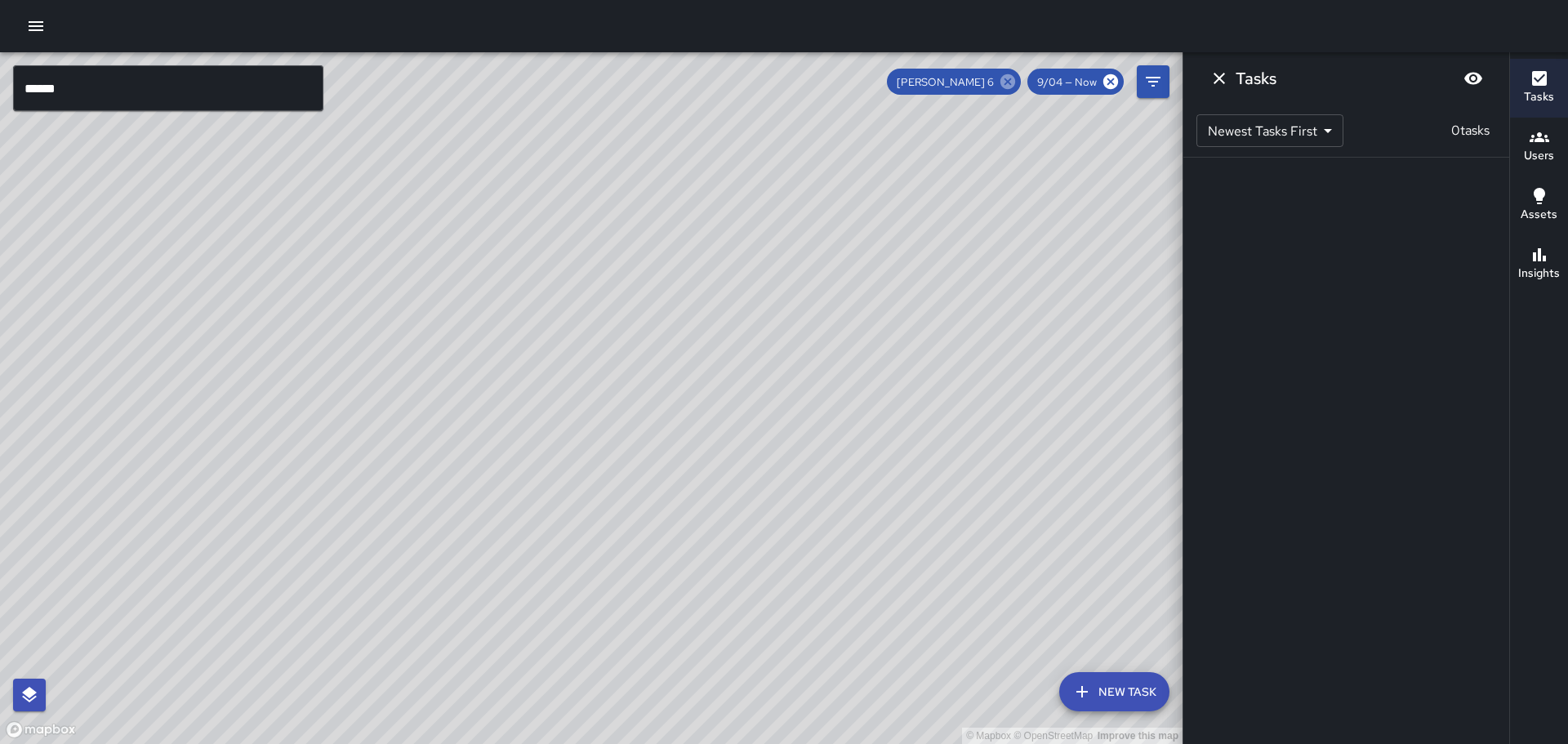
click at [1003, 87] on icon at bounding box center [1007, 81] width 18 height 18
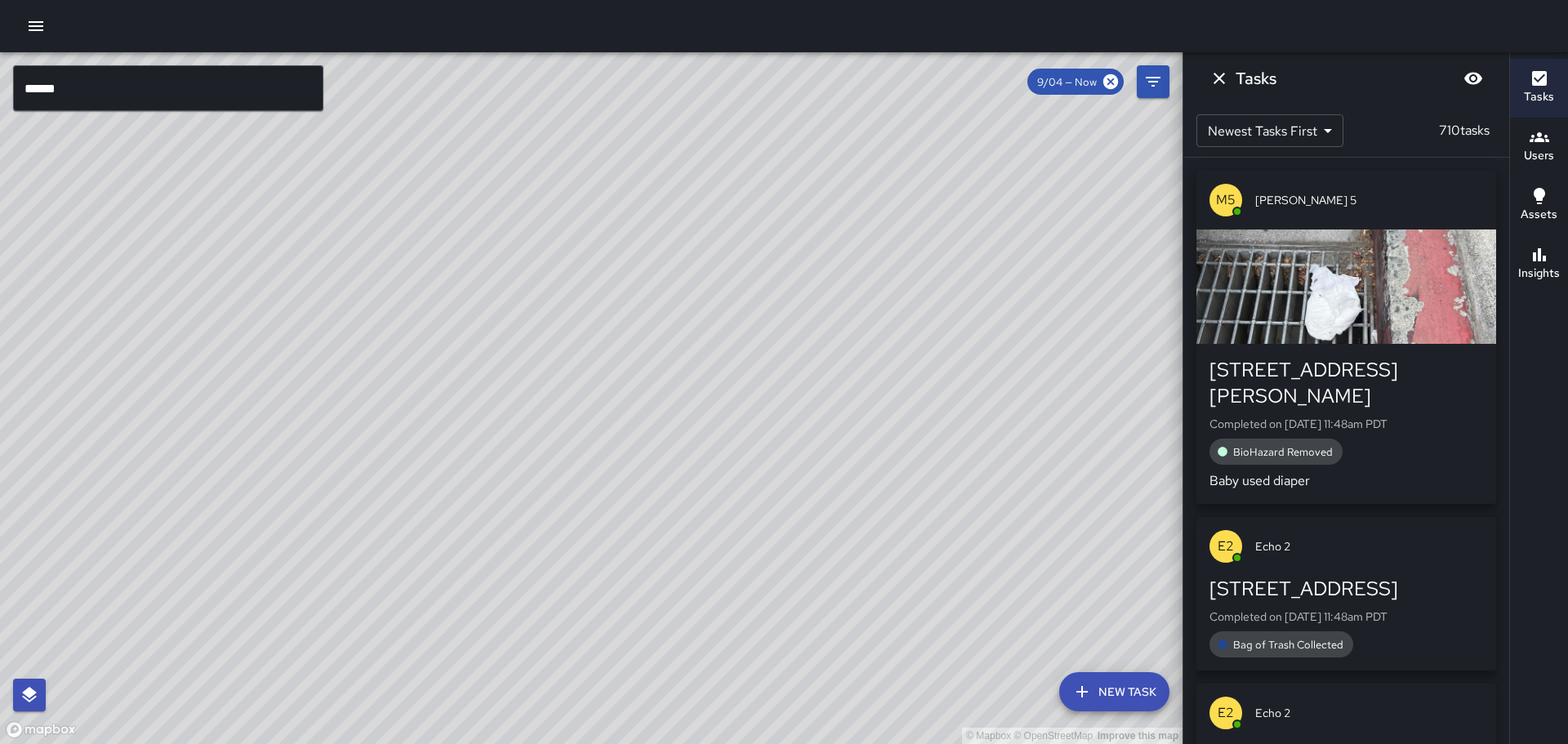
click at [34, 18] on icon "button" at bounding box center [36, 26] width 19 height 19
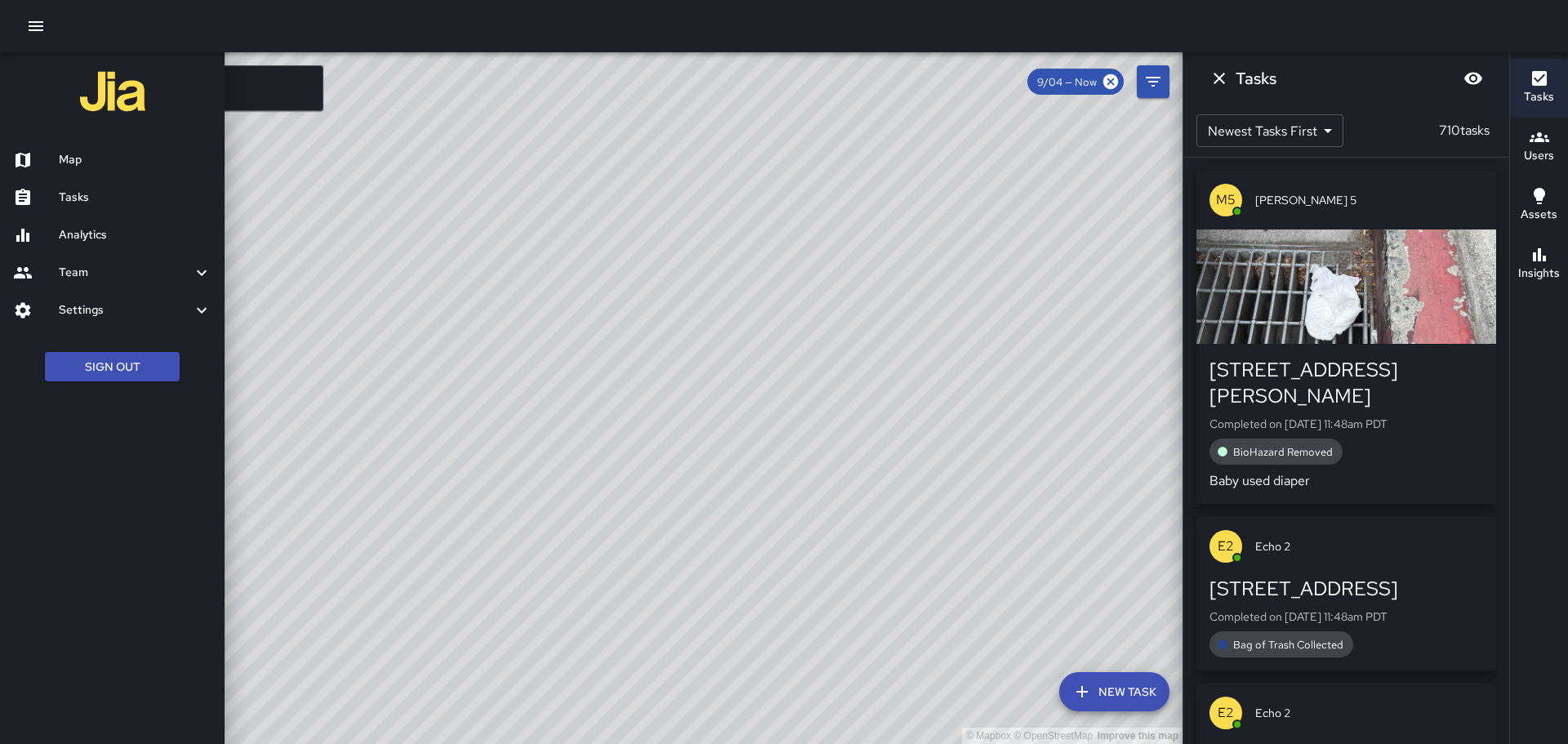
click at [81, 144] on div "Map" at bounding box center [112, 159] width 224 height 38
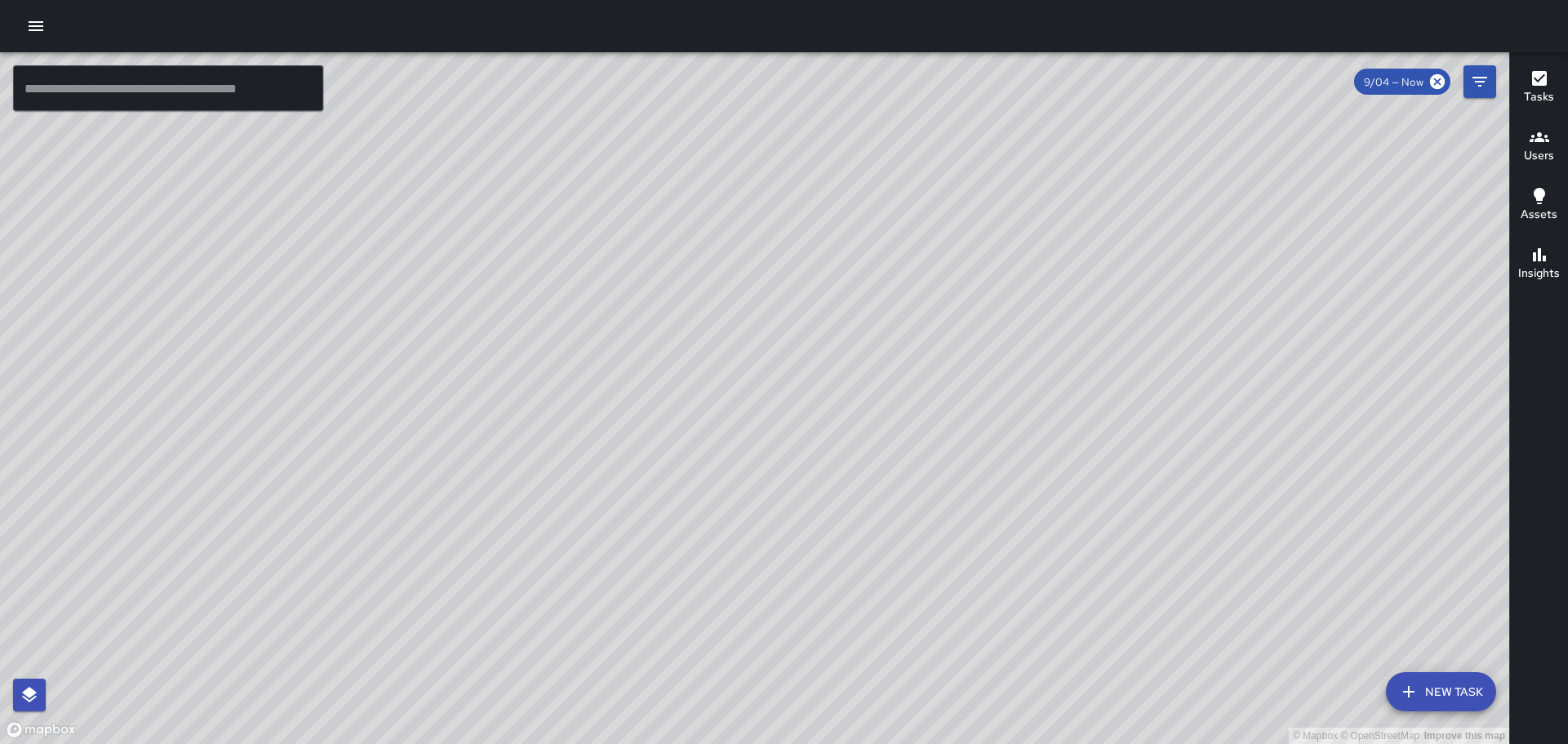
click at [45, 26] on icon "button" at bounding box center [36, 26] width 19 height 19
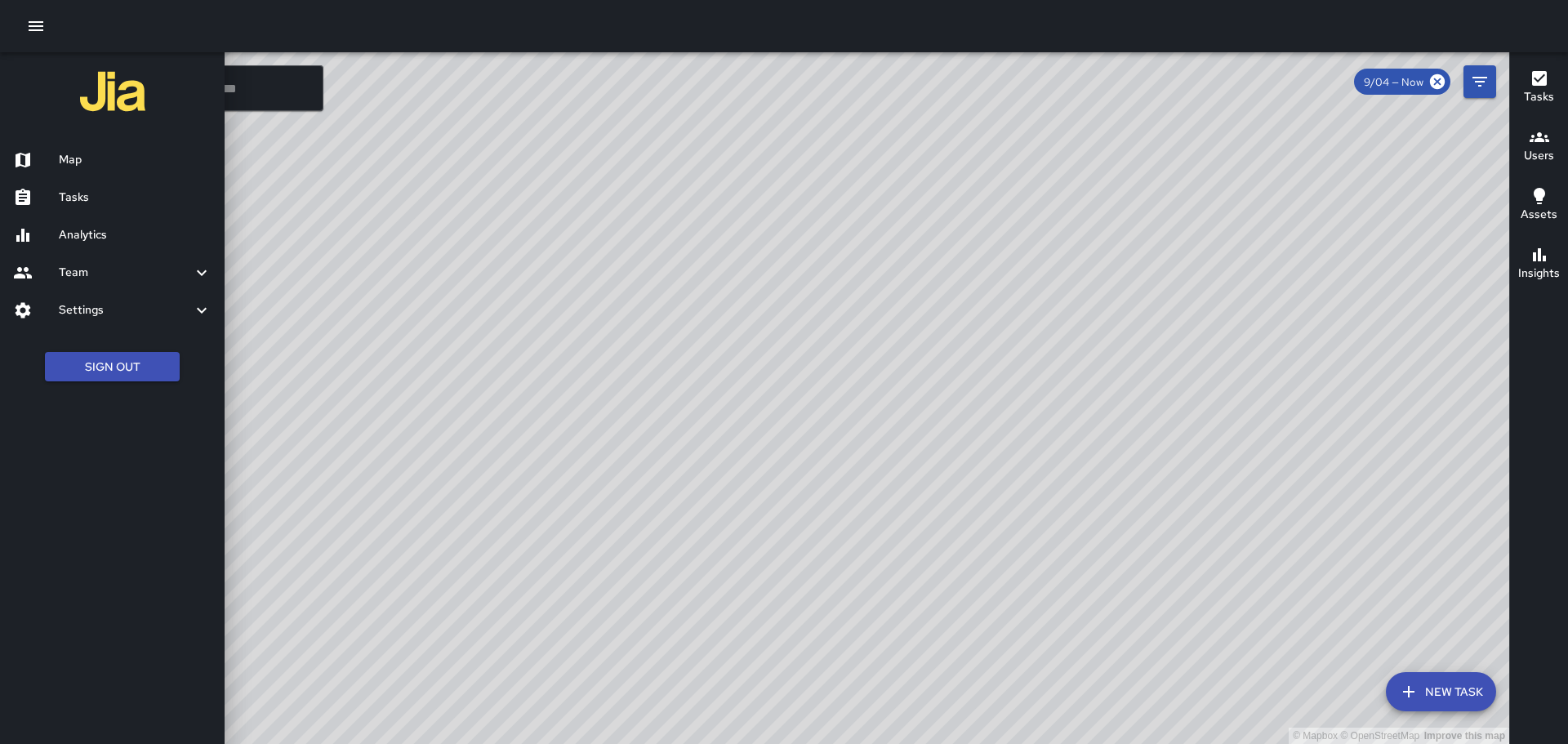
click at [1444, 691] on button "New Task" at bounding box center [1441, 691] width 110 height 39
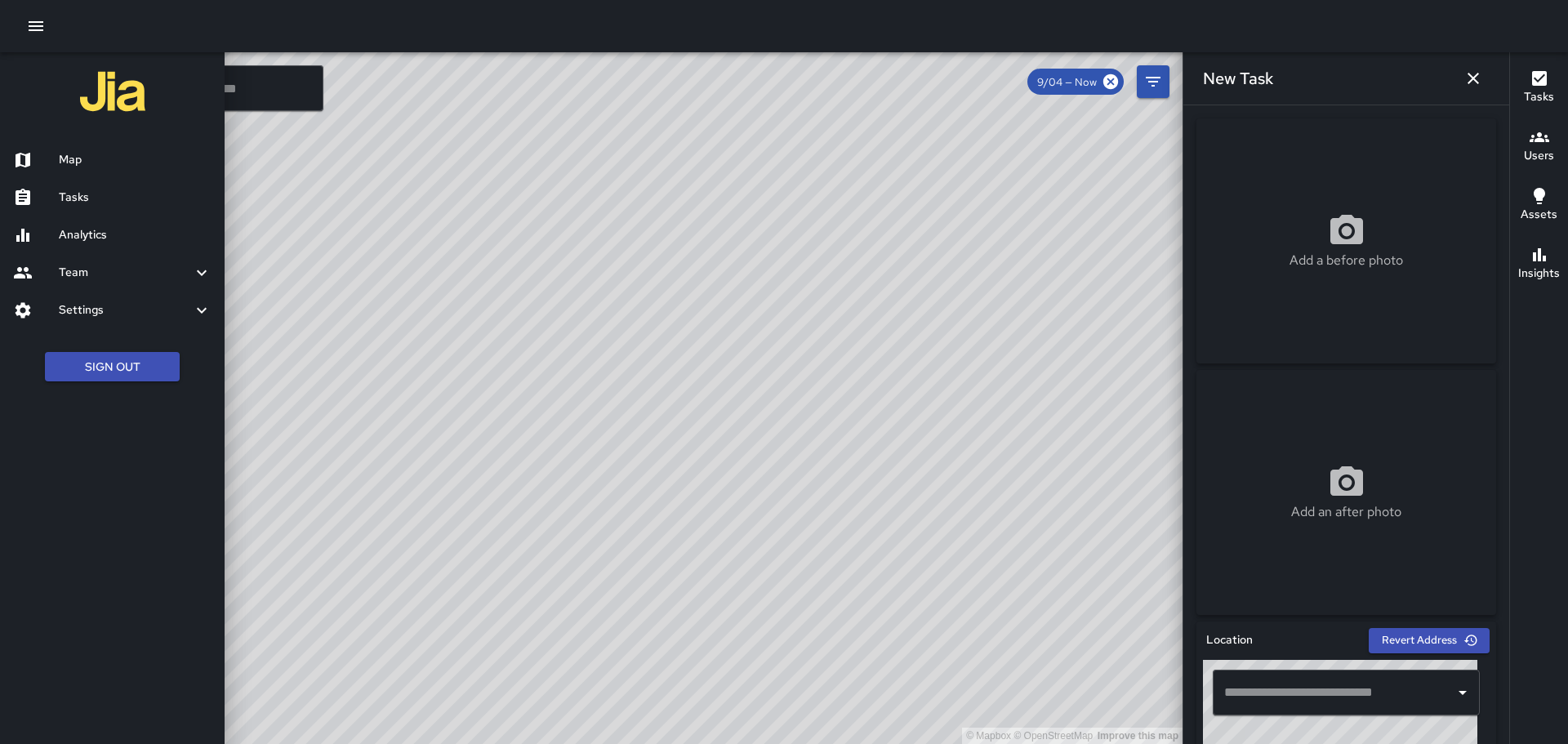
click at [1332, 691] on input "text" at bounding box center [1334, 692] width 228 height 31
click at [1324, 700] on input "text" at bounding box center [1334, 692] width 228 height 31
click at [1317, 688] on input "text" at bounding box center [1334, 692] width 228 height 31
click at [1279, 702] on input "text" at bounding box center [1334, 692] width 228 height 31
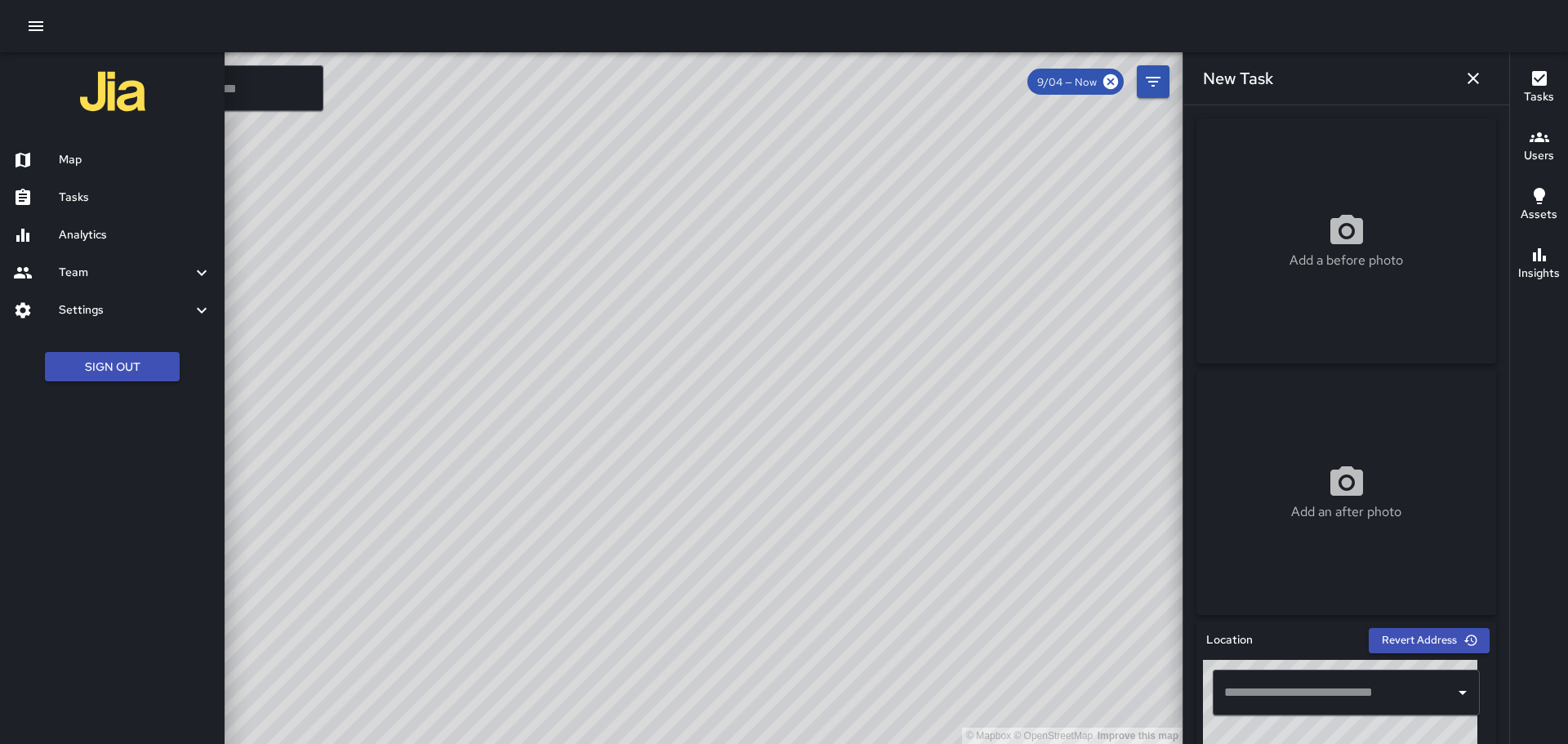
click at [1280, 698] on input "text" at bounding box center [1334, 692] width 228 height 31
click at [1282, 697] on input "text" at bounding box center [1334, 692] width 228 height 31
click at [1282, 696] on input "text" at bounding box center [1334, 692] width 228 height 31
click at [1282, 694] on input "text" at bounding box center [1334, 692] width 228 height 31
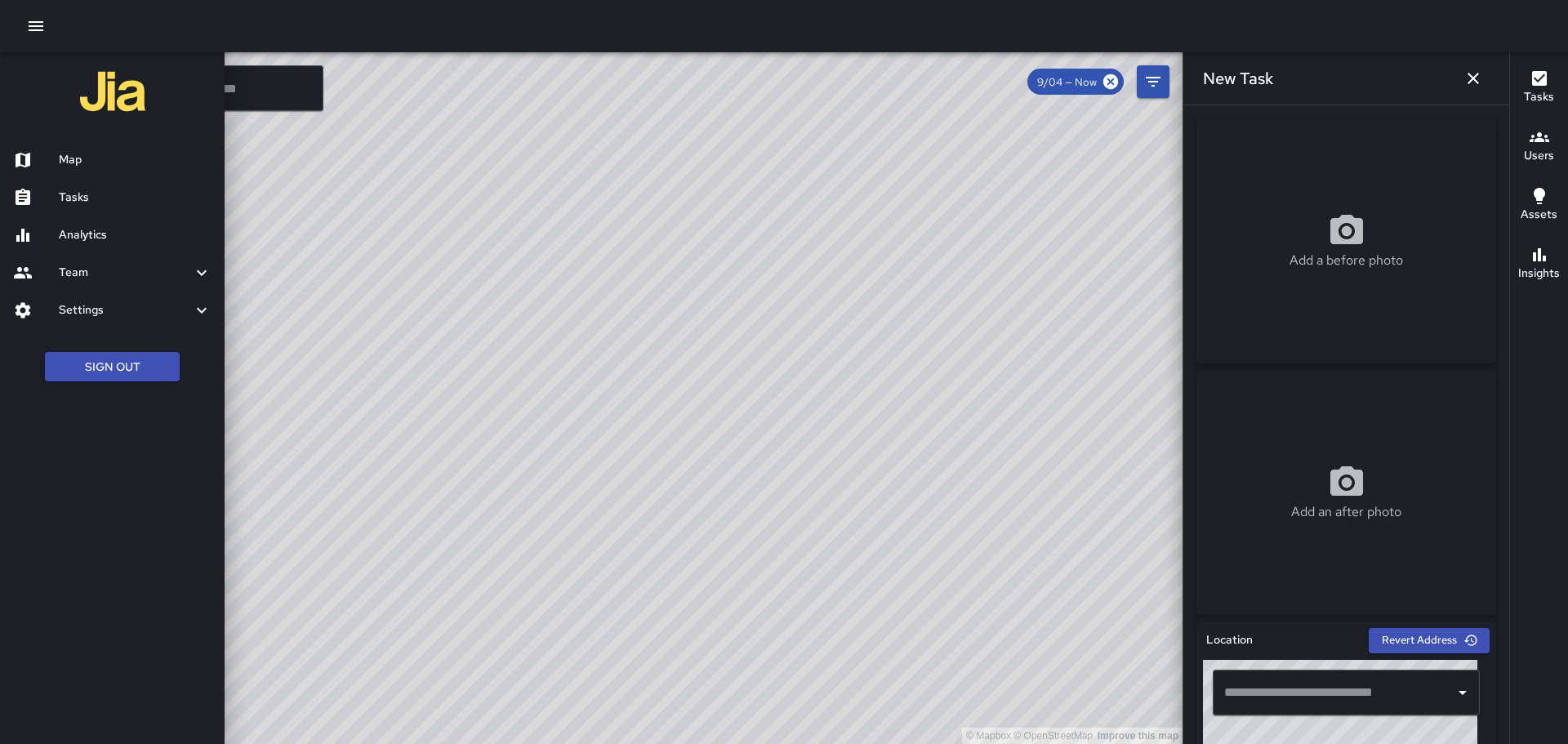
click at [1282, 693] on input "text" at bounding box center [1334, 692] width 228 height 31
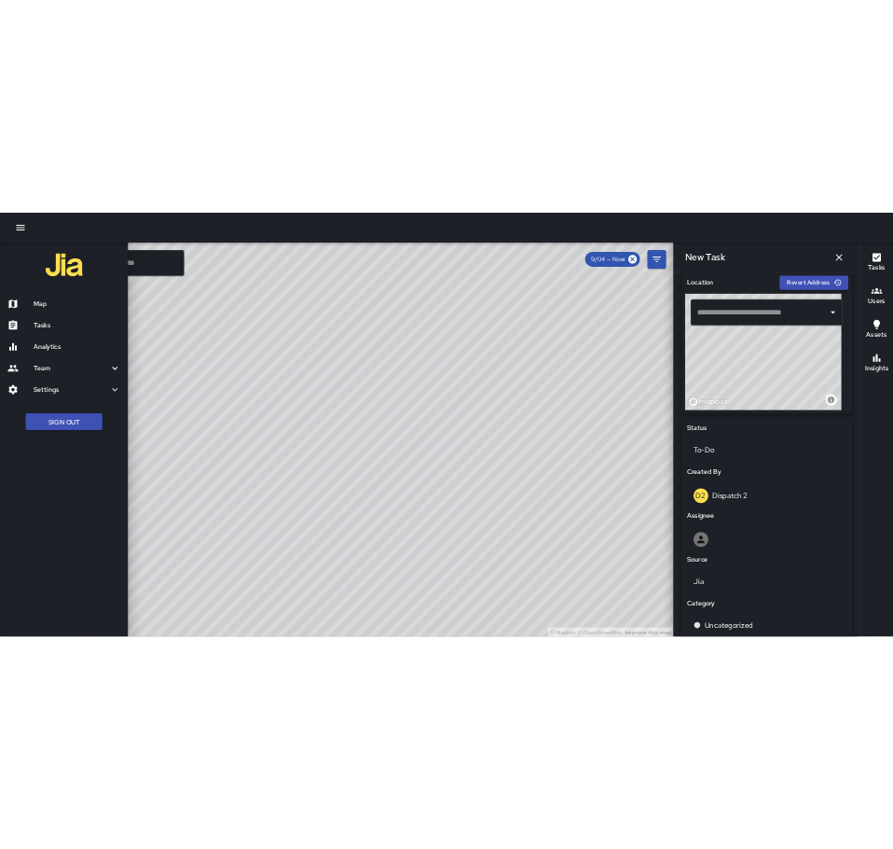
scroll to position [587, 0]
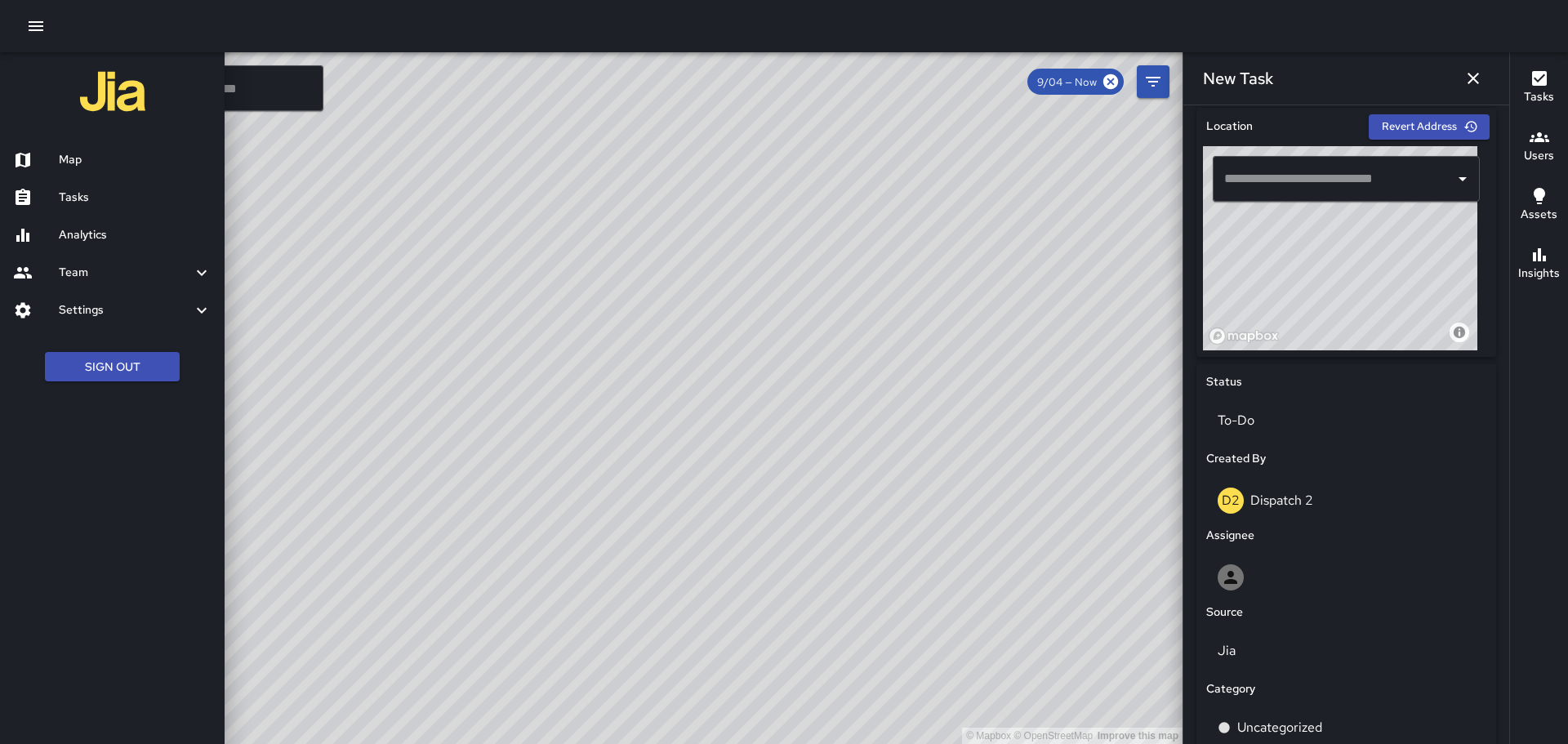
click at [1286, 176] on input "text" at bounding box center [1334, 178] width 228 height 31
click at [1287, 176] on input "text" at bounding box center [1334, 178] width 228 height 31
click at [1274, 179] on input "text" at bounding box center [1334, 178] width 228 height 31
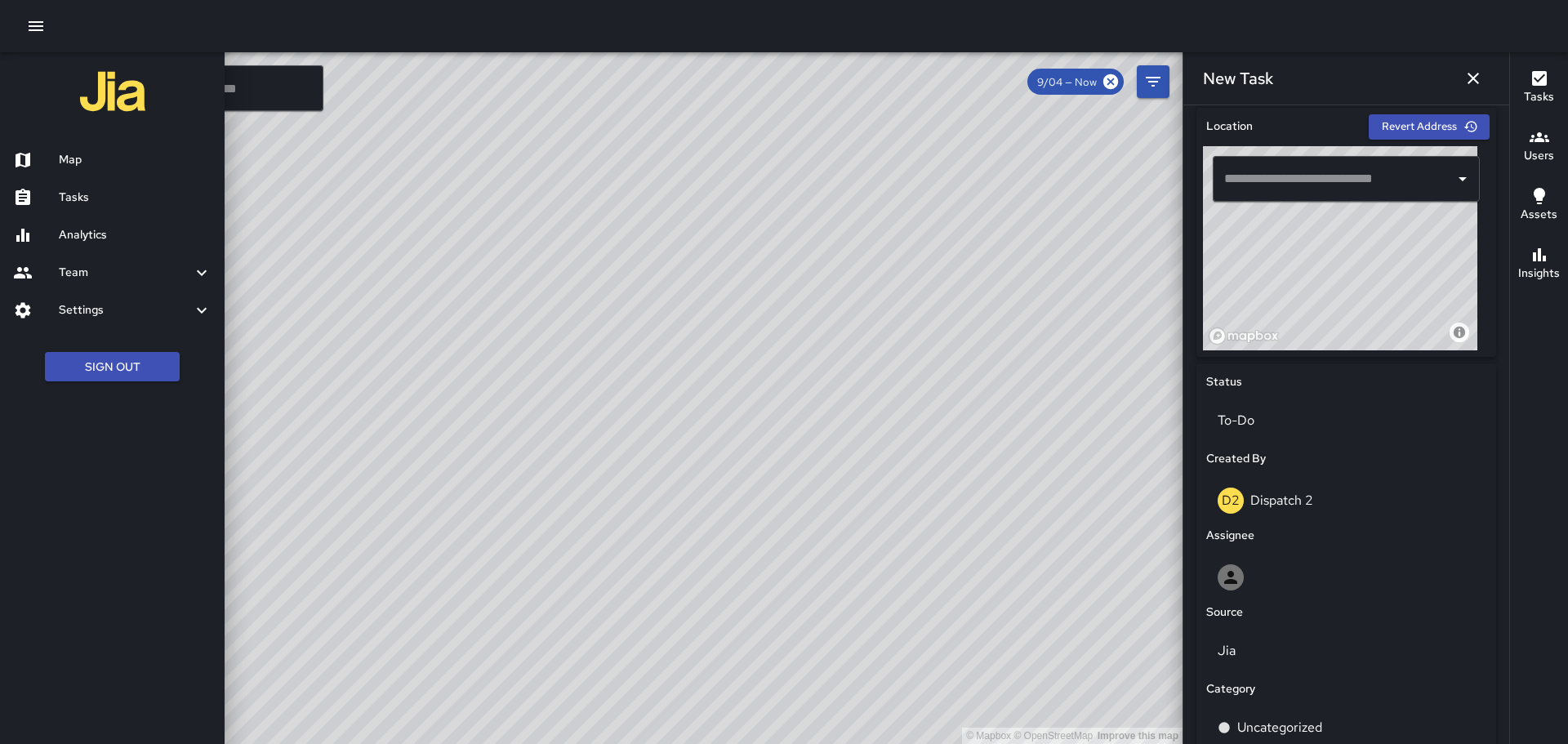
click at [1273, 179] on input "text" at bounding box center [1334, 178] width 228 height 31
click at [1360, 184] on input "text" at bounding box center [1334, 178] width 228 height 31
click at [1360, 175] on input "text" at bounding box center [1334, 178] width 228 height 31
click at [1290, 182] on input "text" at bounding box center [1334, 178] width 228 height 31
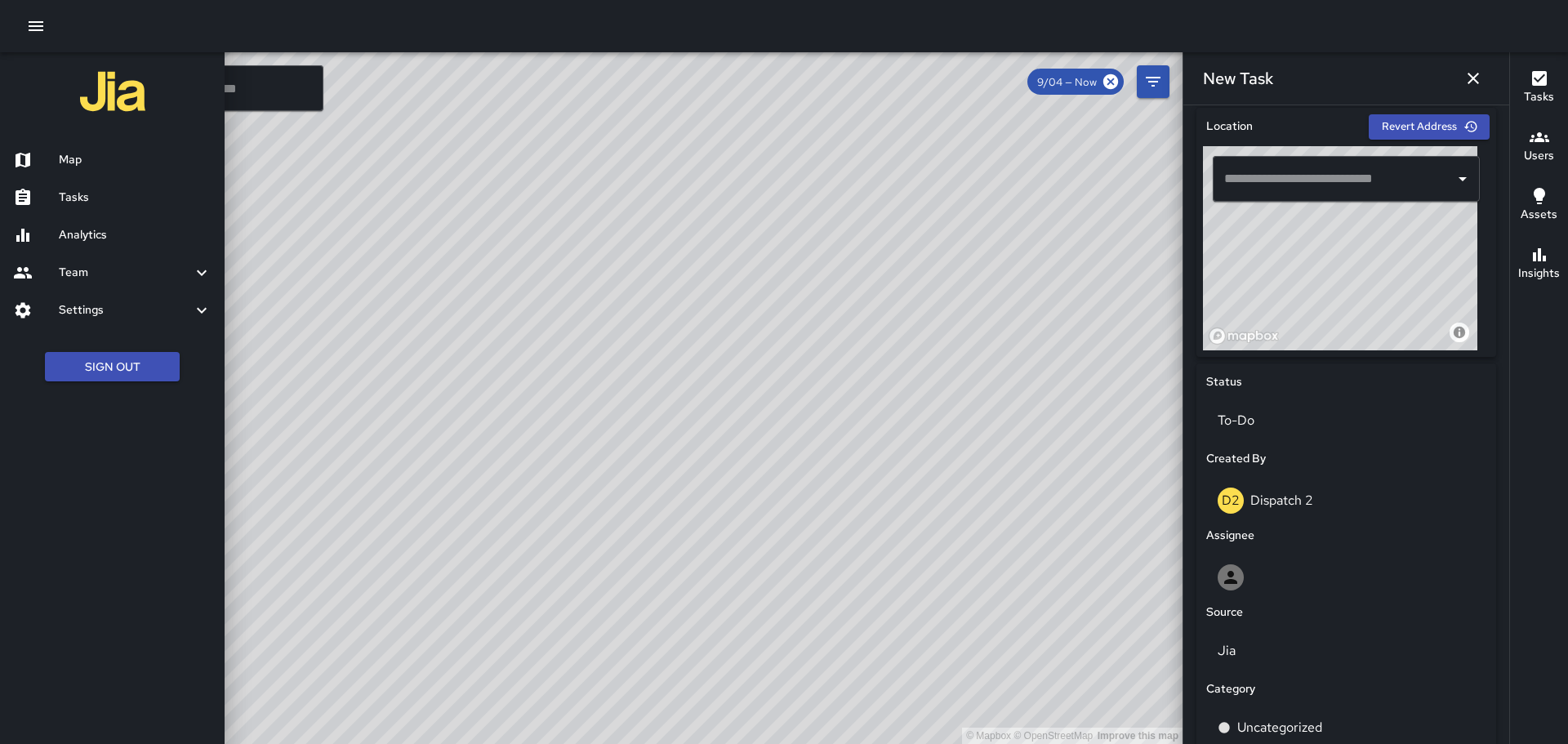
click at [1290, 182] on input "text" at bounding box center [1334, 178] width 228 height 31
click at [1453, 173] on icon "Open" at bounding box center [1463, 179] width 19 height 19
click at [1285, 189] on input "text" at bounding box center [1334, 178] width 228 height 31
click at [1289, 181] on input "text" at bounding box center [1334, 178] width 228 height 31
click at [1289, 180] on input "text" at bounding box center [1334, 178] width 228 height 31
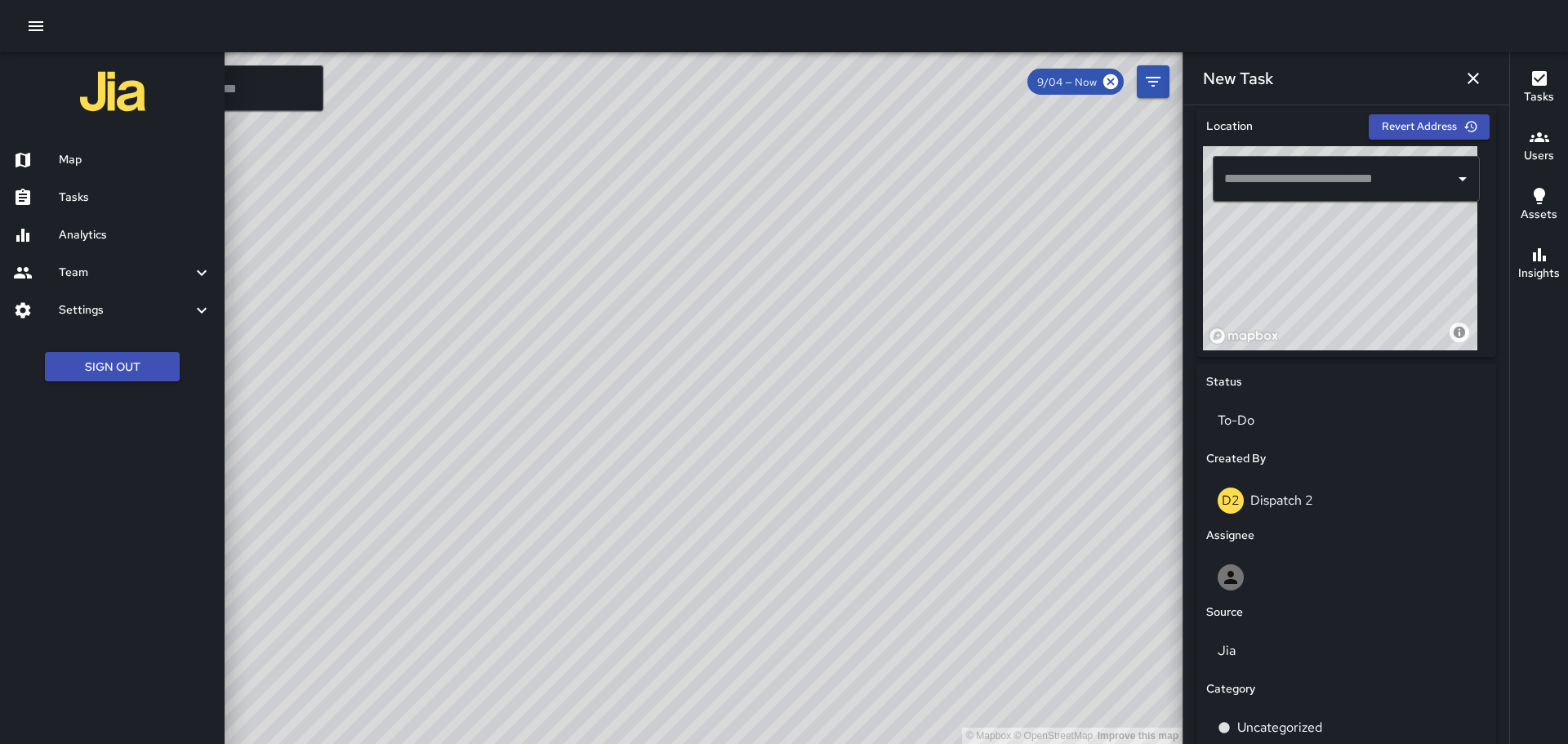
click at [1475, 79] on icon "button" at bounding box center [1473, 78] width 11 height 11
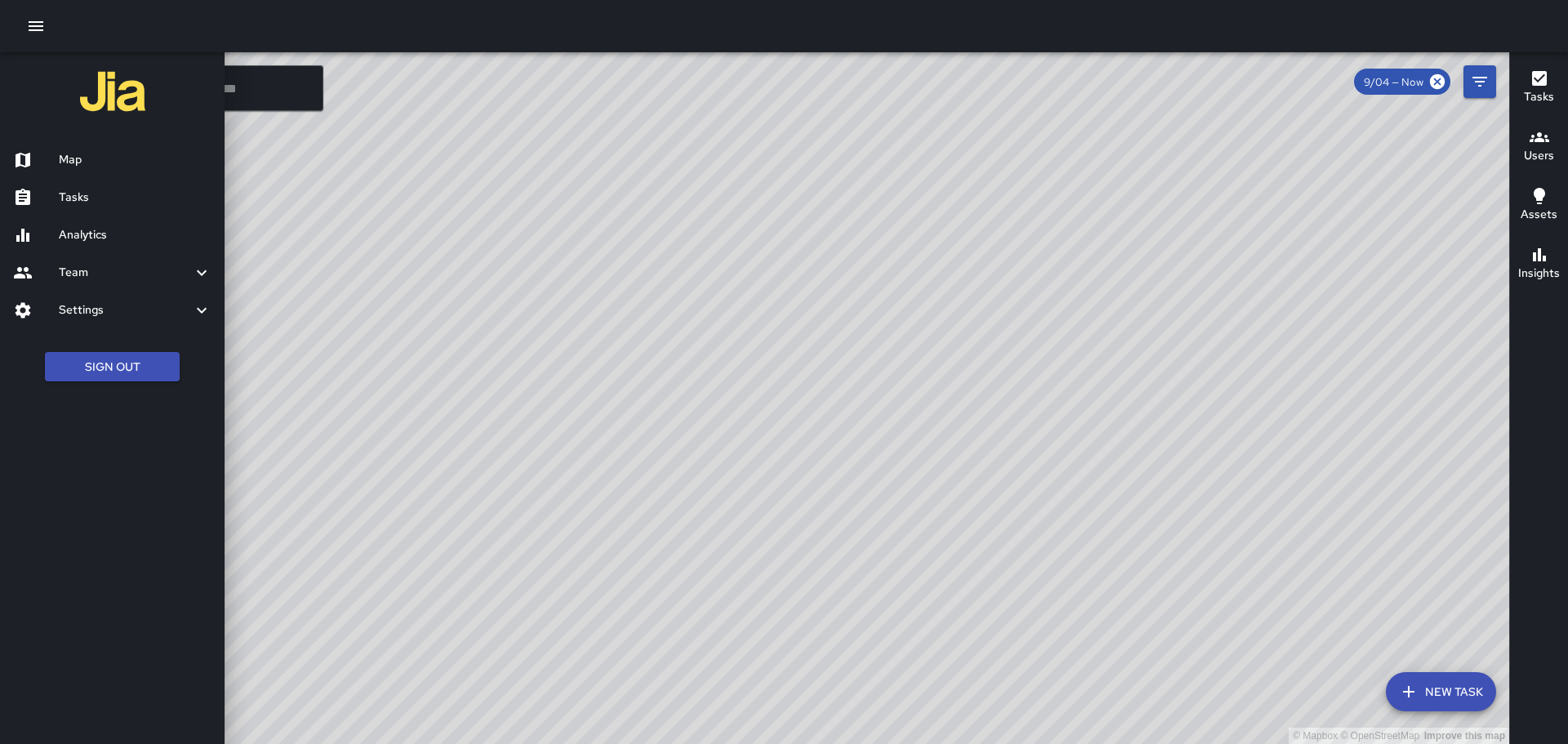
click at [1474, 688] on button "New Task" at bounding box center [1441, 691] width 110 height 39
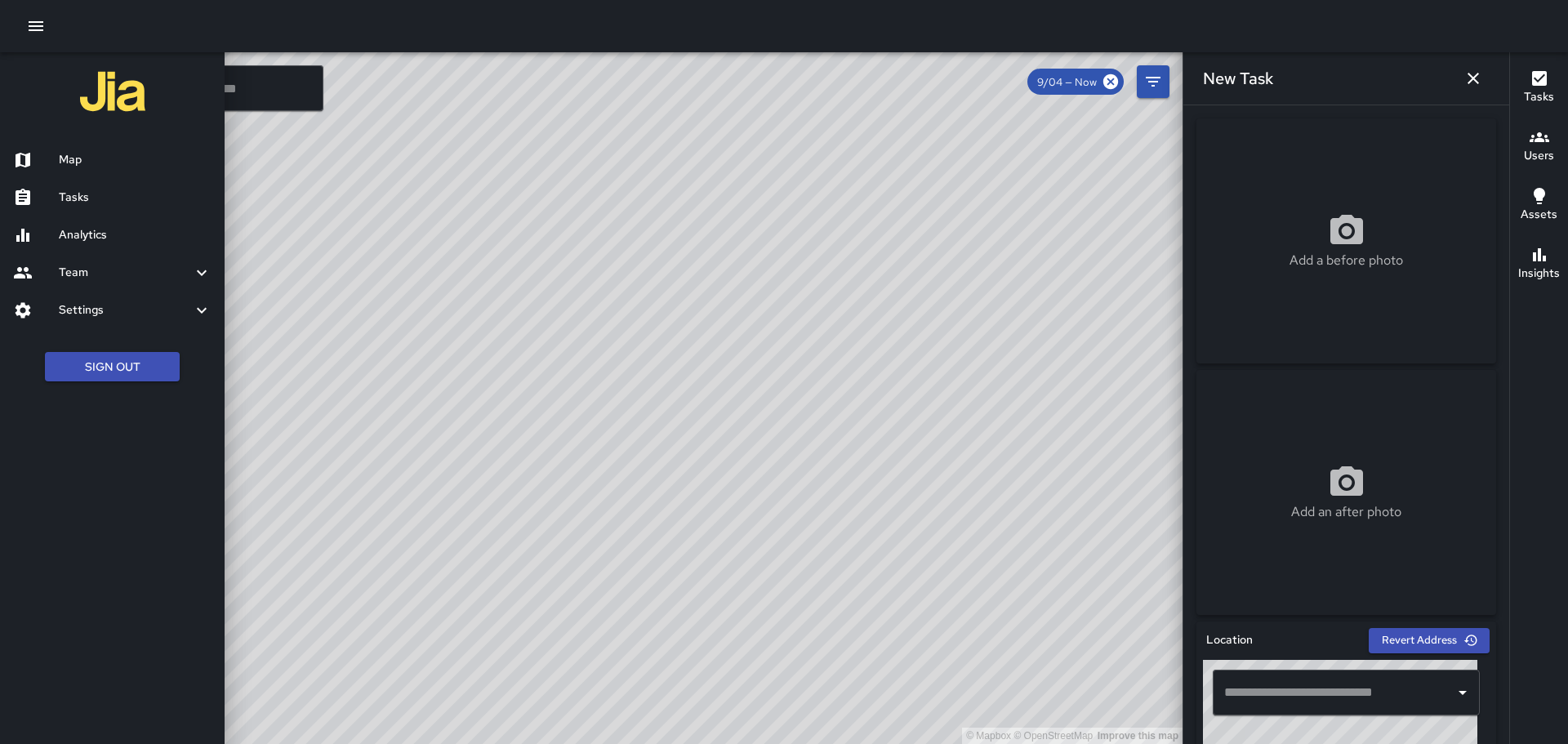
click at [1309, 702] on input "text" at bounding box center [1334, 692] width 228 height 31
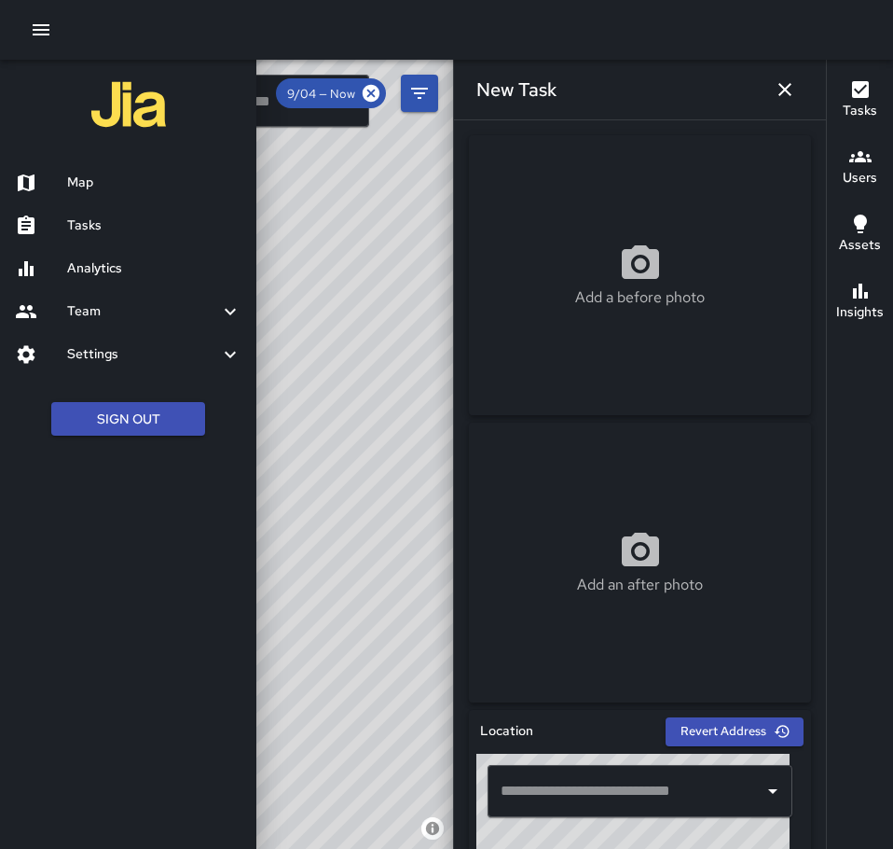
click at [601, 791] on input "text" at bounding box center [626, 790] width 260 height 35
